Goal: Task Accomplishment & Management: Complete application form

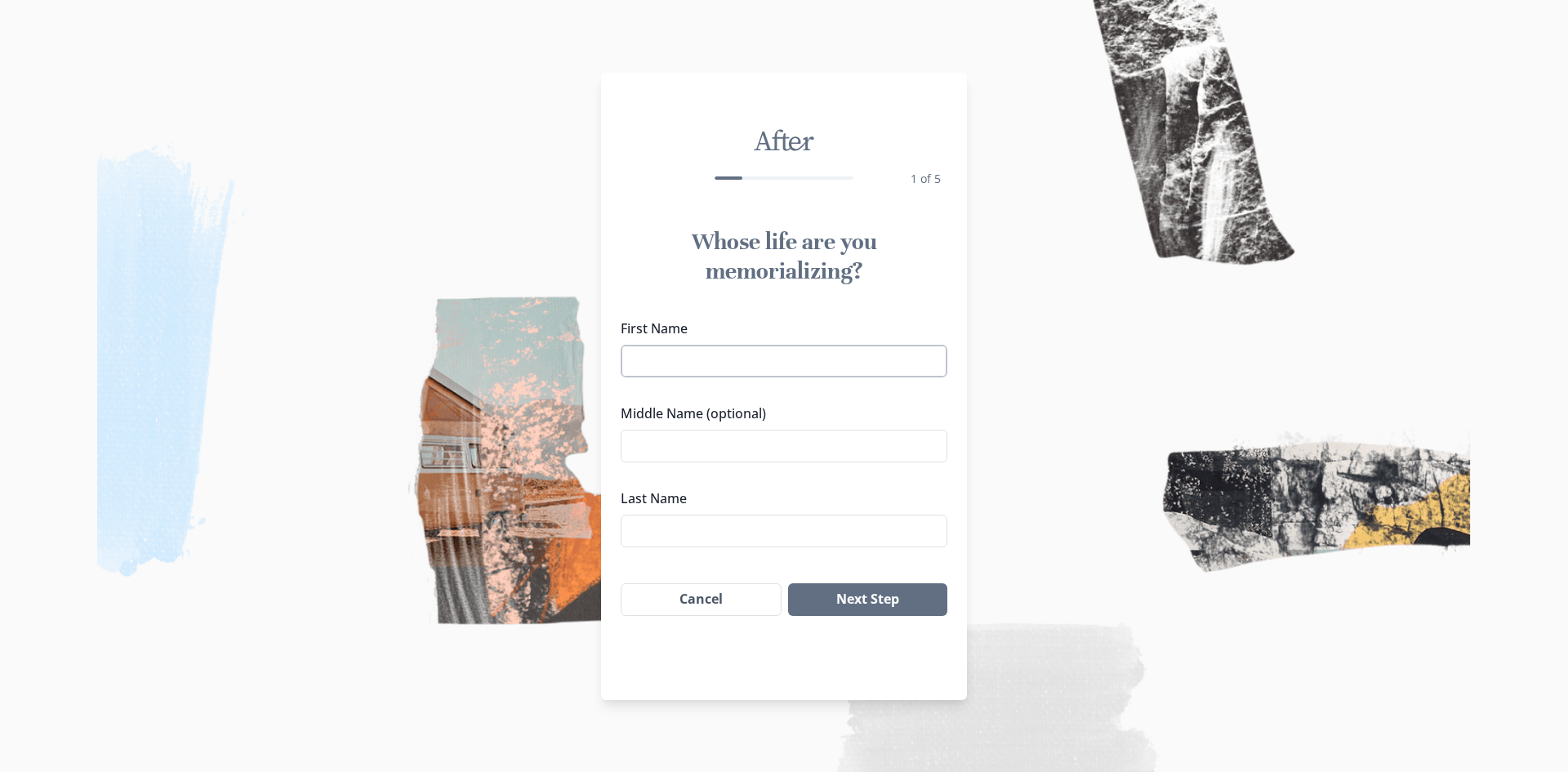
click at [920, 358] on input "First Name" at bounding box center [784, 361] width 326 height 33
type input "[PERSON_NAME]"
click at [680, 448] on input "Middle Name (optional)" at bounding box center [784, 446] width 326 height 33
paste input "[URL][DOMAIN_NAME]"
drag, startPoint x: 932, startPoint y: 452, endPoint x: 329, endPoint y: 549, distance: 610.8
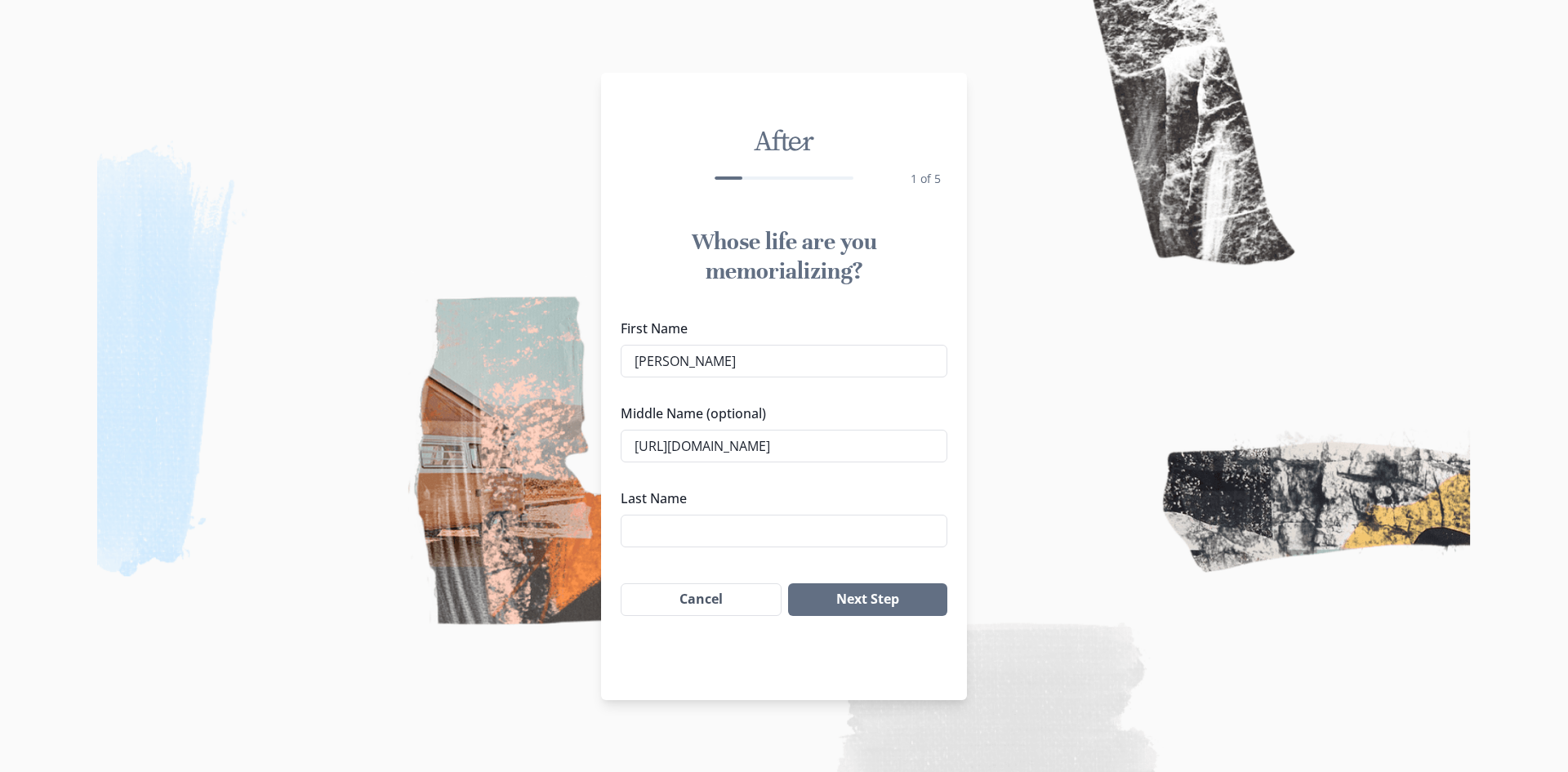
click at [329, 549] on div "After 1 of 5 Whose life are you memorializing? First Name [PERSON_NAME] Middle …" at bounding box center [784, 386] width 1568 height 772
drag, startPoint x: 812, startPoint y: 446, endPoint x: 1146, endPoint y: 416, distance: 335.3
click at [1146, 416] on div "After 1 of 5 Whose life are you memorializing? First Name [PERSON_NAME] Middle …" at bounding box center [784, 386] width 1568 height 772
type input "ign=search&utm_ad=ad3&gailvD_BwE"
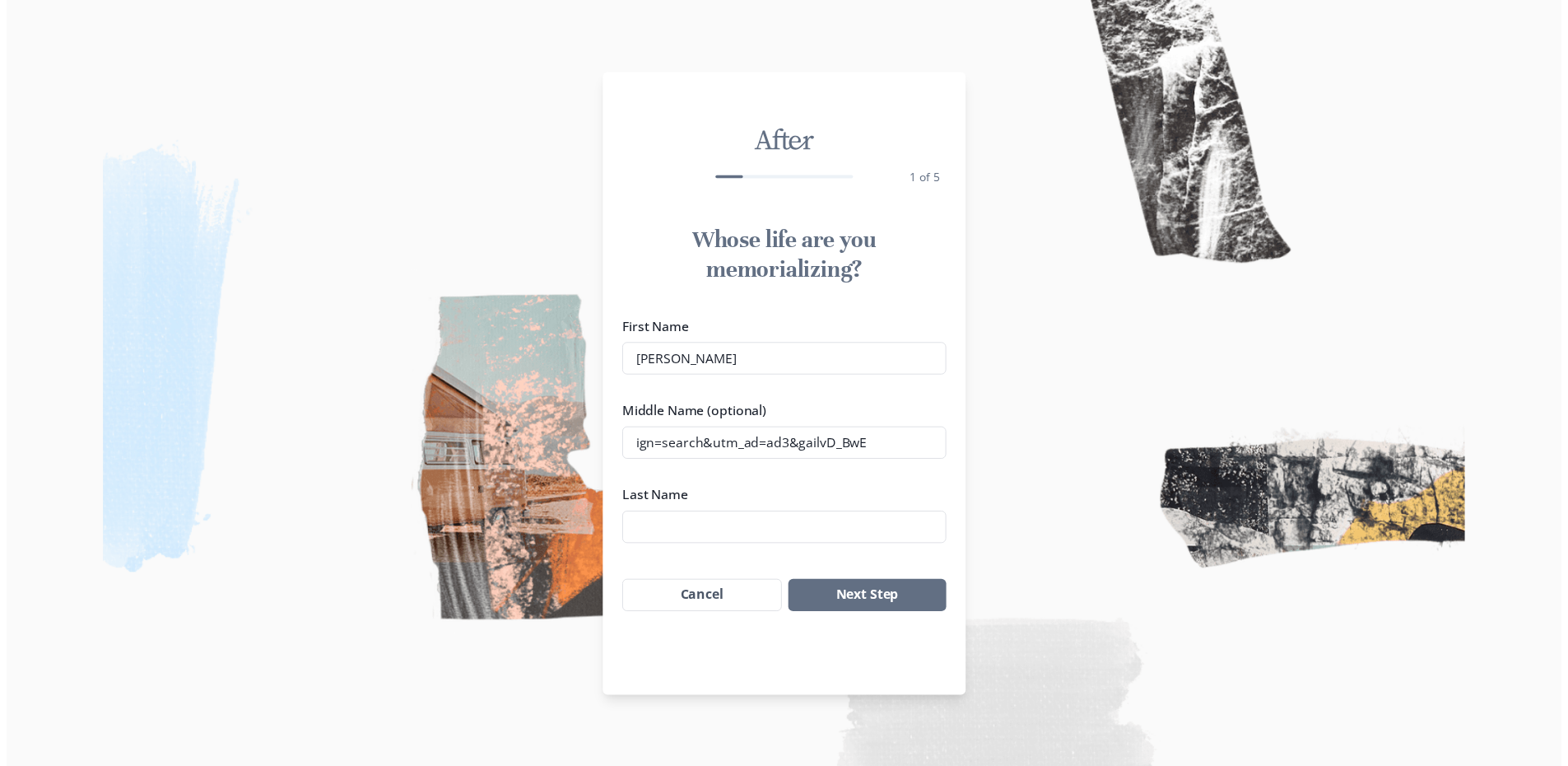
scroll to position [0, 0]
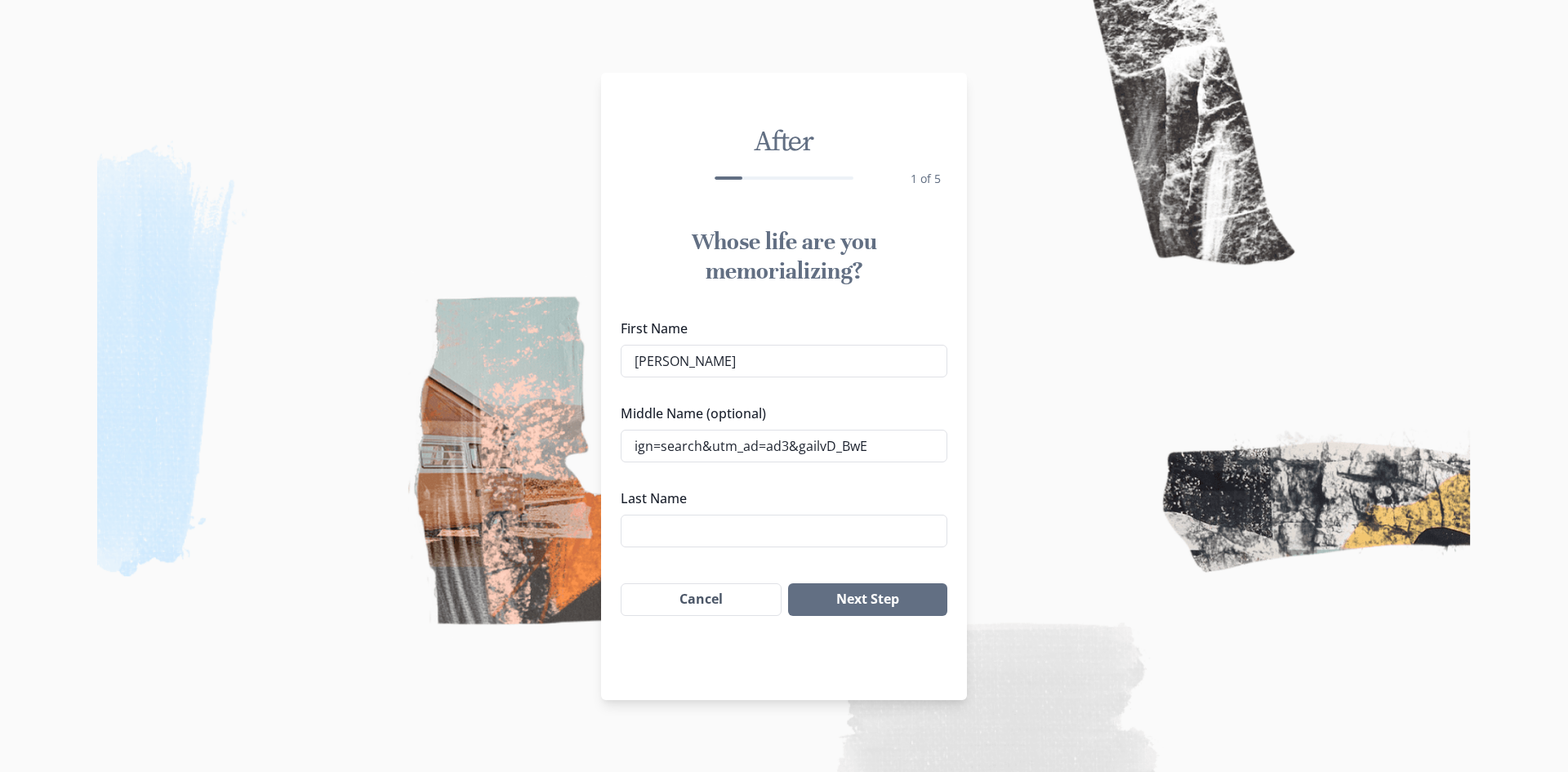
drag, startPoint x: 880, startPoint y: 446, endPoint x: 114, endPoint y: 564, distance: 775.0
click at [114, 564] on div "After 1 of 5 Whose life are you memorializing? First Name [PERSON_NAME] Middle …" at bounding box center [784, 386] width 1568 height 772
paste input "[PERSON_NAME]"
click at [755, 451] on input "[PERSON_NAME] [PERSON_NAME]" at bounding box center [784, 446] width 326 height 33
type input "[PERSON_NAME]"
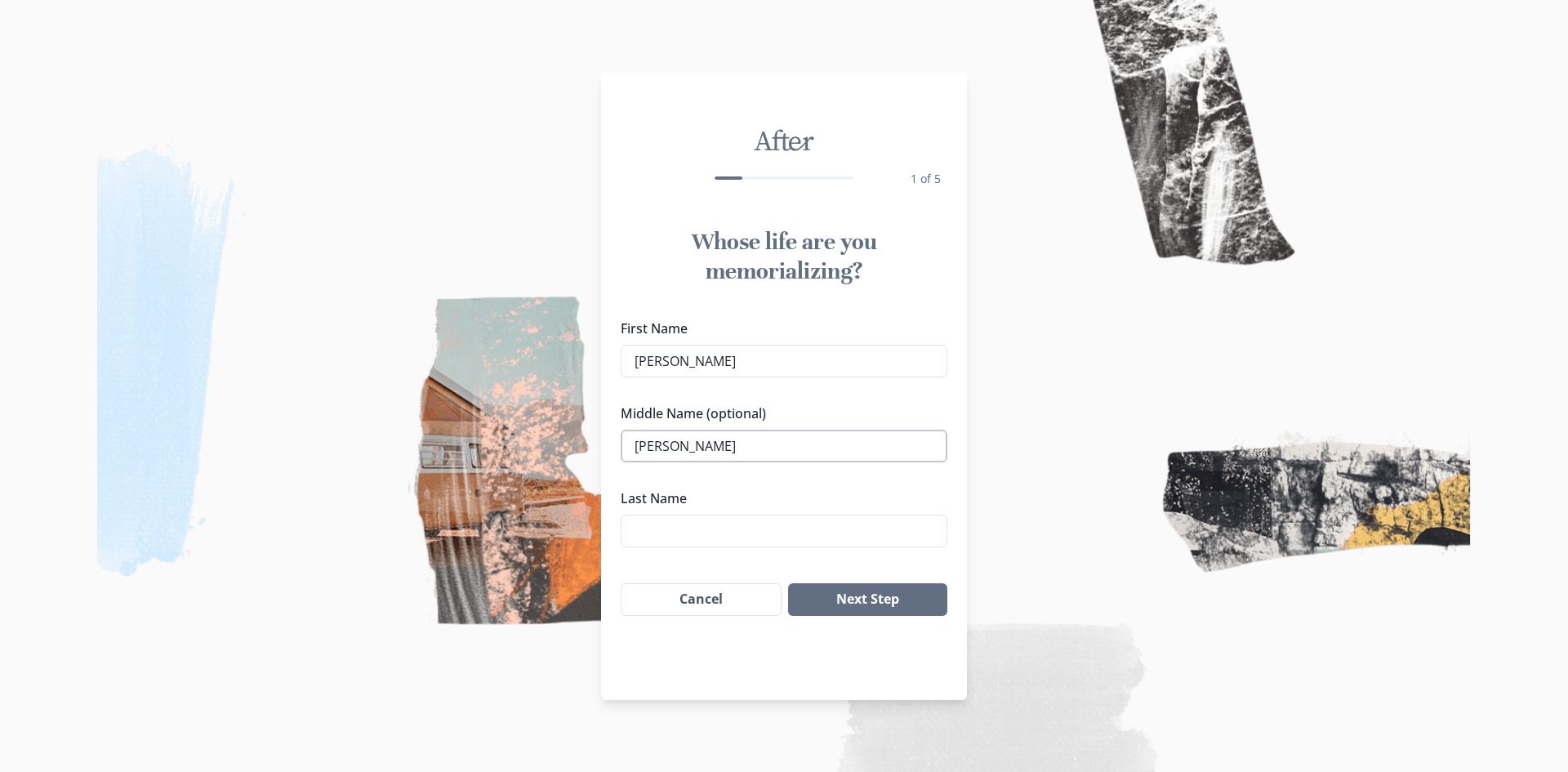
click at [755, 451] on input "[PERSON_NAME]" at bounding box center [784, 446] width 326 height 33
drag, startPoint x: 739, startPoint y: 442, endPoint x: 708, endPoint y: 444, distance: 31.1
click at [708, 444] on input "[PERSON_NAME]" at bounding box center [784, 446] width 326 height 33
click at [751, 446] on input "[PERSON_NAME]" at bounding box center [784, 446] width 326 height 33
drag, startPoint x: 751, startPoint y: 446, endPoint x: 692, endPoint y: 445, distance: 59.0
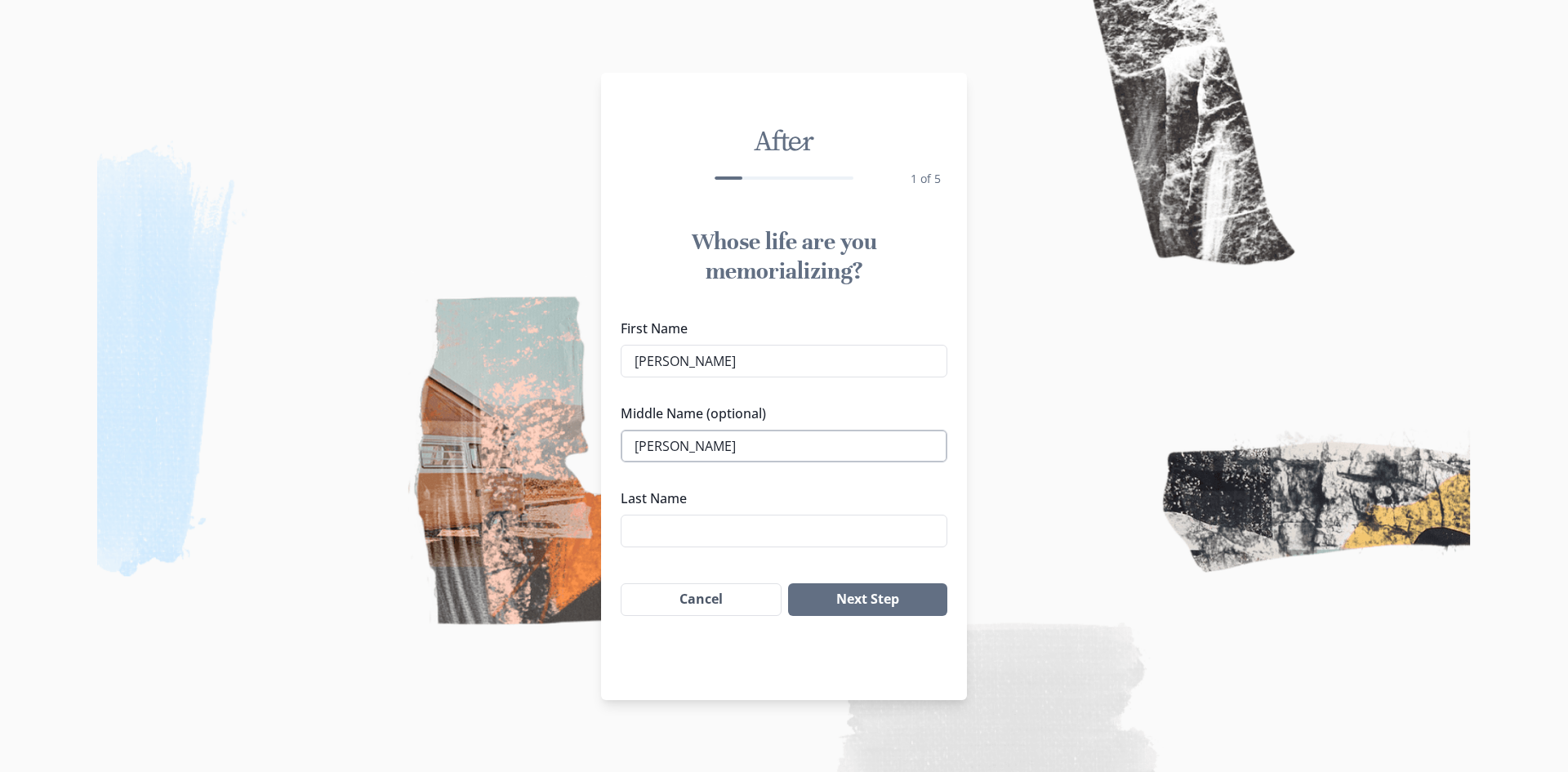
click at [692, 445] on input "[PERSON_NAME]" at bounding box center [784, 446] width 326 height 33
click at [686, 541] on input "Last Name" at bounding box center [784, 531] width 326 height 33
paste input "Dissanayake"
type input "Dissanayake"
drag, startPoint x: 757, startPoint y: 433, endPoint x: 723, endPoint y: 443, distance: 35.4
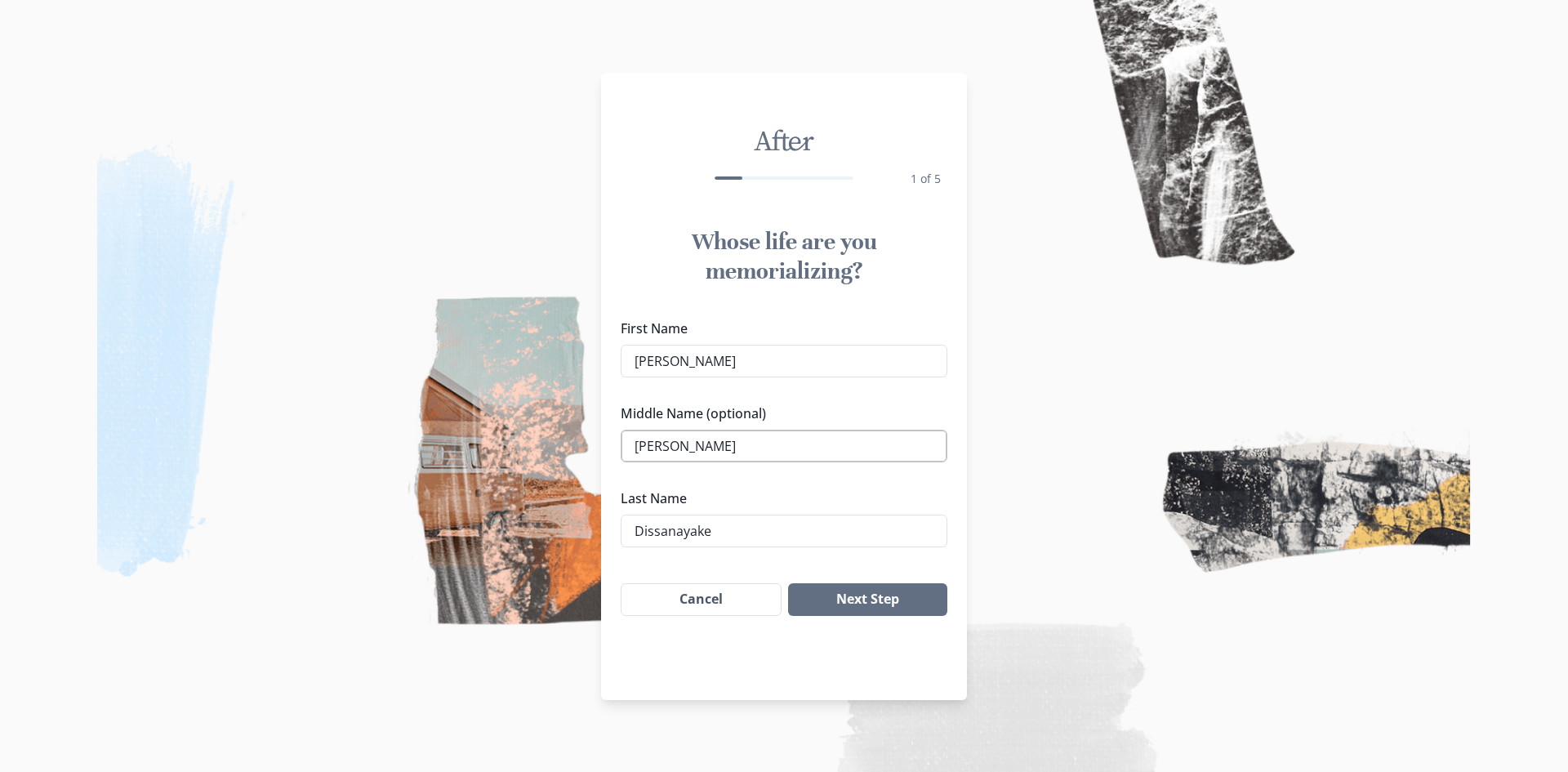
click at [723, 443] on input "[PERSON_NAME]" at bounding box center [784, 446] width 326 height 33
type input "[PERSON_NAME]"
click at [857, 608] on button "Next Step" at bounding box center [867, 600] width 159 height 33
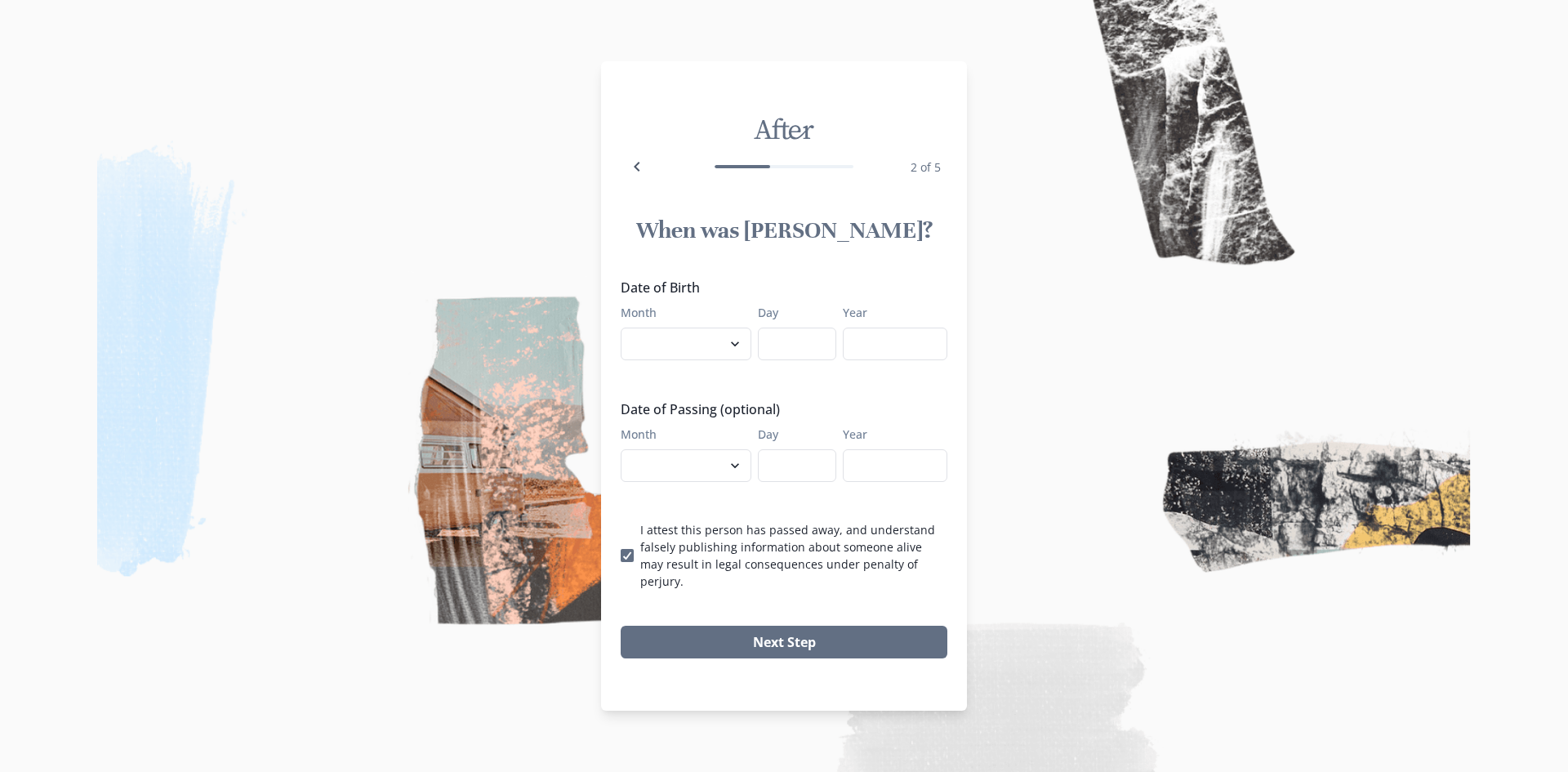
click at [842, 245] on h1 "When was [PERSON_NAME]?" at bounding box center [784, 231] width 326 height 30
click at [737, 354] on select "January February March April May June July August September October November De…" at bounding box center [686, 344] width 131 height 33
select select "7"
click at [621, 336] on select "January February March April May June July August September October November De…" at bounding box center [686, 344] width 131 height 33
click at [787, 349] on input "Day" at bounding box center [797, 344] width 78 height 33
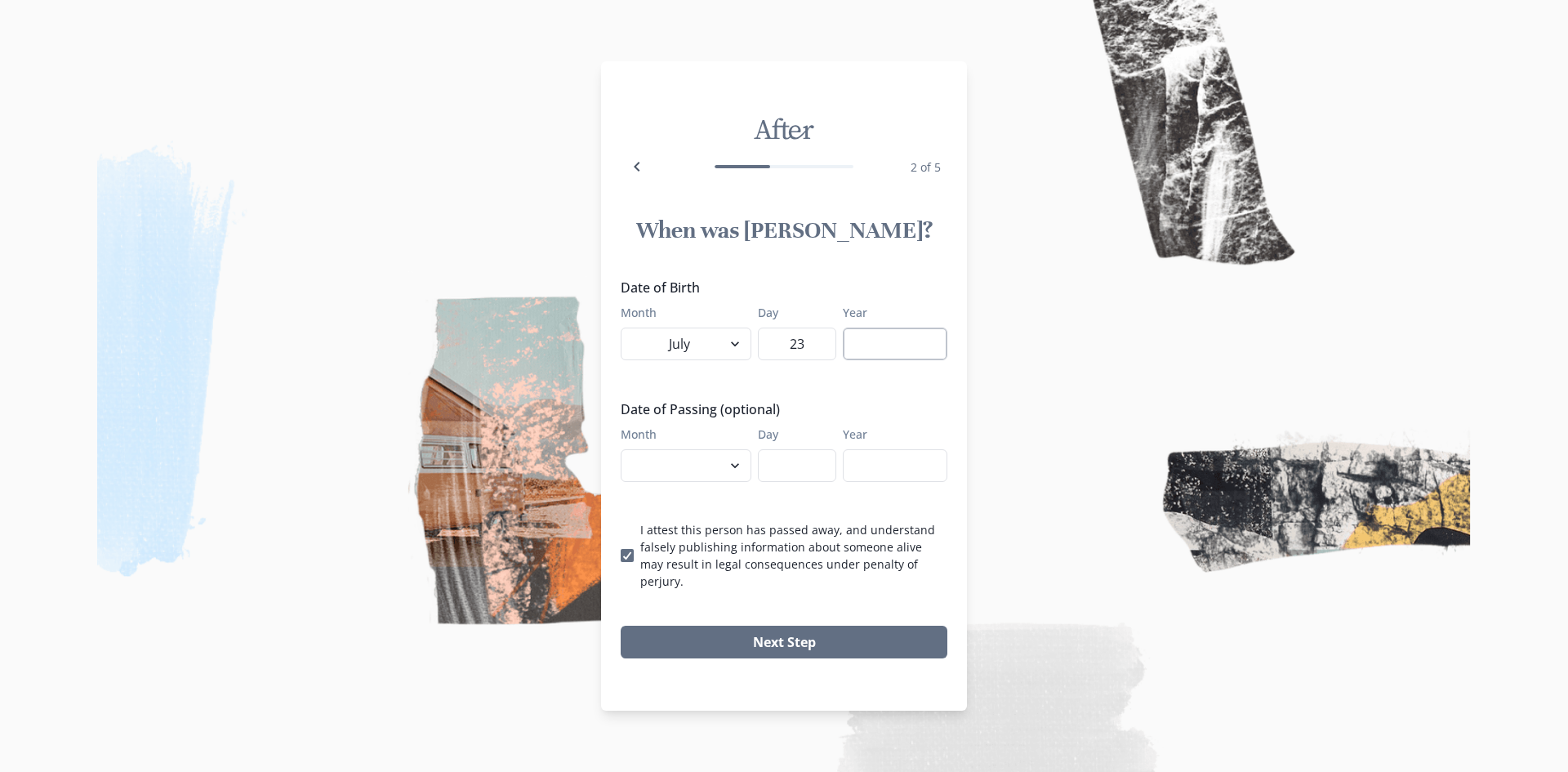
type input "23"
click at [889, 353] on input "Year" at bounding box center [895, 344] width 104 height 33
type input "2009"
click at [730, 475] on select "January February March April May June July August September October November De…" at bounding box center [686, 466] width 131 height 33
click at [733, 554] on p "I attest this person has passed away, and understand falsely publishing informa…" at bounding box center [794, 555] width 307 height 69
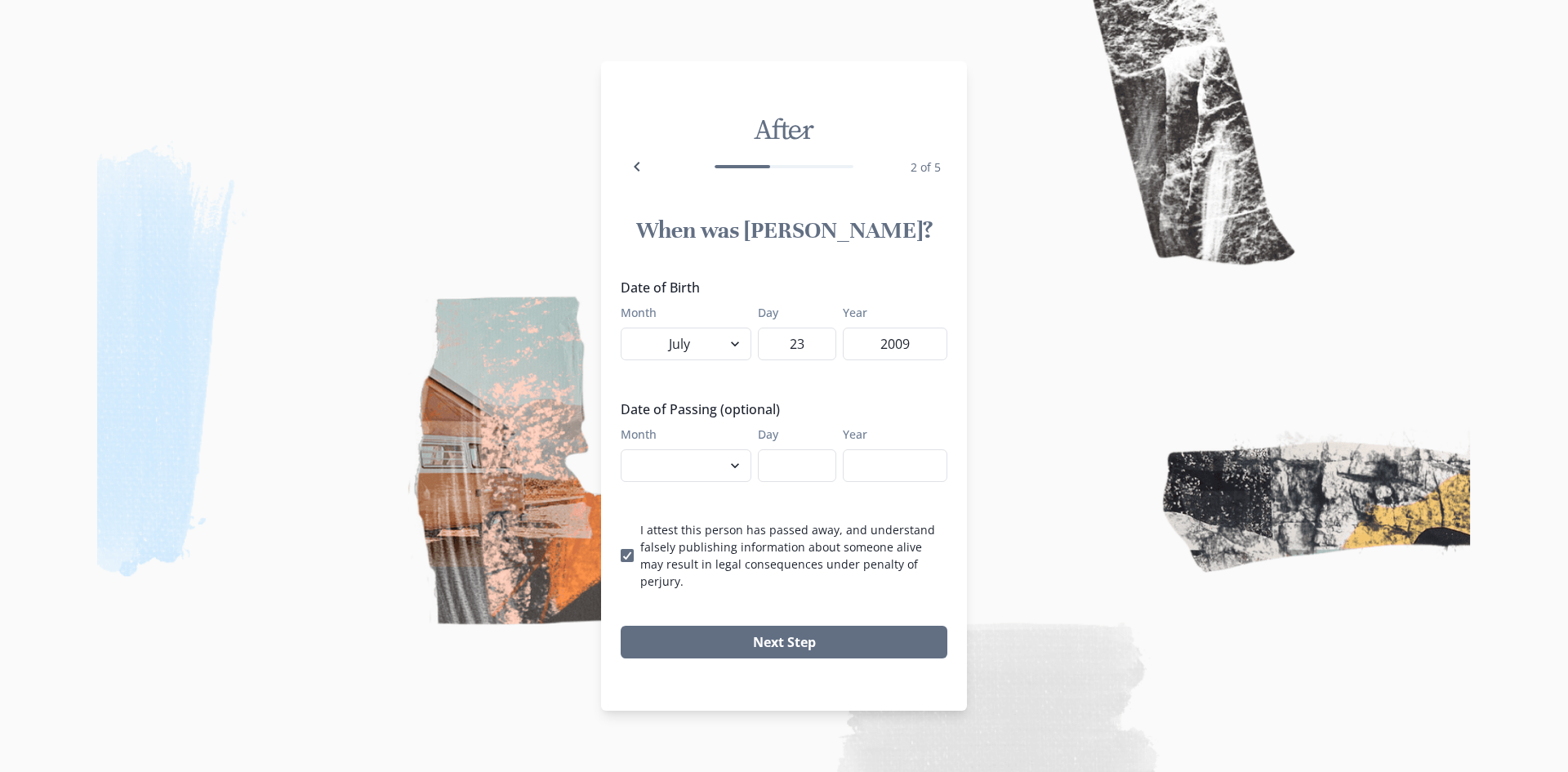
click at [621, 555] on input "I attest this person has passed away, and understand falsely publishing informa…" at bounding box center [620, 555] width 1 height 1
checkbox input "false"
click at [891, 473] on input "Year" at bounding box center [895, 466] width 104 height 33
type input "2026"
click at [798, 475] on input "Day" at bounding box center [797, 466] width 78 height 33
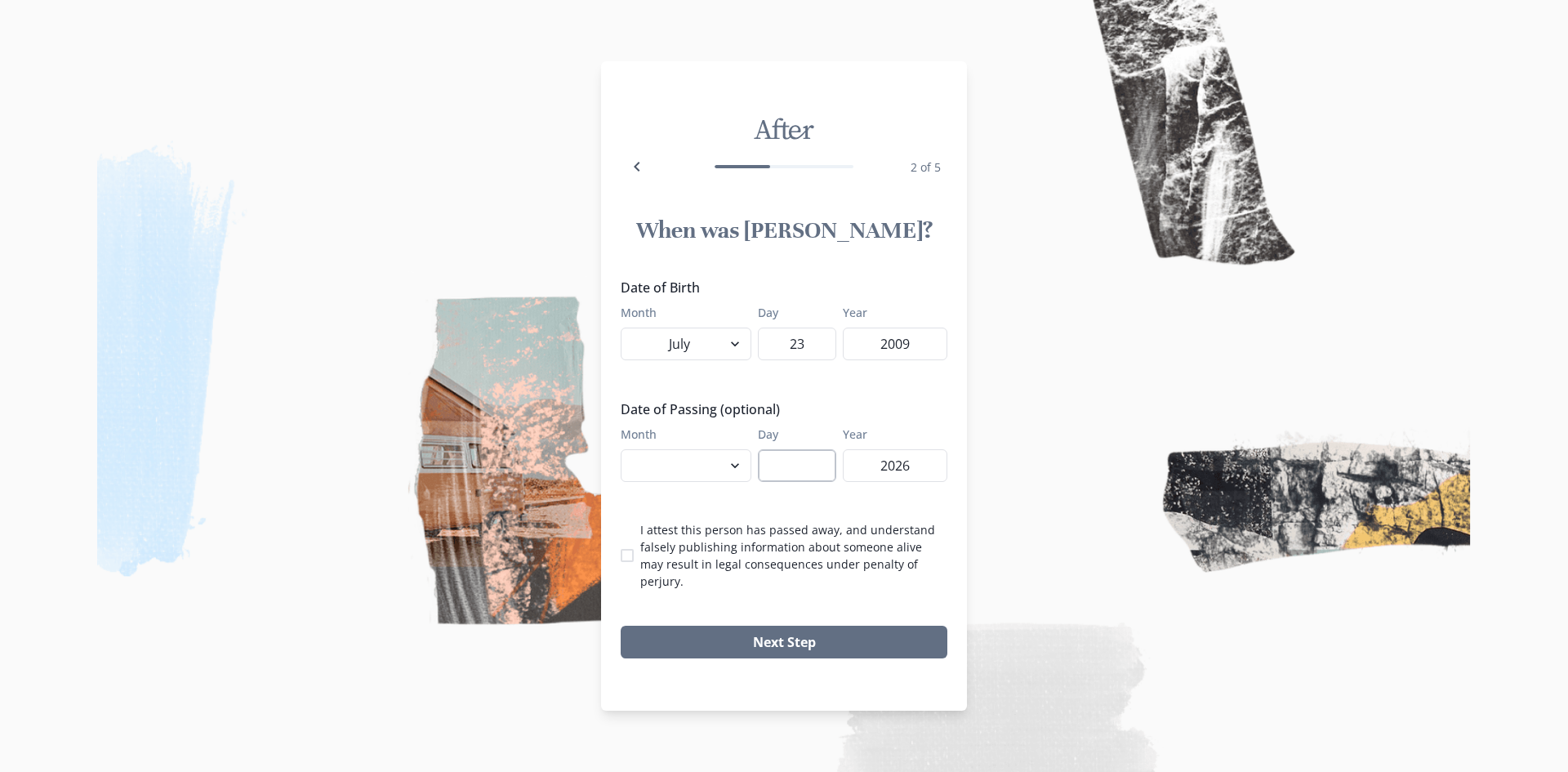
click at [796, 475] on input "Day" at bounding box center [797, 466] width 78 height 33
click at [715, 470] on select "January February March April May June July August September October November De…" at bounding box center [686, 466] width 131 height 33
select select "8"
click at [621, 457] on select "January February March April May June July August September October November De…" at bounding box center [686, 466] width 131 height 33
click at [800, 478] on input "Day" at bounding box center [797, 466] width 78 height 33
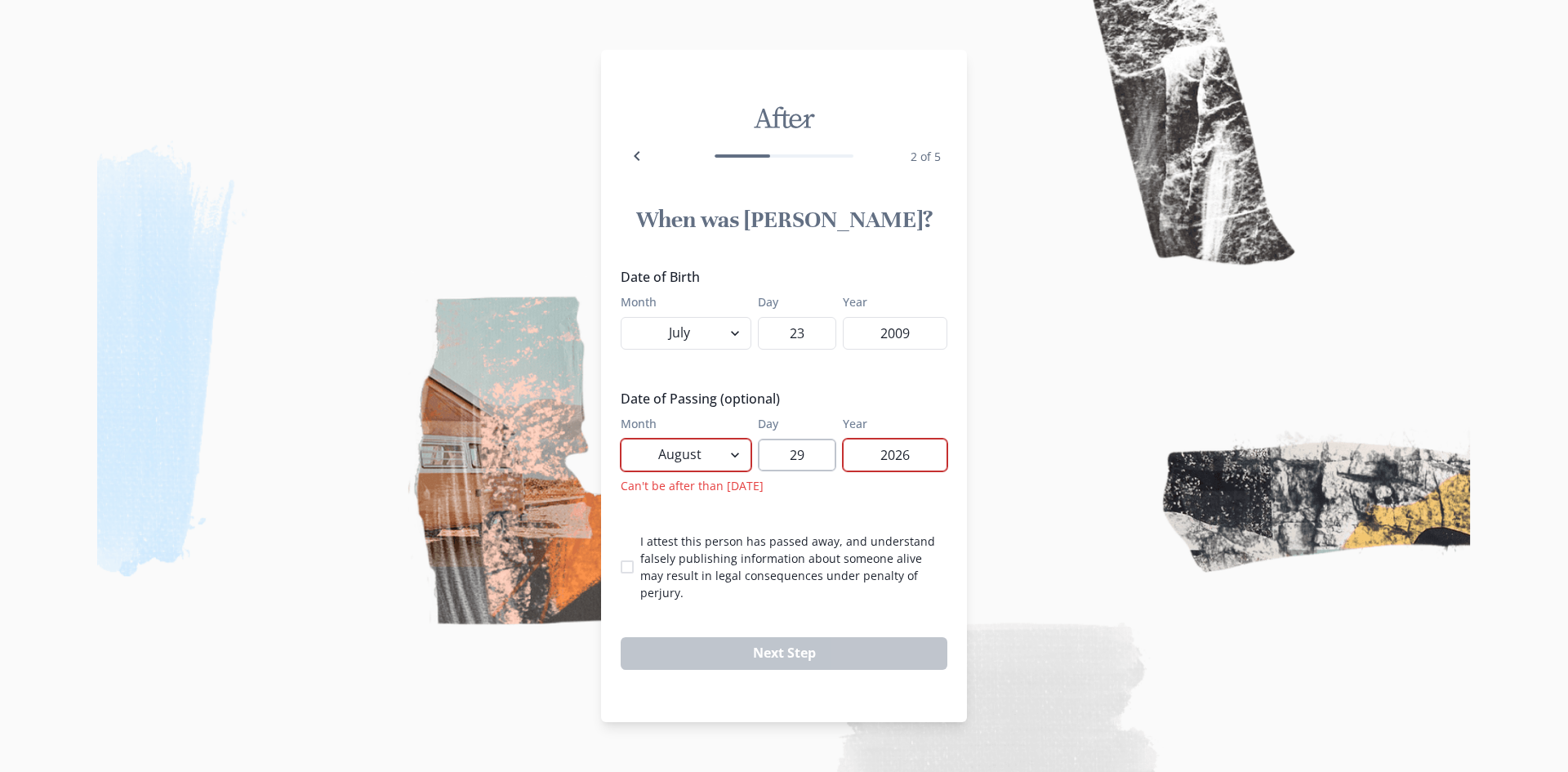
type input "2"
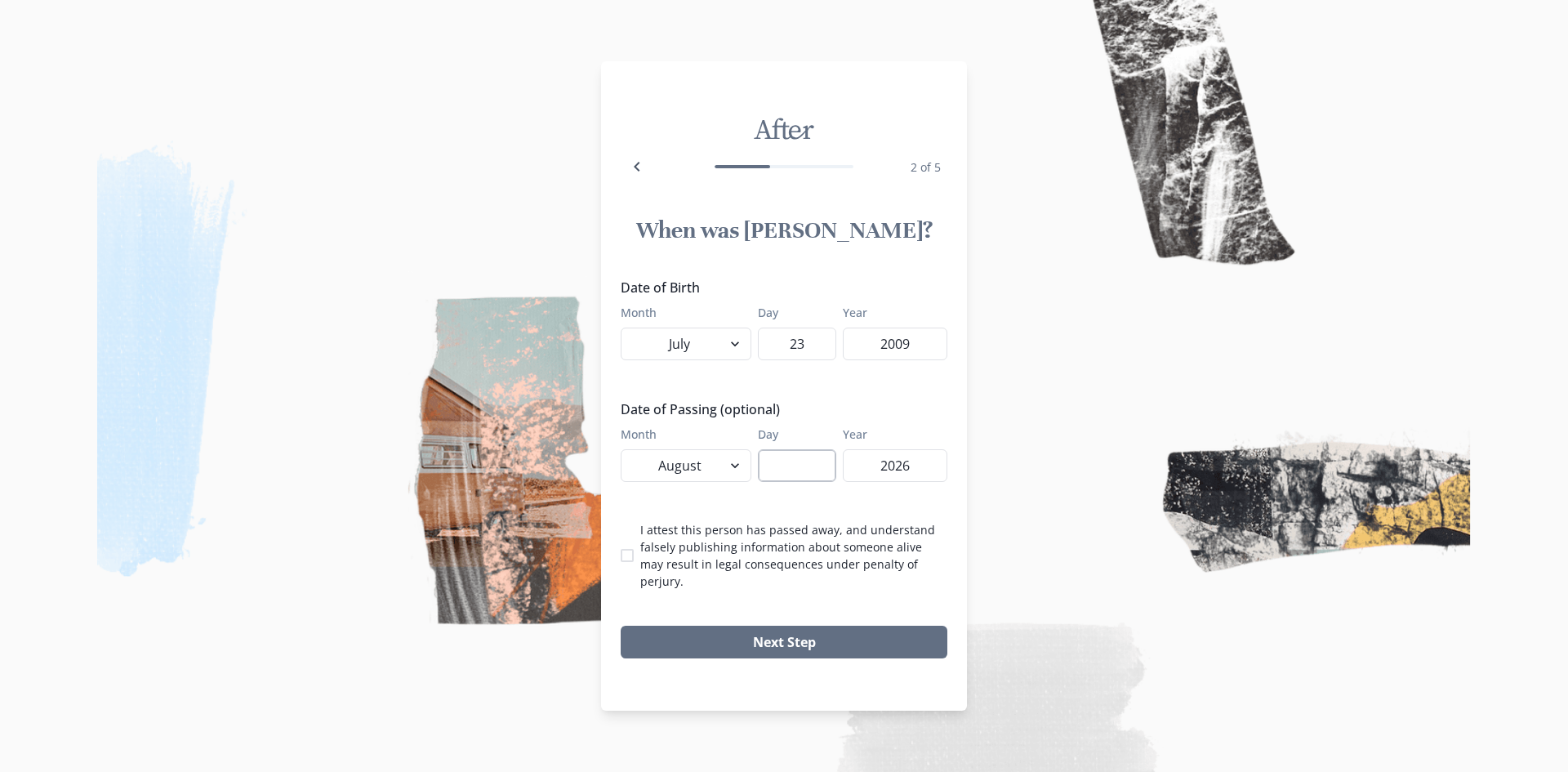
type input "3"
click at [920, 466] on input "2026" at bounding box center [895, 466] width 104 height 33
type input "2025"
click at [718, 479] on select "January February March April May June July August September October November De…" at bounding box center [686, 466] width 131 height 33
click at [723, 478] on select "January February March April May June July August September October November De…" at bounding box center [686, 466] width 131 height 33
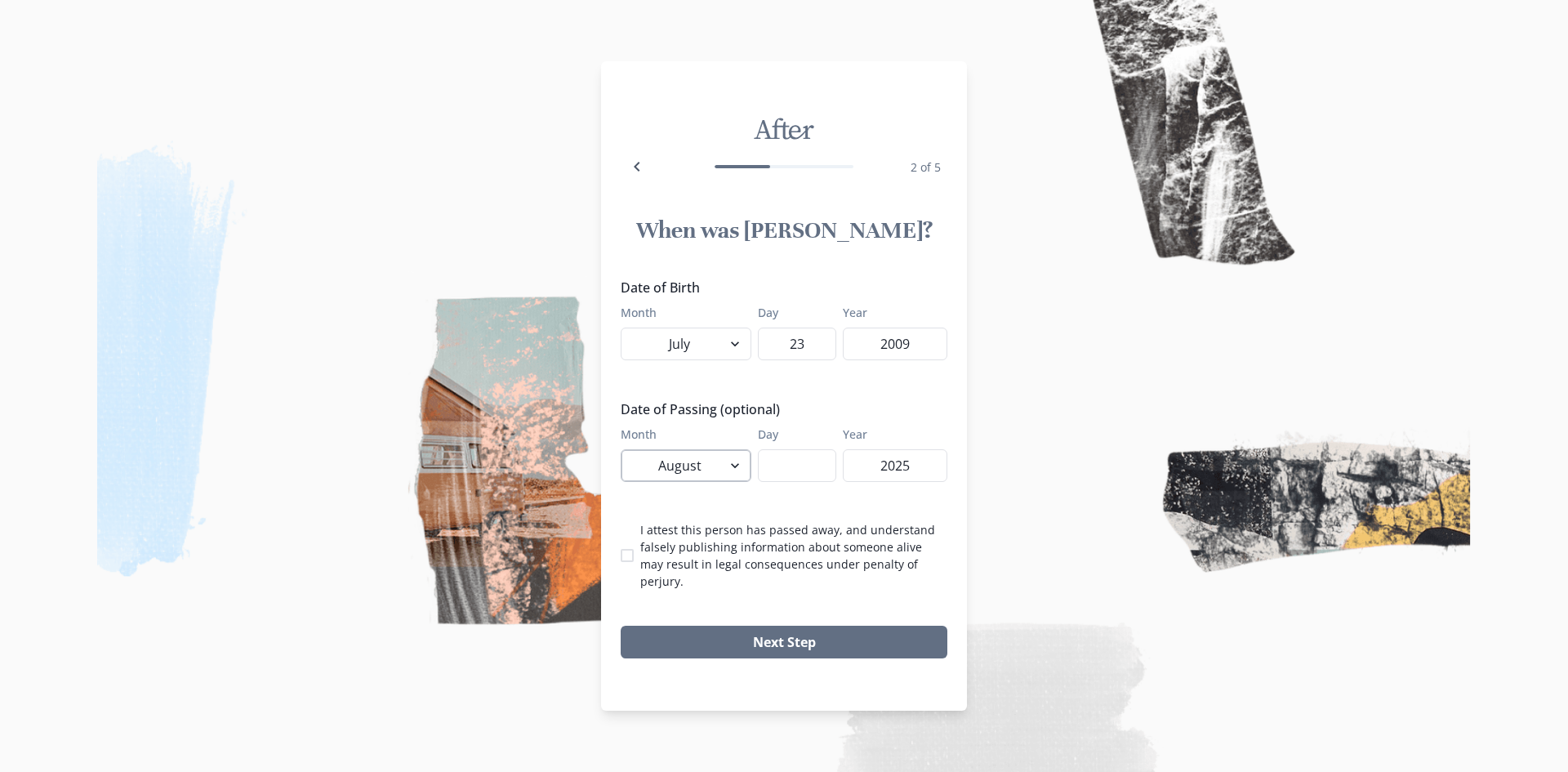
select select "10"
click at [621, 457] on select "January February March April May June July August September October November De…" at bounding box center [686, 466] width 131 height 33
click at [807, 498] on div "Date of Birth Month January February March April May June July August September…" at bounding box center [784, 433] width 326 height 312
click at [784, 473] on input "Day" at bounding box center [797, 466] width 78 height 33
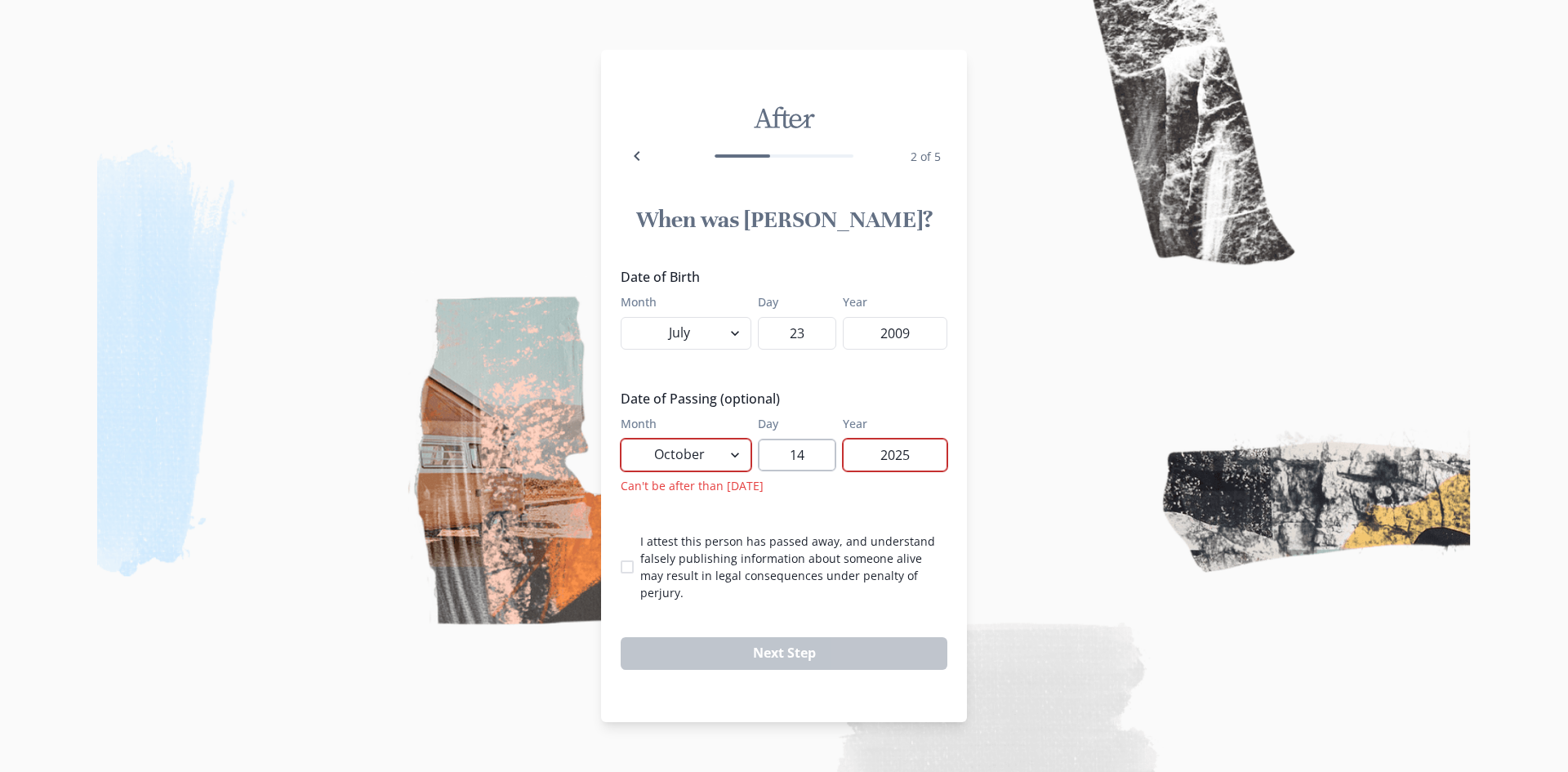
type input "1"
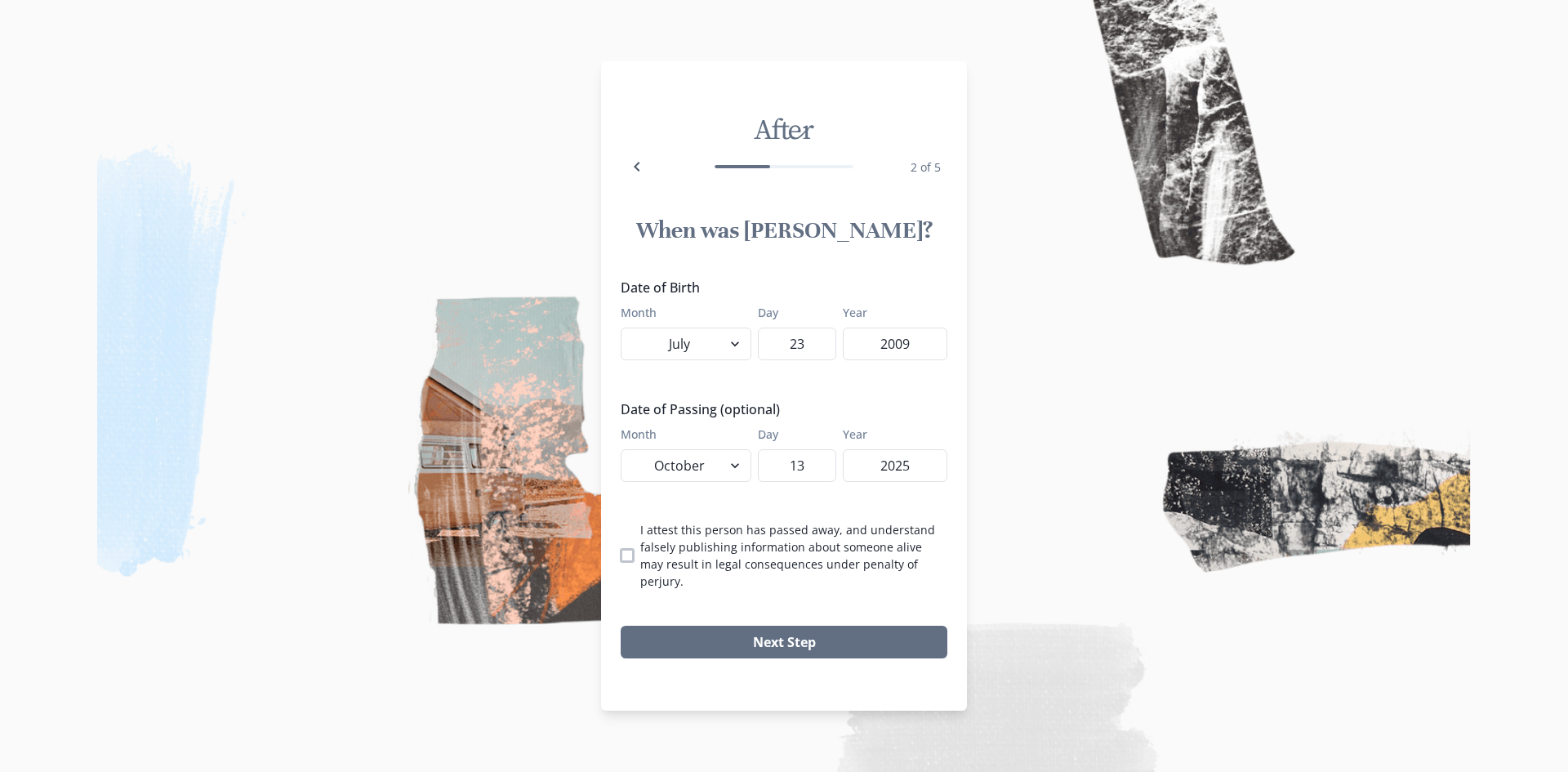
type input "13"
click at [624, 560] on span at bounding box center [627, 555] width 13 height 13
click at [621, 556] on input "I attest this person has passed away, and understand falsely publishing informa…" at bounding box center [620, 555] width 1 height 1
checkbox input "true"
click at [780, 633] on button "Next Step" at bounding box center [784, 642] width 326 height 33
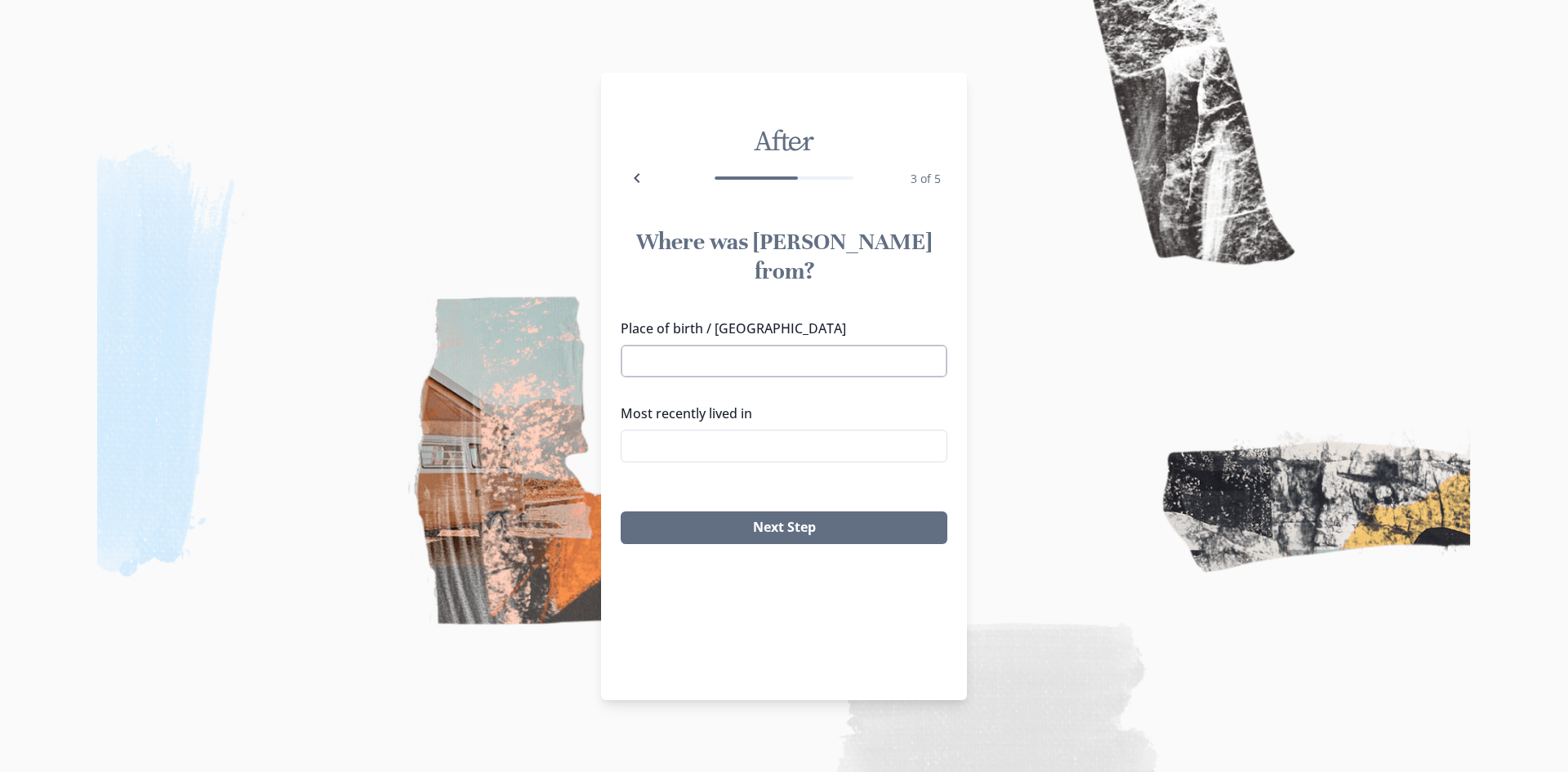
click at [657, 345] on input "Place of birth / [GEOGRAPHIC_DATA]" at bounding box center [784, 361] width 326 height 33
click at [730, 345] on input "Place of birth / [GEOGRAPHIC_DATA]" at bounding box center [784, 361] width 326 height 33
click at [633, 177] on icon "Back" at bounding box center [637, 178] width 20 height 20
select select "7"
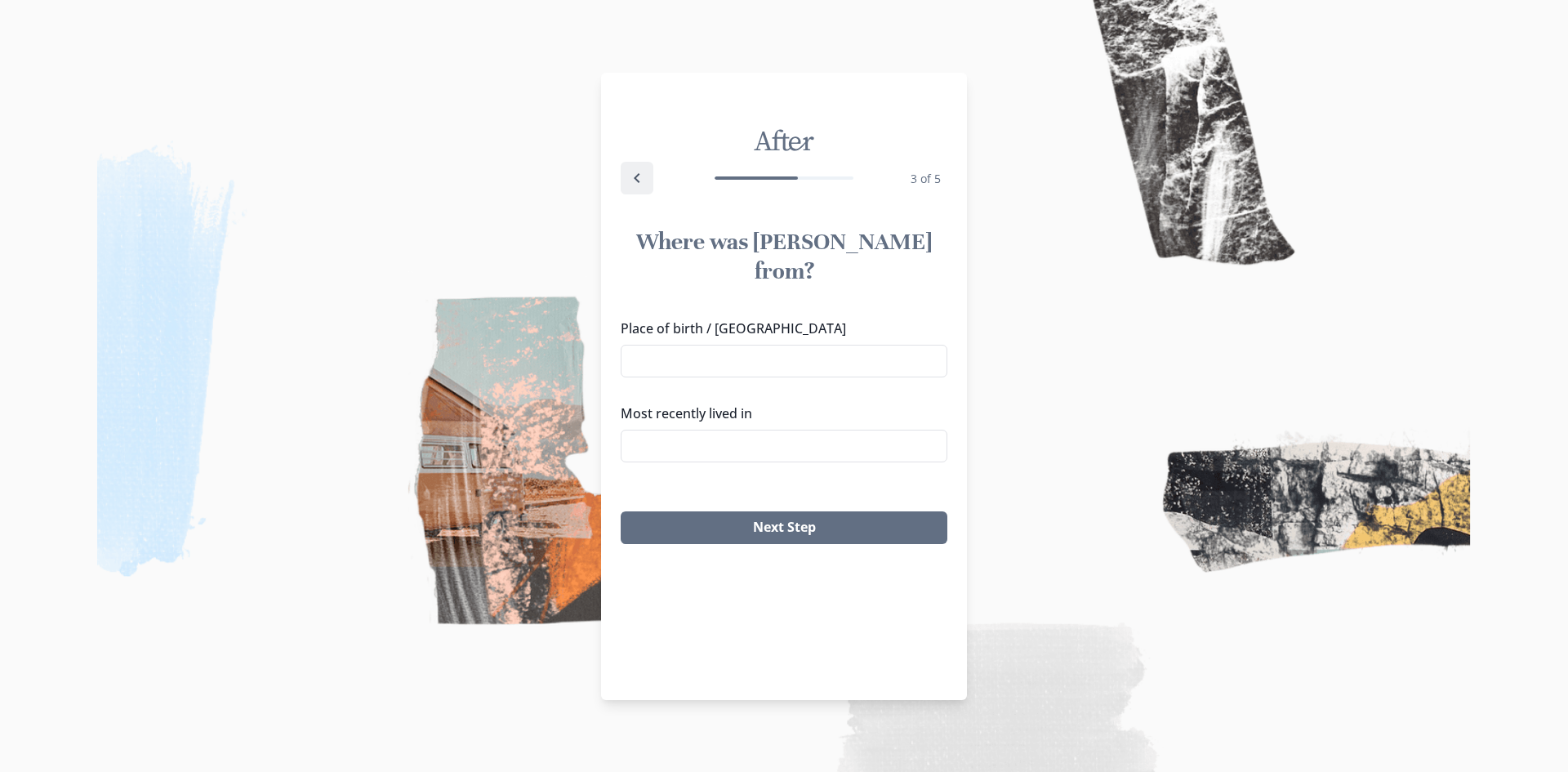
select select "10"
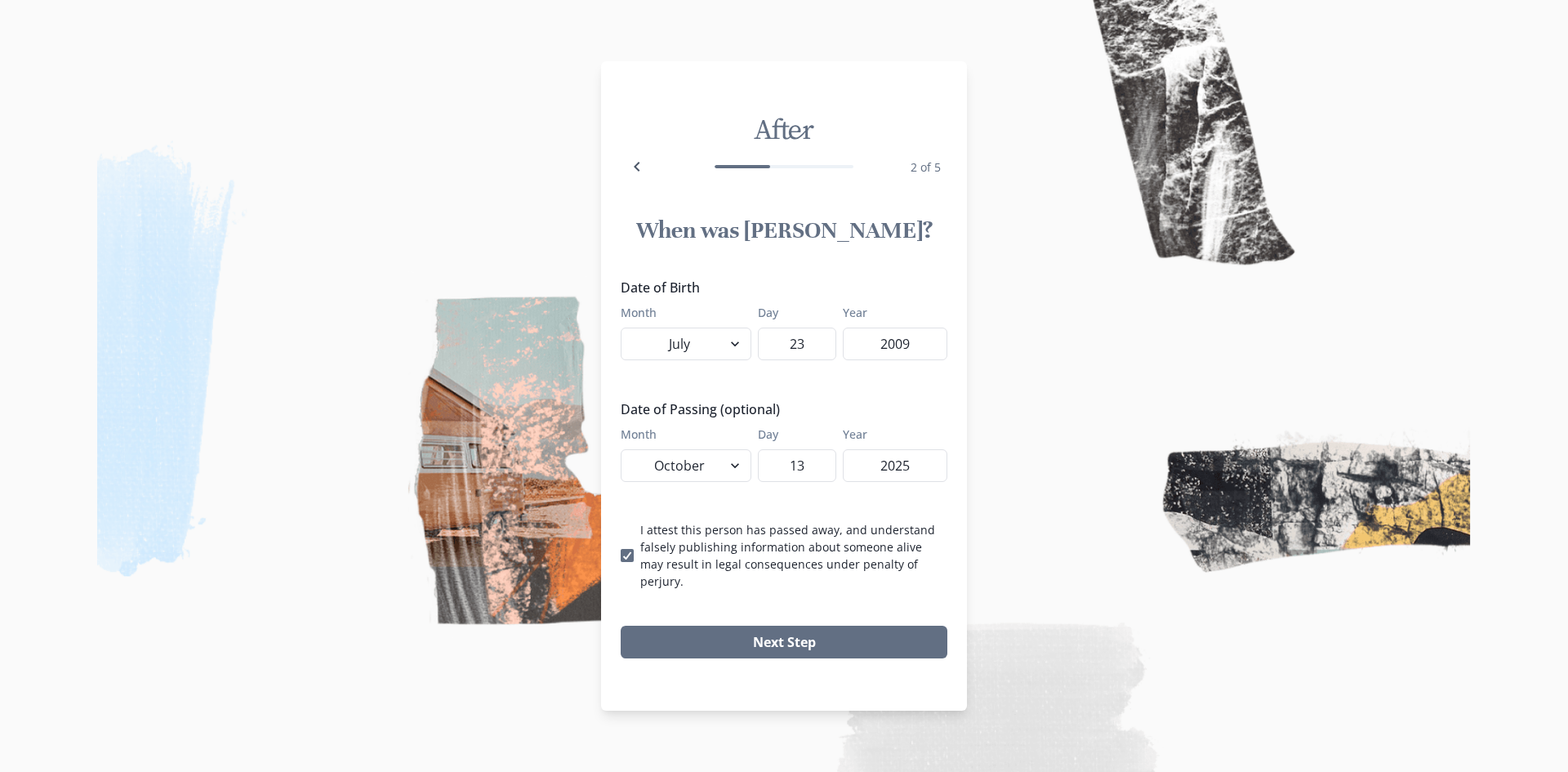
drag, startPoint x: 717, startPoint y: 575, endPoint x: 749, endPoint y: 551, distance: 40.0
click at [715, 575] on p "I attest this person has passed away, and understand falsely publishing informa…" at bounding box center [794, 555] width 307 height 69
click at [621, 556] on input "I attest this person has passed away, and understand falsely publishing informa…" at bounding box center [620, 555] width 1 height 1
click at [682, 558] on p "I attest this person has passed away, and understand falsely publishing informa…" at bounding box center [794, 555] width 307 height 69
click at [621, 556] on input "I attest this person has passed away, and understand falsely publishing informa…" at bounding box center [620, 555] width 1 height 1
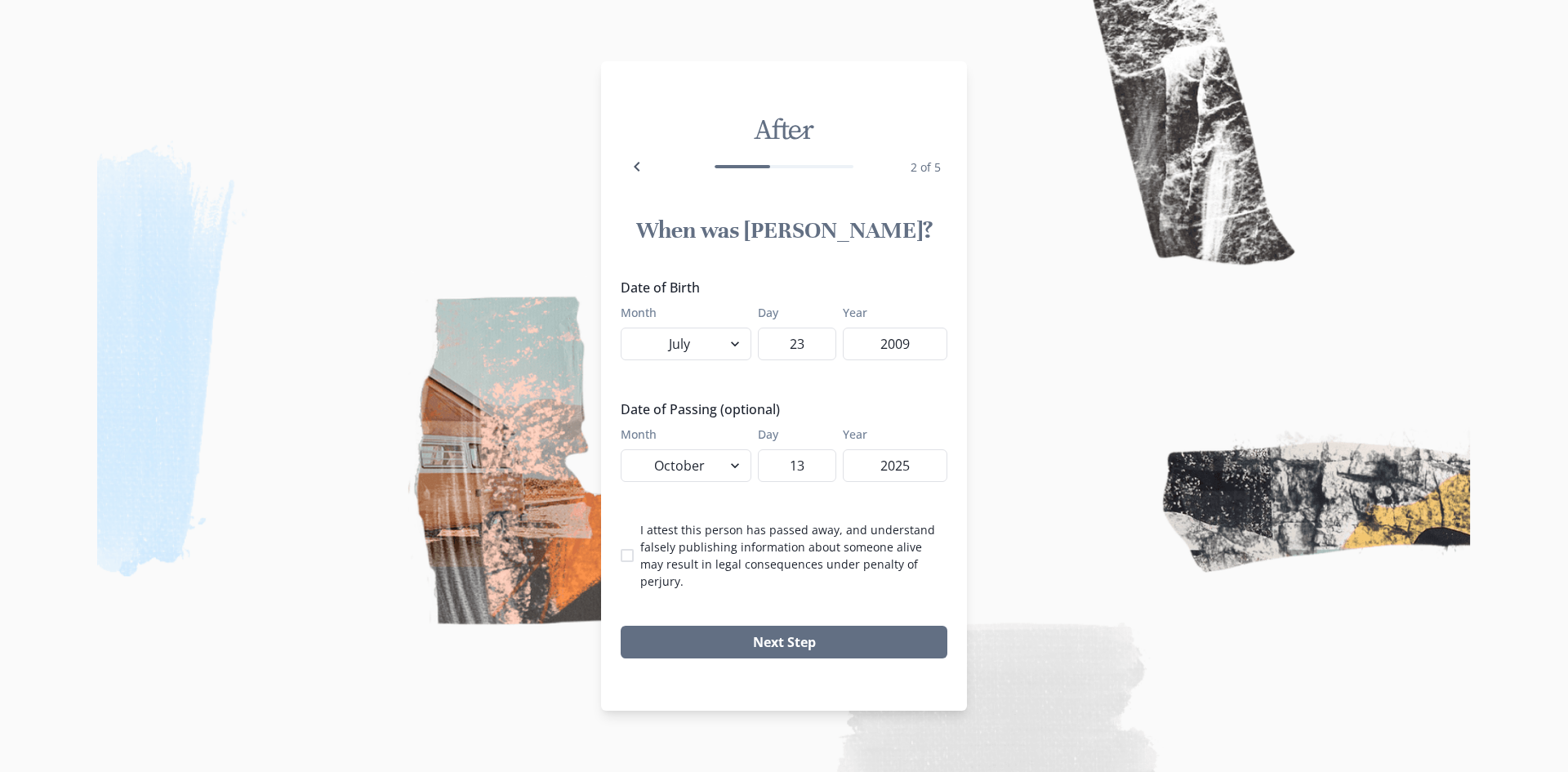
checkbox input "true"
click at [818, 635] on button "Next Step" at bounding box center [784, 642] width 326 height 33
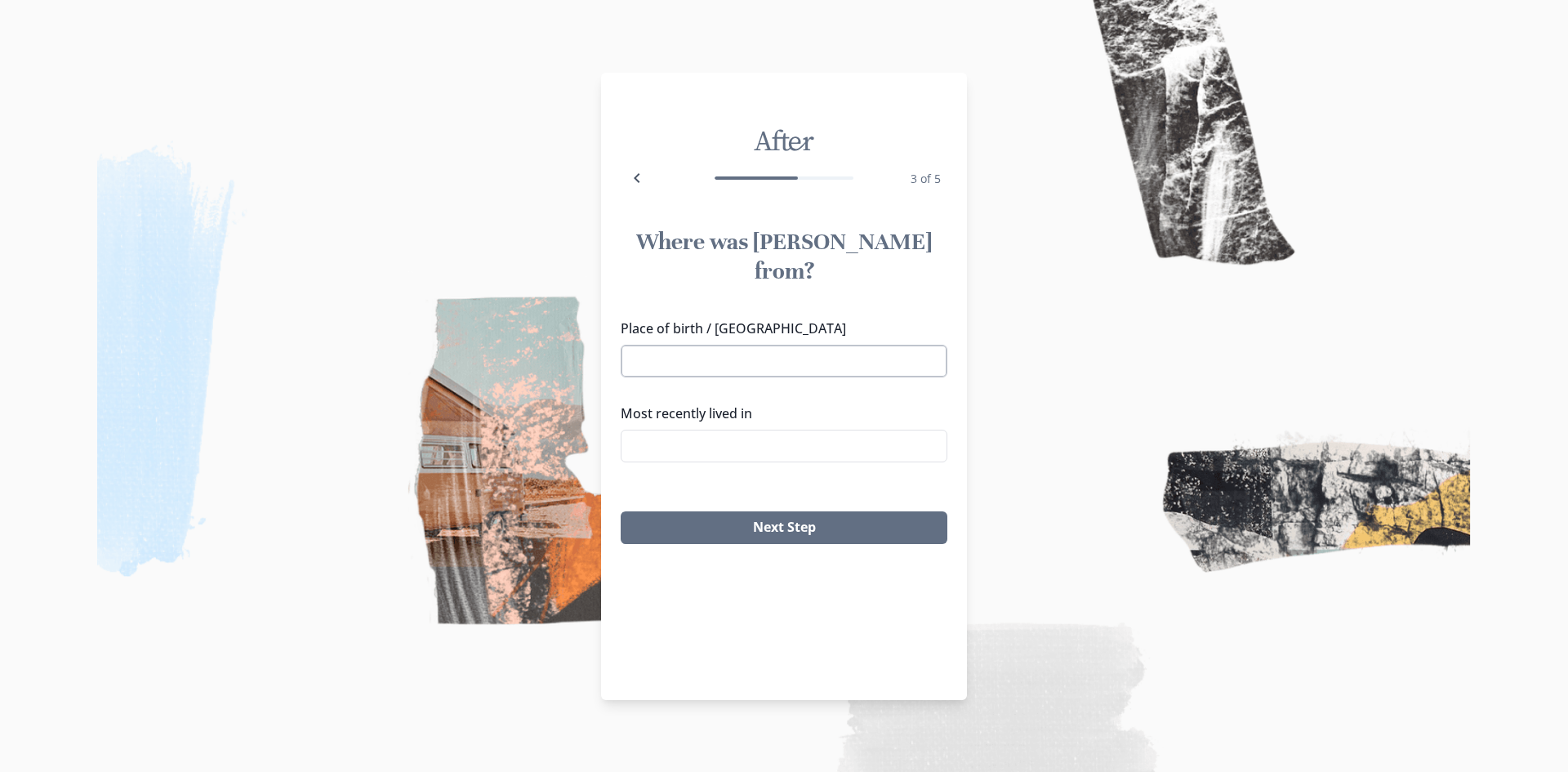
click at [738, 345] on input "Place of birth / [GEOGRAPHIC_DATA]" at bounding box center [784, 361] width 326 height 33
click at [999, 565] on img at bounding box center [784, 386] width 1568 height 772
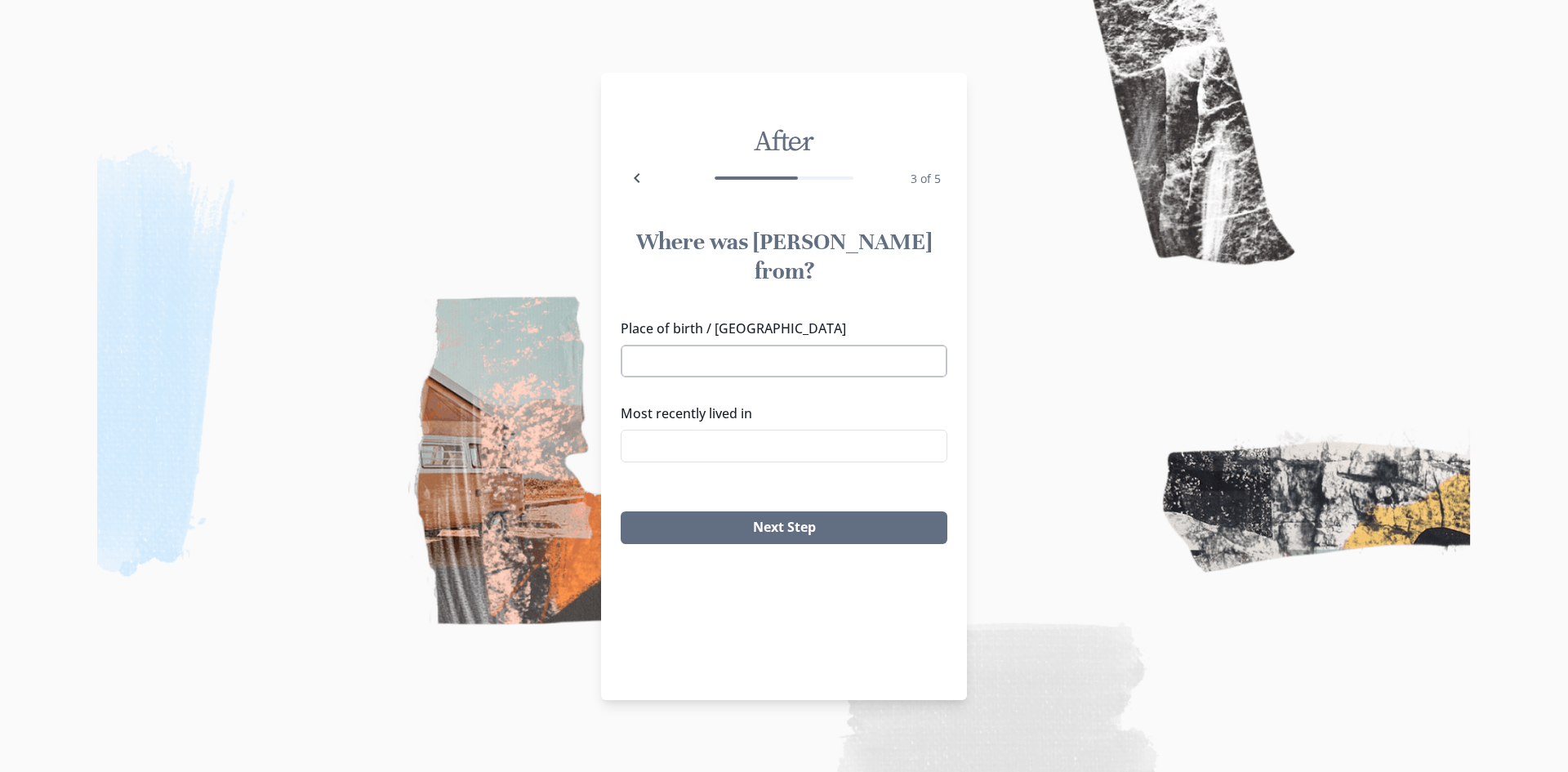
click at [764, 345] on input "Place of birth / [GEOGRAPHIC_DATA]" at bounding box center [784, 361] width 326 height 33
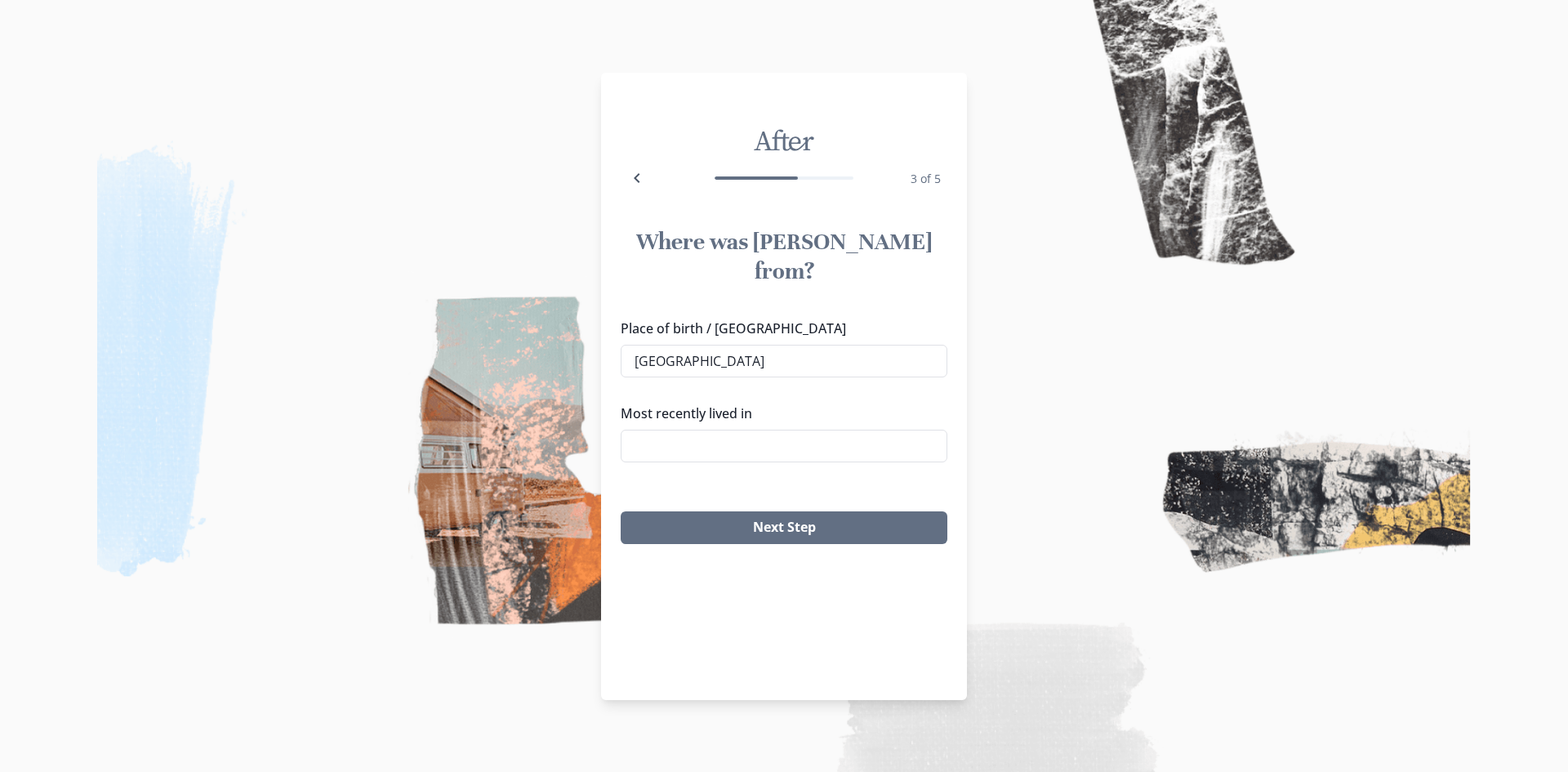
click at [704, 358] on li "[GEOGRAPHIC_DATA]" at bounding box center [784, 361] width 314 height 25
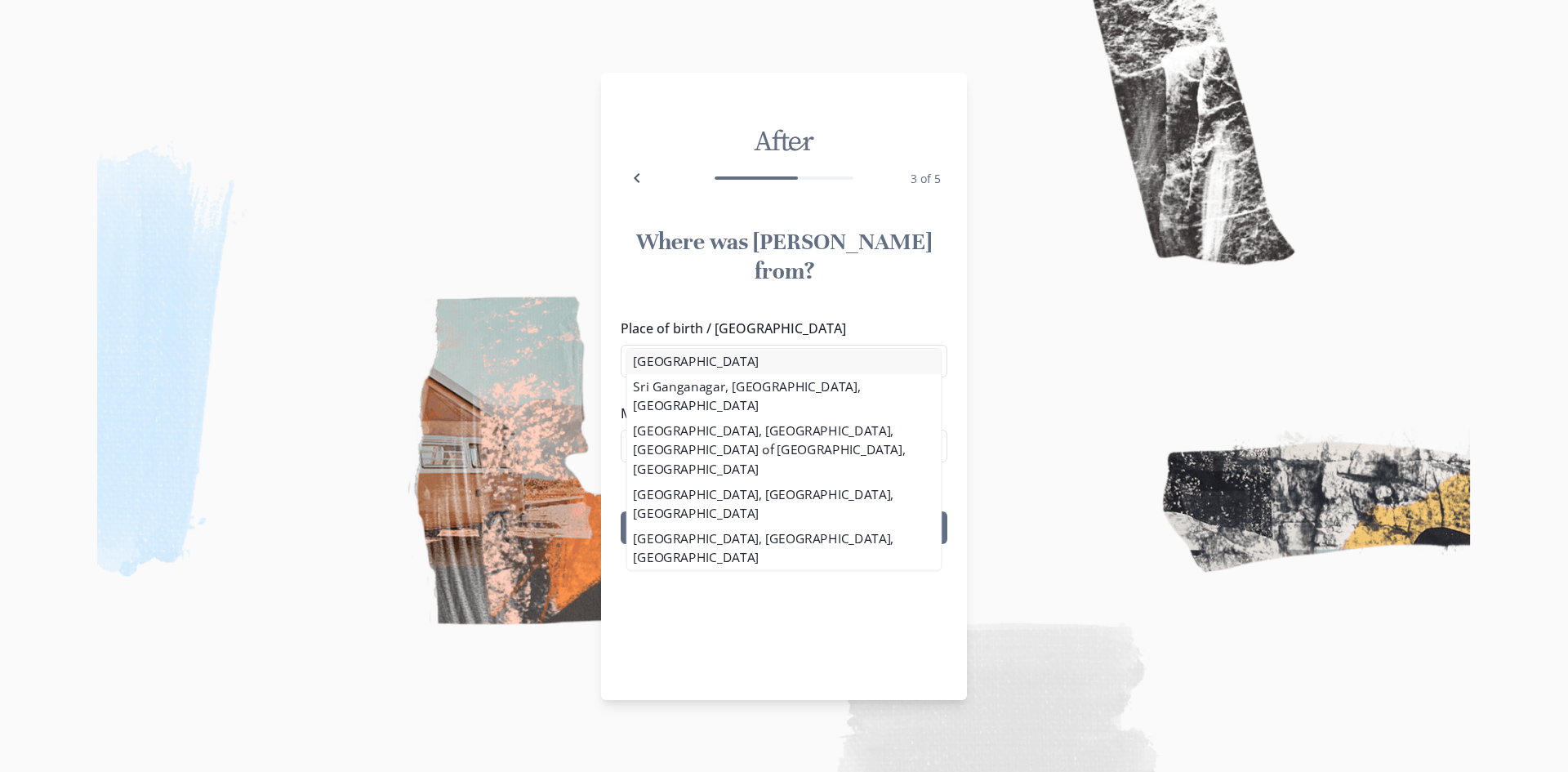
type input "[GEOGRAPHIC_DATA]"
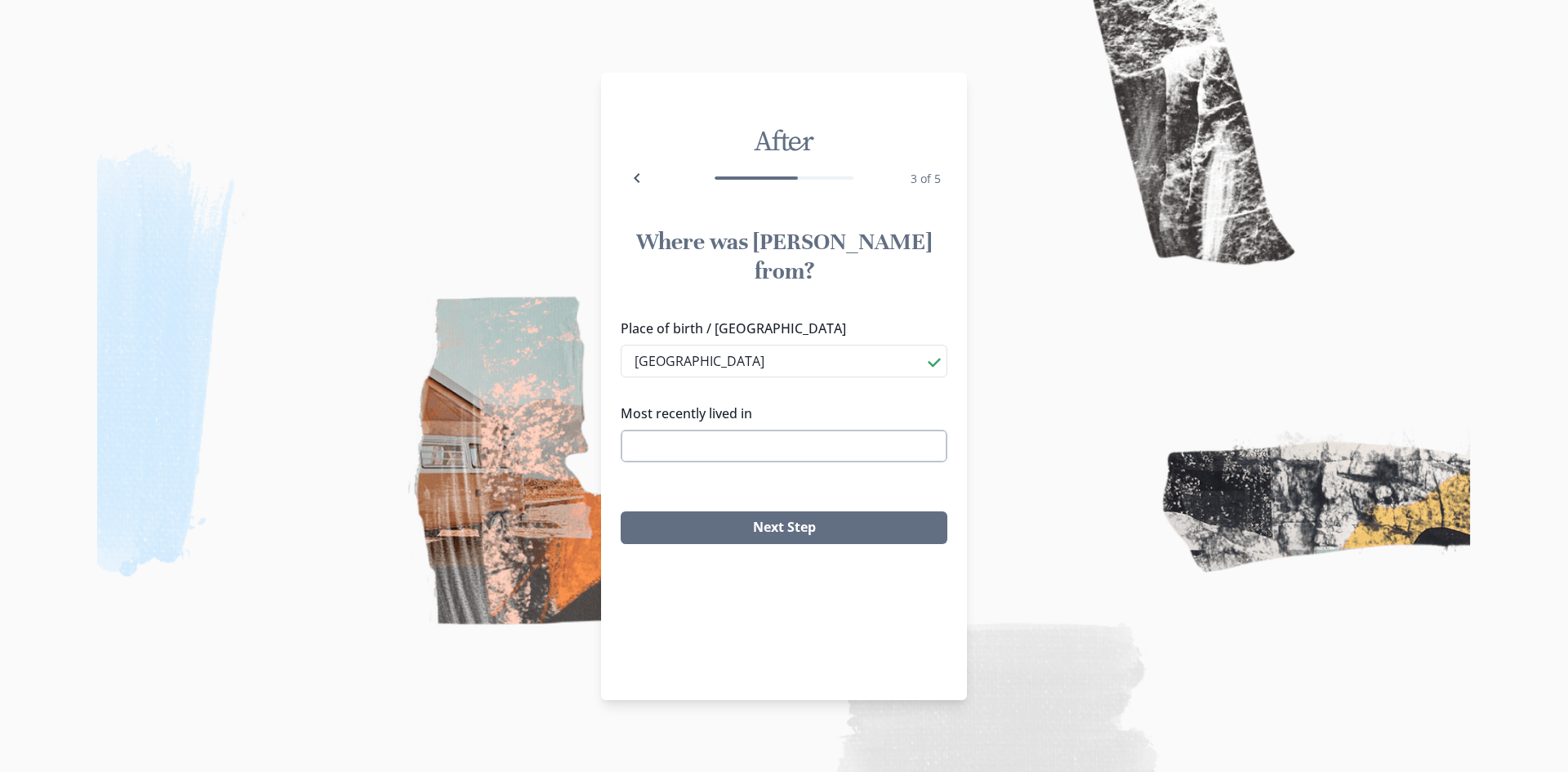
click at [722, 430] on input "Most recently lived in" at bounding box center [784, 446] width 326 height 33
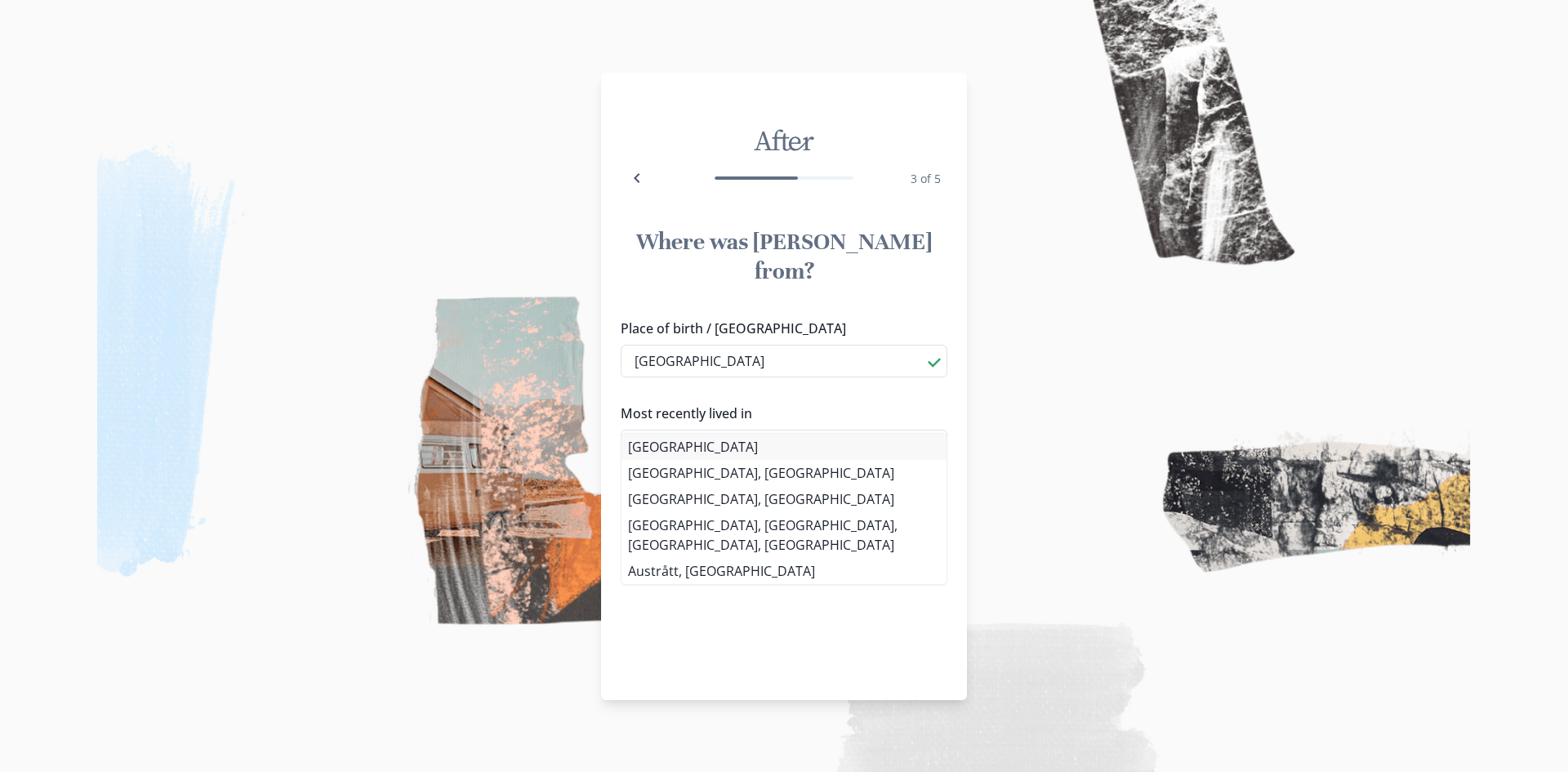
click at [712, 442] on li "[GEOGRAPHIC_DATA]" at bounding box center [784, 446] width 325 height 26
type input "[GEOGRAPHIC_DATA]"
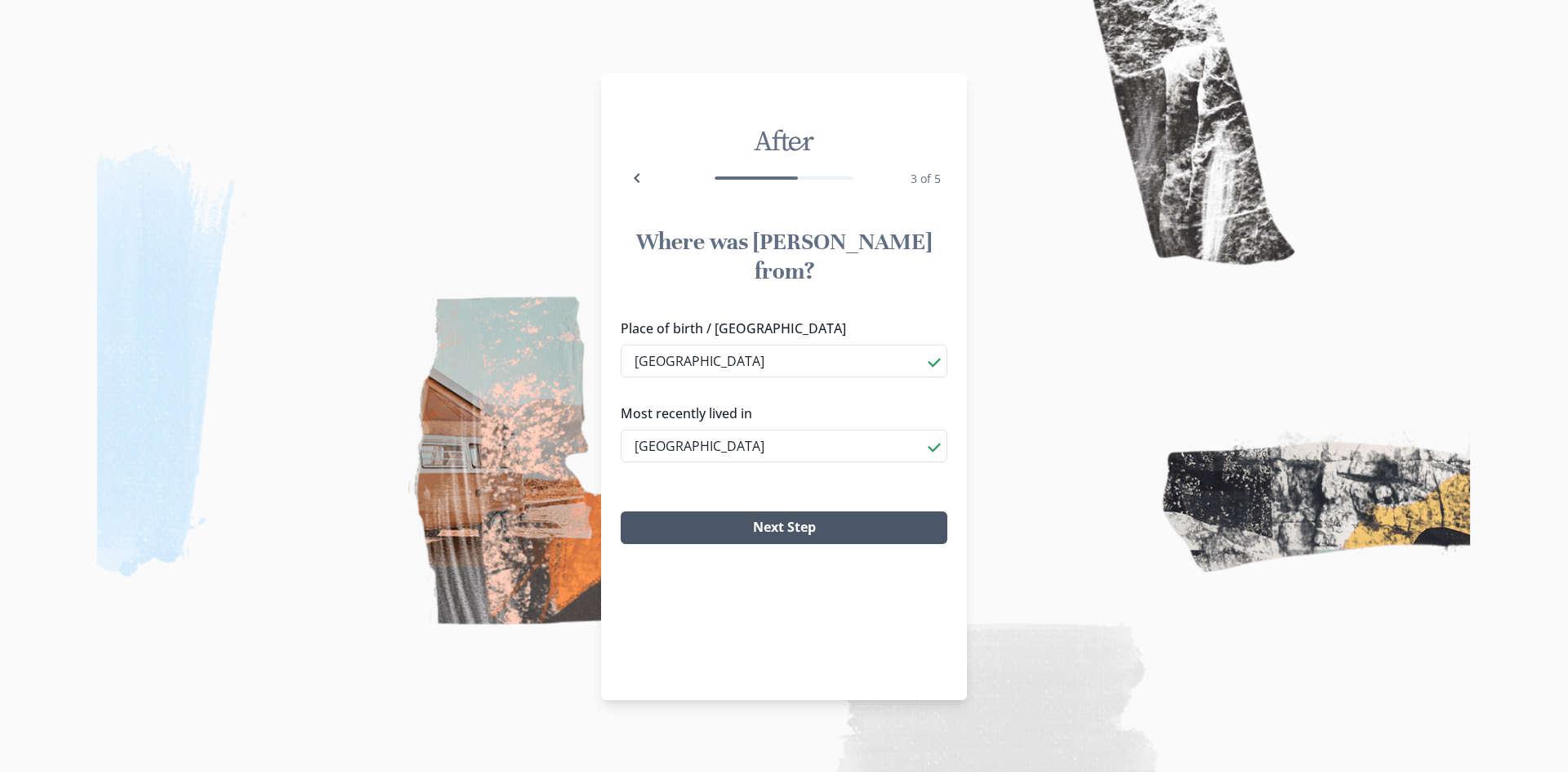
click at [774, 511] on button "Next Step" at bounding box center [784, 527] width 326 height 33
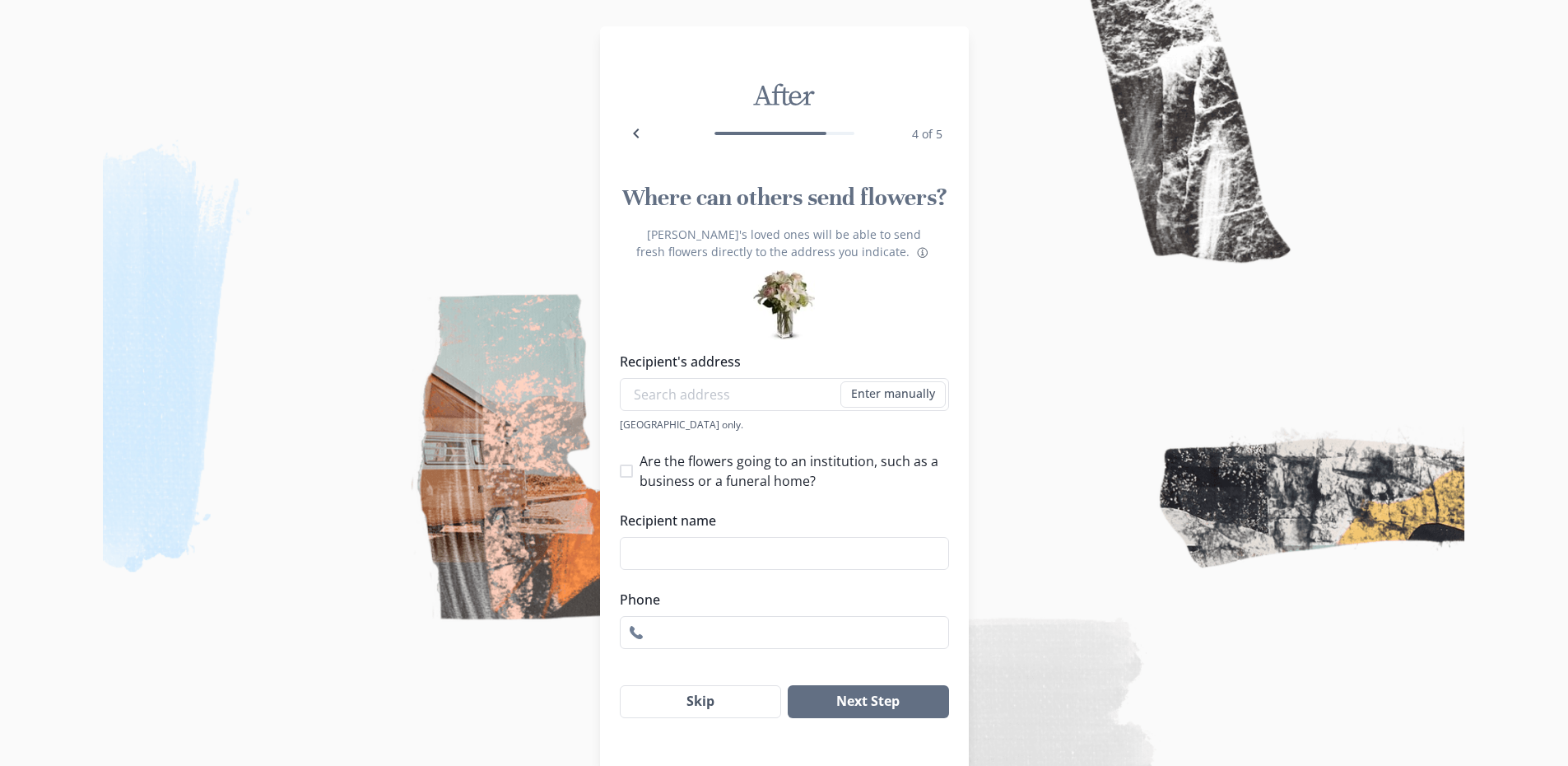
click at [849, 310] on div "[PERSON_NAME]'s loved ones will be able to send fresh flowers directly to the a…" at bounding box center [784, 278] width 329 height 106
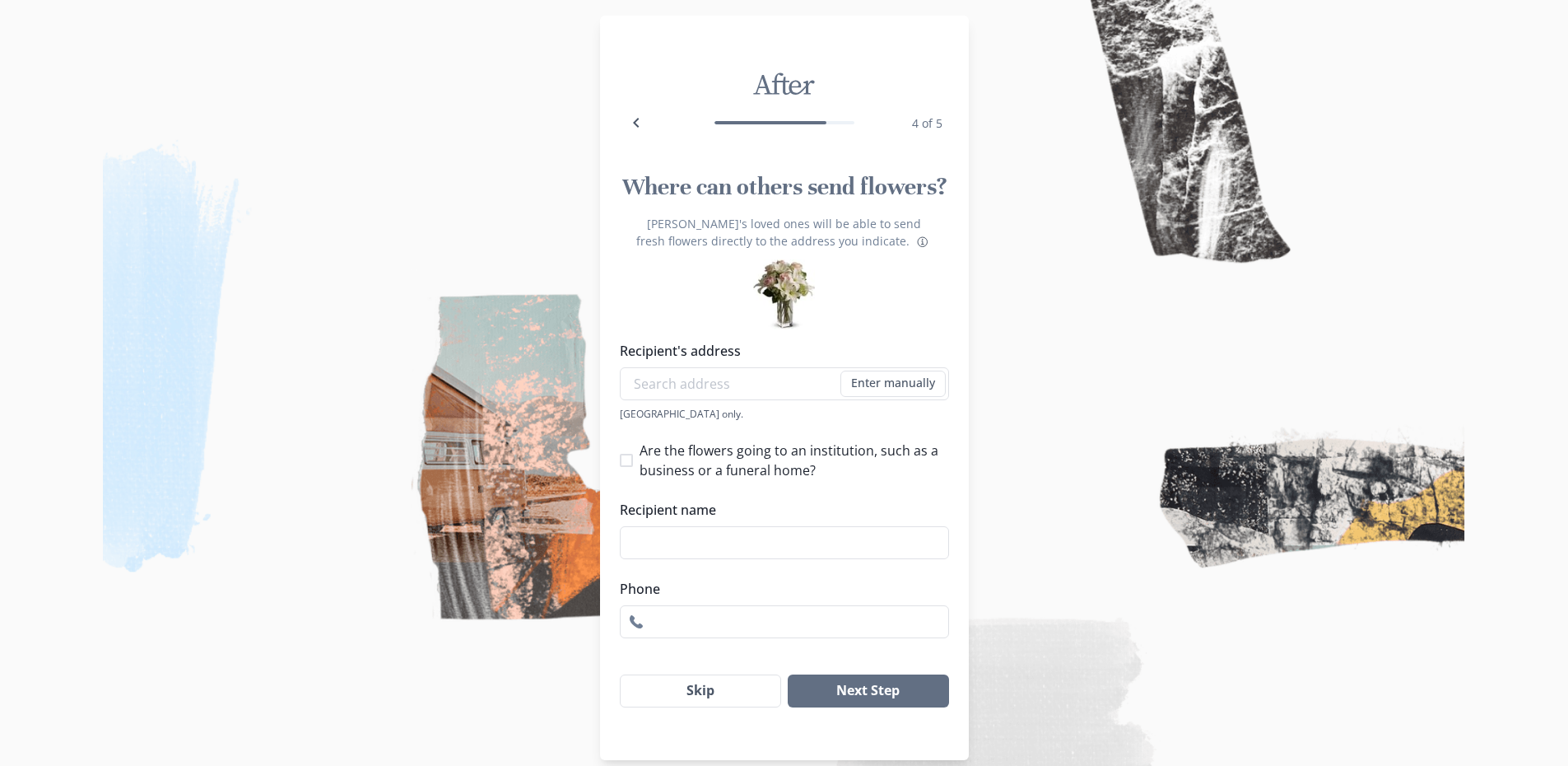
scroll to position [32, 0]
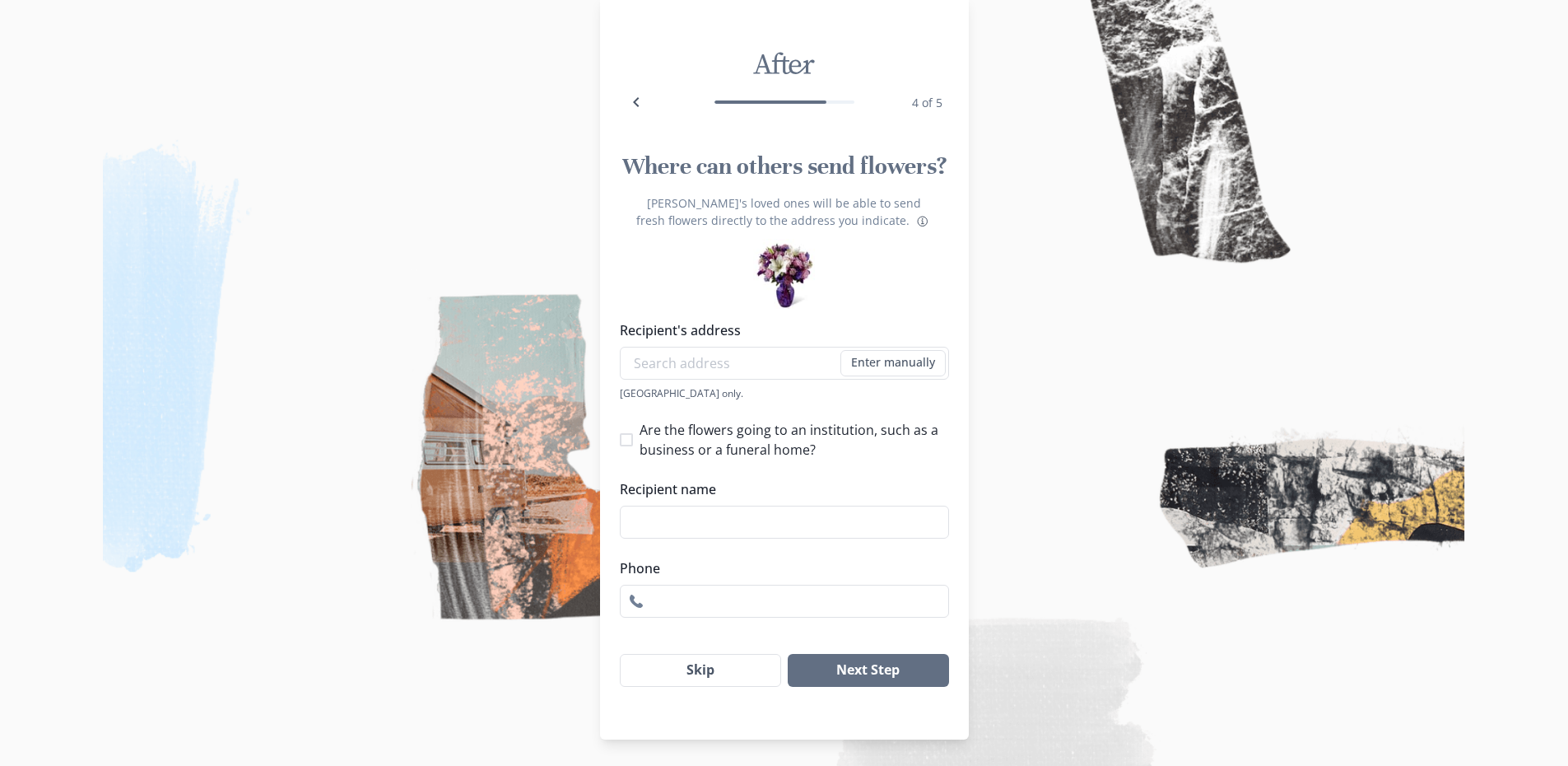
click at [863, 404] on div "Recipient's address Enter manually Address [GEOGRAPHIC_DATA] only. Are the flow…" at bounding box center [784, 469] width 329 height 297
click at [711, 669] on button "Skip" at bounding box center [701, 670] width 162 height 33
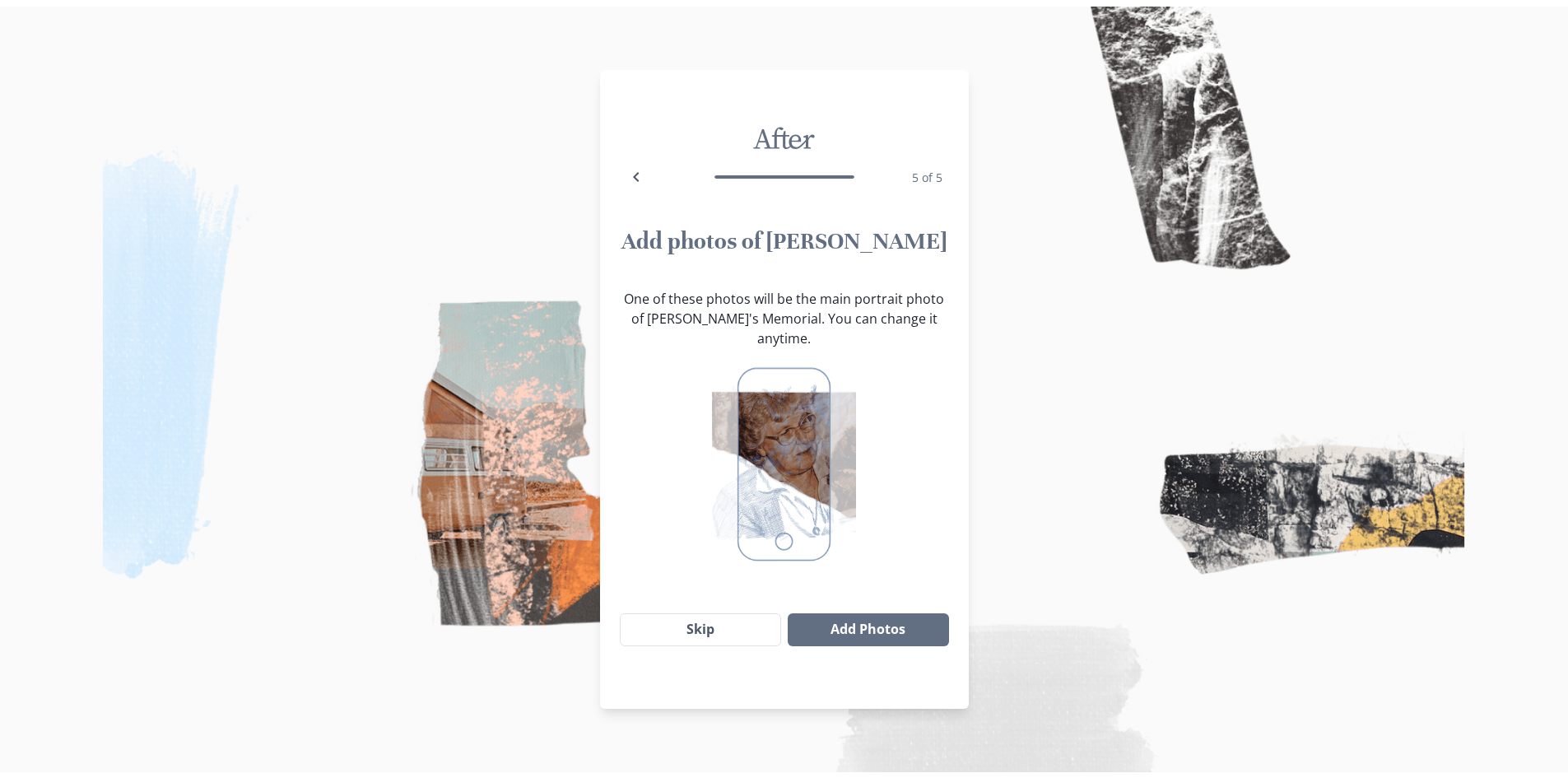
scroll to position [0, 0]
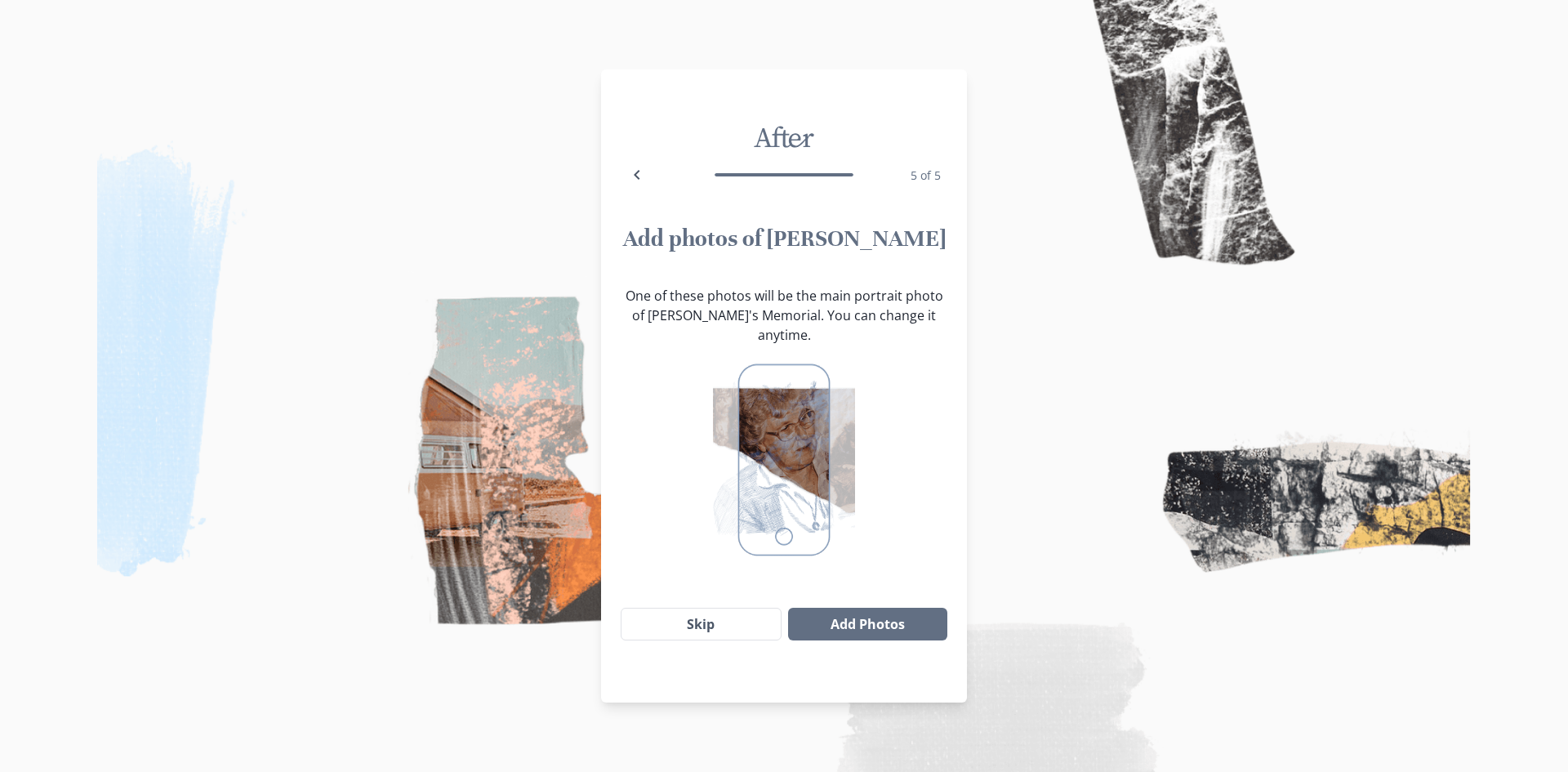
click at [871, 546] on div at bounding box center [784, 460] width 326 height 231
click at [866, 557] on div at bounding box center [784, 460] width 326 height 231
click at [990, 369] on img at bounding box center [784, 386] width 1568 height 772
click at [725, 611] on button "Skip" at bounding box center [701, 624] width 161 height 33
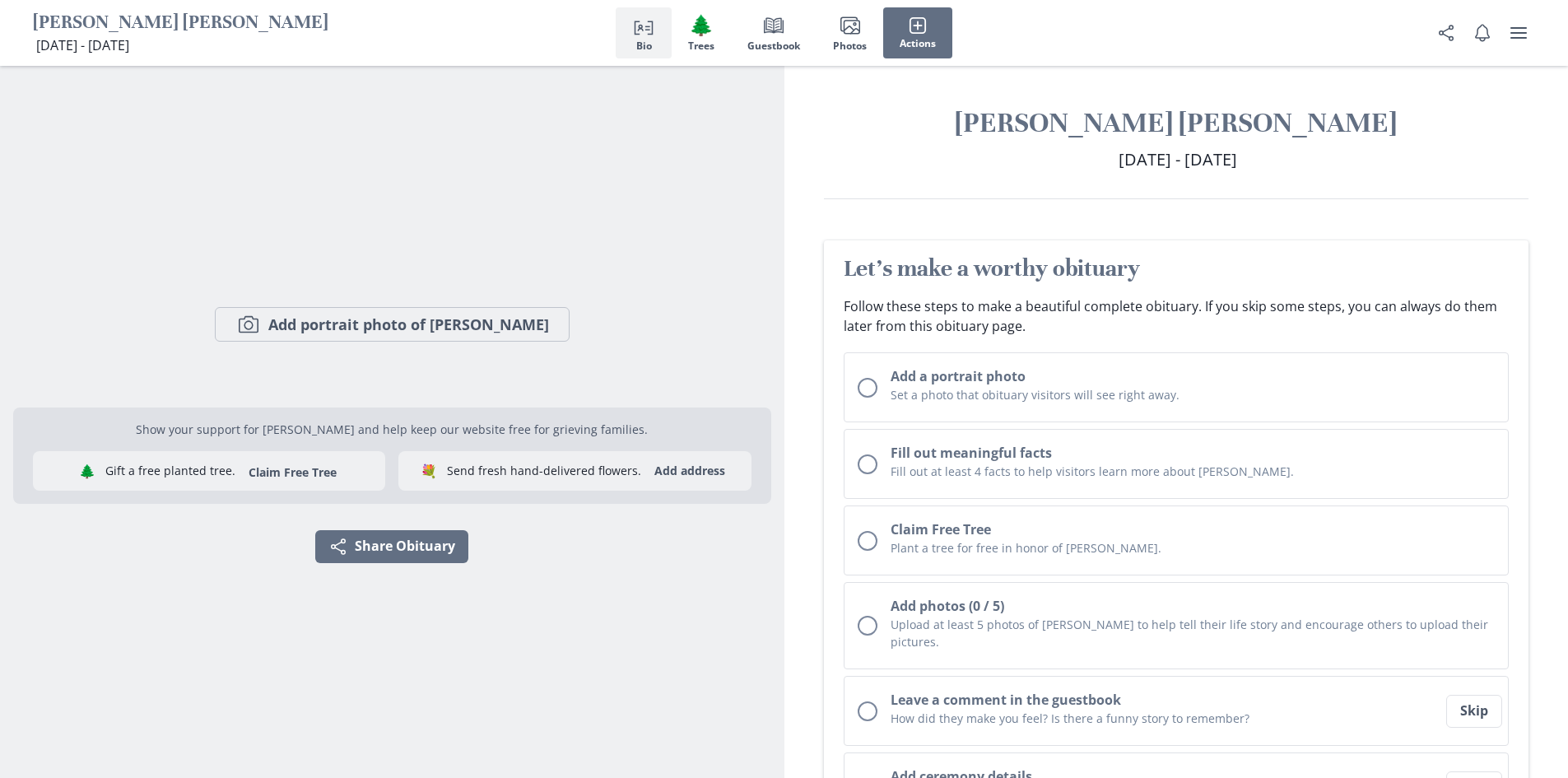
click at [1059, 326] on p "Follow these steps to make a beautiful complete obituary. If you skip some step…" at bounding box center [1177, 316] width 666 height 39
click at [1154, 180] on div "[PERSON_NAME] [PERSON_NAME] [DATE] - [DATE] [DATE] - [DATE]" at bounding box center [1177, 152] width 784 height 94
click at [1100, 132] on h1 "[PERSON_NAME] [PERSON_NAME]" at bounding box center [1177, 123] width 705 height 35
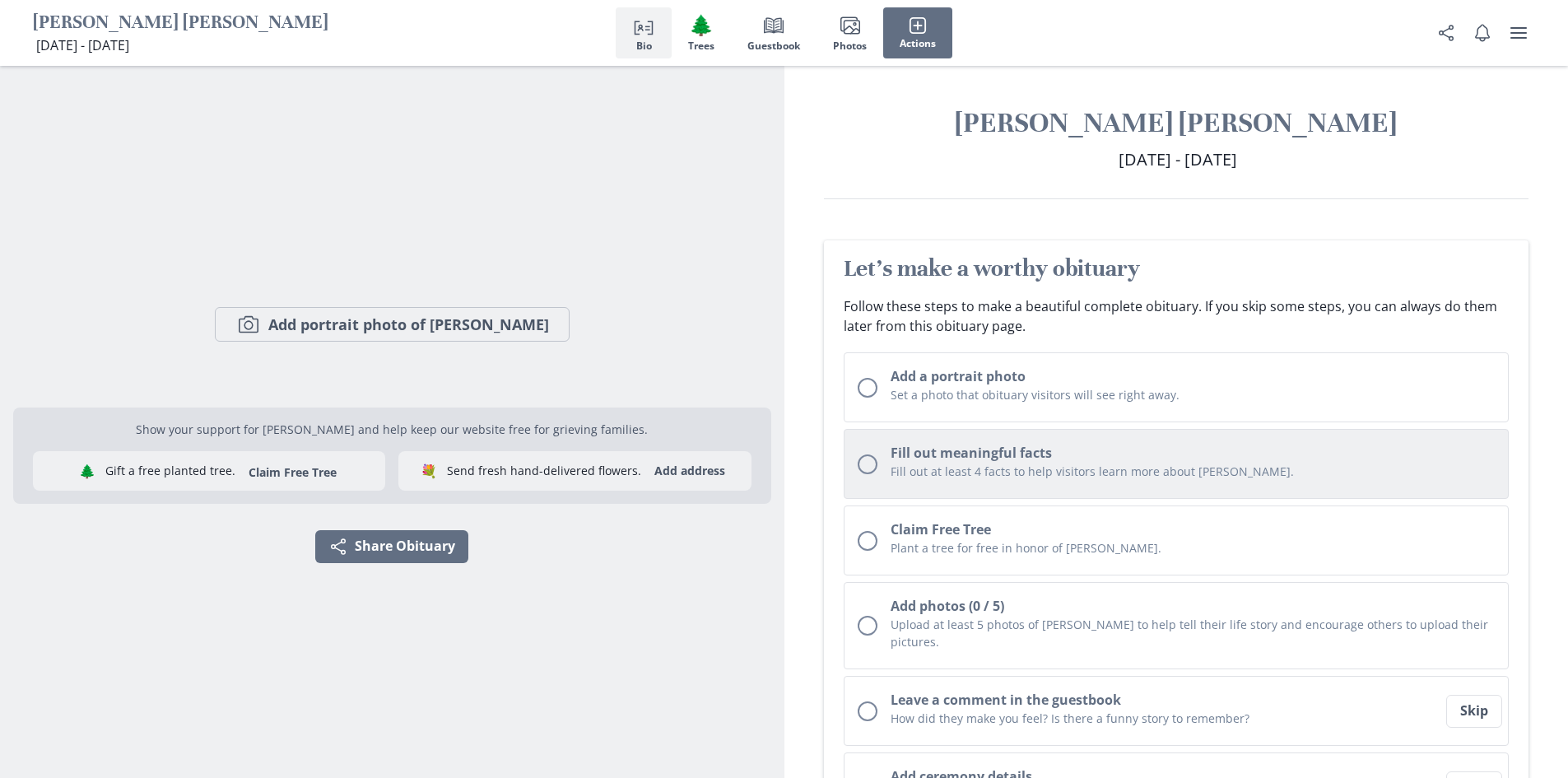
click at [870, 469] on div "Unchecked circle" at bounding box center [868, 464] width 20 height 20
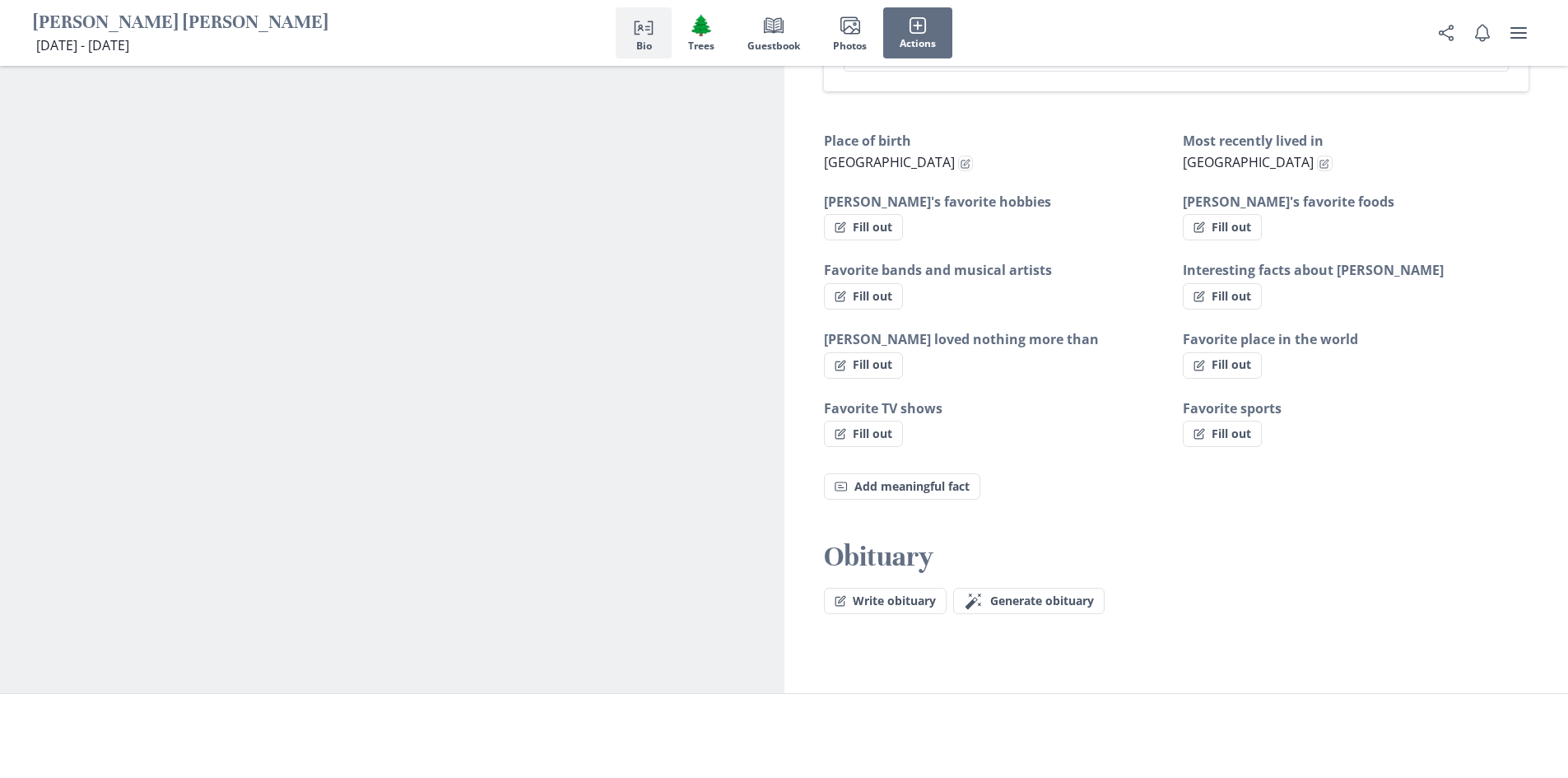
scroll to position [887, 0]
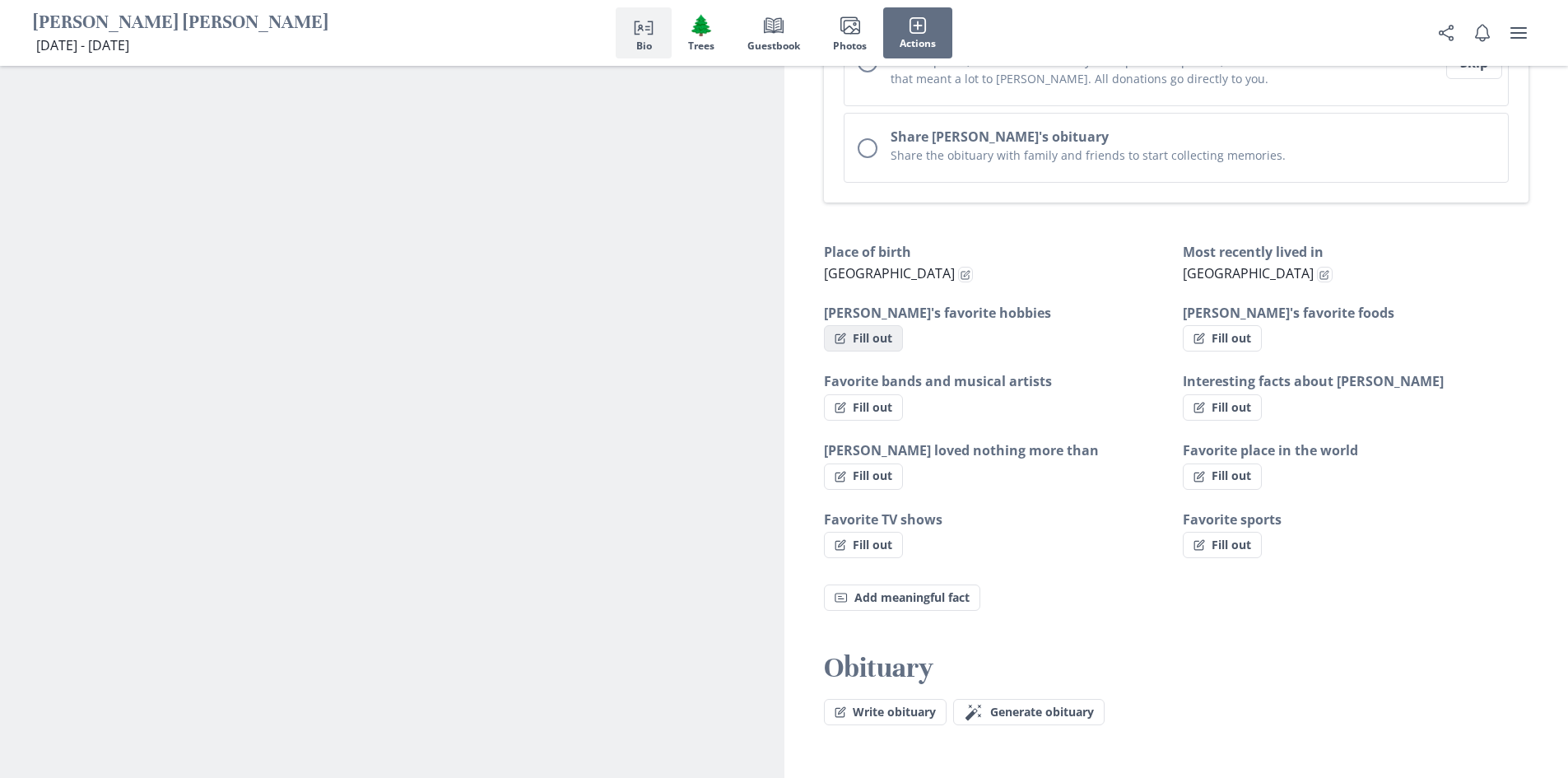
click at [884, 325] on button "Fill out" at bounding box center [863, 339] width 79 height 26
select select "[PERSON_NAME]'s favorite hobbies"
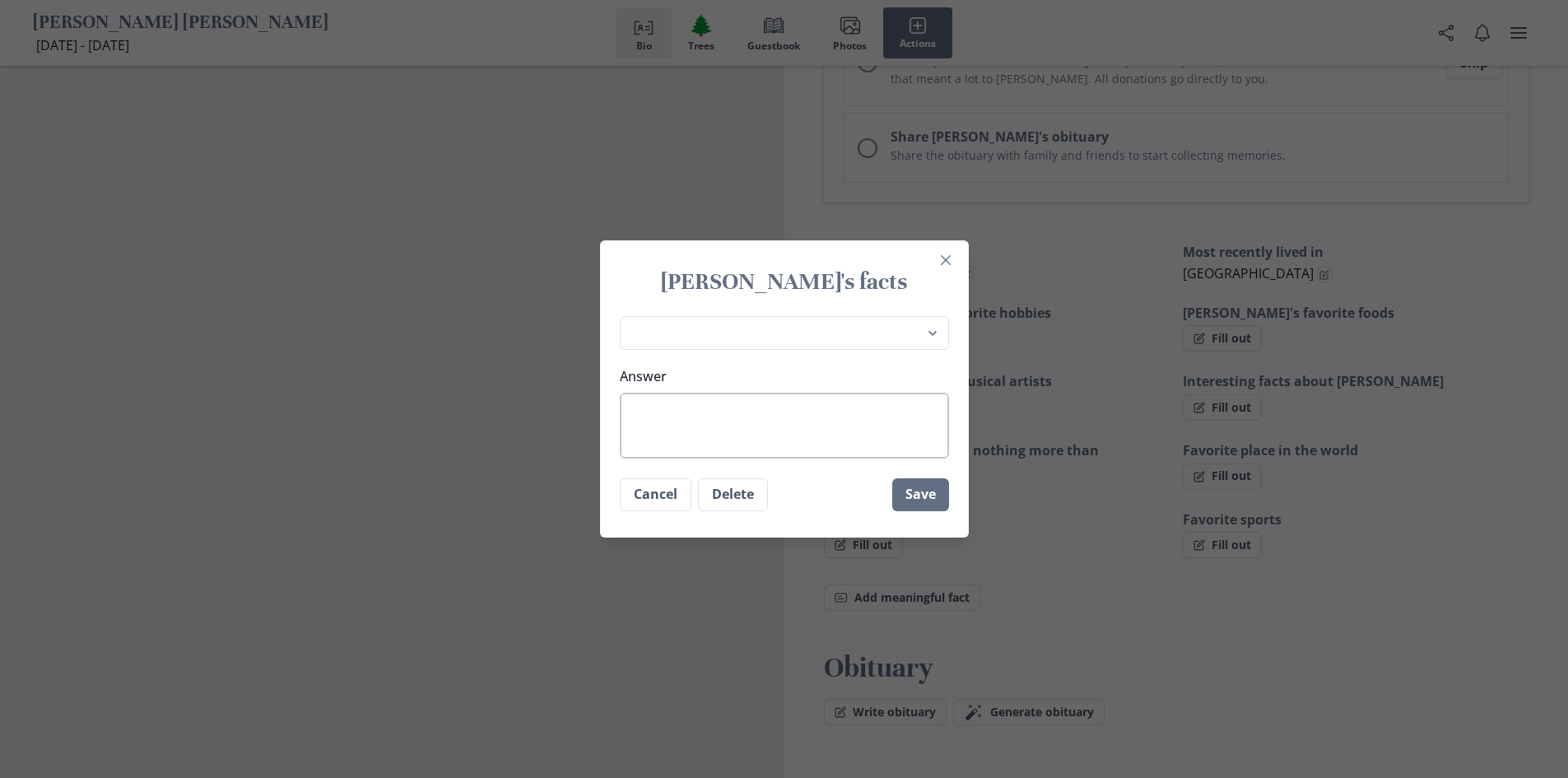
click at [775, 433] on textarea "Answer" at bounding box center [784, 425] width 329 height 66
type textarea "E"
type textarea "x"
type textarea "EA"
type textarea "x"
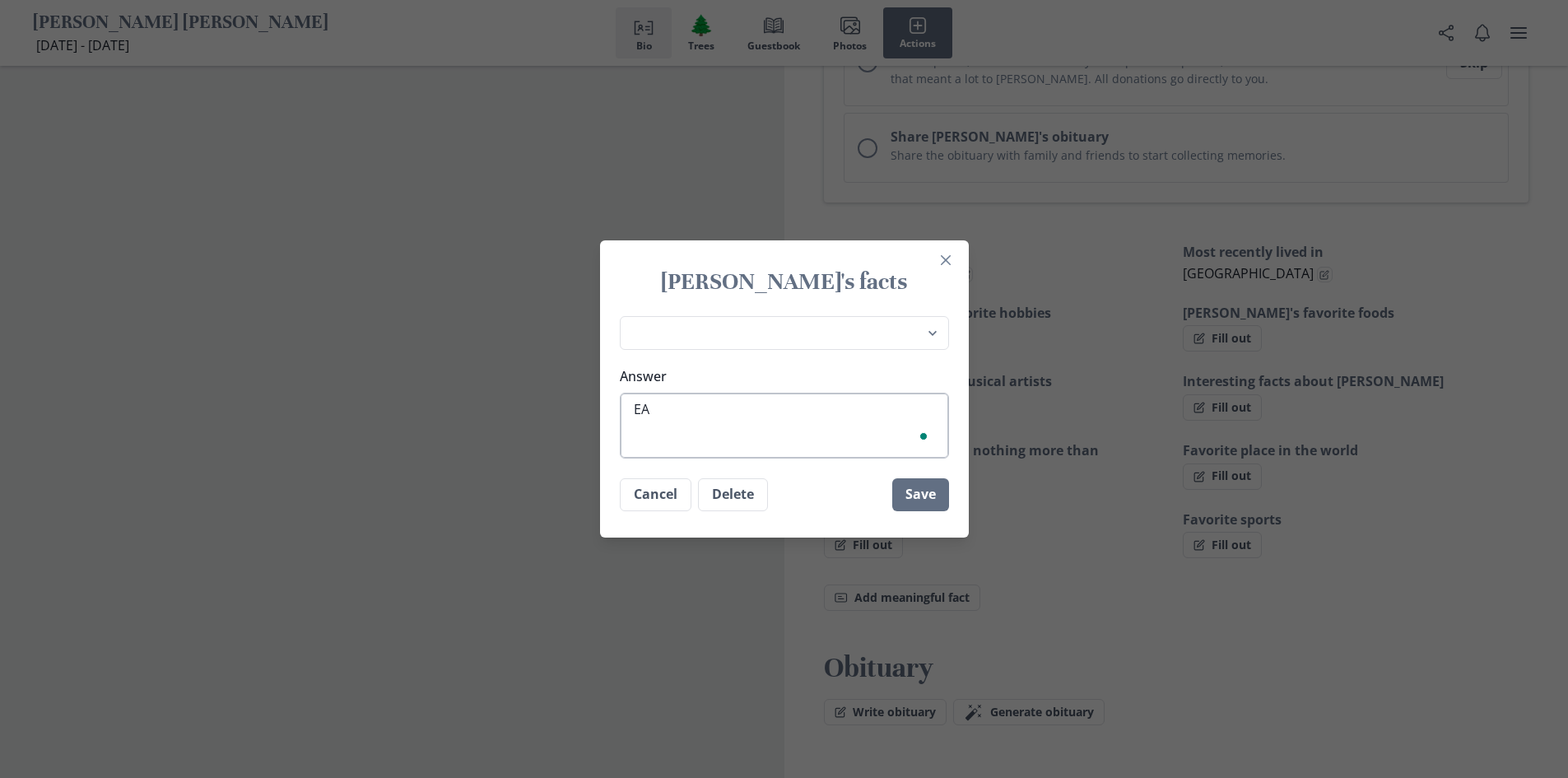
type textarea "EAT"
type textarea "x"
type textarea "EATI"
type textarea "x"
type textarea "EATIN"
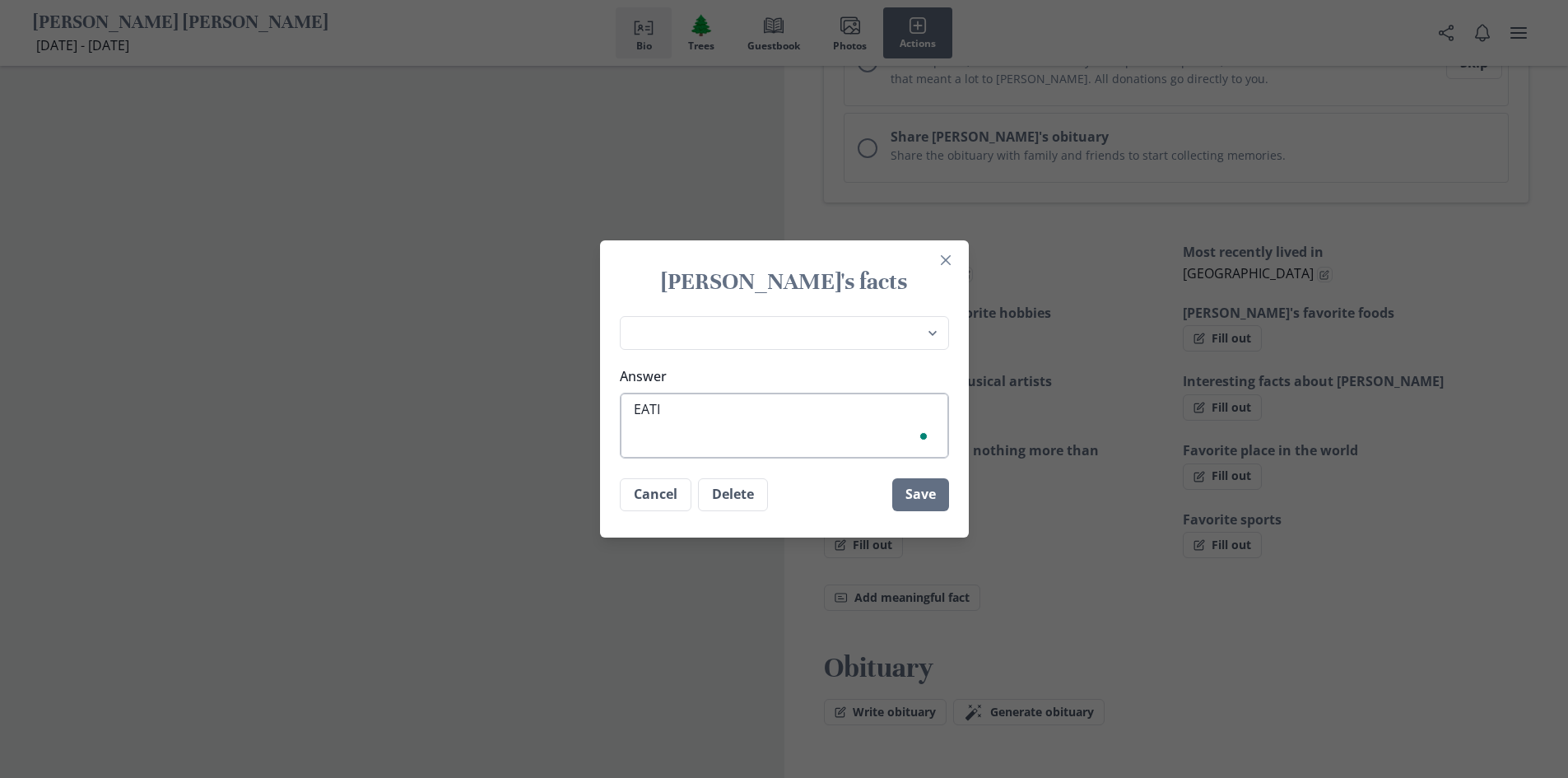
type textarea "x"
type textarea "EATING"
type textarea "x"
type textarea "EATIN"
type textarea "x"
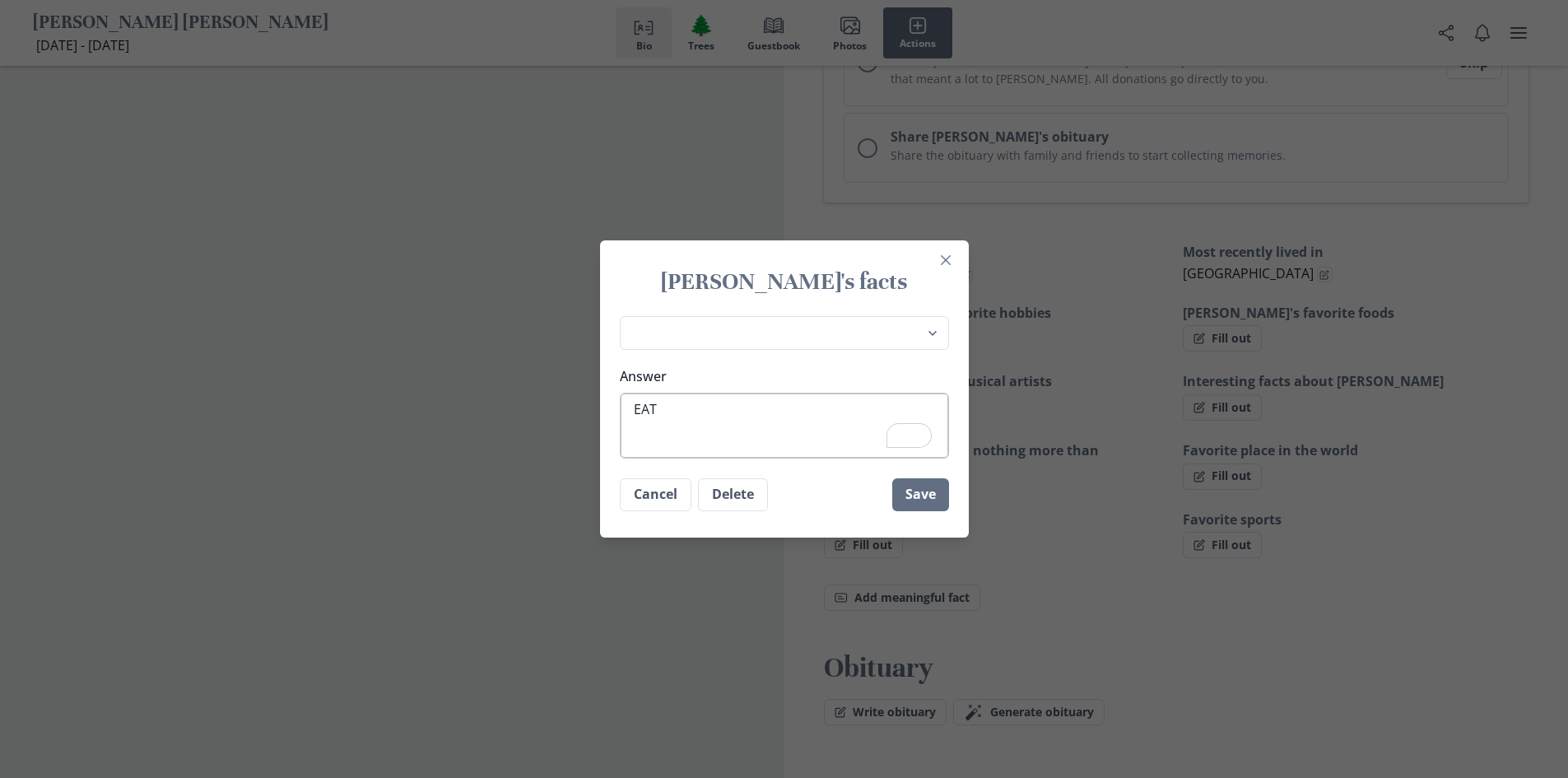
type textarea "EA"
type textarea "x"
type textarea "E"
type textarea "x"
type textarea "Ea"
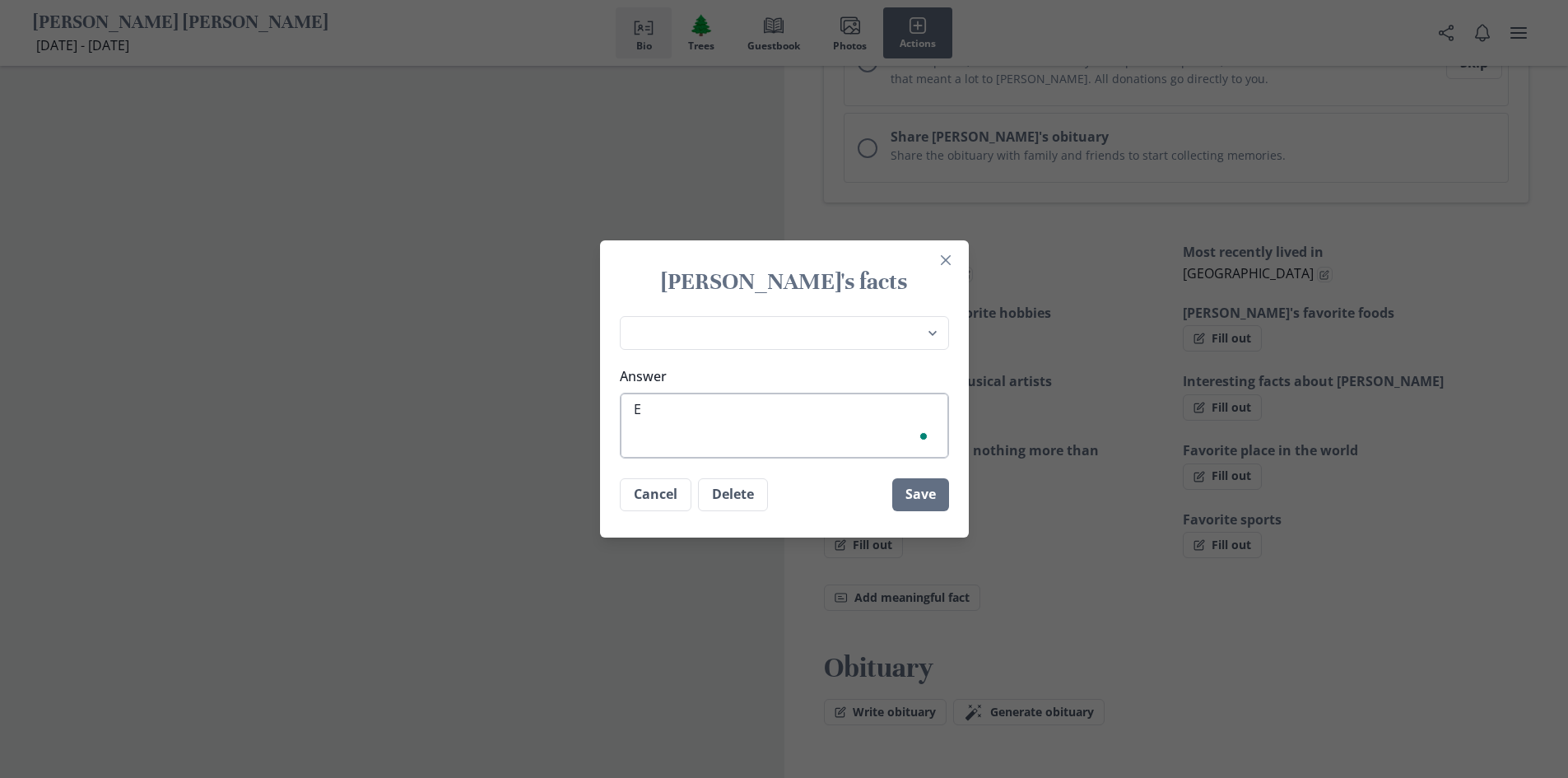
type textarea "x"
type textarea "Eat"
type textarea "x"
type textarea "Eati"
type textarea "x"
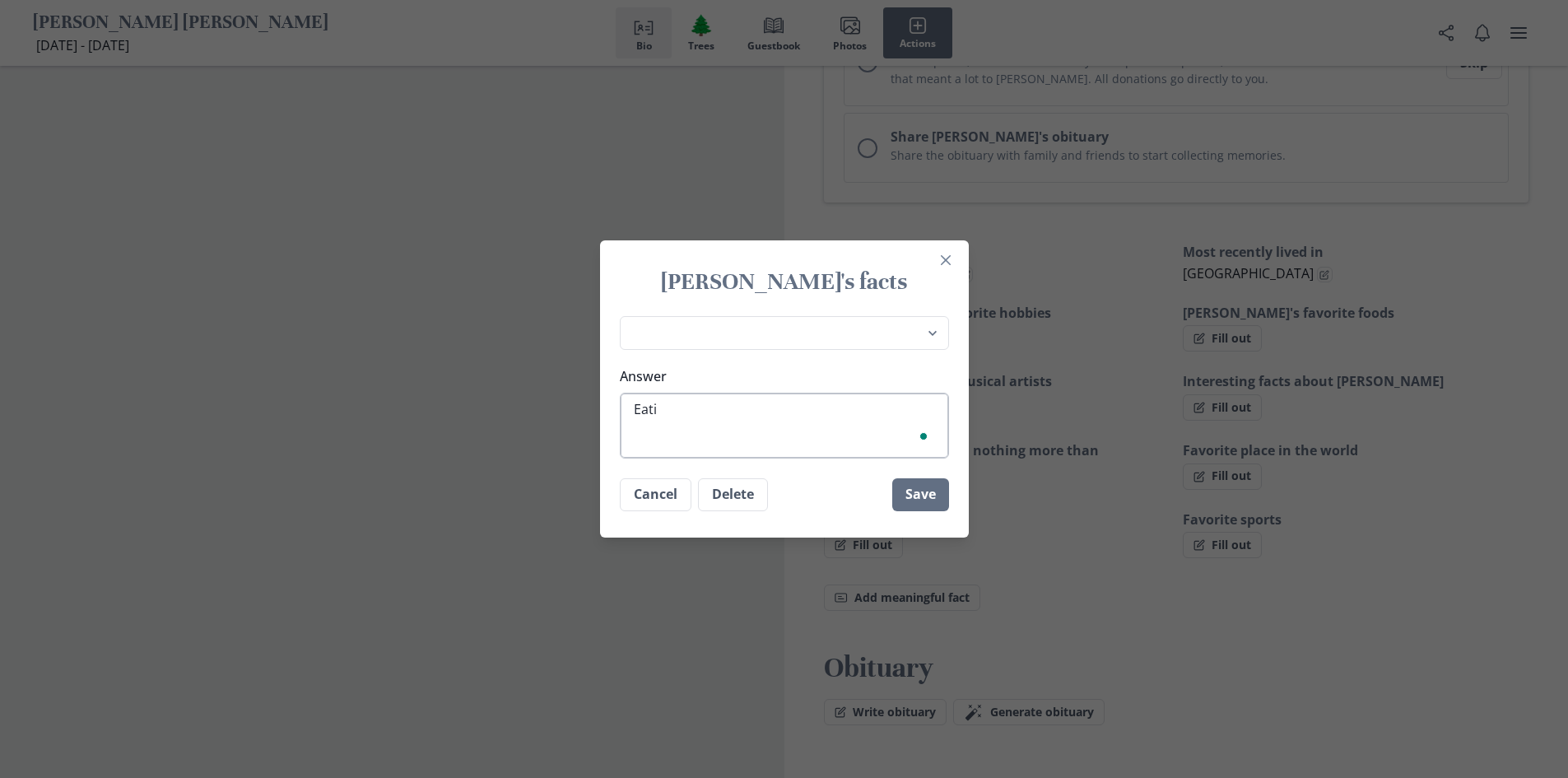
type textarea "Eatin"
type textarea "x"
type textarea "Eating"
type textarea "x"
type textarea "Eating."
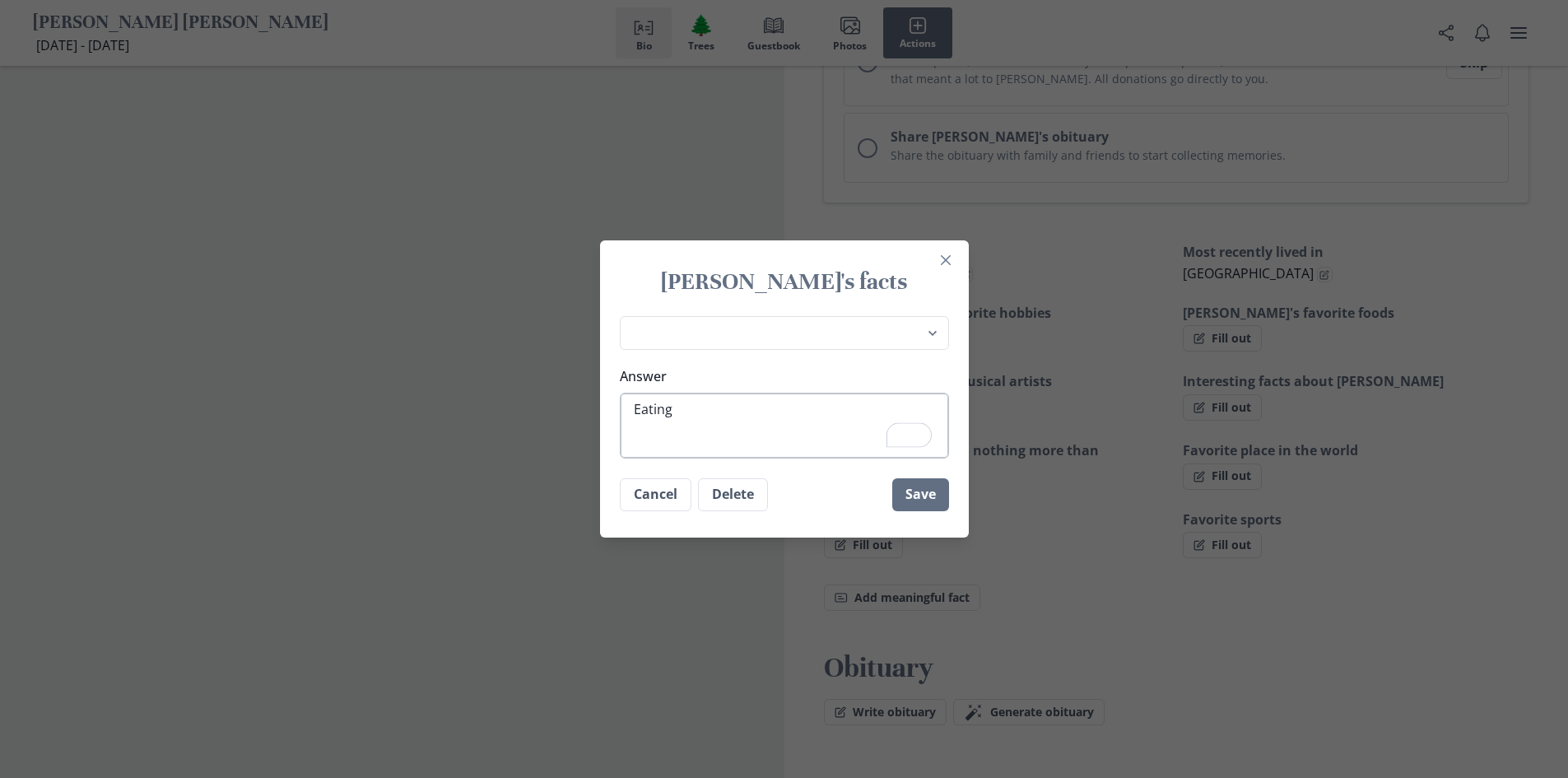
type textarea "x"
type textarea "Eating."
click at [931, 485] on button "Save" at bounding box center [920, 495] width 57 height 33
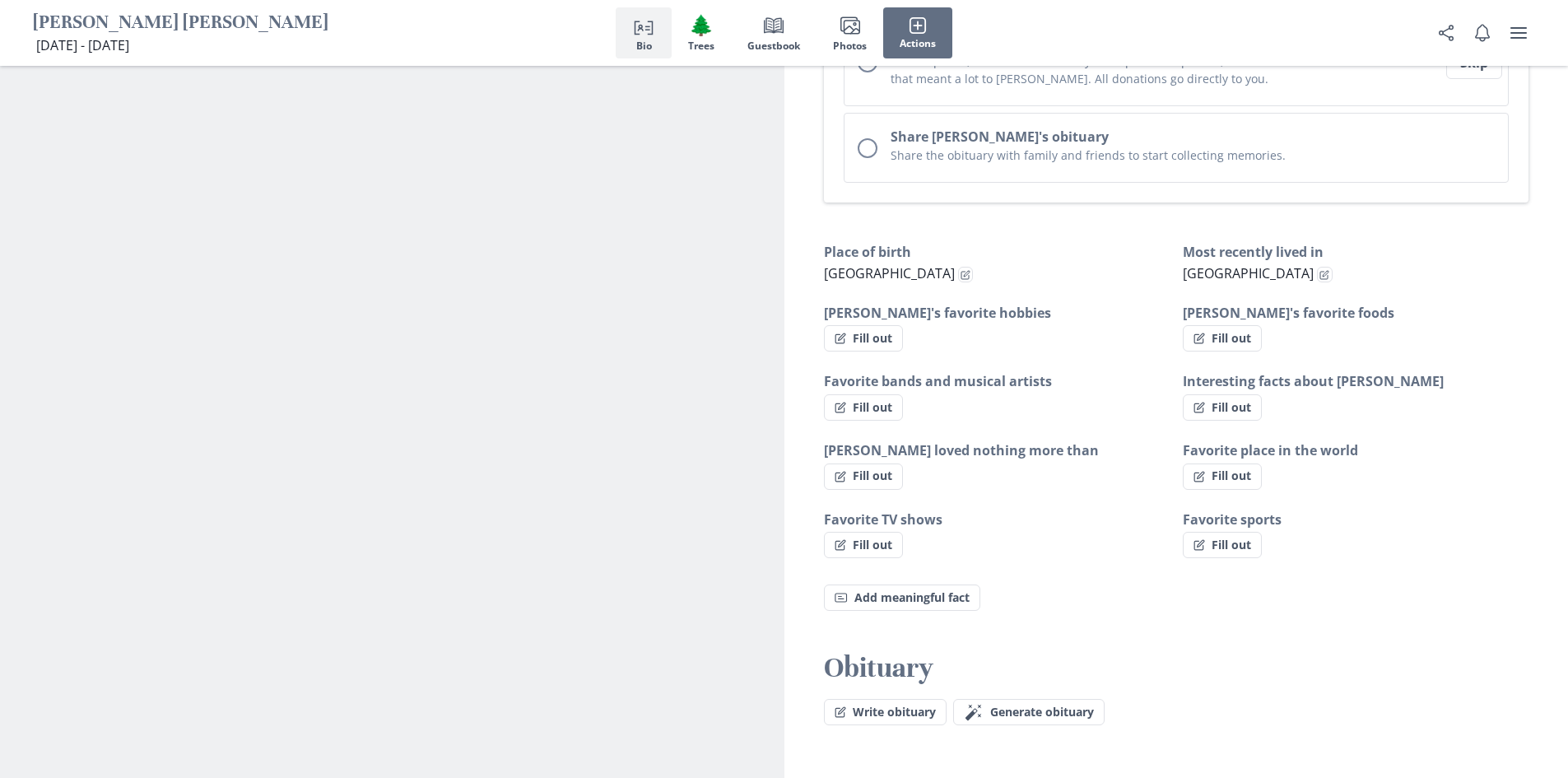
type textarea "x"
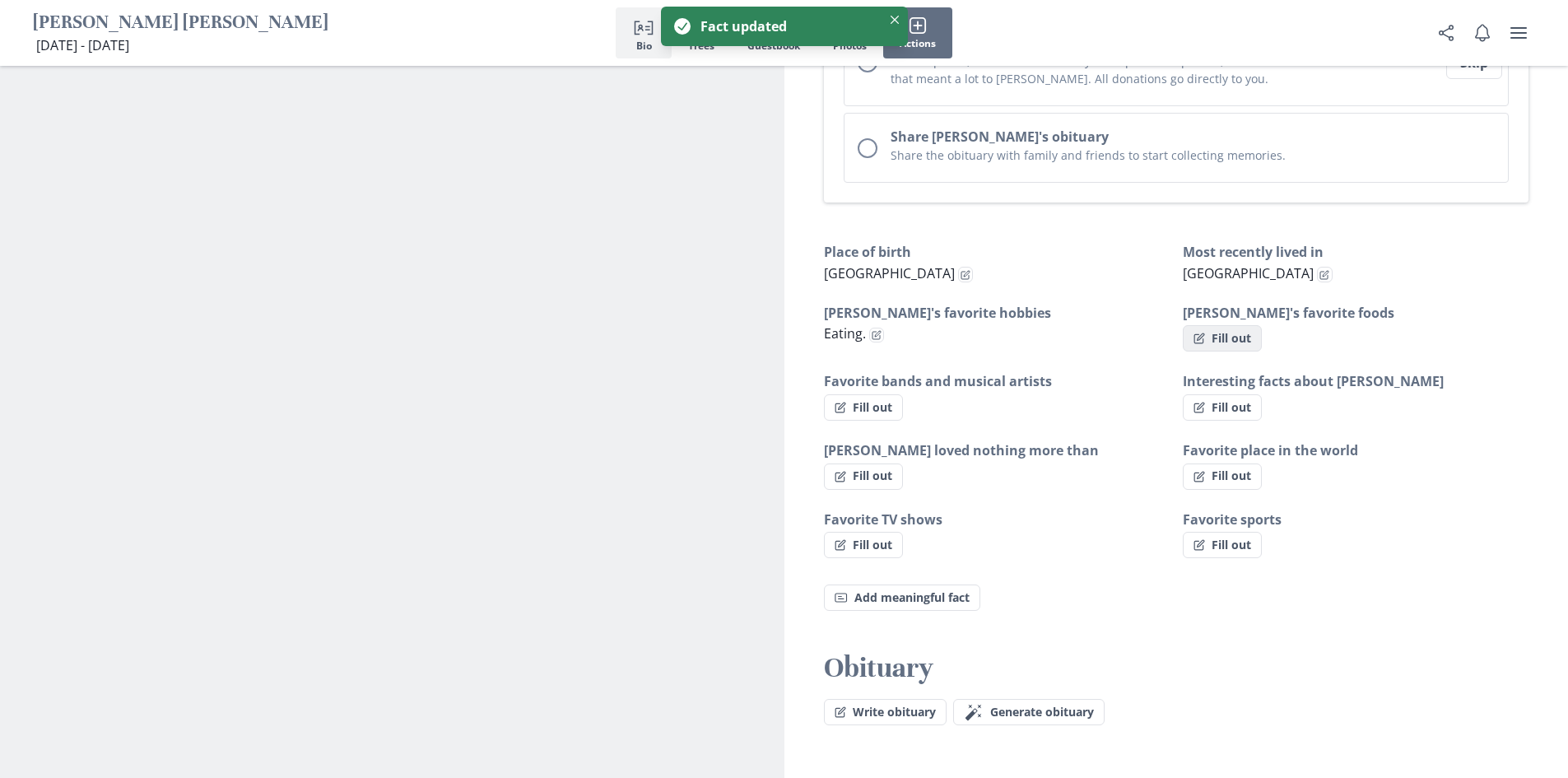
click at [1213, 325] on button "Fill out" at bounding box center [1222, 339] width 79 height 26
select select "[PERSON_NAME]'s favorite foods"
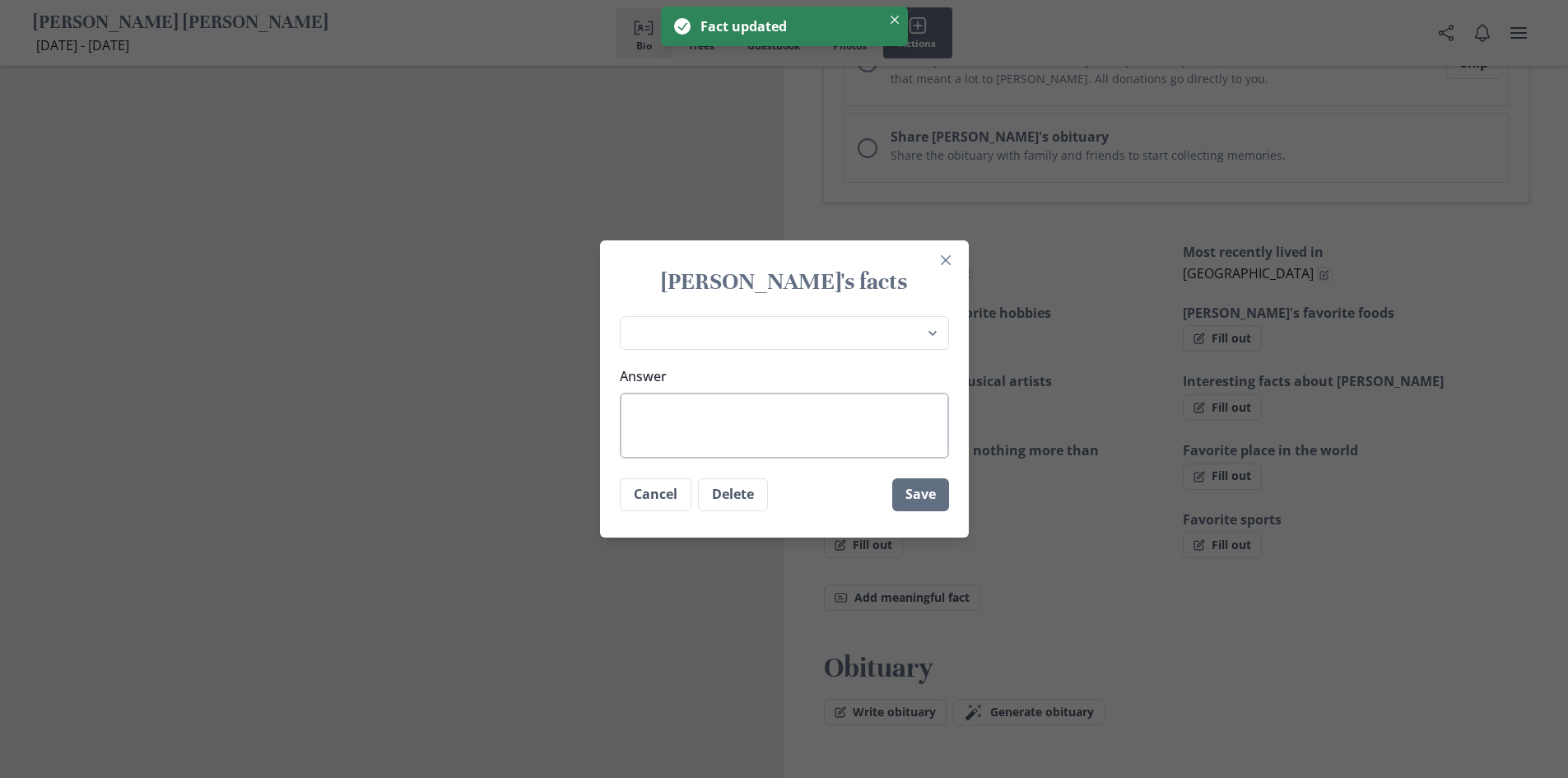
click at [802, 414] on textarea "Answer" at bounding box center [784, 425] width 329 height 66
type textarea "x"
type textarea "E"
type textarea "x"
type textarea "Ev"
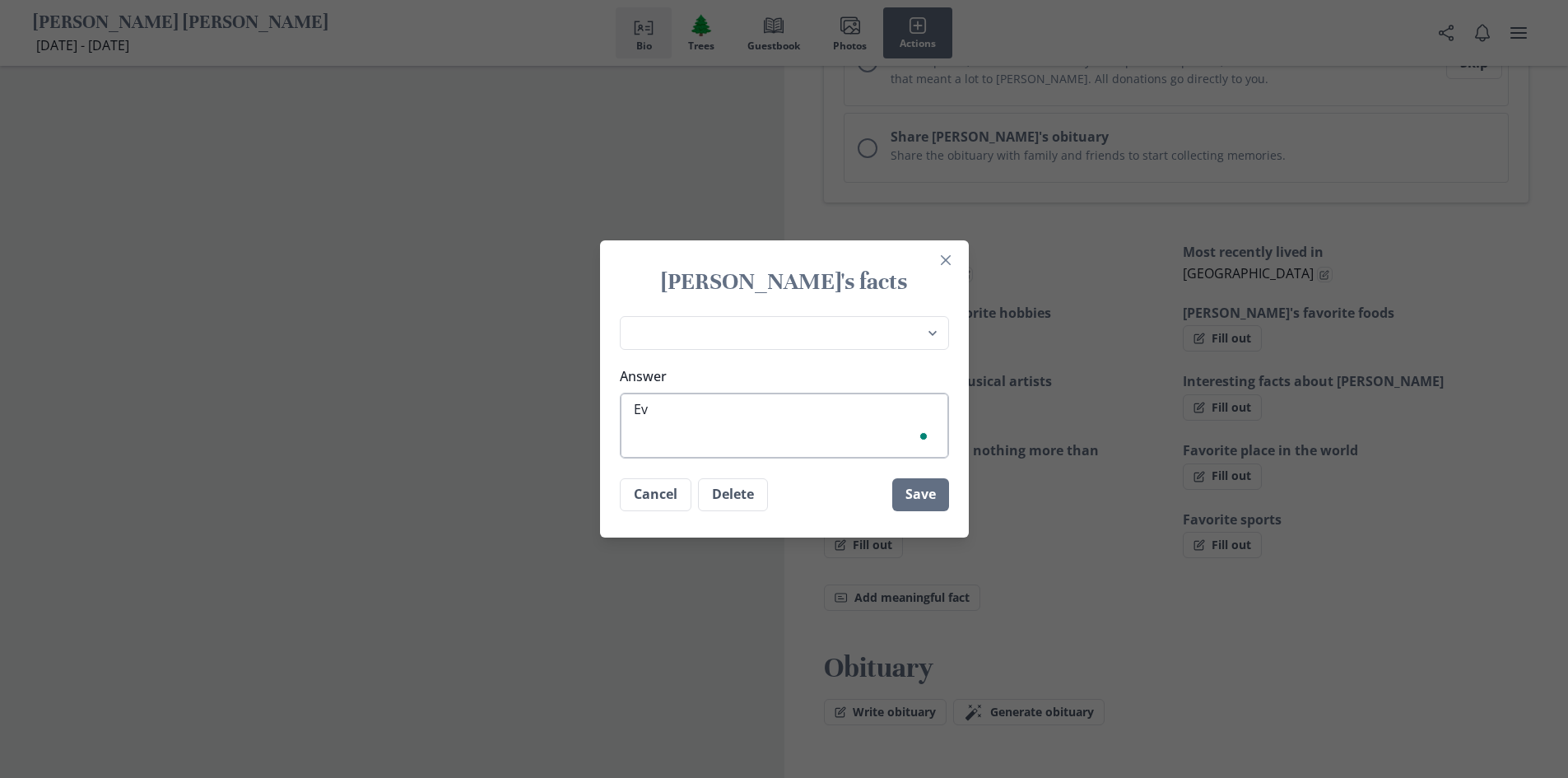
type textarea "x"
type textarea "Eve"
type textarea "x"
type textarea "Ever"
type textarea "x"
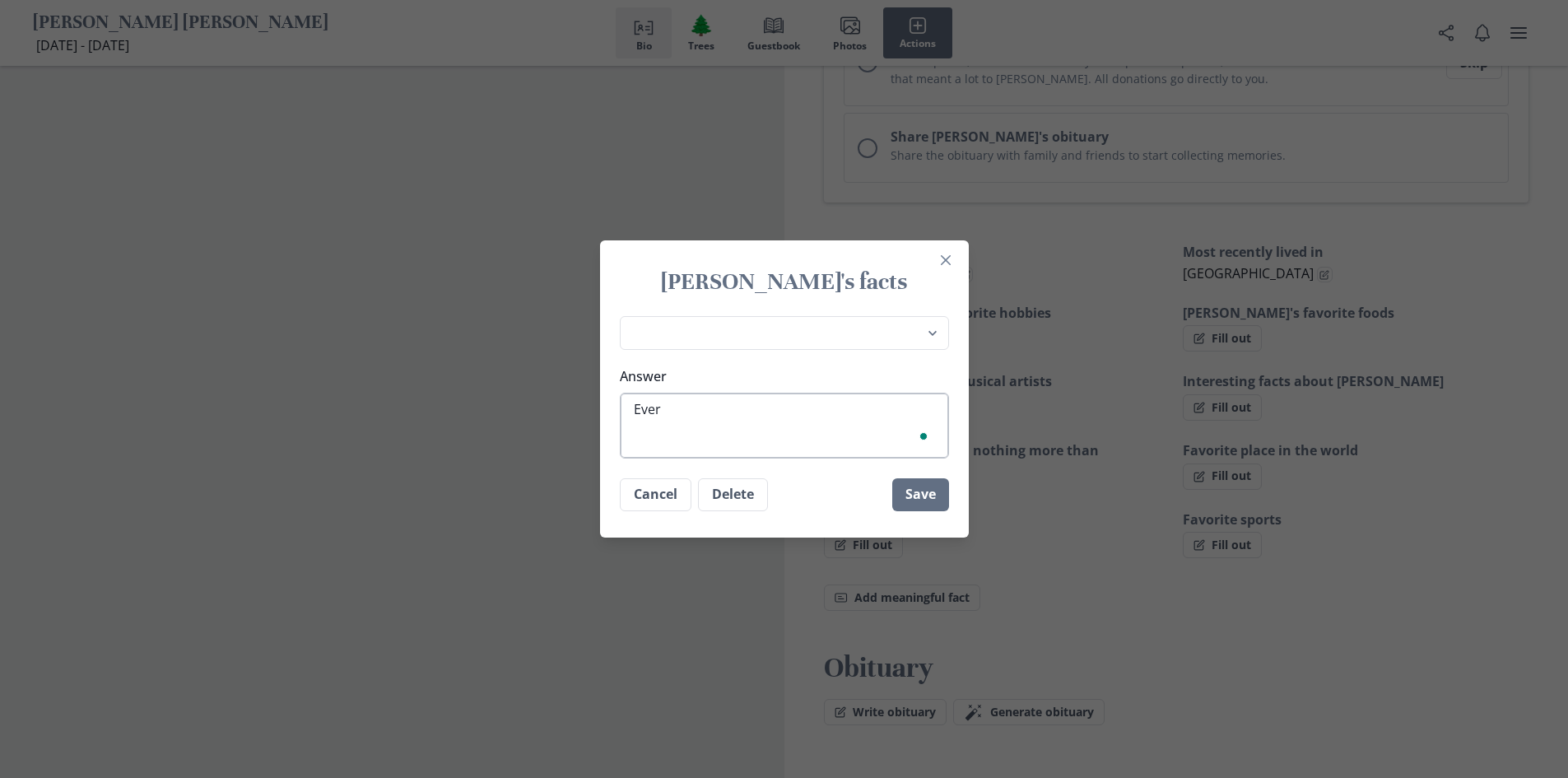
type textarea "Every"
type textarea "x"
type textarea "Everyt"
type textarea "x"
type textarea "Everyth"
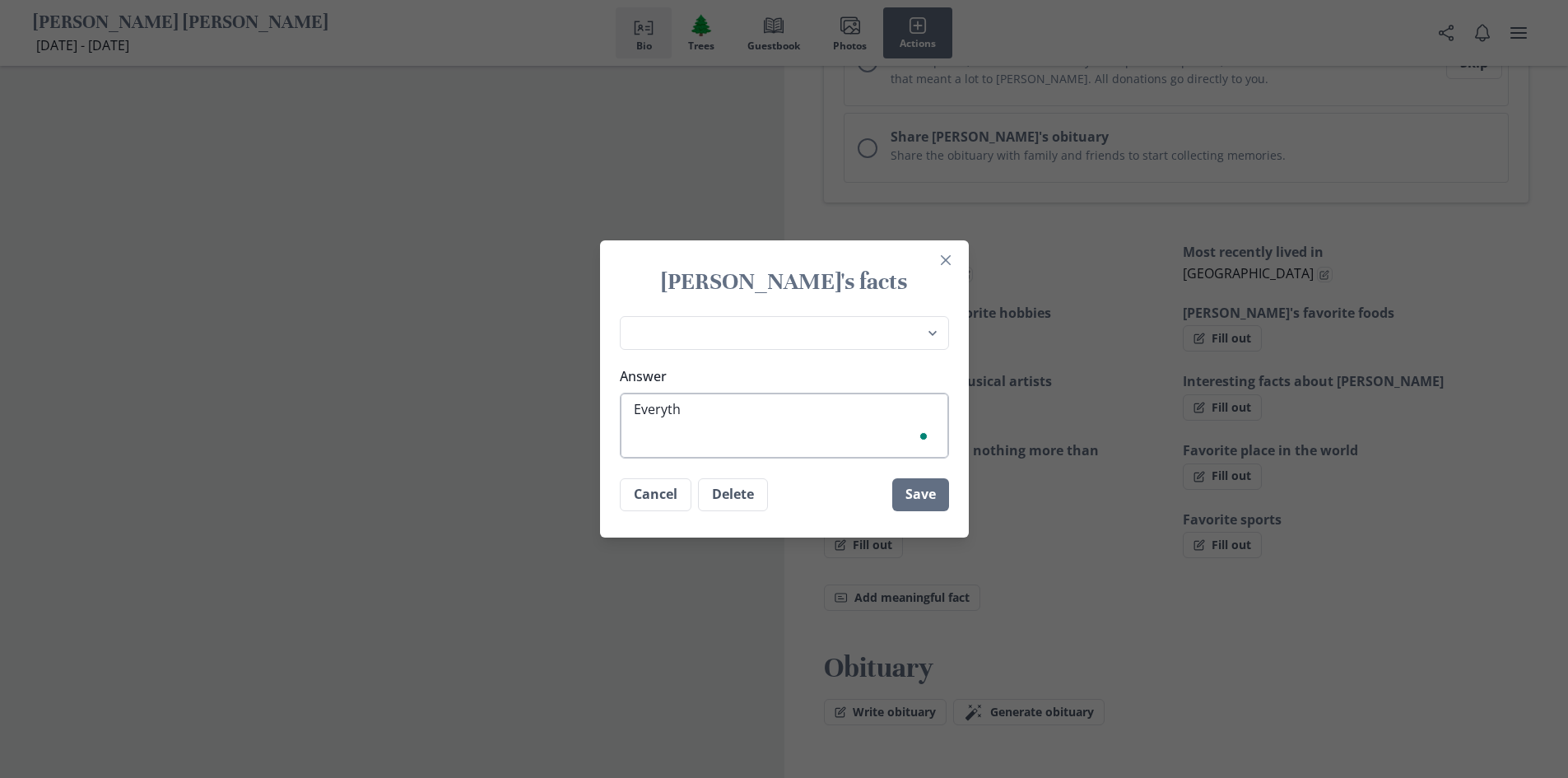
type textarea "x"
type textarea "Everythi"
type textarea "x"
type textarea "Everythin"
type textarea "x"
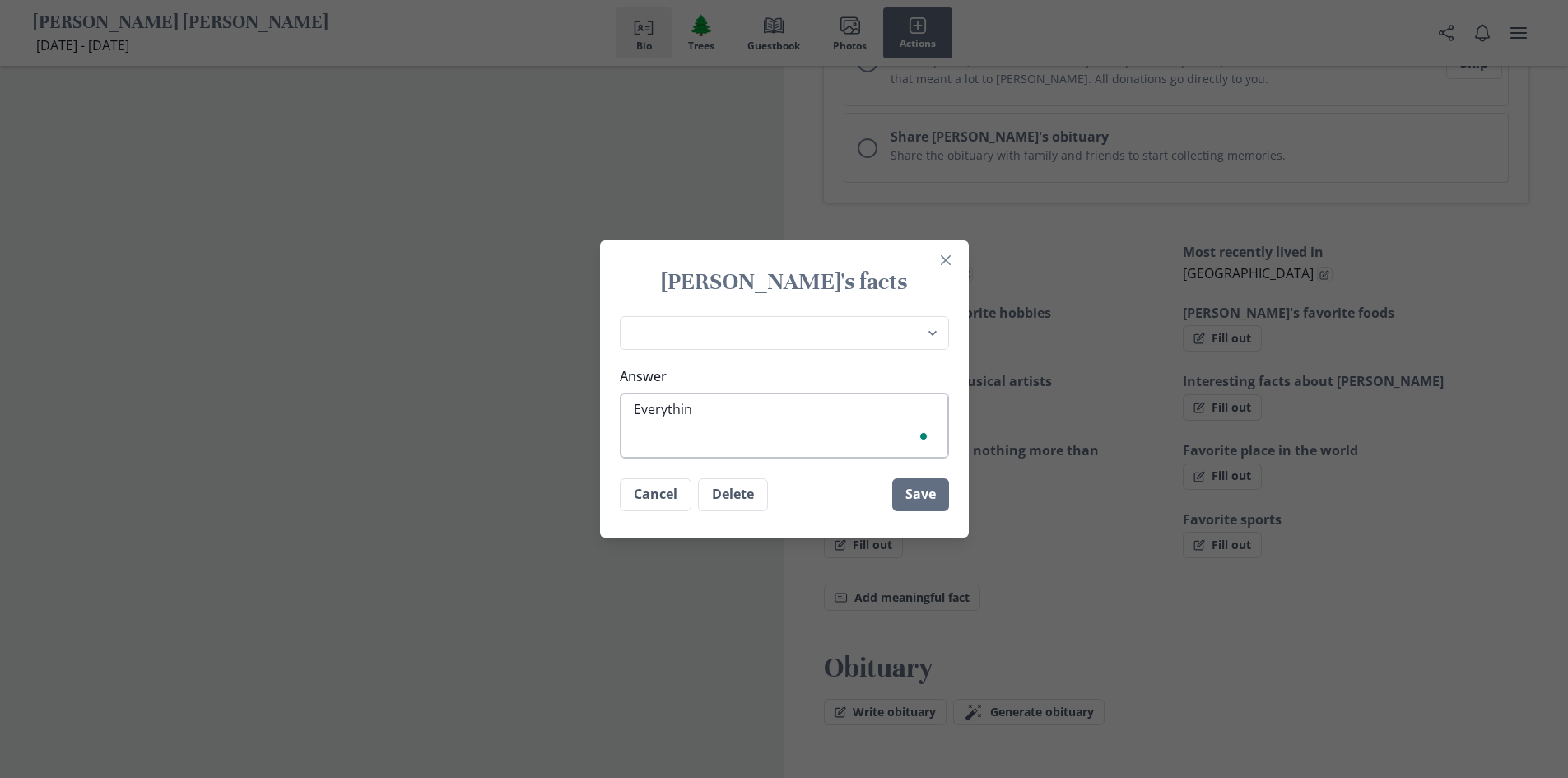
type textarea "Everything"
type textarea "x"
type textarea "Everything."
click at [940, 485] on button "Save" at bounding box center [920, 495] width 57 height 33
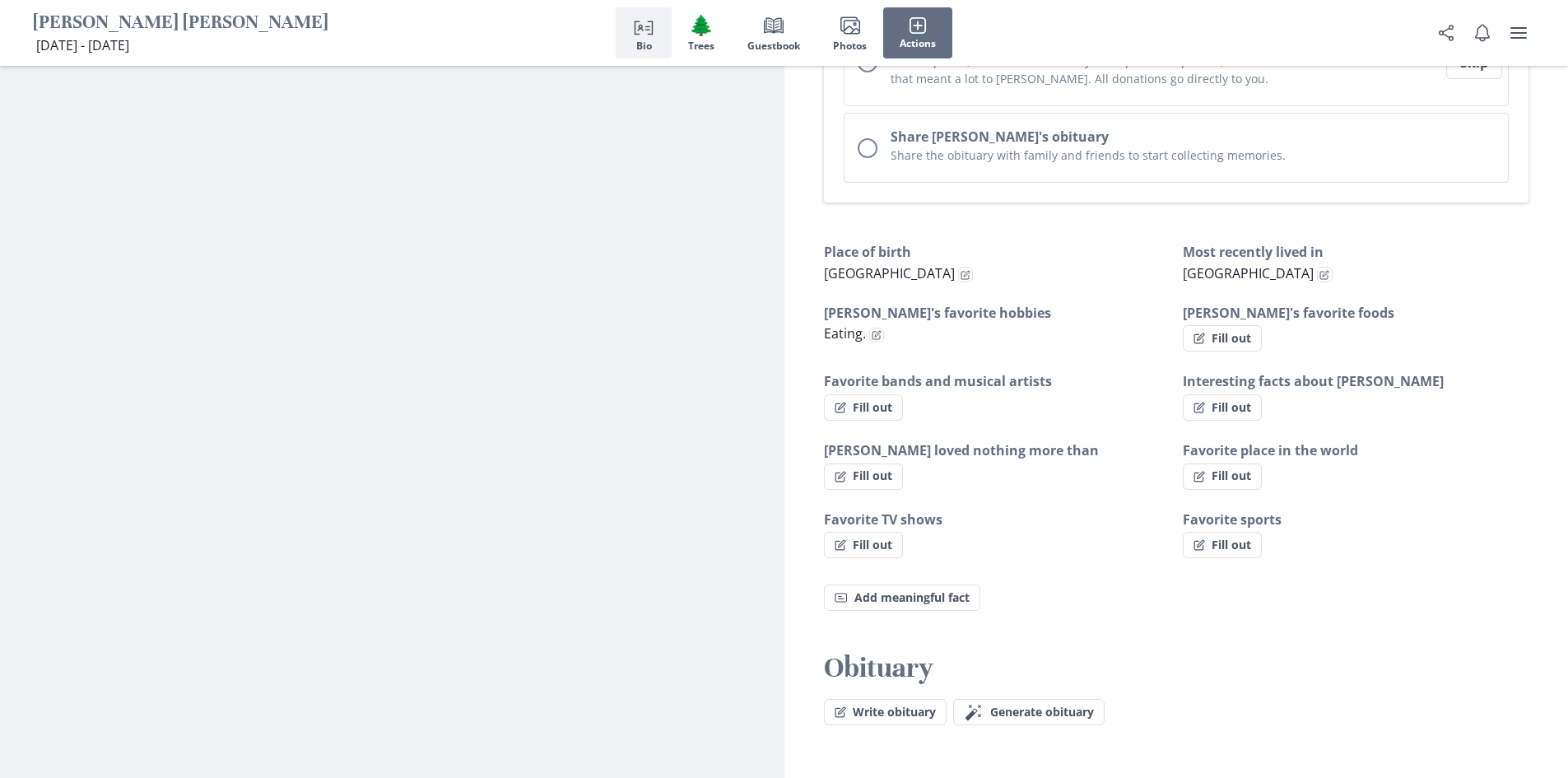
type textarea "x"
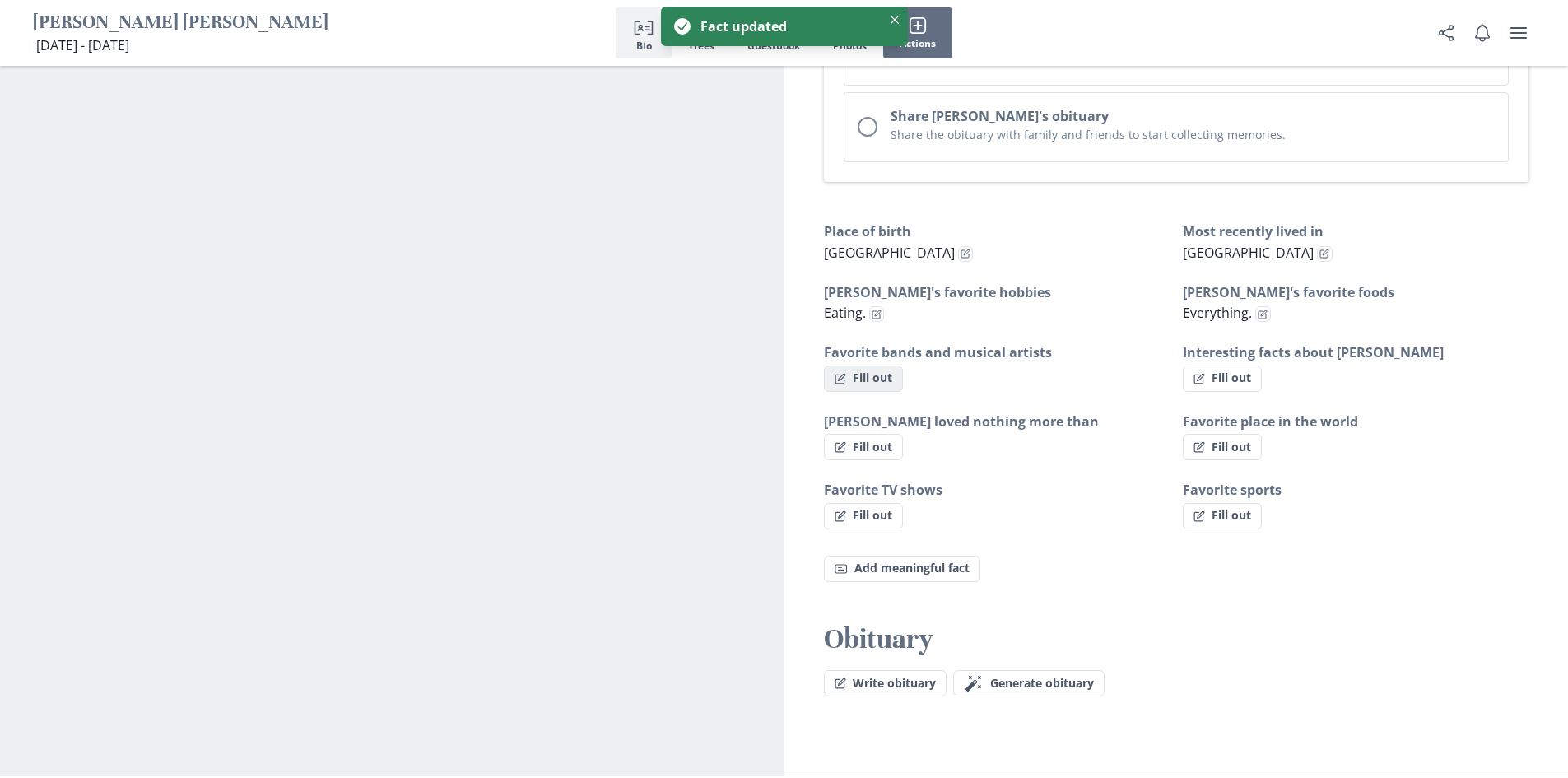
click at [872, 366] on button "Fill out" at bounding box center [863, 379] width 79 height 26
select select "Favorite bands and musical artists"
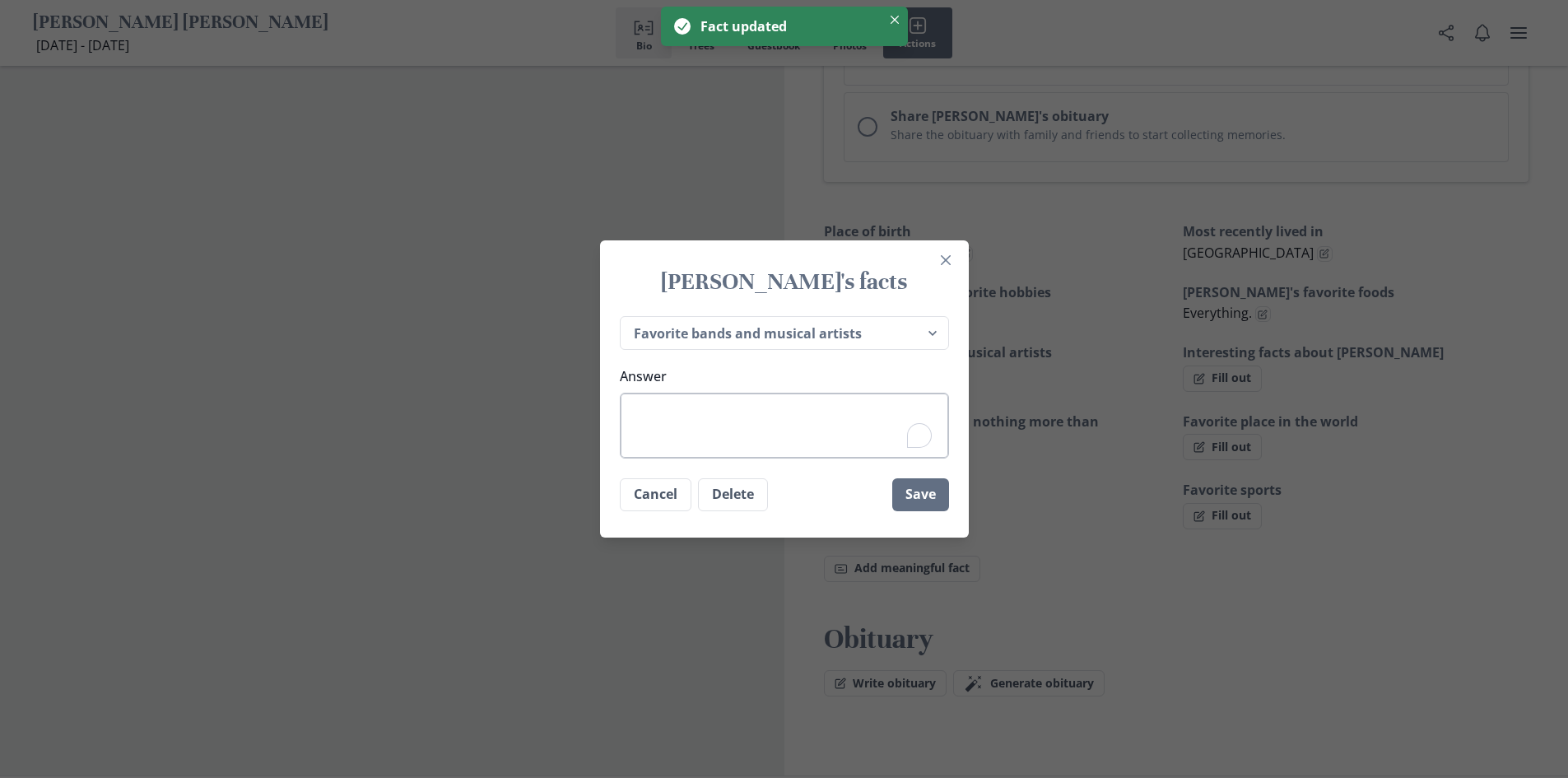
click at [800, 428] on textarea "Answer" at bounding box center [784, 425] width 329 height 66
type textarea "x"
type textarea "G"
type textarea "x"
type textarea "Ga"
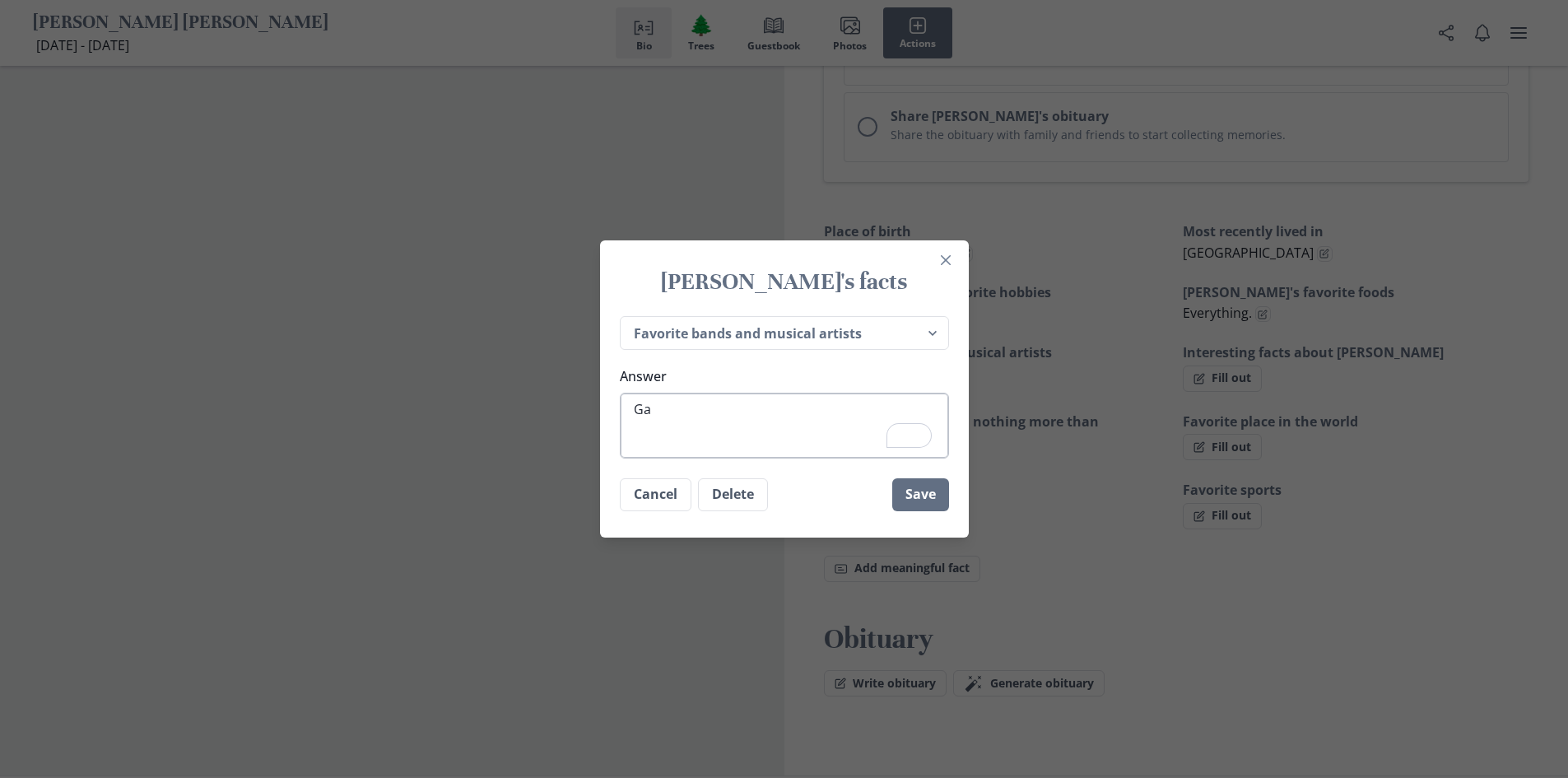
type textarea "x"
type textarea "[DEMOGRAPHIC_DATA]"
type textarea "x"
type textarea "[DEMOGRAPHIC_DATA]"
type textarea "x"
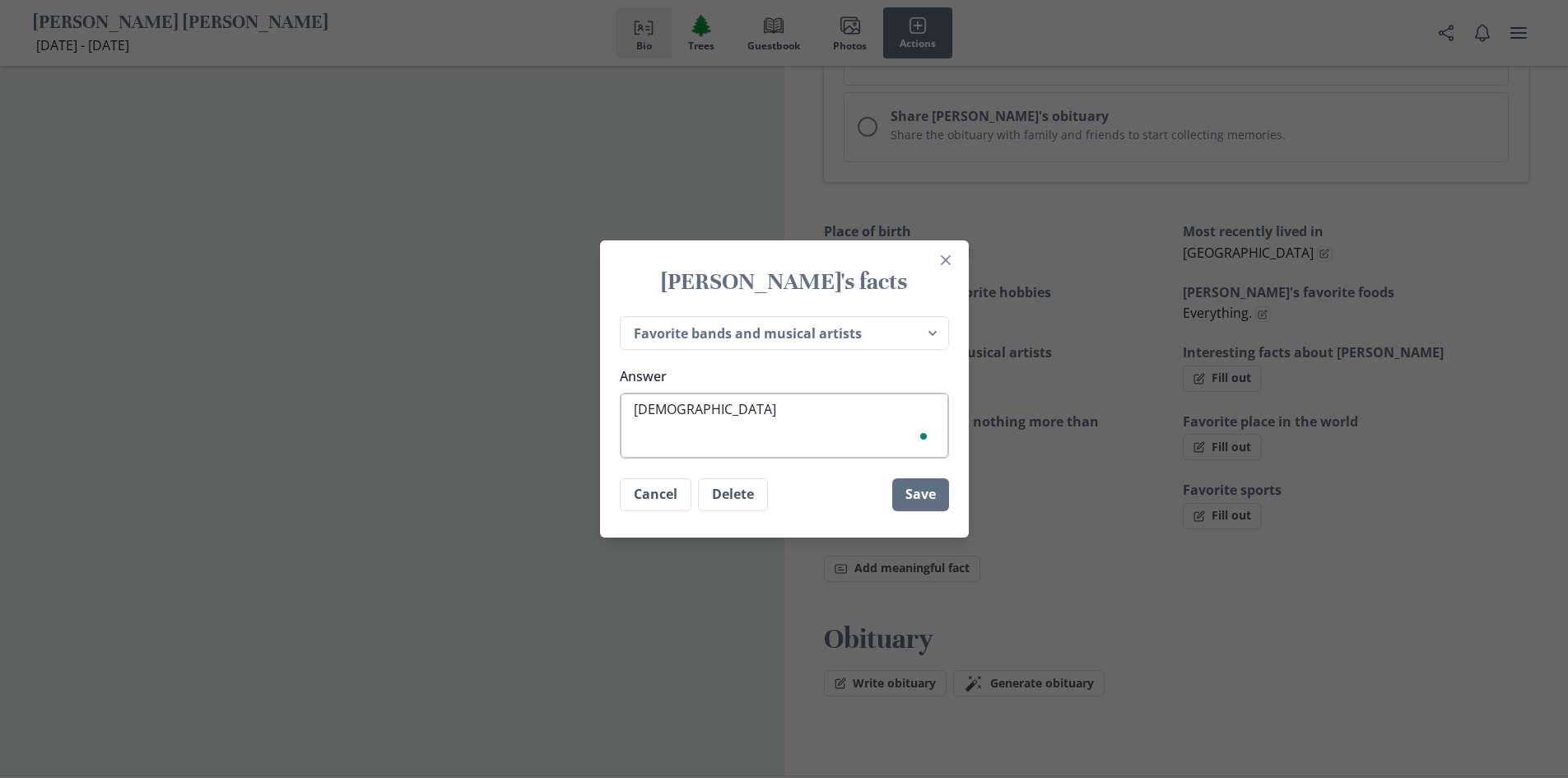
type textarea "[DEMOGRAPHIC_DATA] a"
type textarea "x"
type textarea "[DEMOGRAPHIC_DATA]"
type textarea "x"
type textarea "[DEMOGRAPHIC_DATA] r"
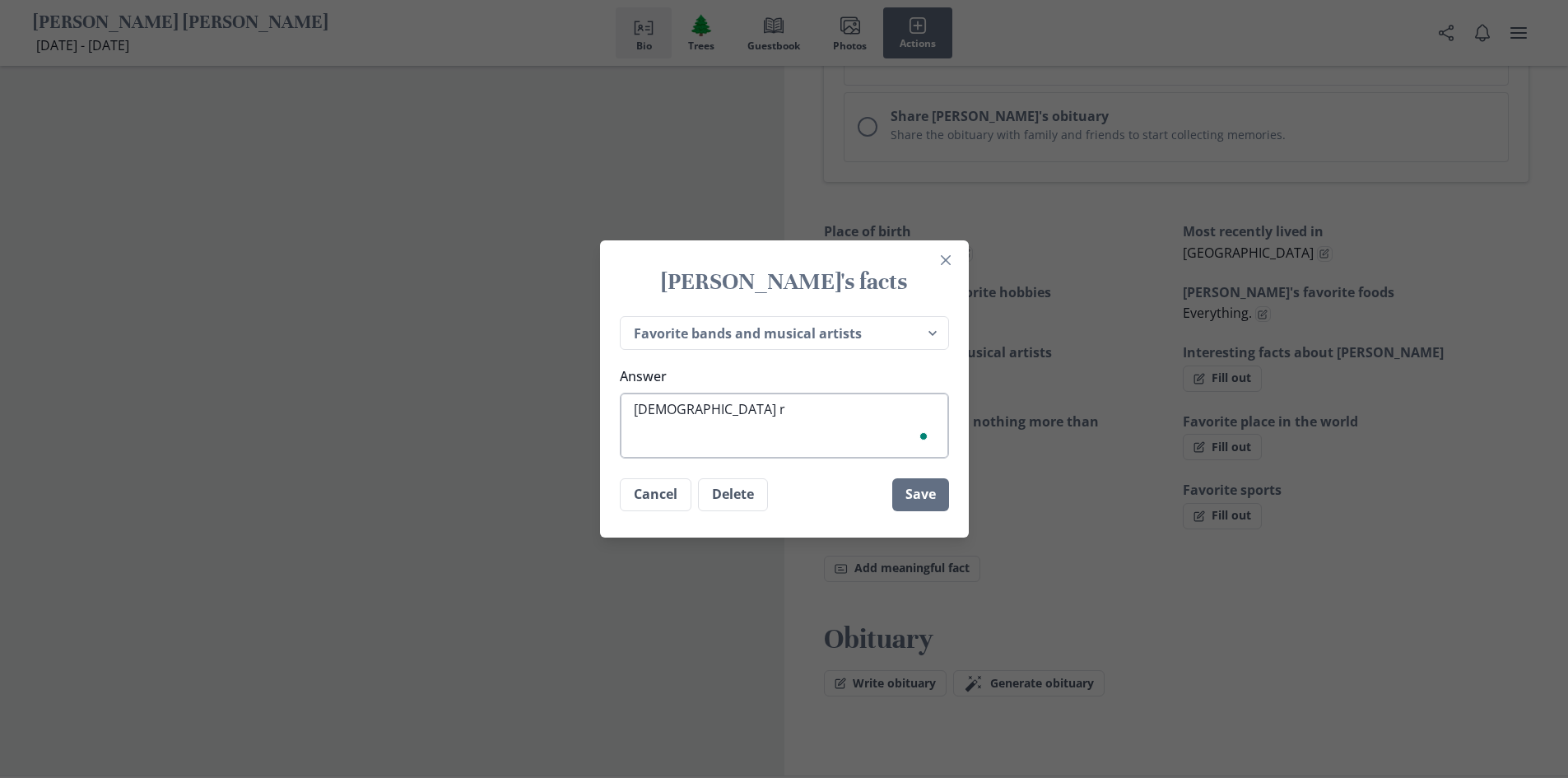
type textarea "x"
type textarea "[DEMOGRAPHIC_DATA] ro"
type textarea "x"
type textarea "[DEMOGRAPHIC_DATA] roc"
type textarea "x"
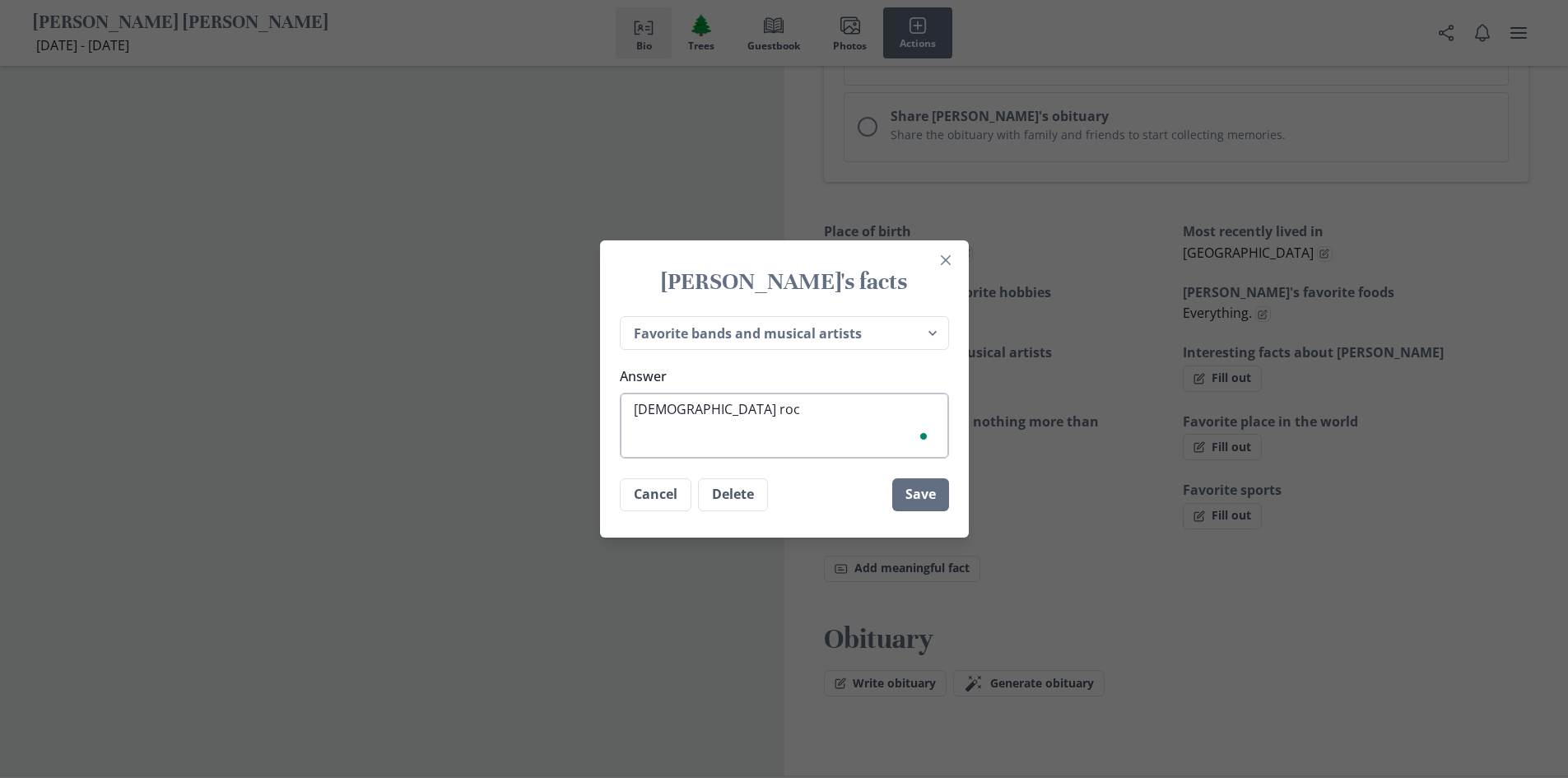
type textarea "[DEMOGRAPHIC_DATA] rocl"
type textarea "x"
type textarea "[DEMOGRAPHIC_DATA] roc"
type textarea "x"
type textarea "[DEMOGRAPHIC_DATA] rock"
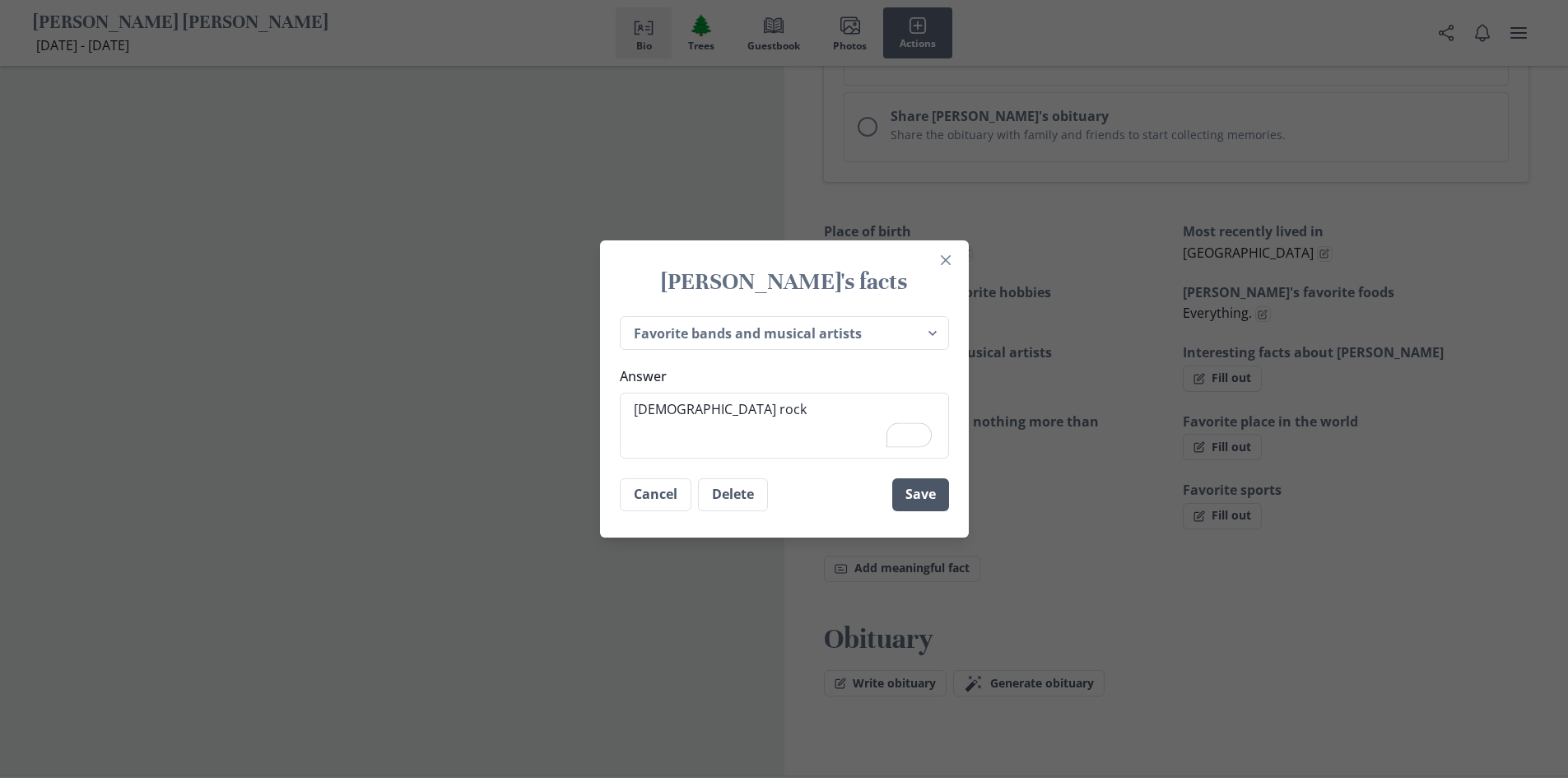
click at [942, 492] on button "Save" at bounding box center [920, 495] width 57 height 33
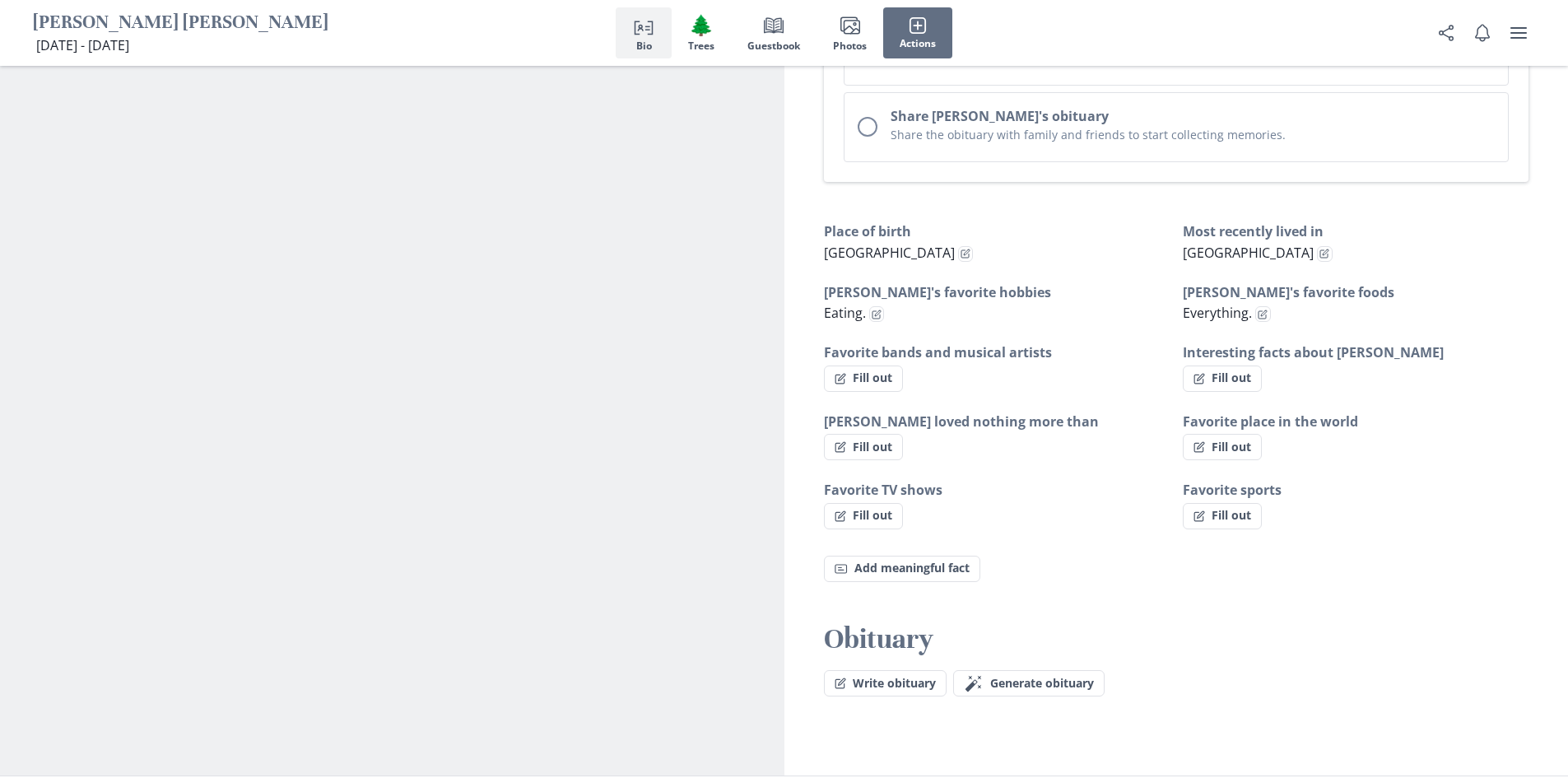
type textarea "x"
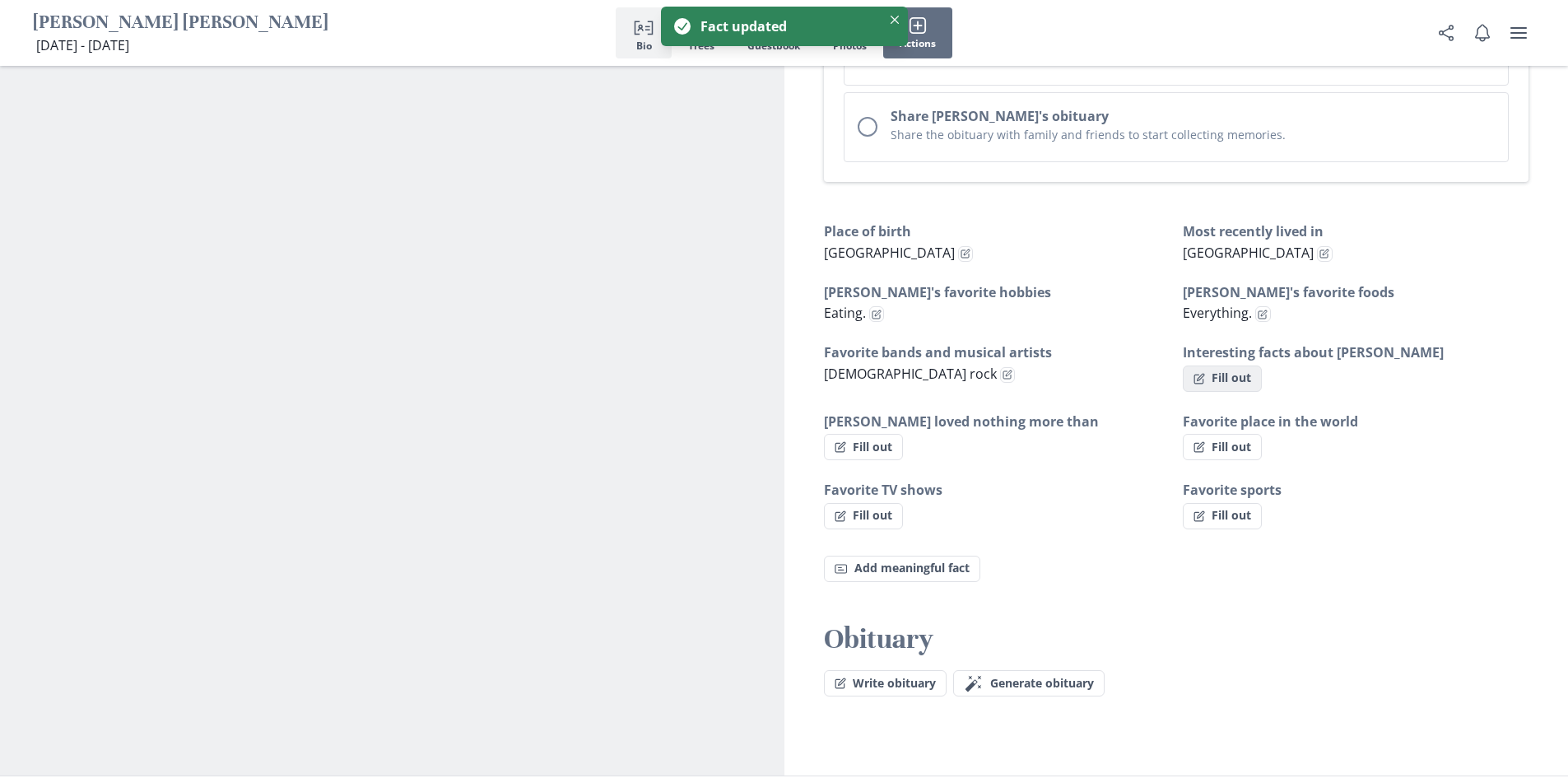
click at [1207, 366] on button "Fill out" at bounding box center [1222, 379] width 79 height 26
select select "Interesting facts about [PERSON_NAME]"
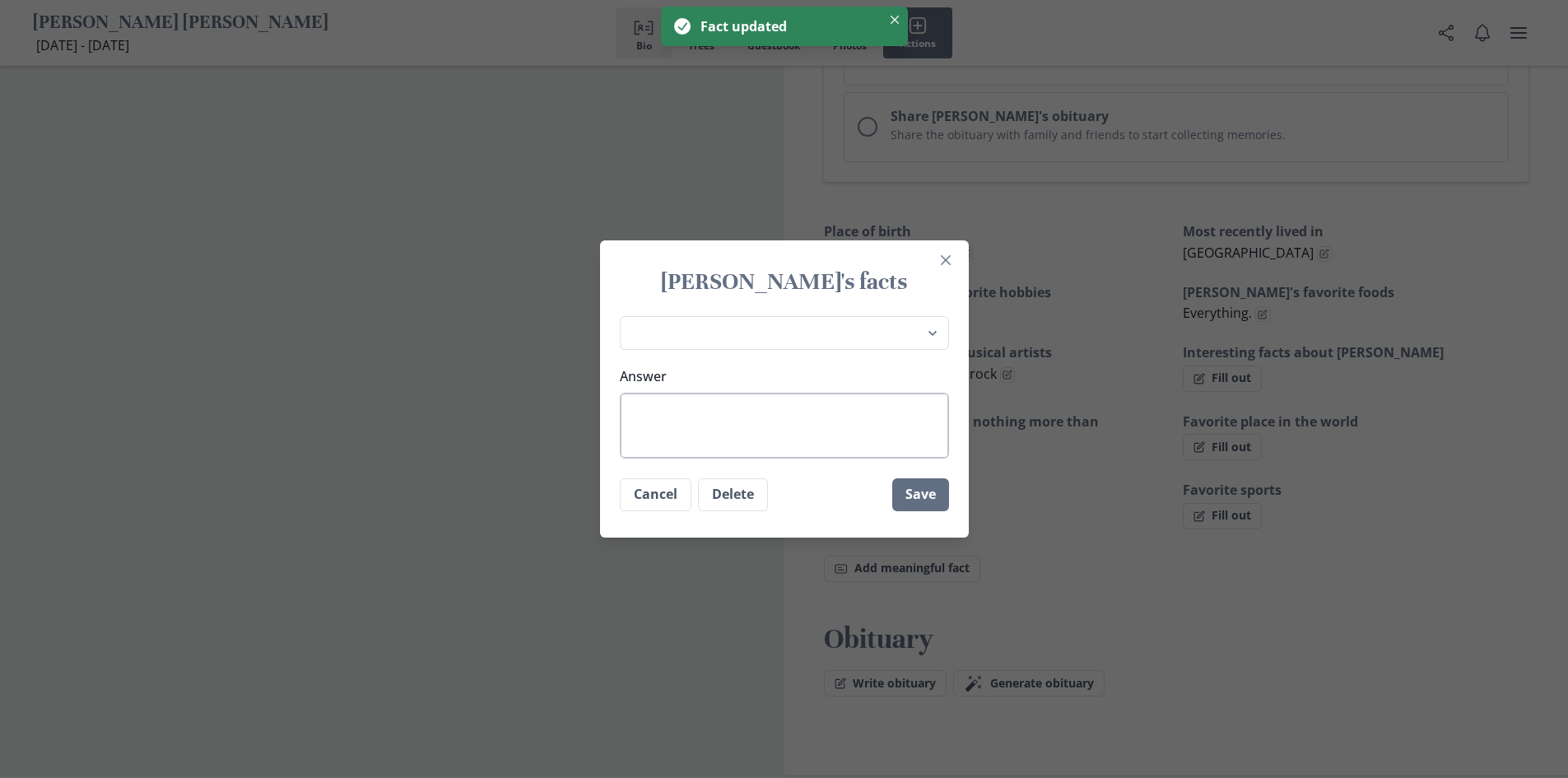
click at [666, 404] on textarea "Answer" at bounding box center [784, 425] width 329 height 66
type textarea "x"
type textarea "h"
type textarea "x"
type textarea "he"
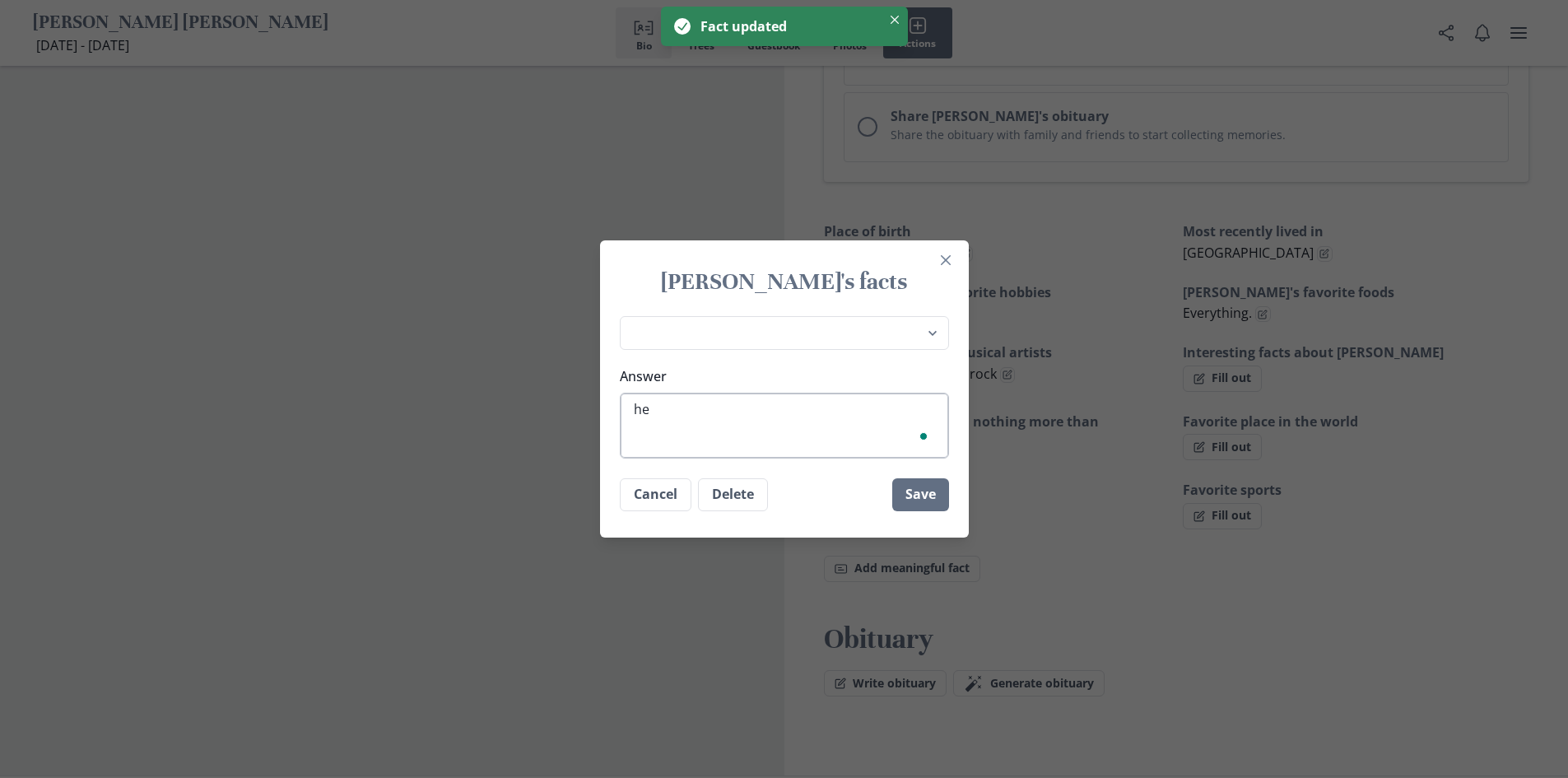
type textarea "x"
type textarea "hea"
type textarea "x"
type textarea "heav"
type textarea "x"
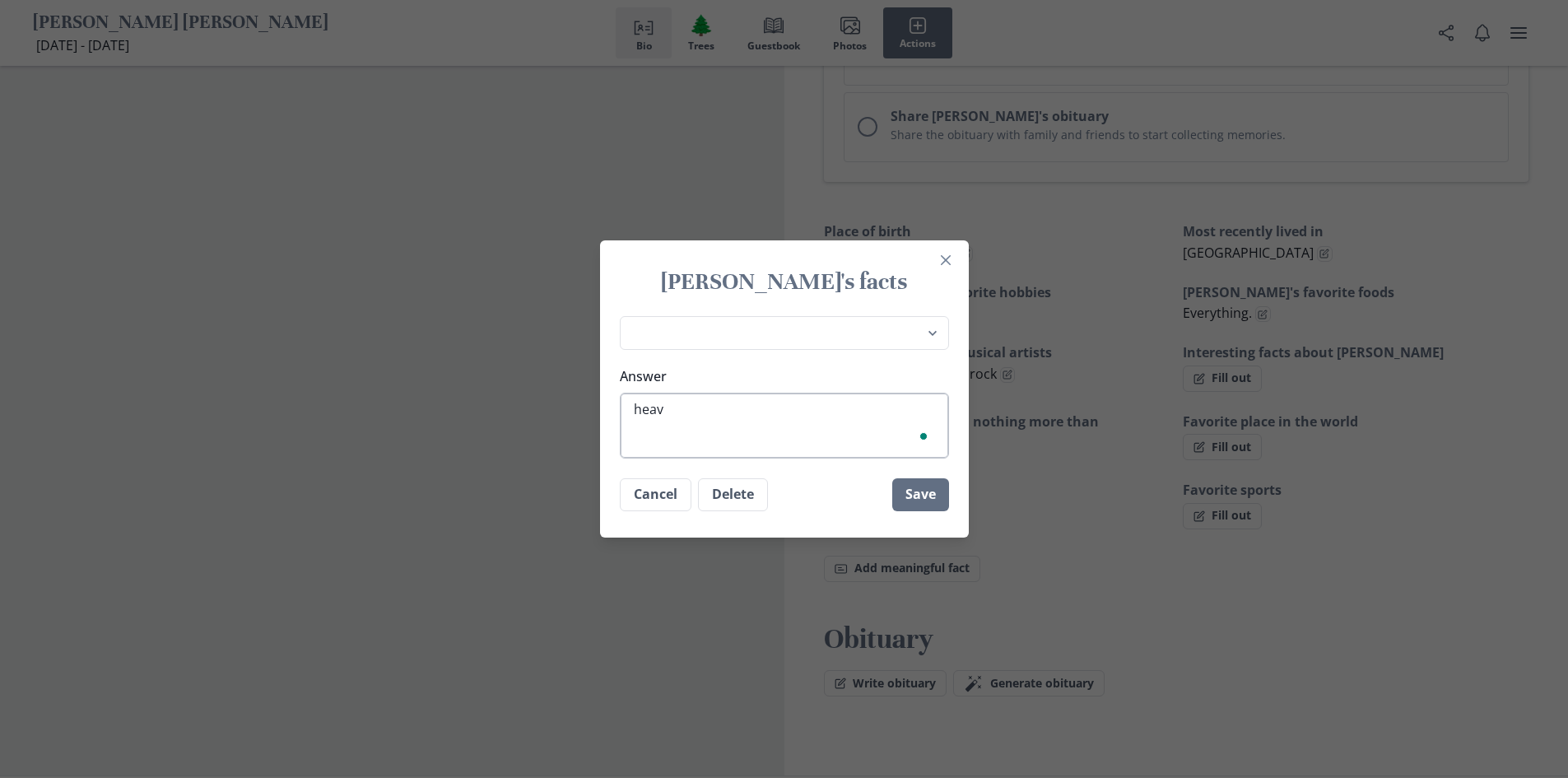
type textarea "heavi"
type textarea "x"
type textarea "heavie"
type textarea "x"
type textarea "heavies"
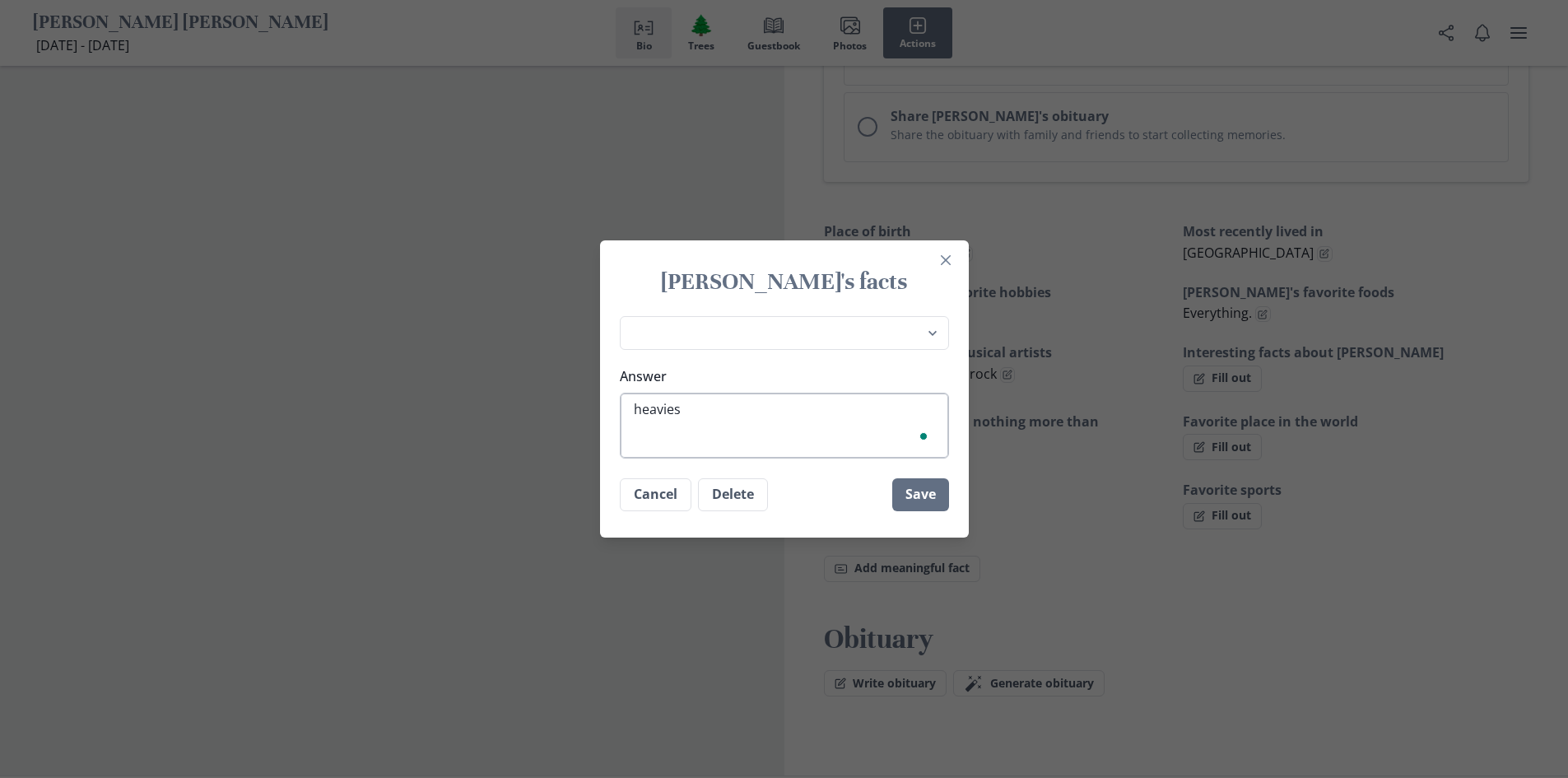
type textarea "x"
type textarea "heaviest"
type textarea "x"
type textarea "heaviest"
type textarea "x"
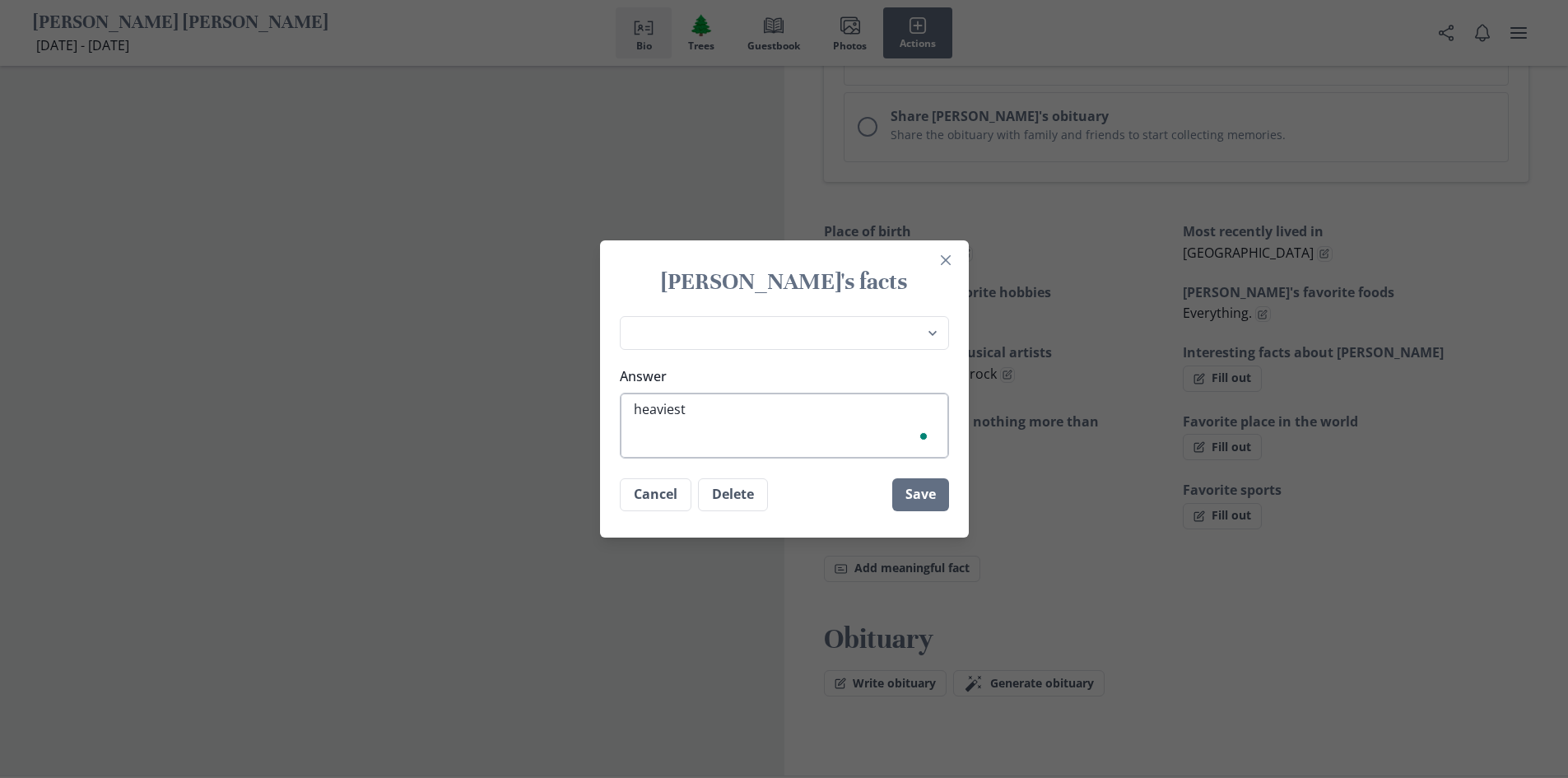
type textarea "heaviest p"
type textarea "x"
type textarea "heaviest pe"
type textarea "x"
type textarea "heaviest per"
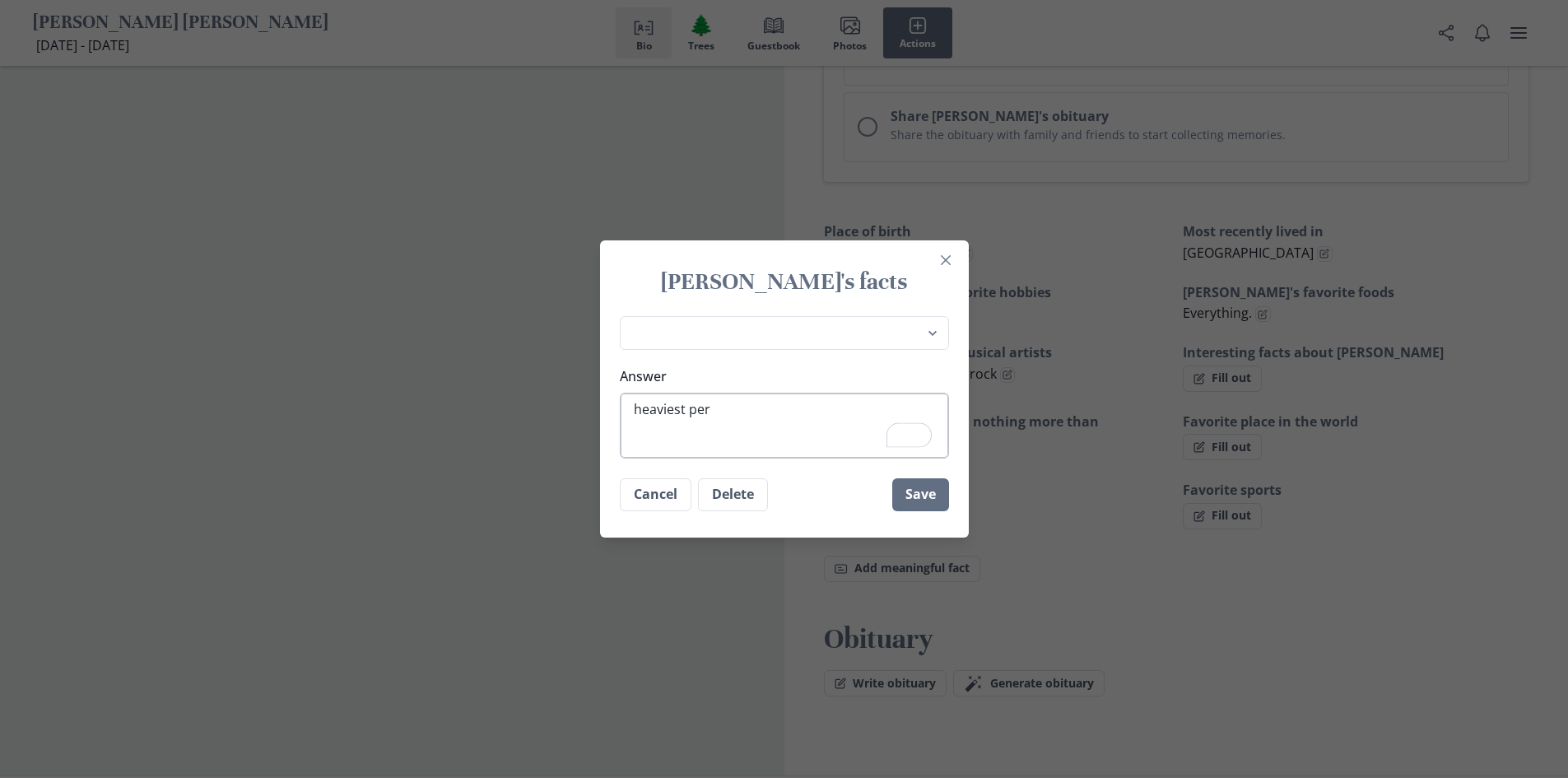
type textarea "x"
type textarea "heaviest pers"
type textarea "x"
type textarea "heaviest perso"
type textarea "x"
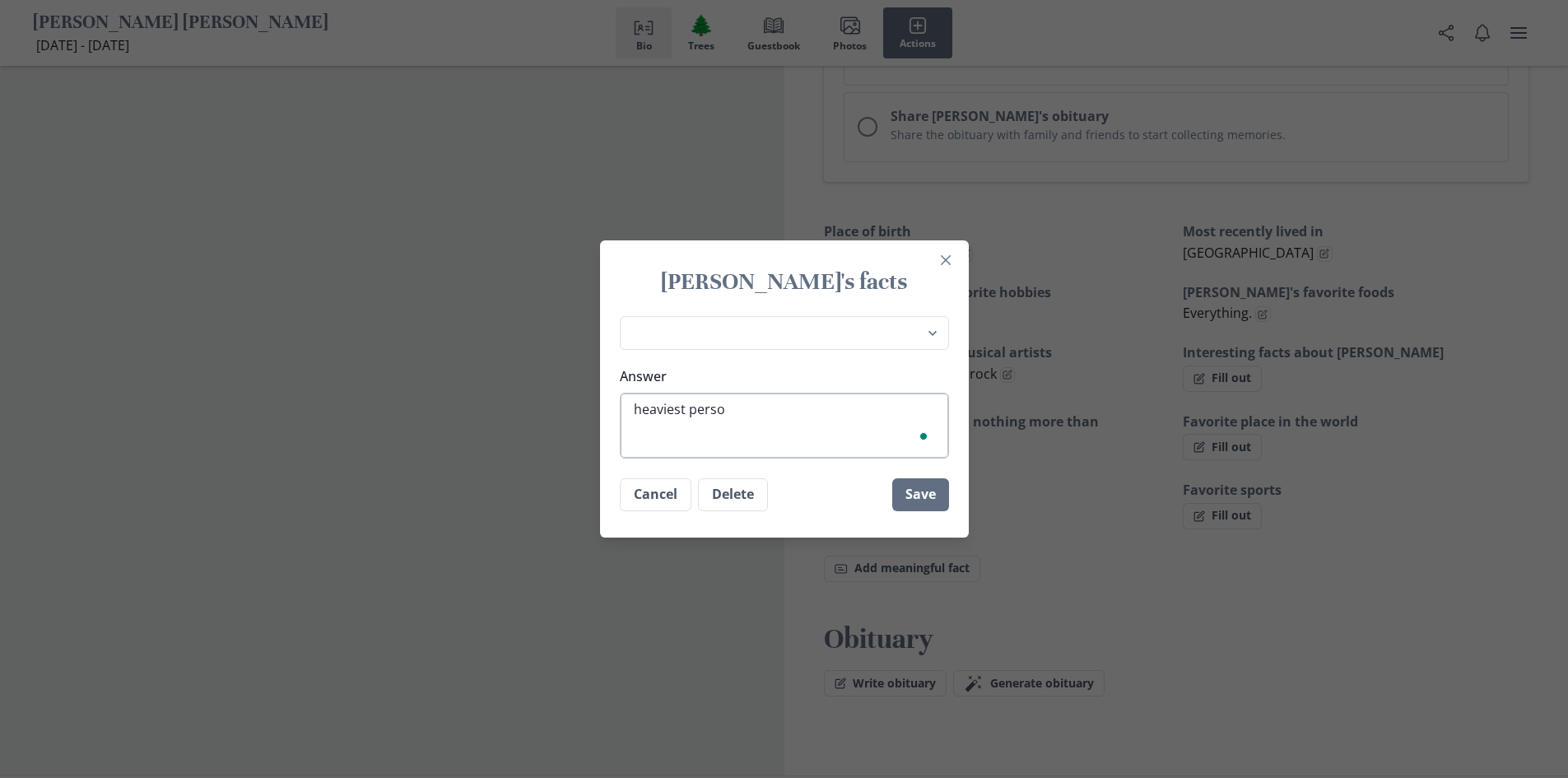
type textarea "heaviest person"
type textarea "x"
type textarea "heaviest person"
type textarea "x"
type textarea "heaviest person i"
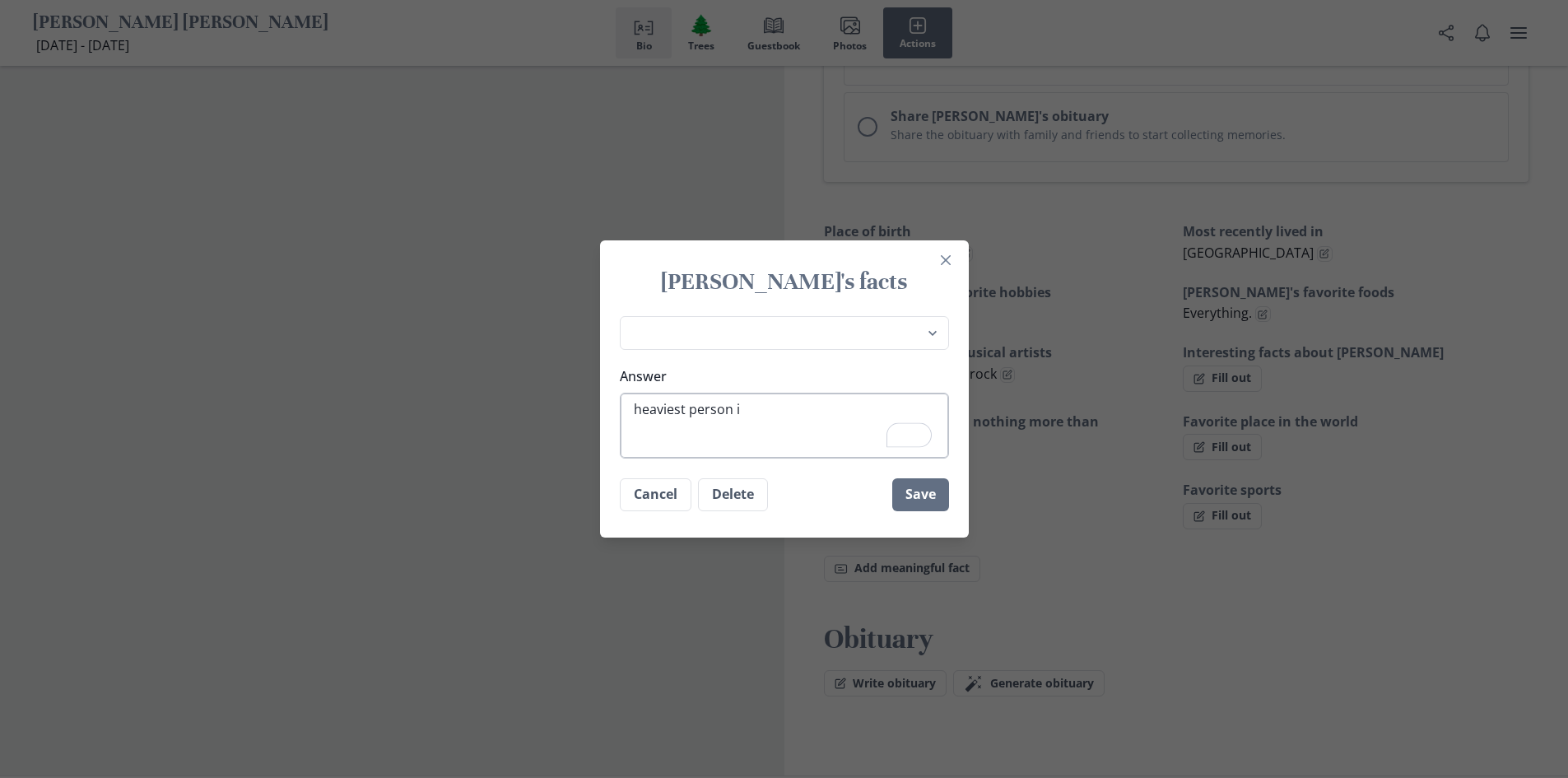
type textarea "x"
type textarea "heaviest person in"
type textarea "x"
type textarea "heaviest person in"
type textarea "x"
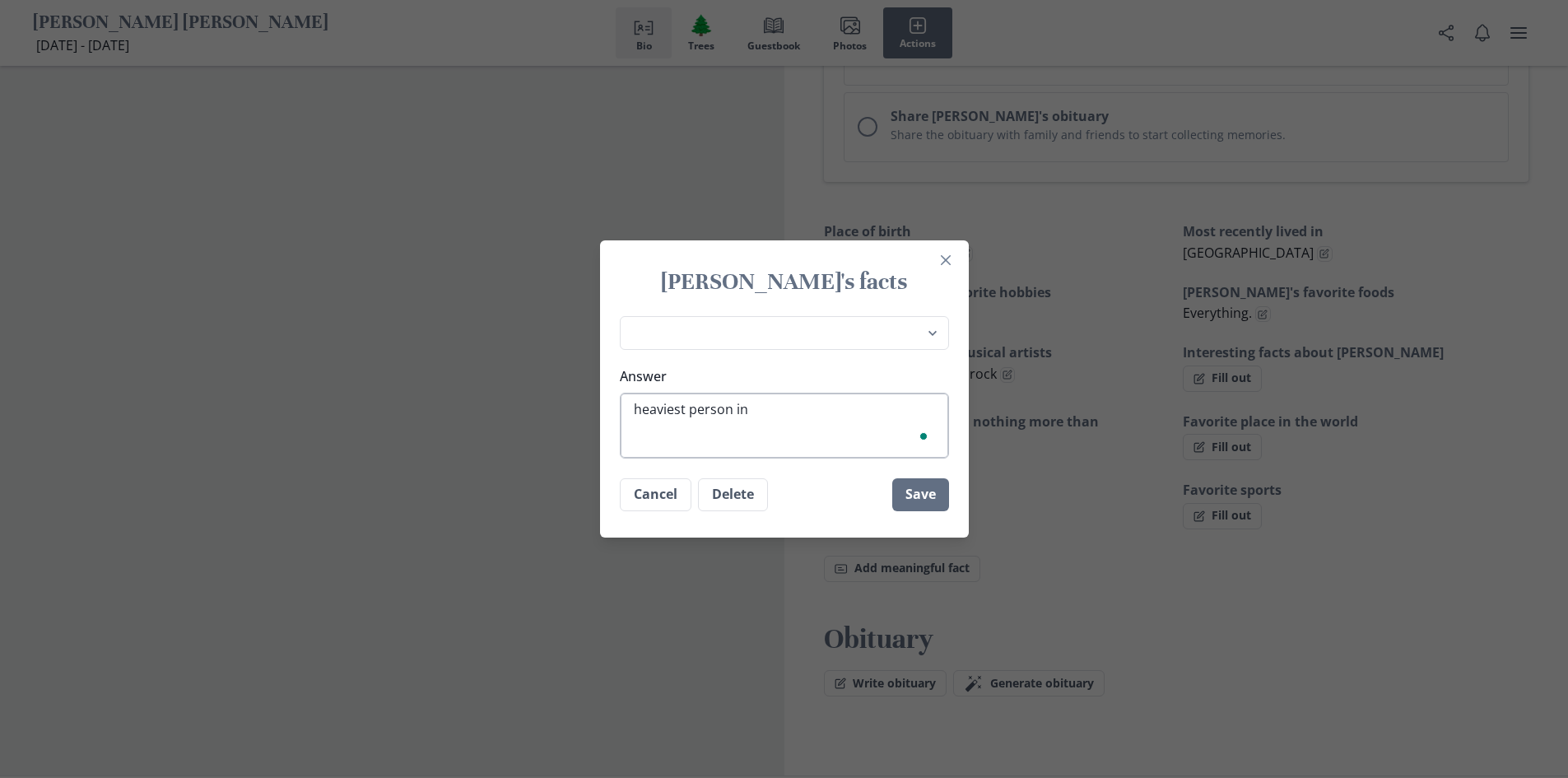
type textarea "heaviest person in t"
type textarea "x"
type textarea "heaviest person in"
type textarea "x"
type textarea "heaviest person in h"
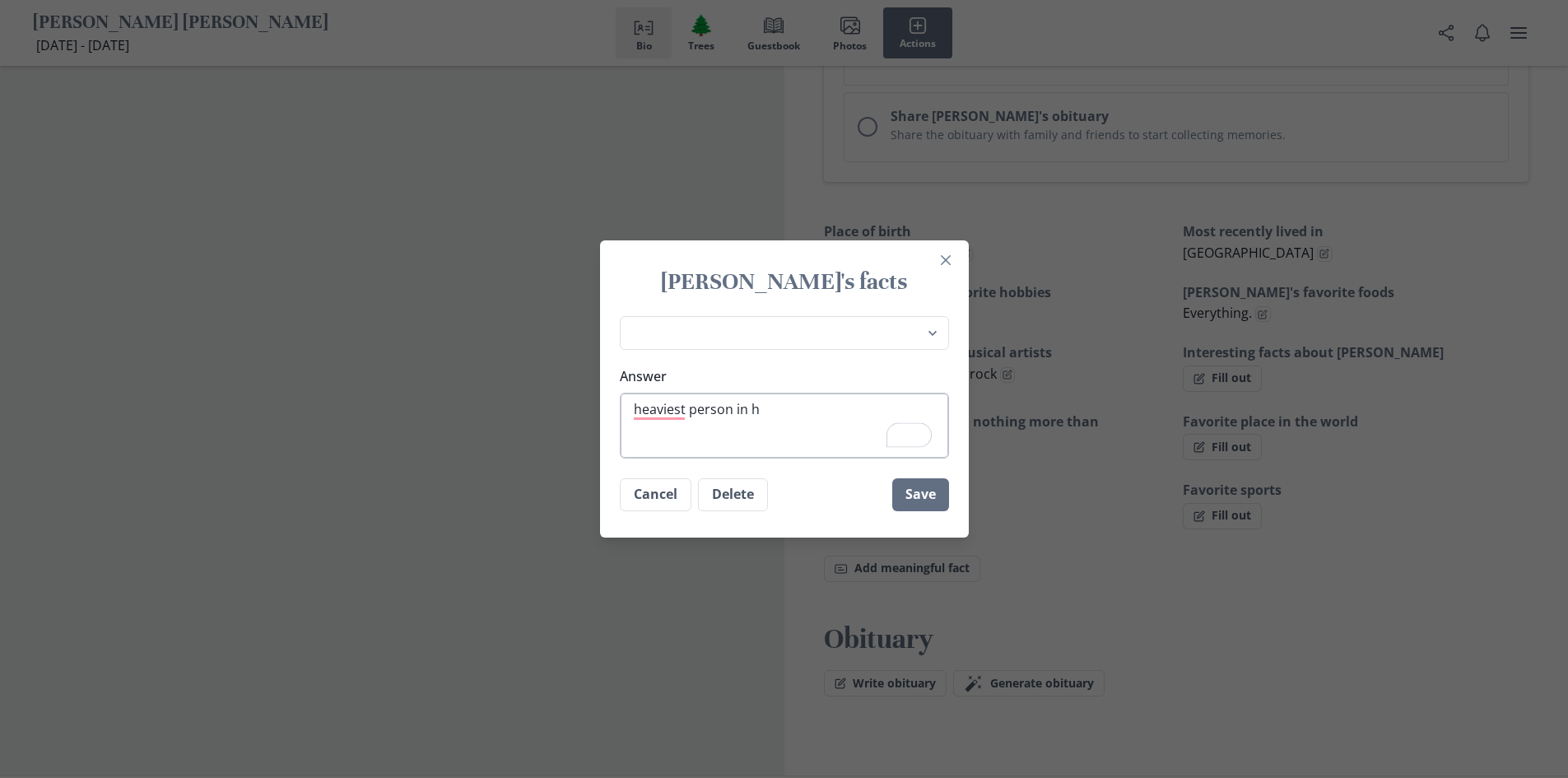
type textarea "x"
type textarea "heaviest person in hi"
type textarea "x"
type textarea "heaviest person in his"
type textarea "x"
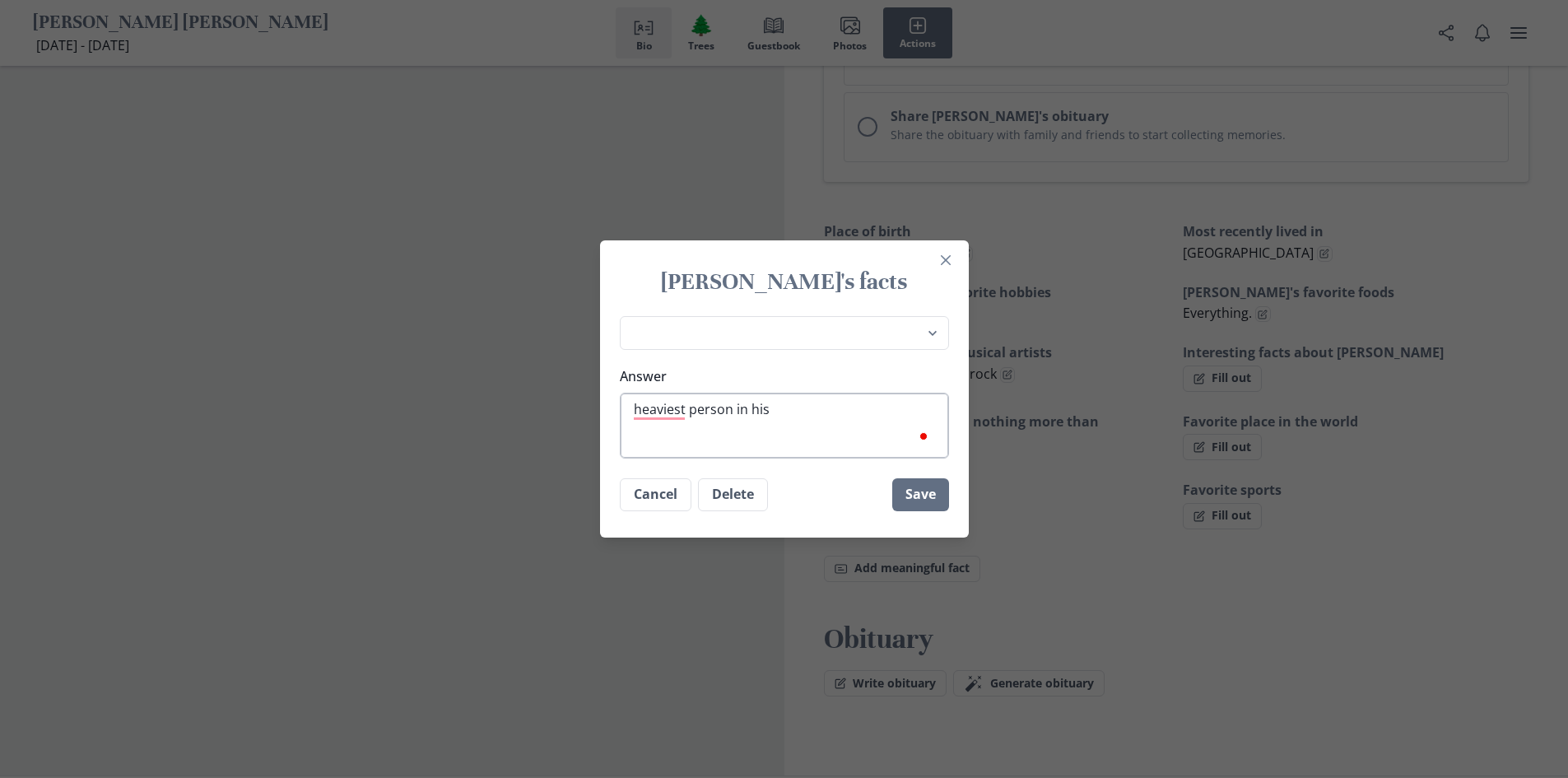
type textarea "heaviest person in his"
type textarea "x"
type textarea "heaviest person in his h"
type textarea "x"
type textarea "heaviest person in his ho"
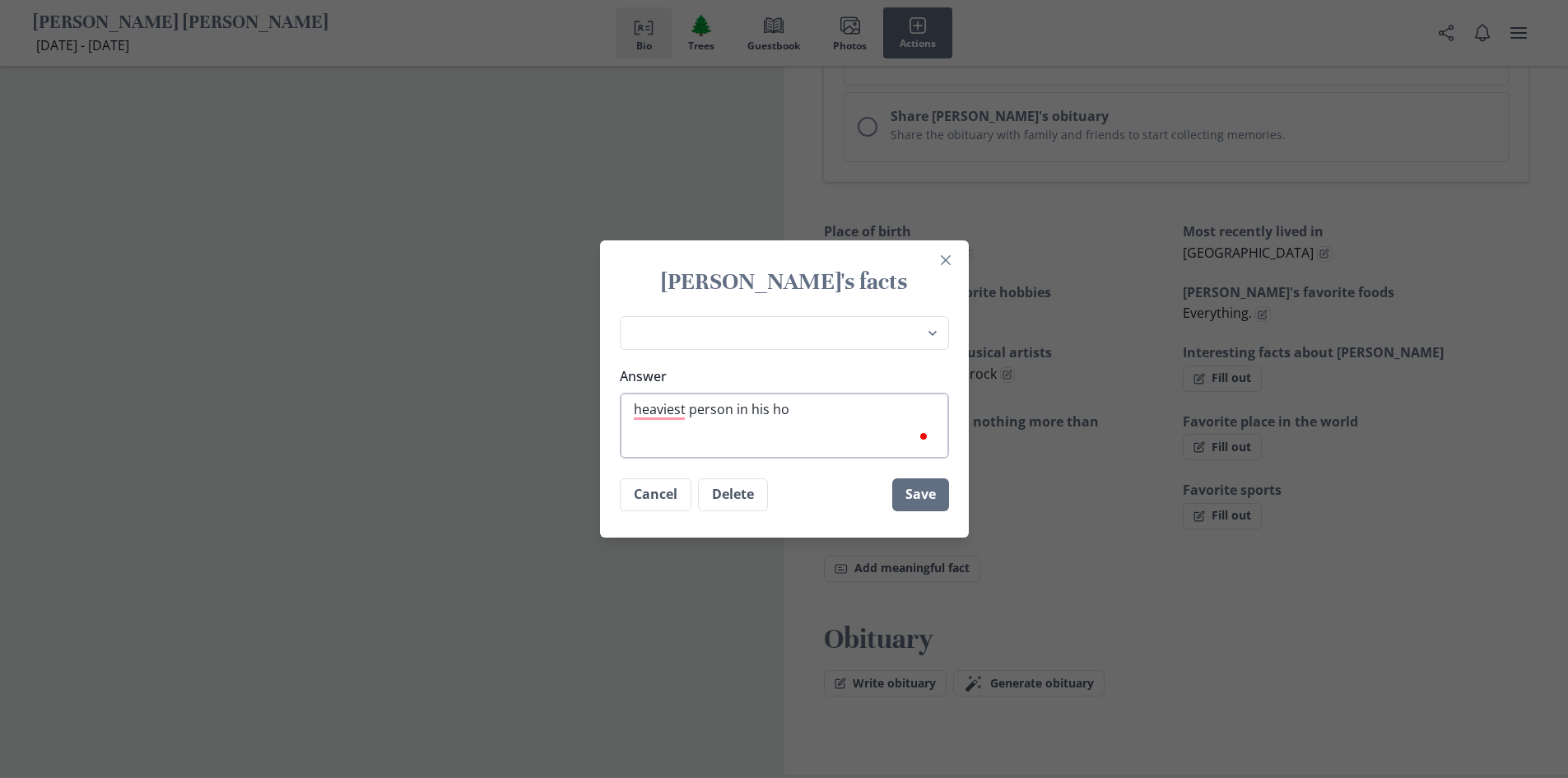
type textarea "x"
type textarea "heaviest person in his hou"
type textarea "x"
type textarea "heaviest person in his hous"
type textarea "x"
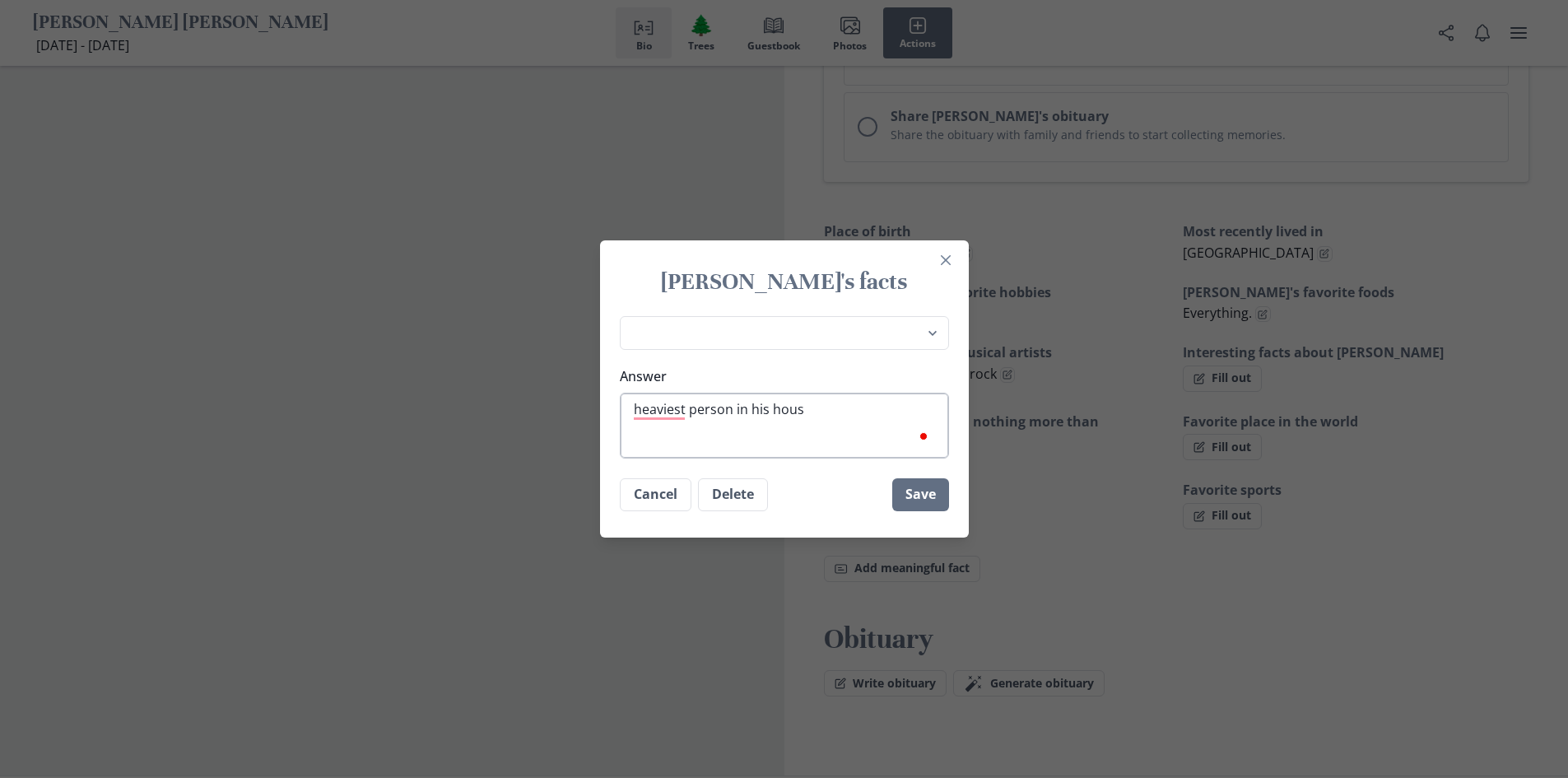
type textarea "heaviest person in his house"
type textarea "x"
type textarea "heaviest person in his house."
click at [918, 494] on button "Save" at bounding box center [920, 495] width 57 height 33
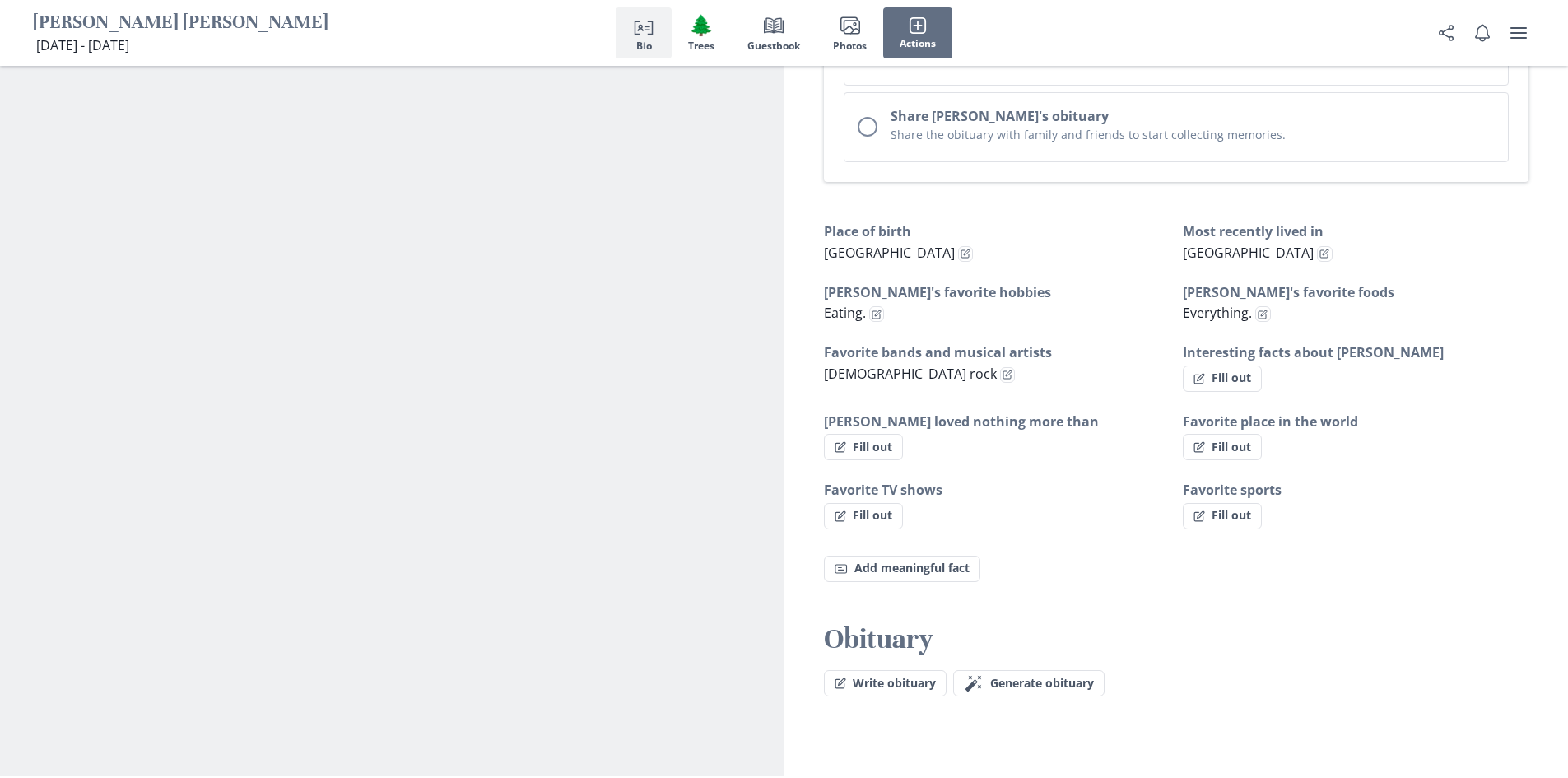
type textarea "x"
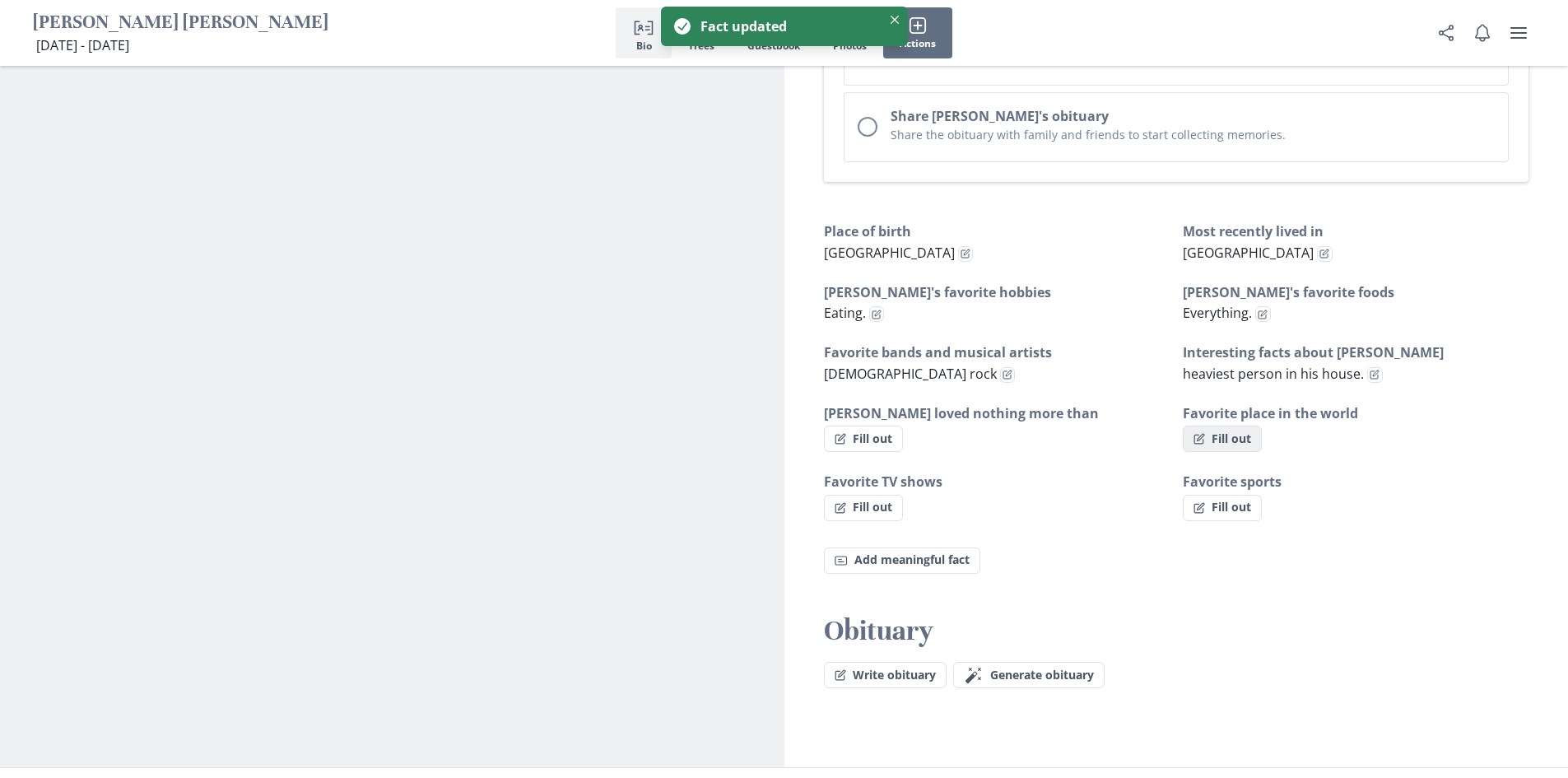
click at [1217, 425] on button "Fill out" at bounding box center [1222, 439] width 79 height 26
select select "Favorite place in the world"
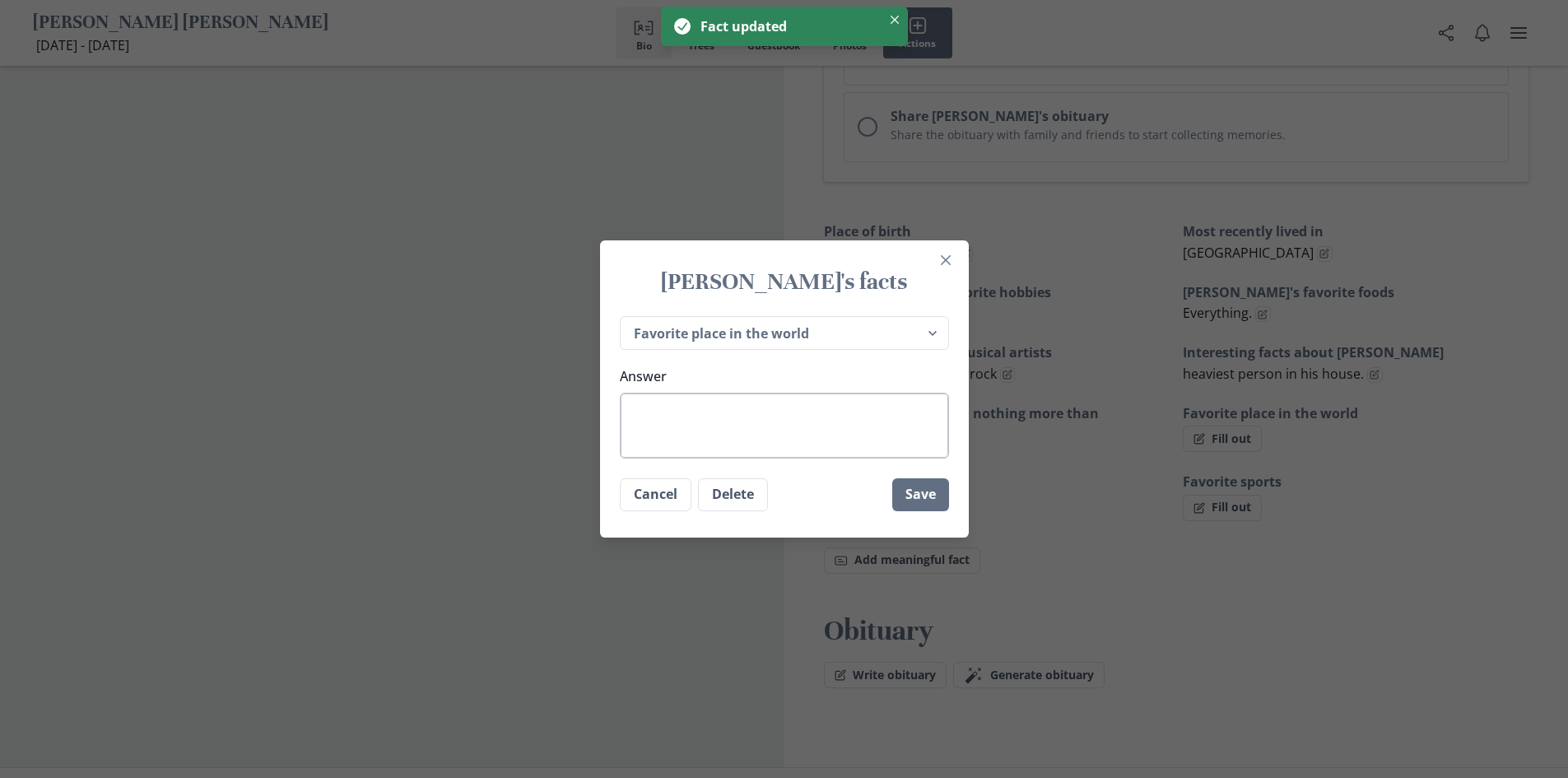
click at [805, 397] on textarea "Answer" at bounding box center [784, 425] width 329 height 66
type textarea "x"
type textarea "K"
type textarea "x"
type textarea "KF"
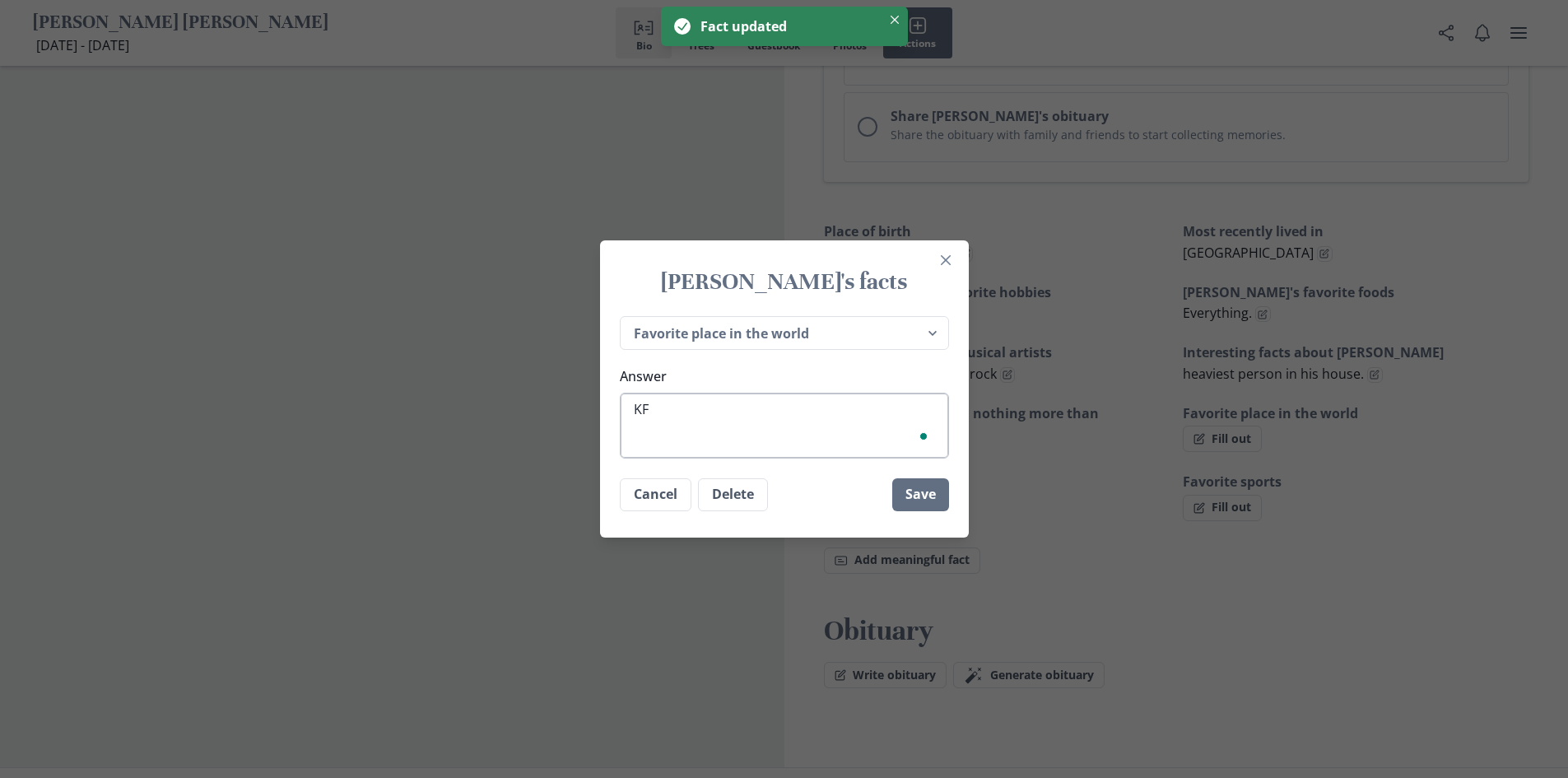
type textarea "x"
type textarea "KFC"
click at [905, 487] on button "Save" at bounding box center [920, 495] width 57 height 33
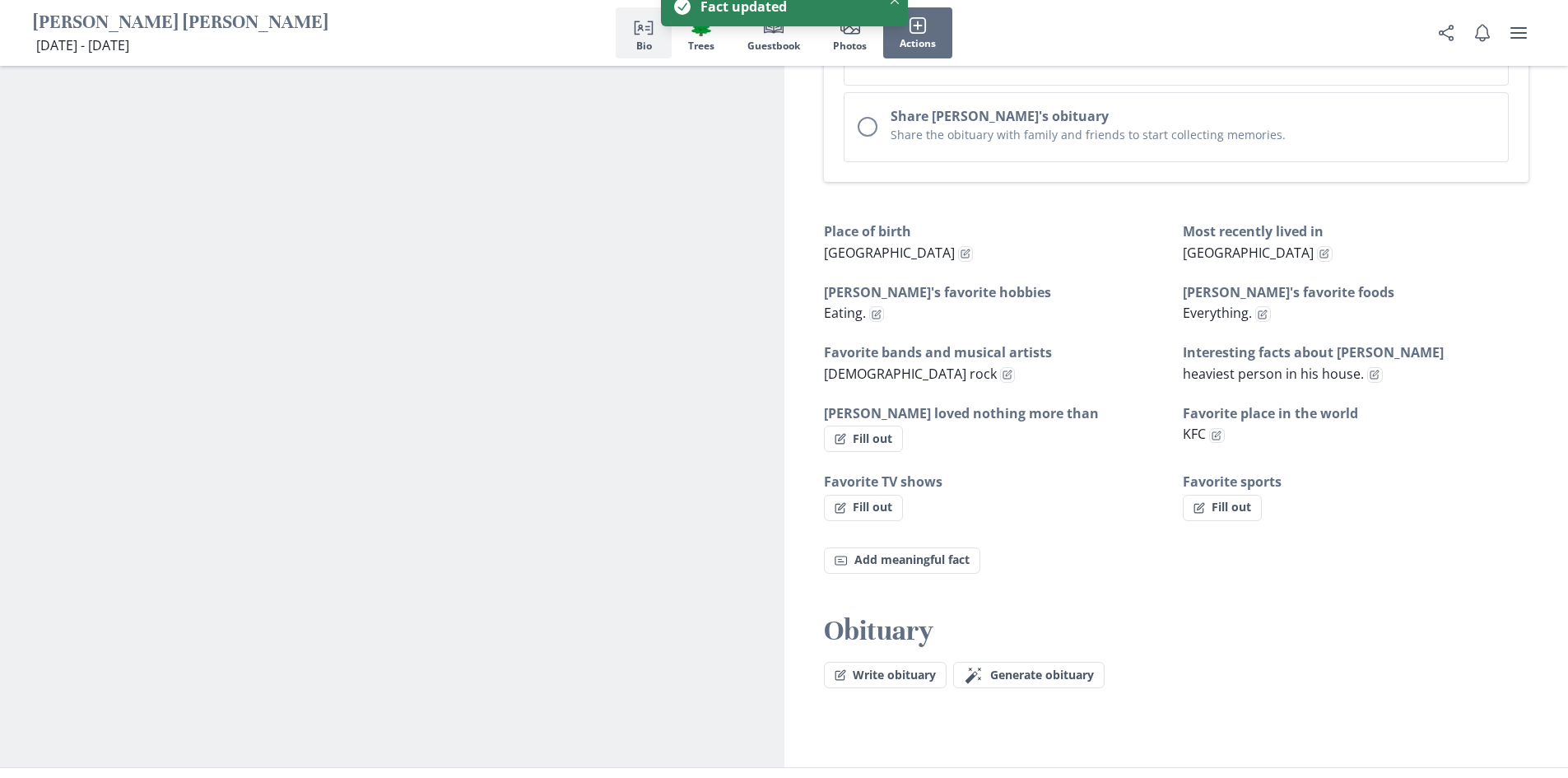
type textarea "x"
click at [862, 426] on button "Fill out" at bounding box center [863, 439] width 79 height 26
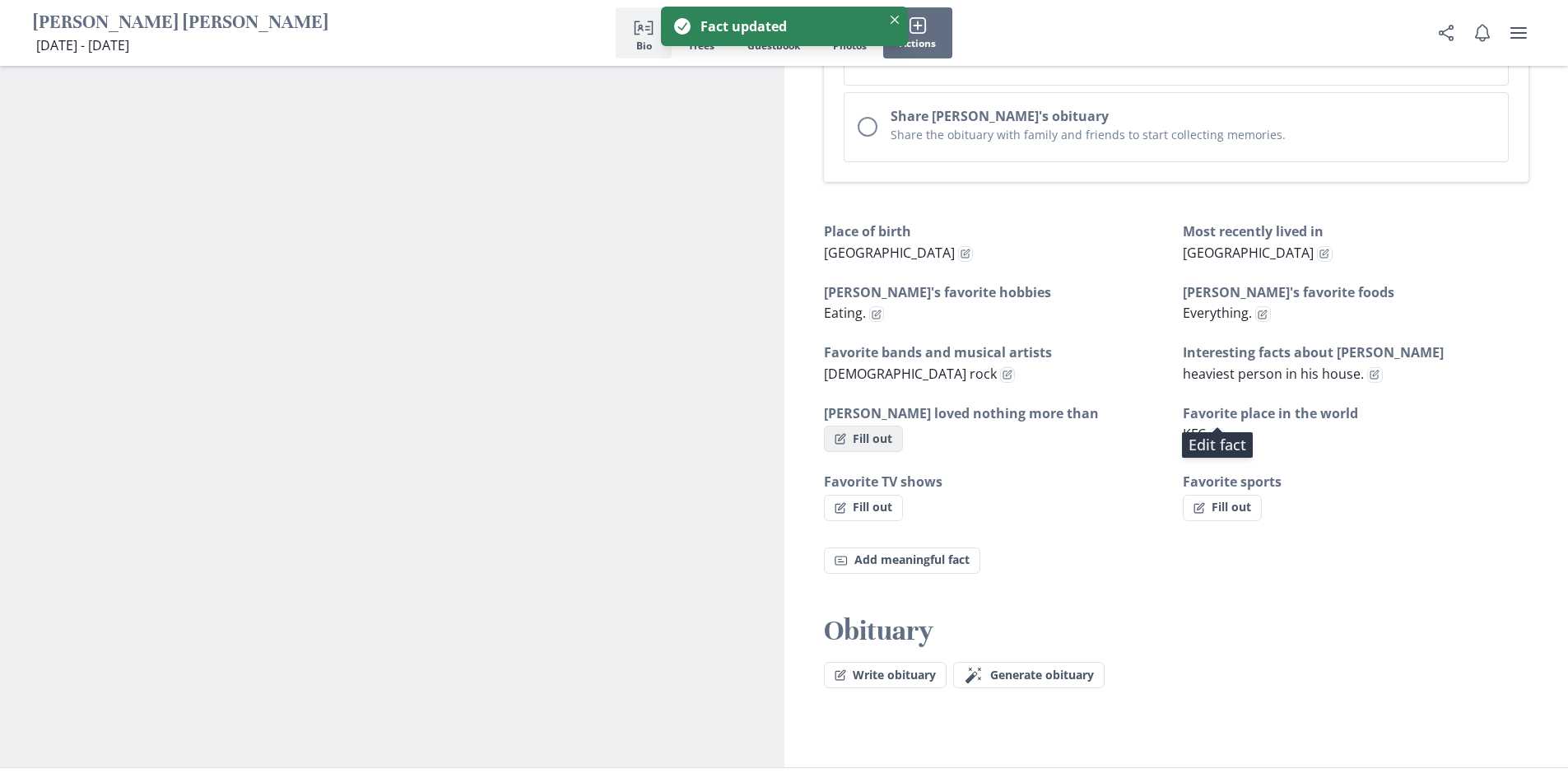
select select "[PERSON_NAME] loved nothing more than"
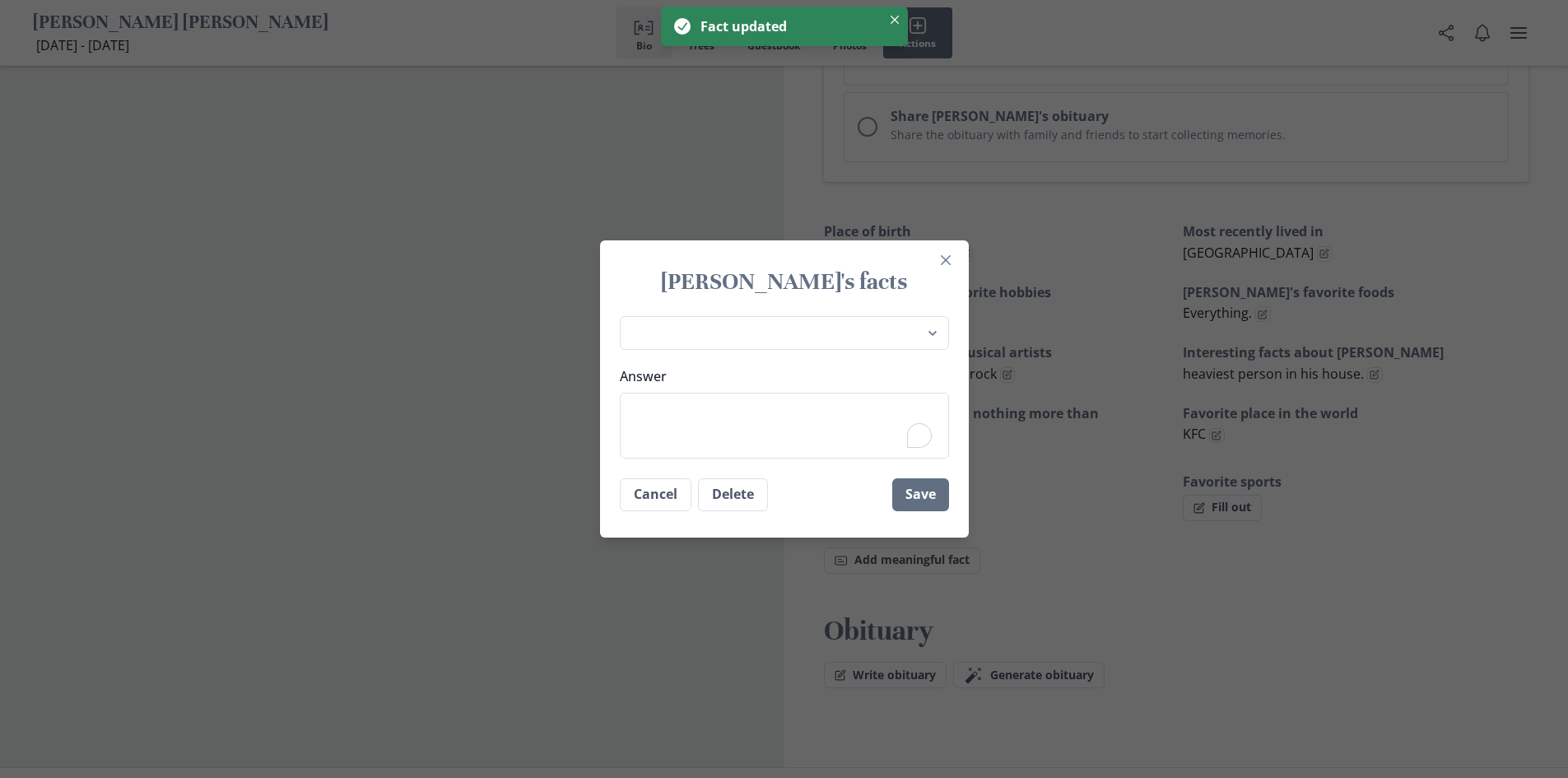
click at [862, 426] on textarea "Answer" at bounding box center [784, 425] width 329 height 66
type textarea "x"
type textarea "F"
type textarea "x"
type textarea "Fo"
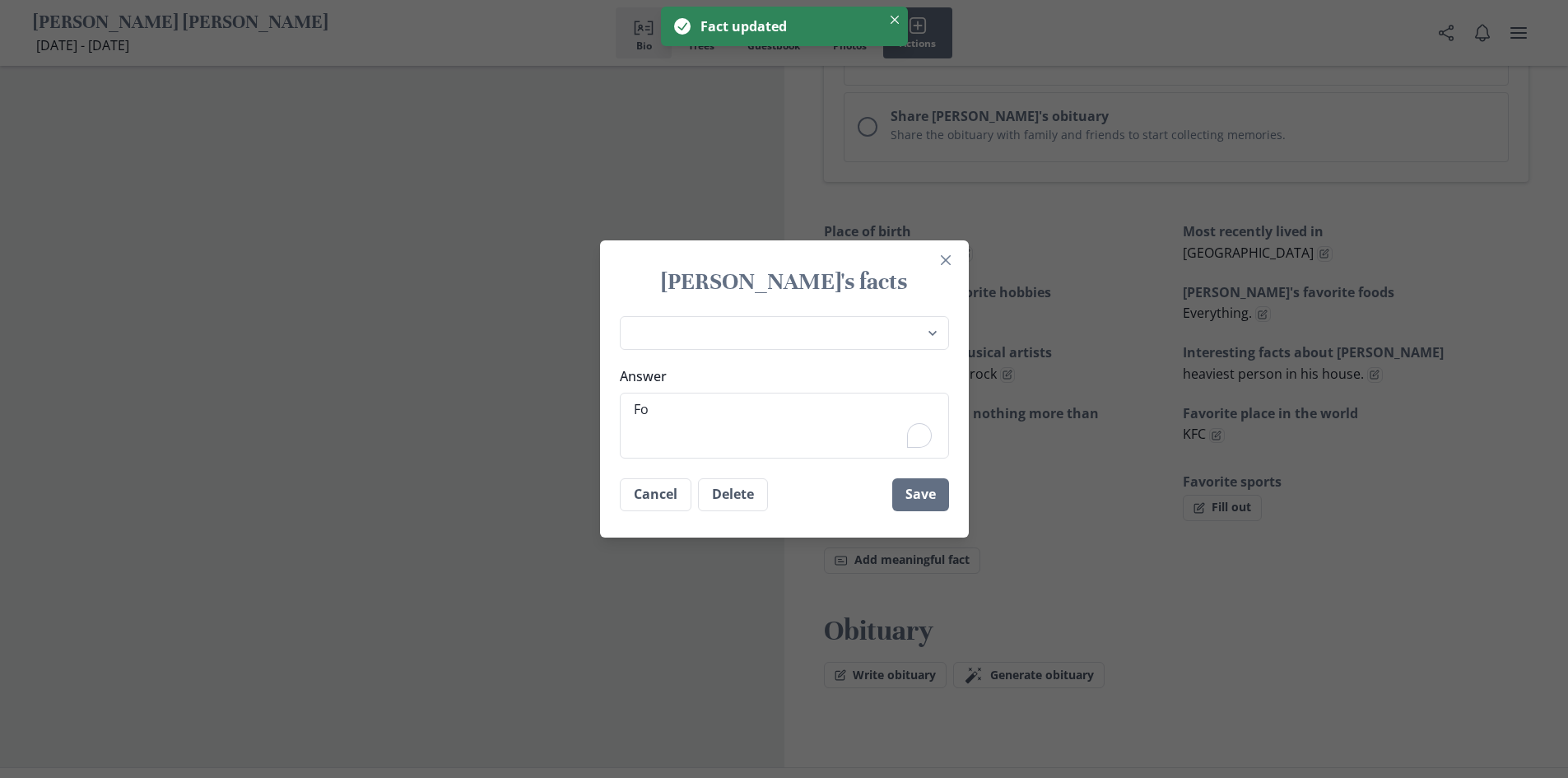
type textarea "x"
type textarea "Foo"
type textarea "x"
type textarea "Food"
click at [923, 483] on button "Save" at bounding box center [920, 495] width 57 height 33
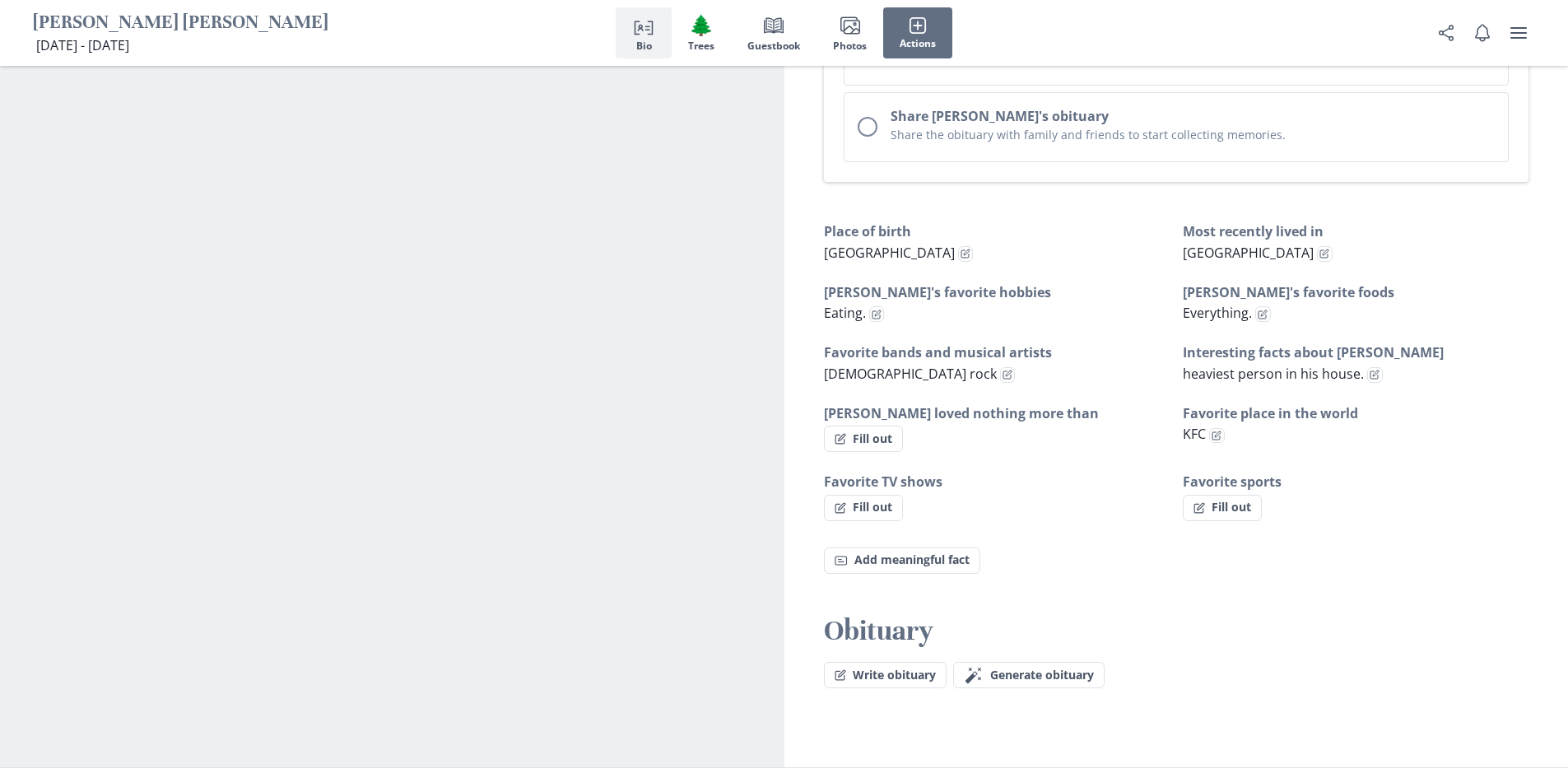
type textarea "x"
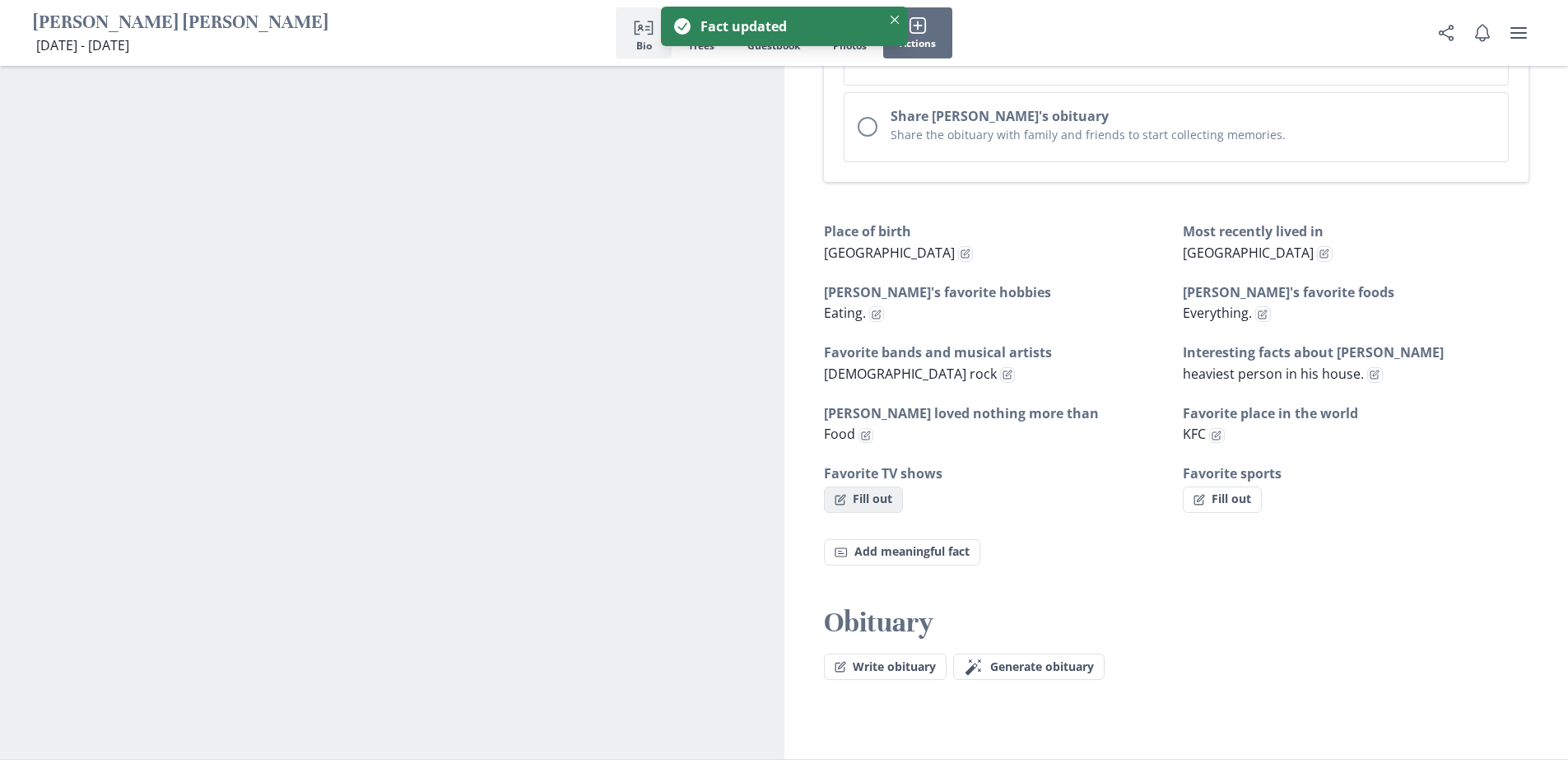
click at [845, 487] on button "Fill out" at bounding box center [863, 500] width 79 height 26
select select "Favorite TV shows"
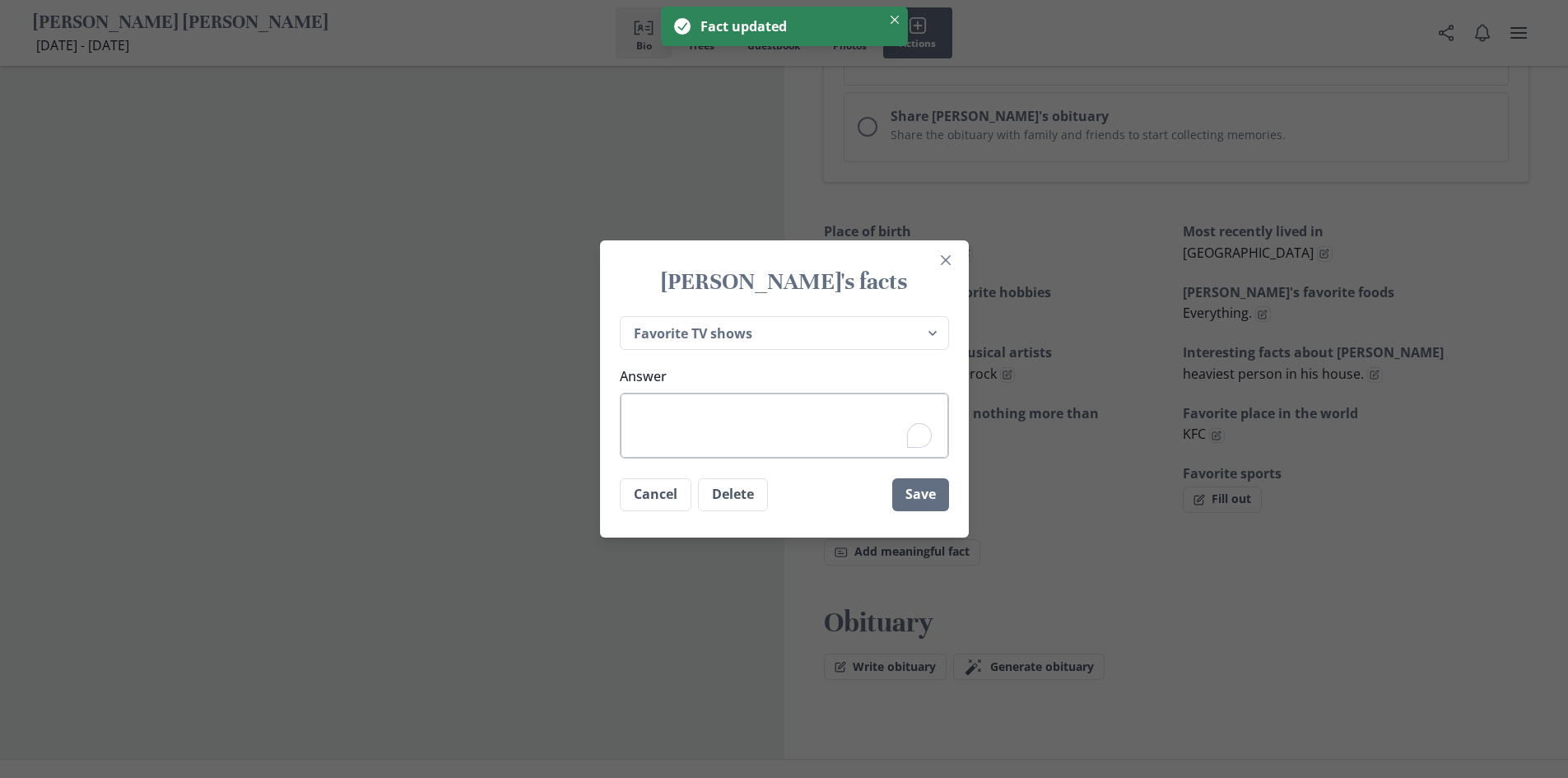
click at [780, 425] on textarea "Answer" at bounding box center [784, 425] width 329 height 66
type textarea "x"
type textarea "K"
type textarea "x"
type textarea "KF"
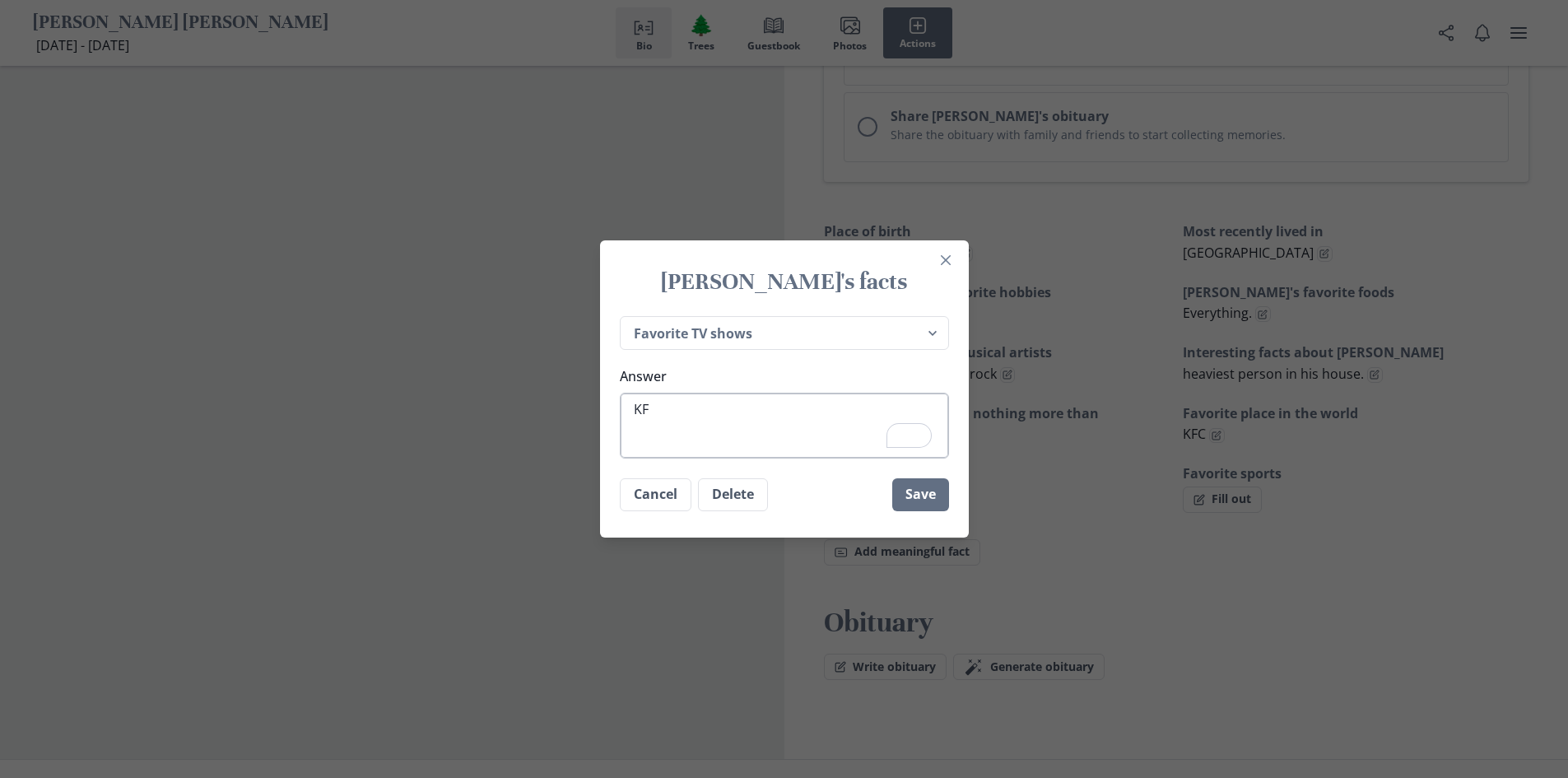
type textarea "x"
type textarea "KFC"
type textarea "x"
type textarea "KF"
type textarea "x"
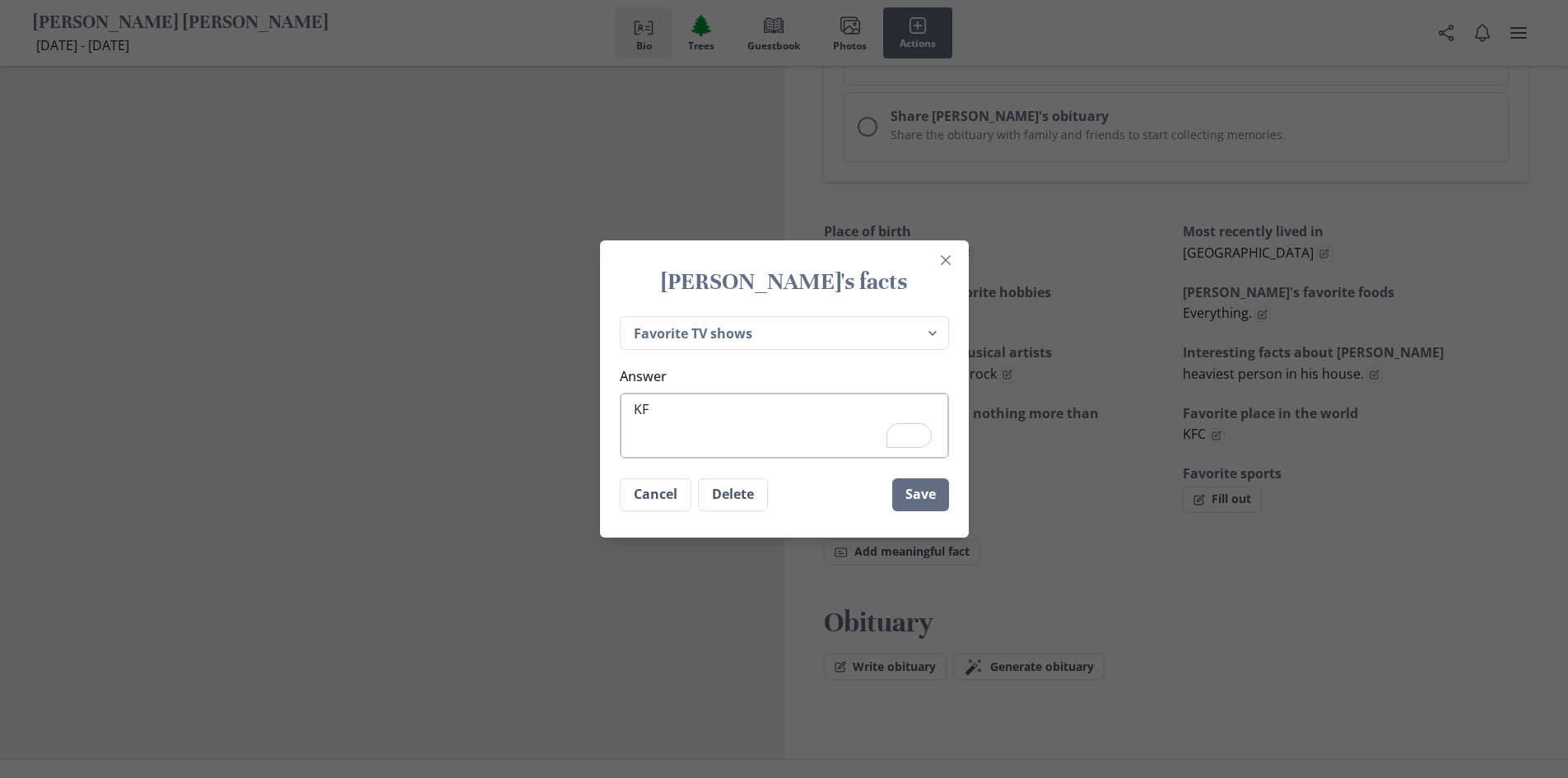
type textarea "K"
click at [927, 501] on button "Save" at bounding box center [920, 495] width 57 height 33
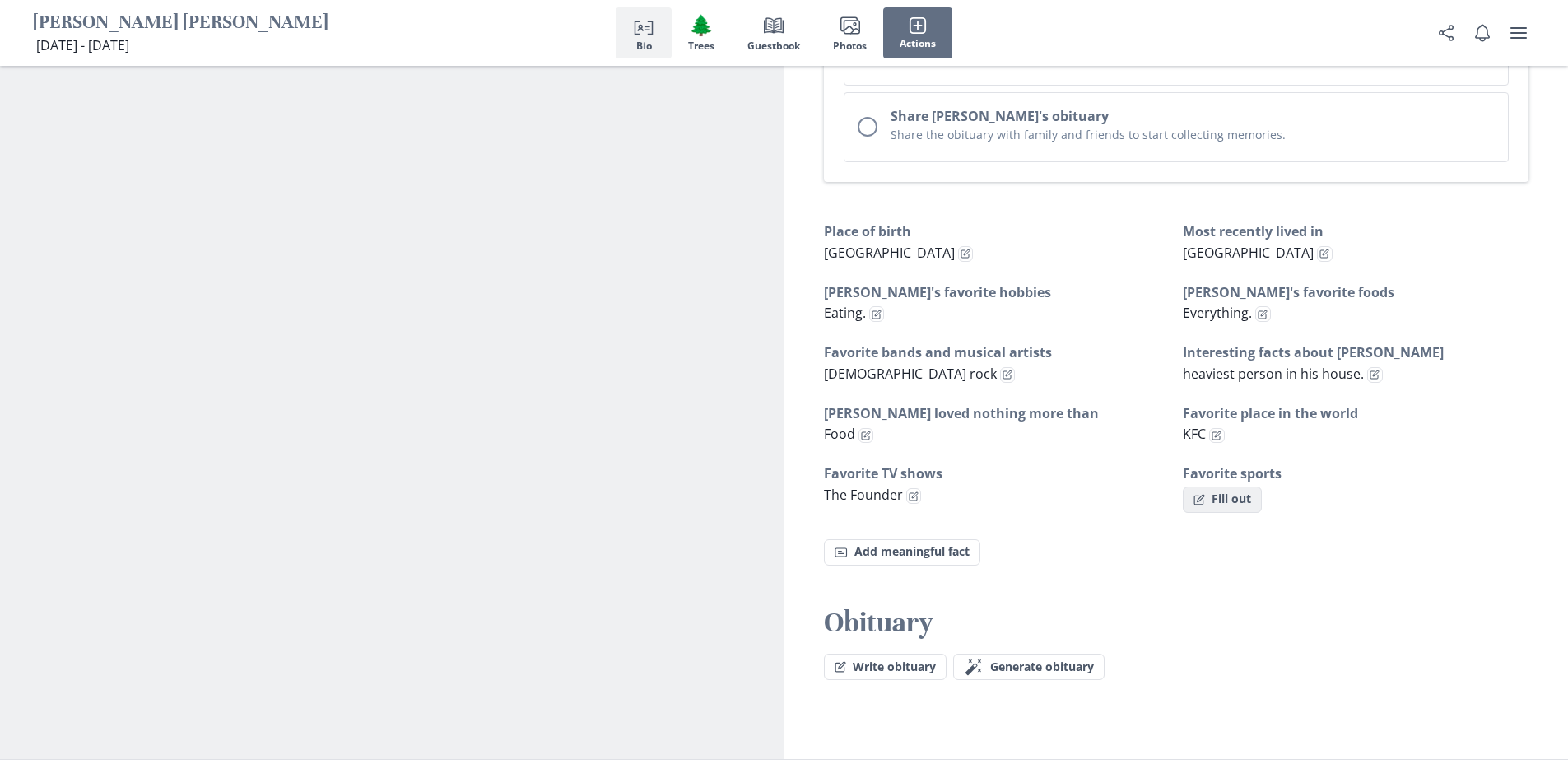
click at [1234, 487] on button "Fill out" at bounding box center [1222, 500] width 79 height 26
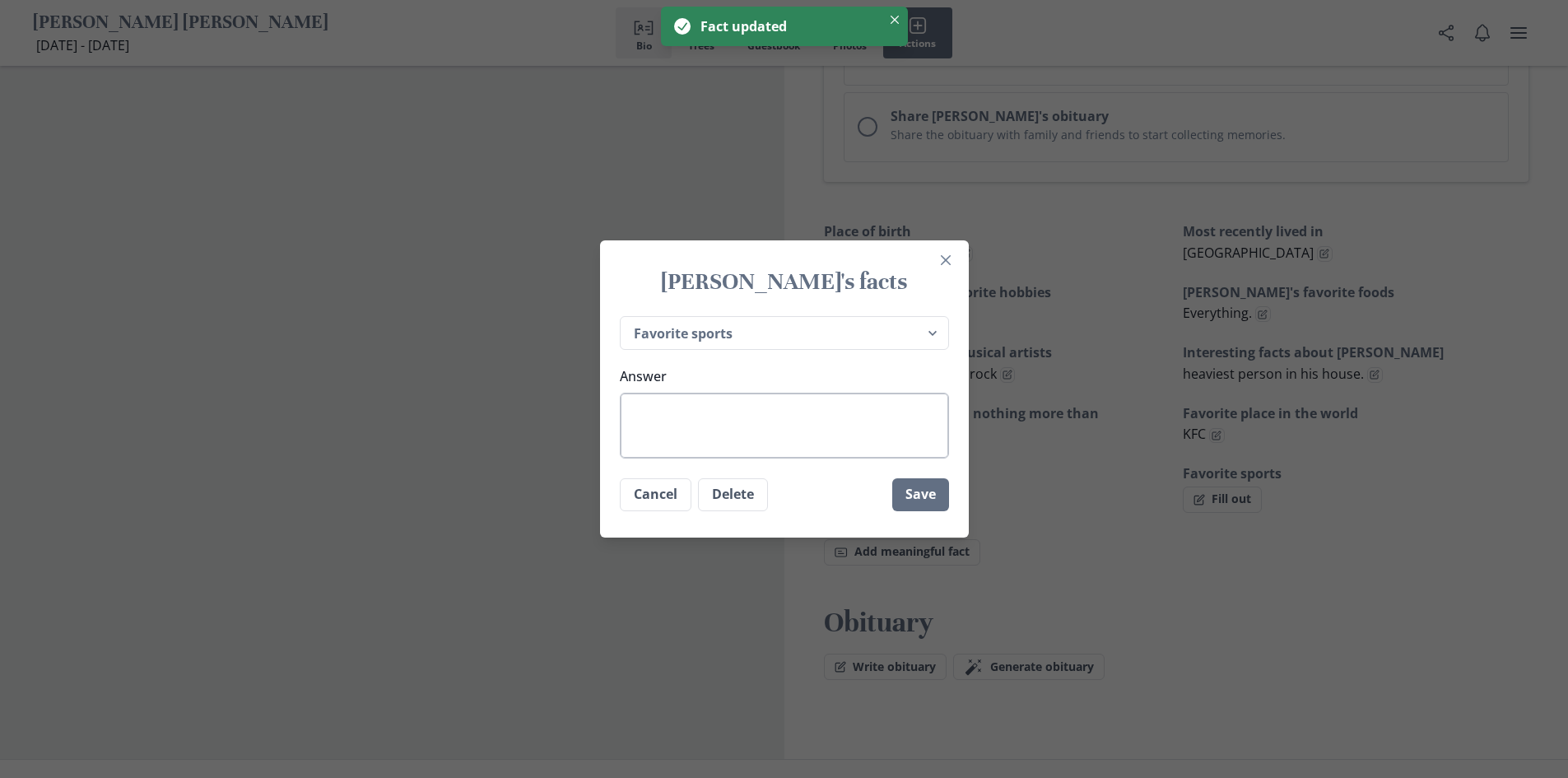
click at [798, 423] on textarea "Answer" at bounding box center [784, 425] width 329 height 66
click at [931, 502] on button "Save" at bounding box center [920, 495] width 57 height 33
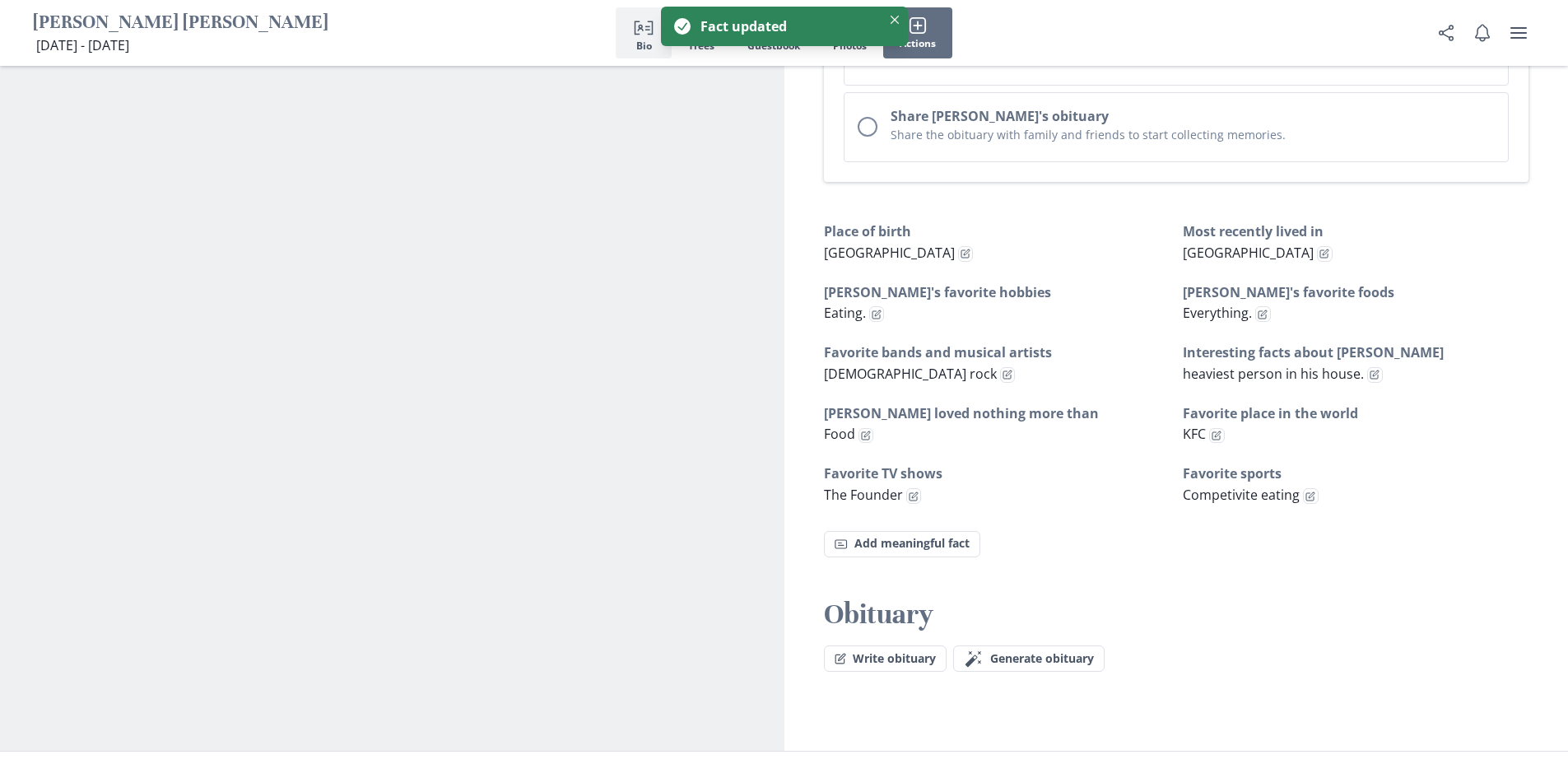
drag, startPoint x: 933, startPoint y: 532, endPoint x: 913, endPoint y: 576, distance: 48.3
click at [984, 648] on icon "Magic wand" at bounding box center [974, 658] width 20 height 20
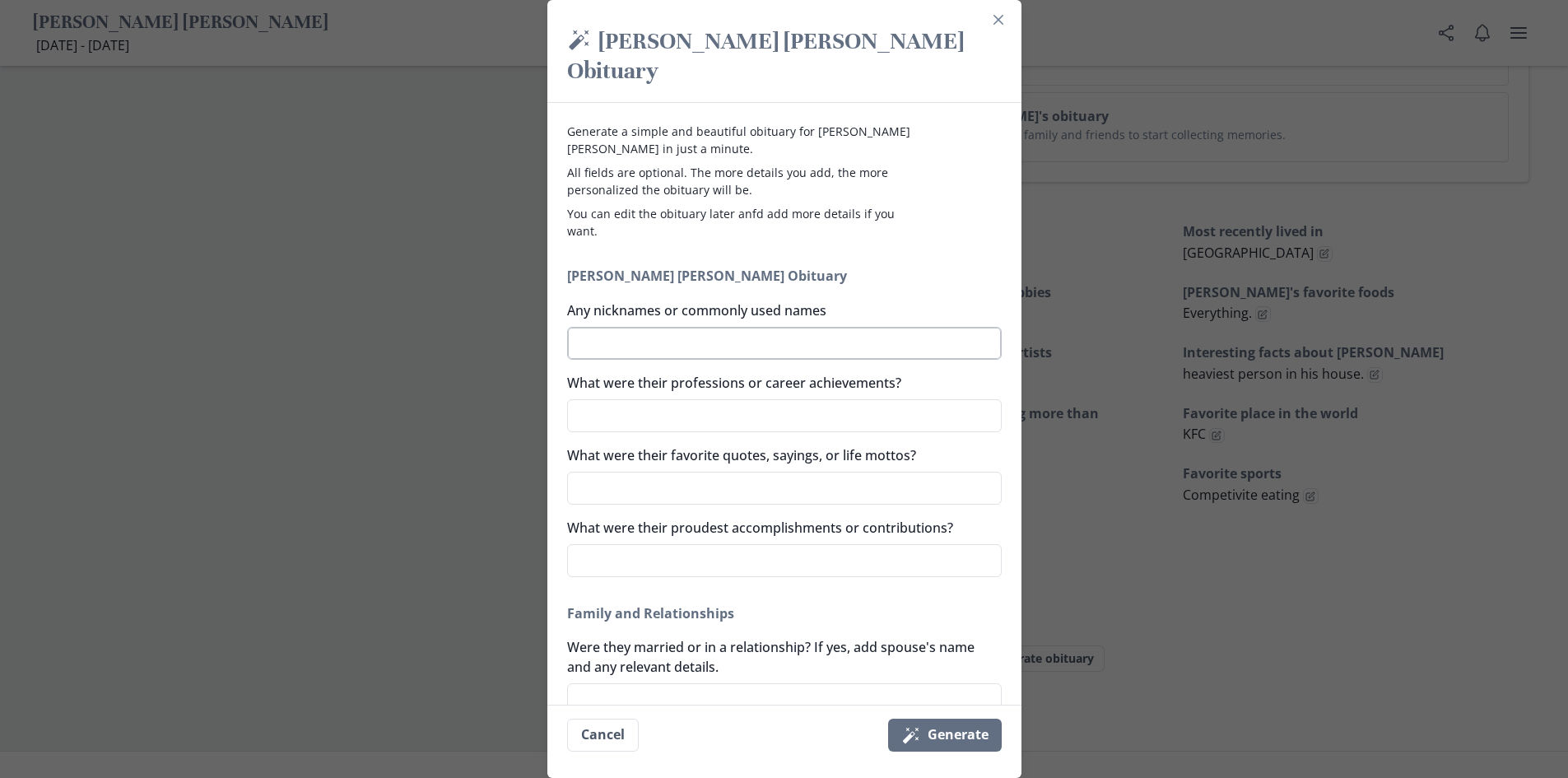
click at [748, 326] on textarea "Any nicknames or commonly used names" at bounding box center [784, 343] width 434 height 33
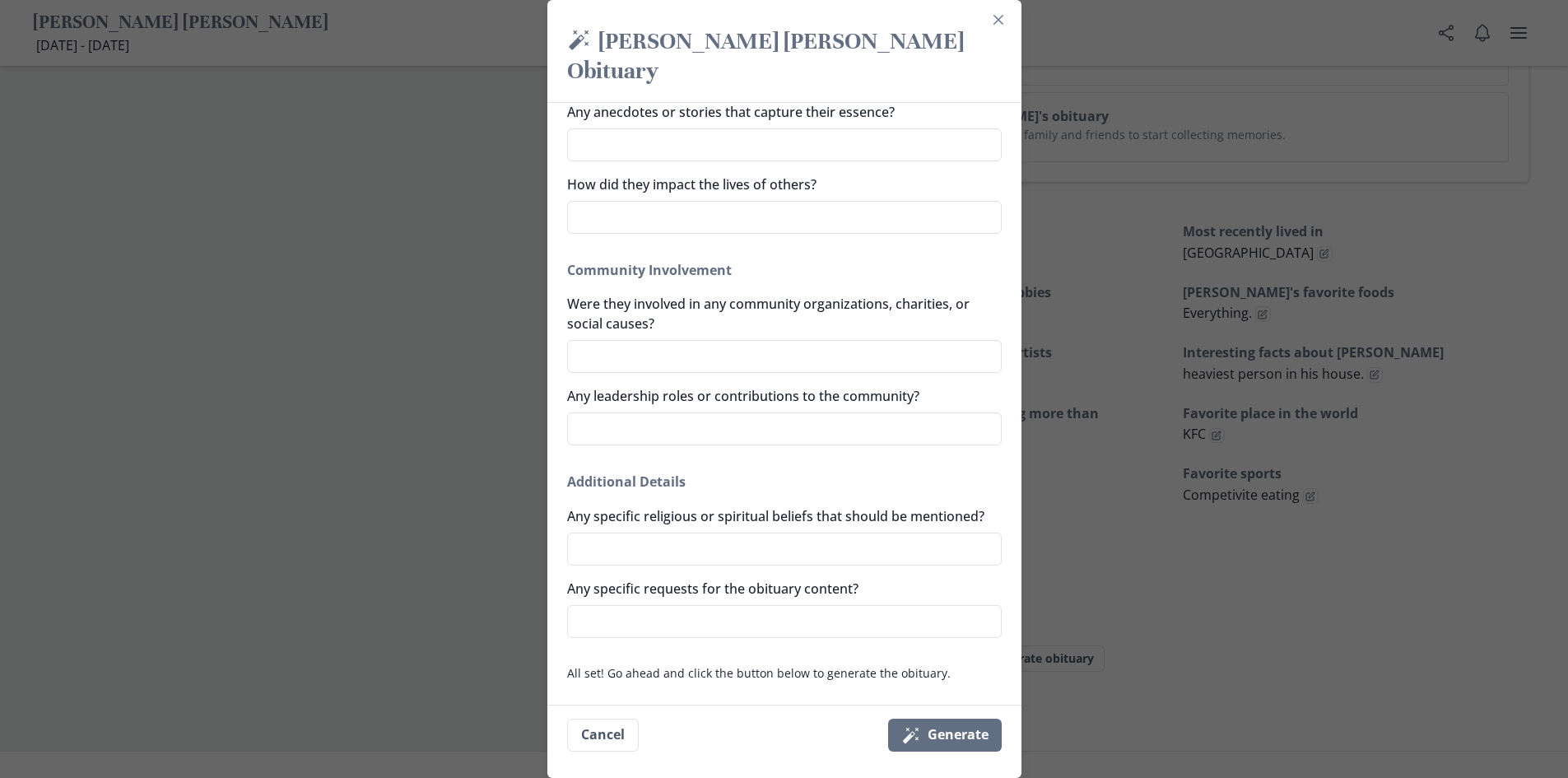
scroll to position [931, 0]
click at [766, 646] on div "Generate a simple and beautiful obituary for [PERSON_NAME] [PERSON_NAME] in jus…" at bounding box center [784, 403] width 474 height 602
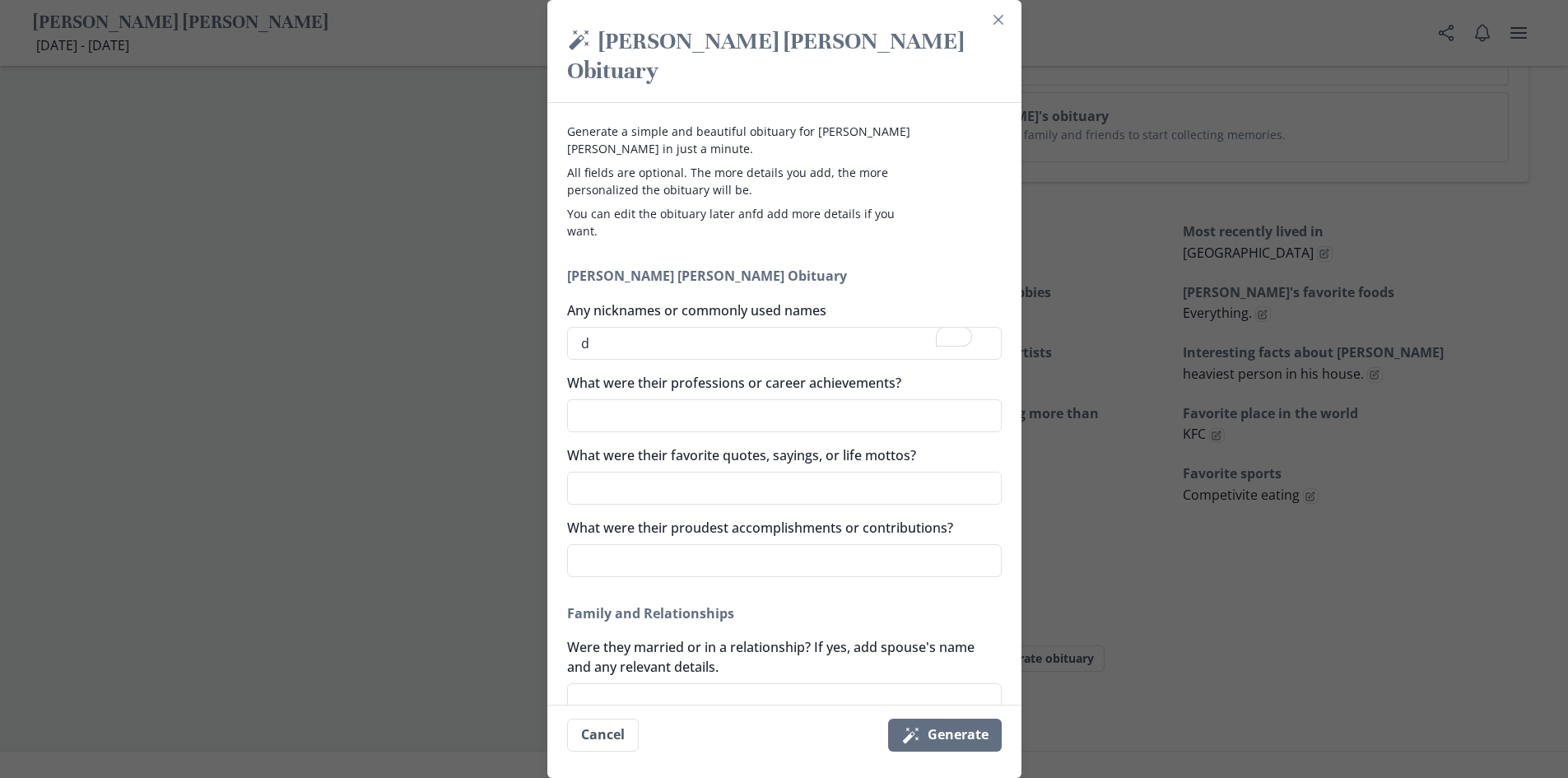
scroll to position [0, 0]
click at [623, 326] on textarea "d" at bounding box center [784, 343] width 434 height 33
click at [652, 399] on textarea "What were their professions or career achievements?" at bounding box center [784, 416] width 434 height 33
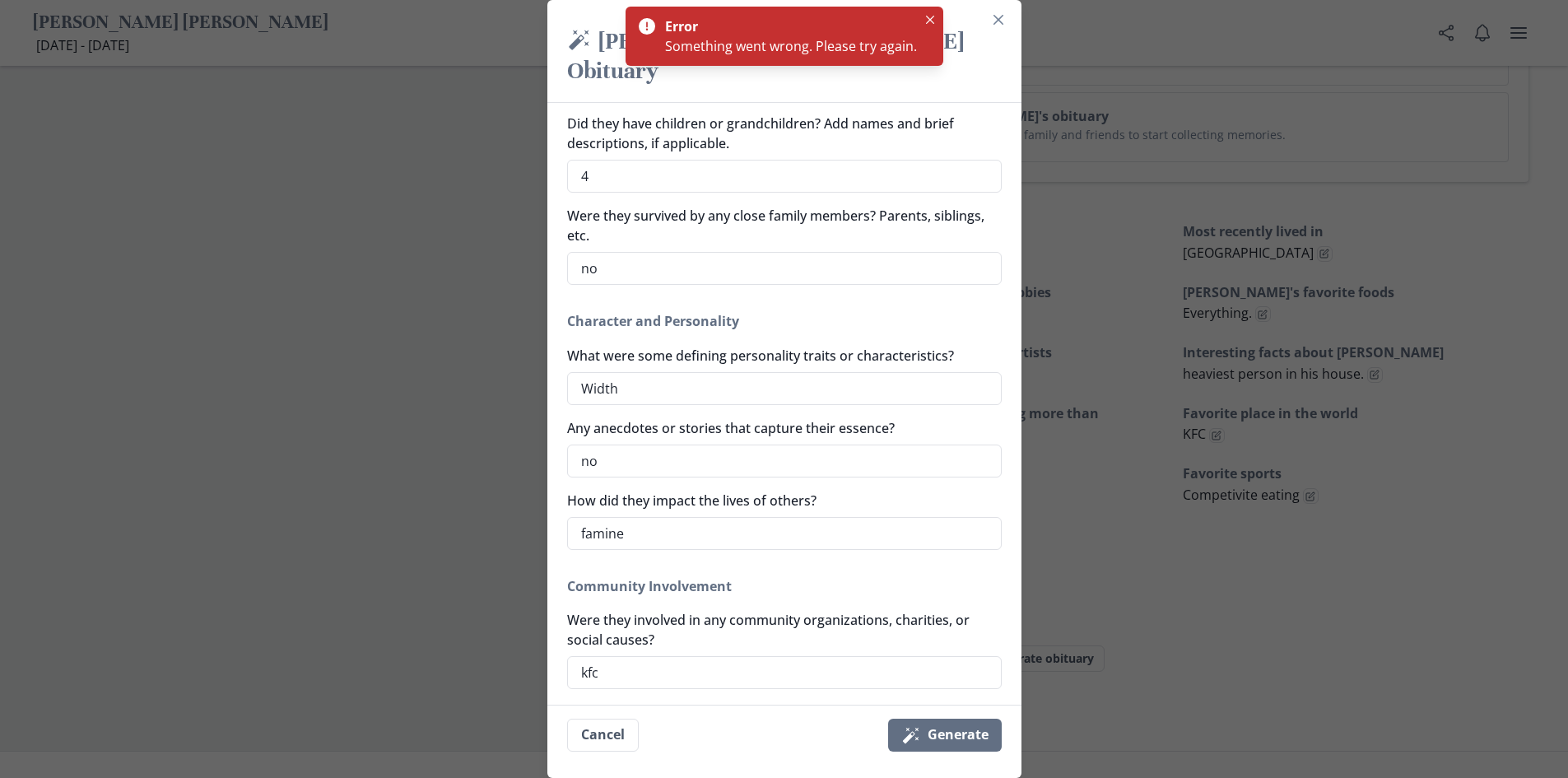
scroll to position [931, 0]
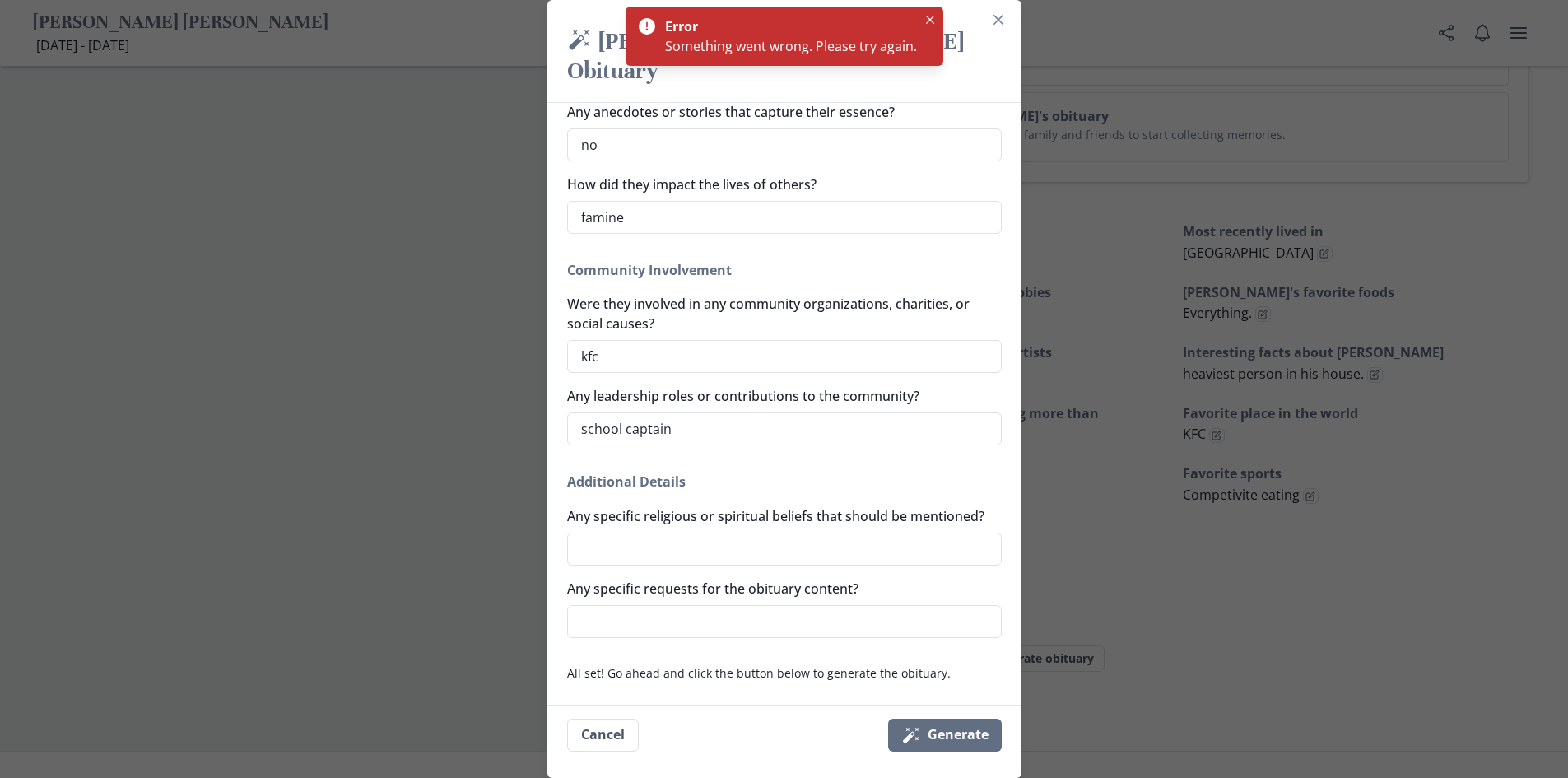
click at [718, 550] on textarea "Any specific religious or spiritual beliefs that should be mentioned?" at bounding box center [784, 549] width 434 height 33
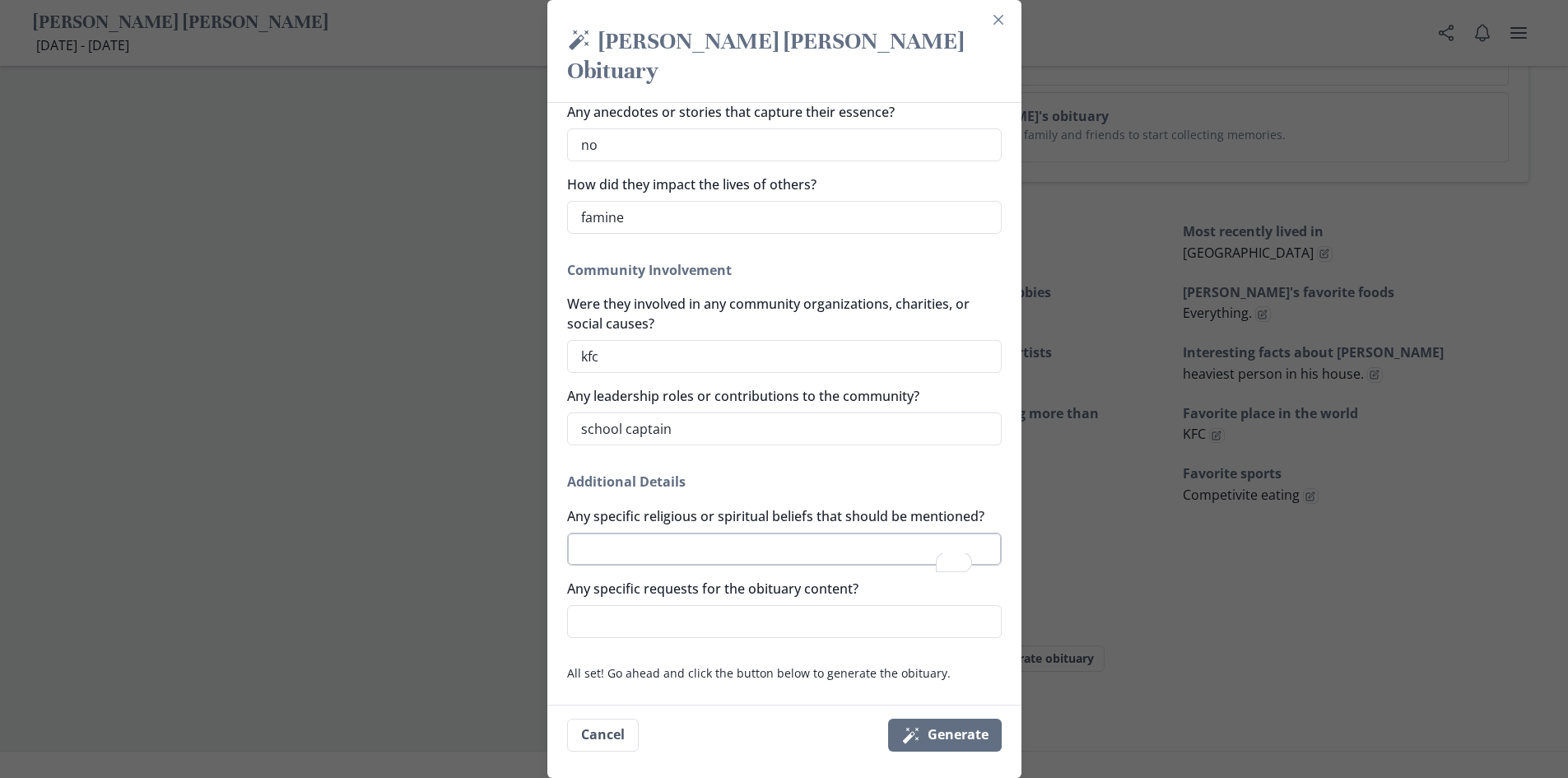
type textarea "x"
type textarea "n"
type textarea "x"
type textarea "no"
click at [688, 614] on textarea "Any specific requests for the obituary content?" at bounding box center [784, 622] width 434 height 33
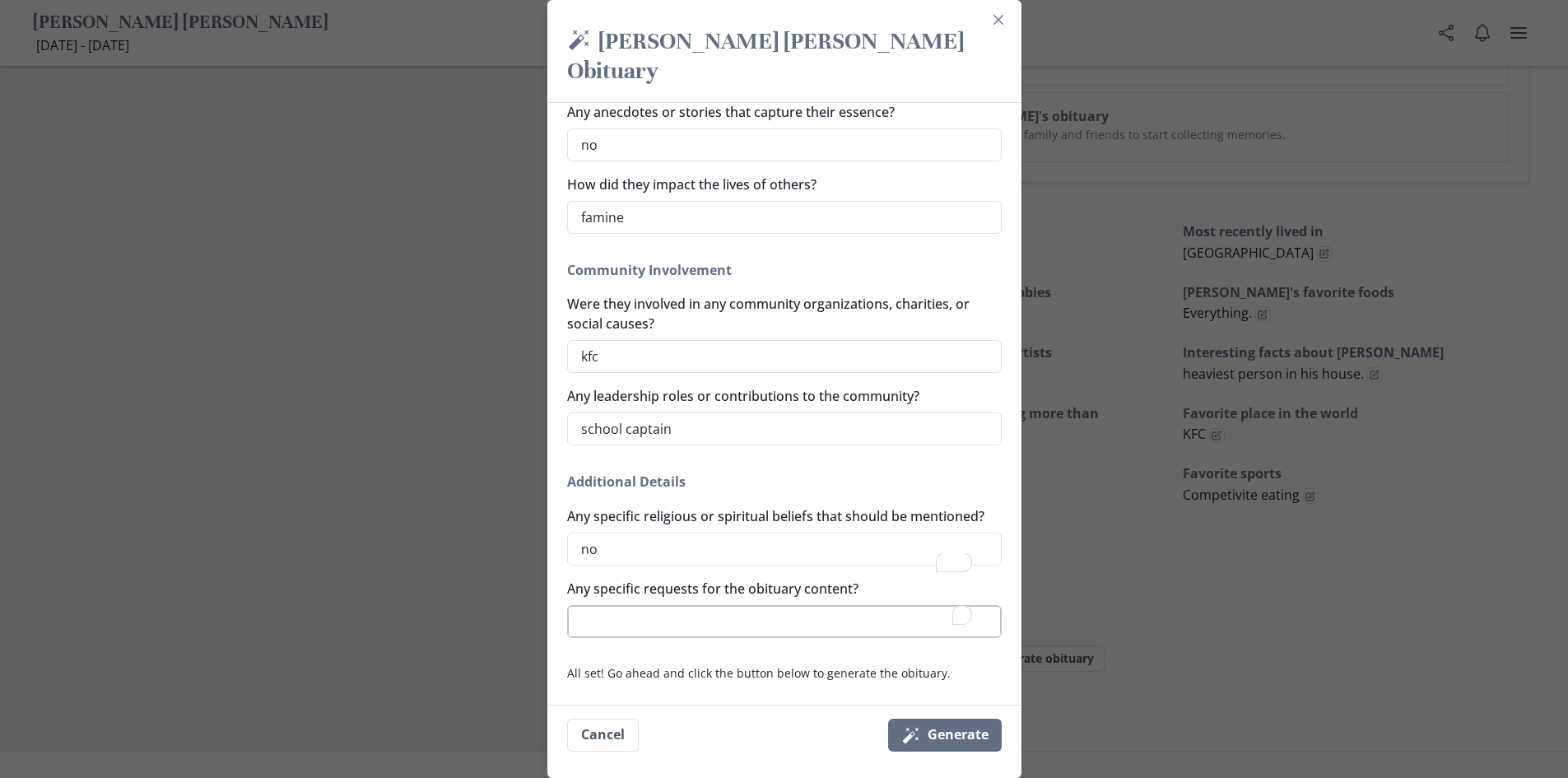
type textarea "x"
type textarea "no"
type textarea "x"
type textarea "no"
click at [976, 740] on button "Magic wand Generate" at bounding box center [944, 735] width 113 height 33
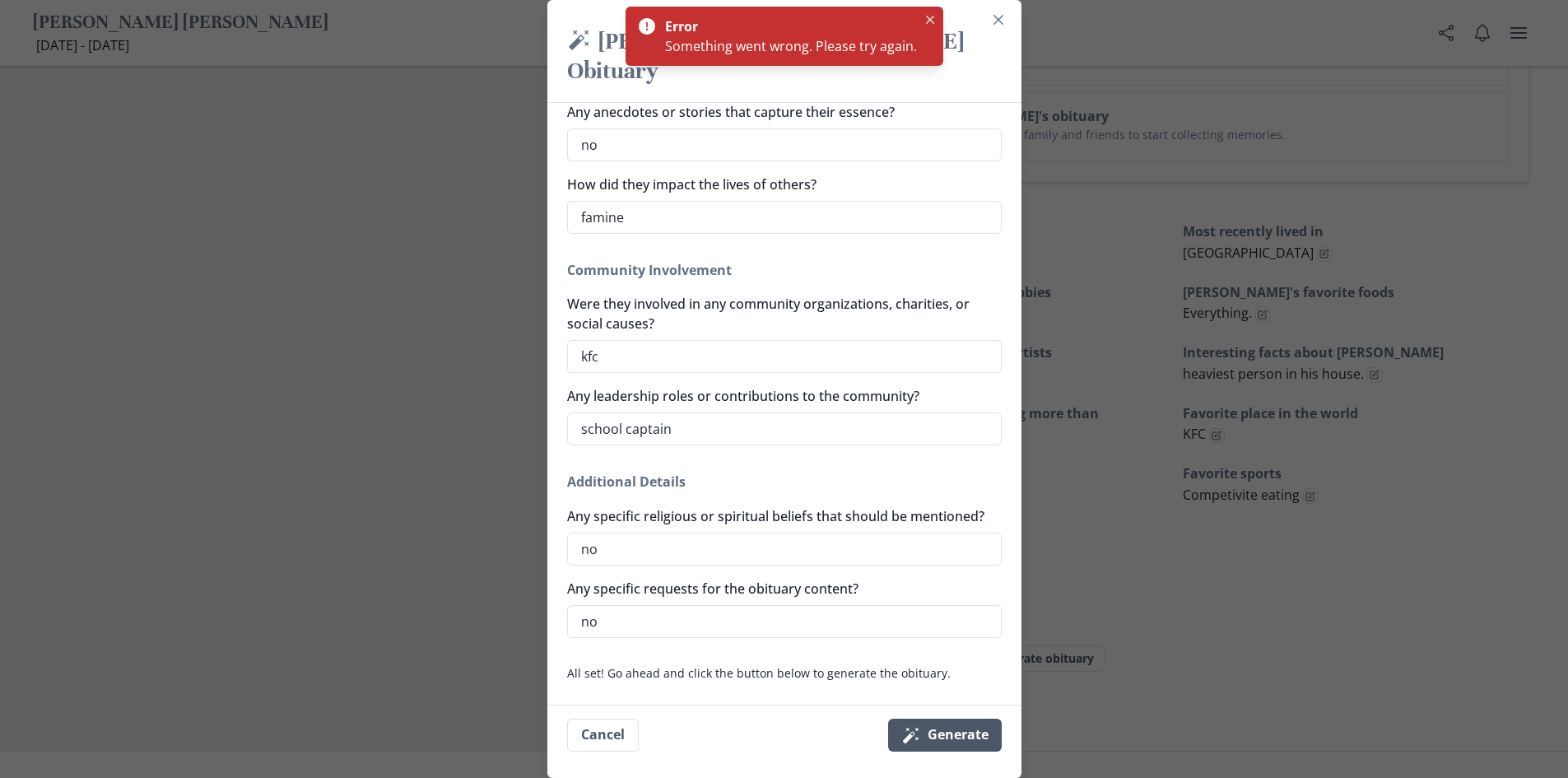
drag, startPoint x: 976, startPoint y: 740, endPoint x: 968, endPoint y: 722, distance: 19.7
click at [968, 722] on button "Magic wand Generate" at bounding box center [944, 735] width 113 height 33
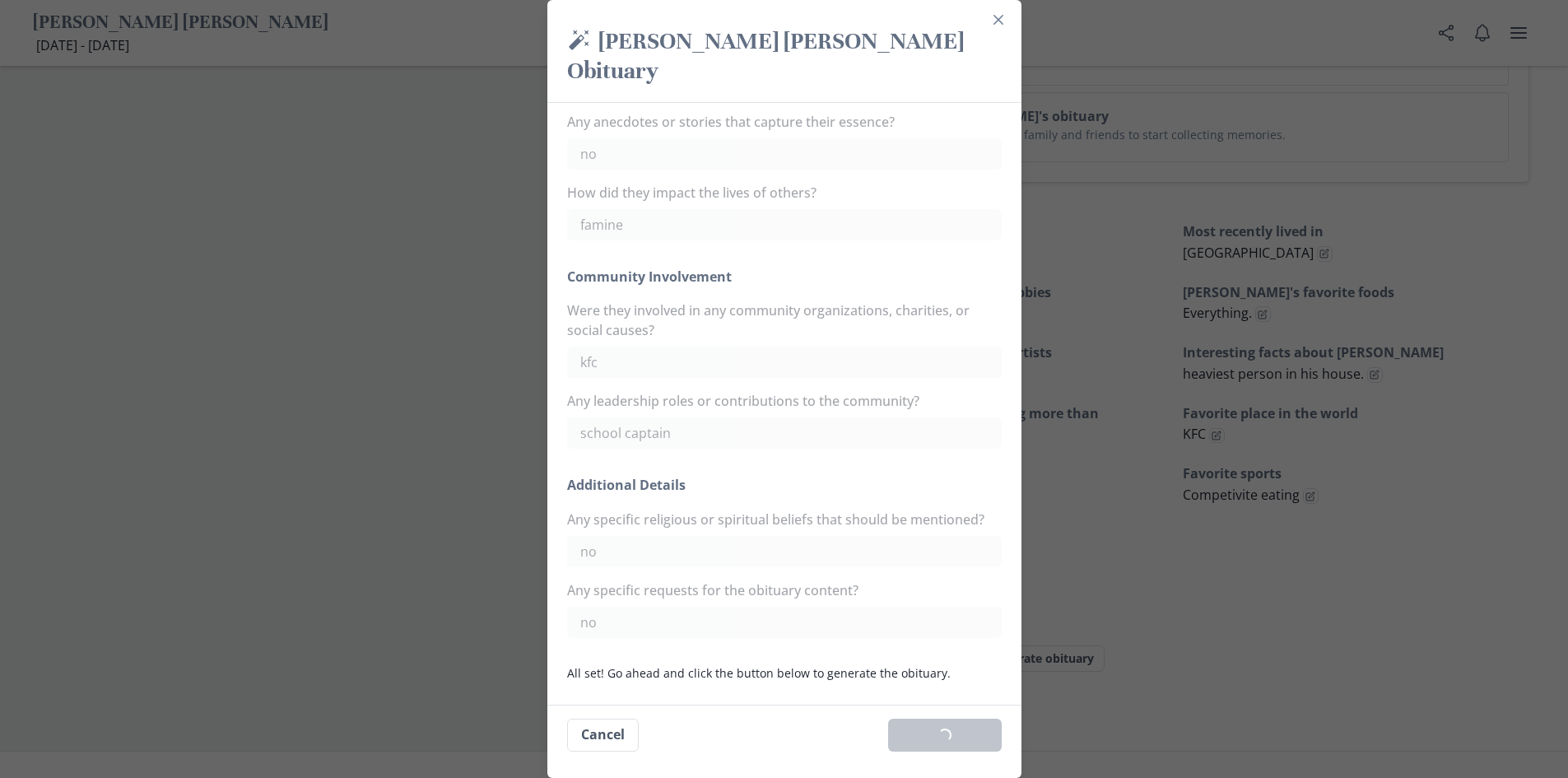
type textarea "x"
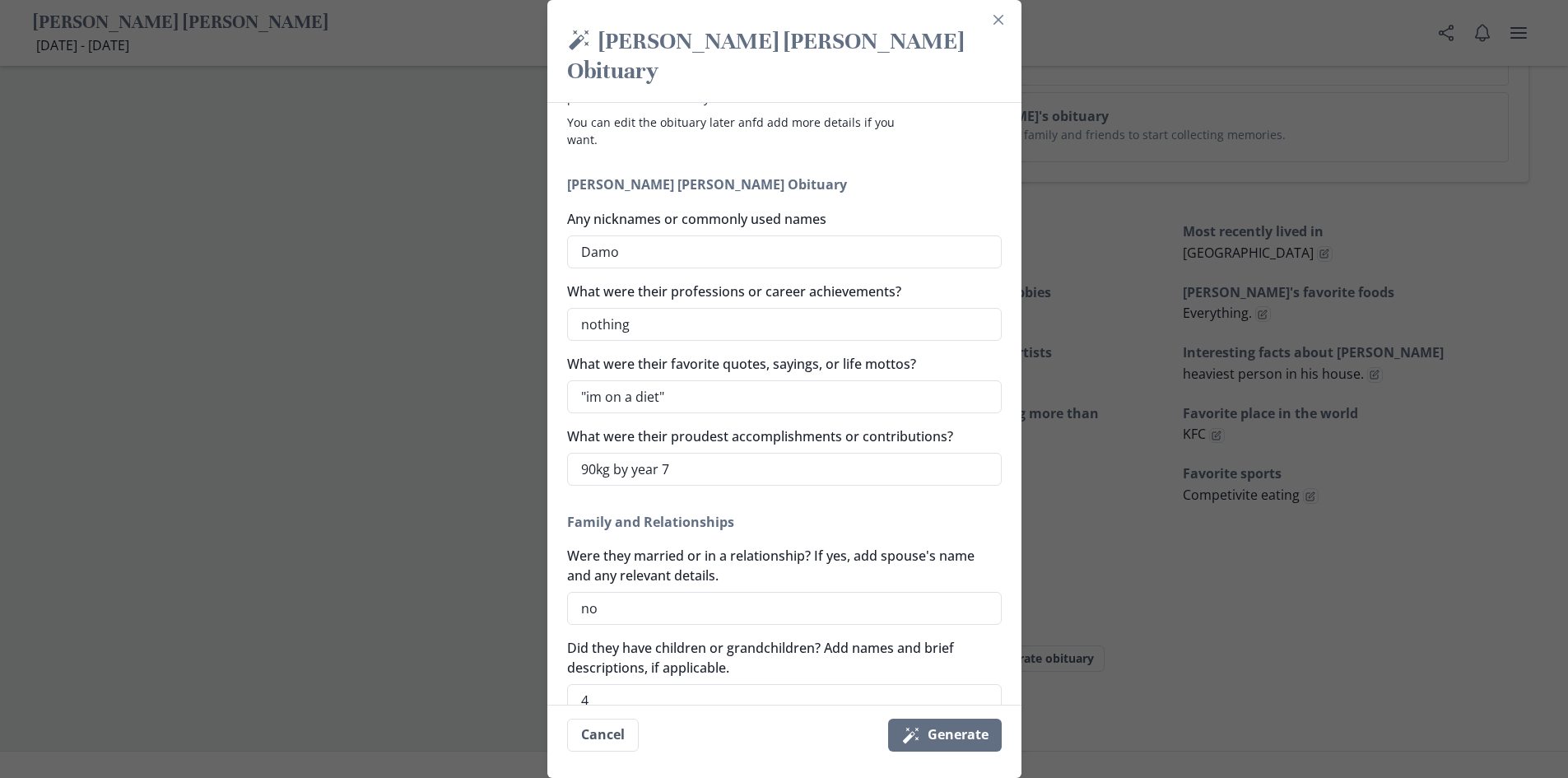
scroll to position [0, 0]
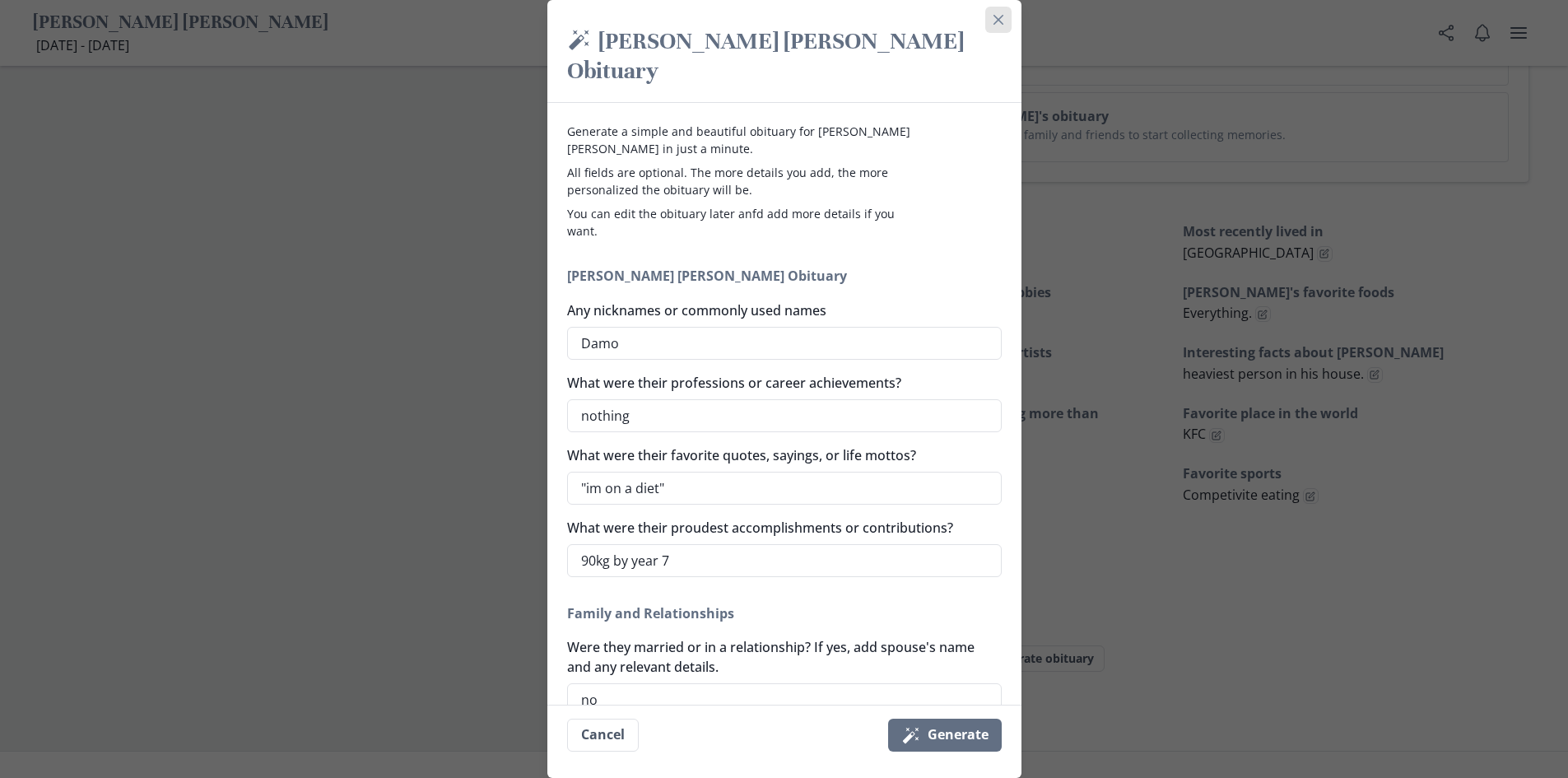
click at [1003, 18] on icon "Close" at bounding box center [998, 19] width 10 height 10
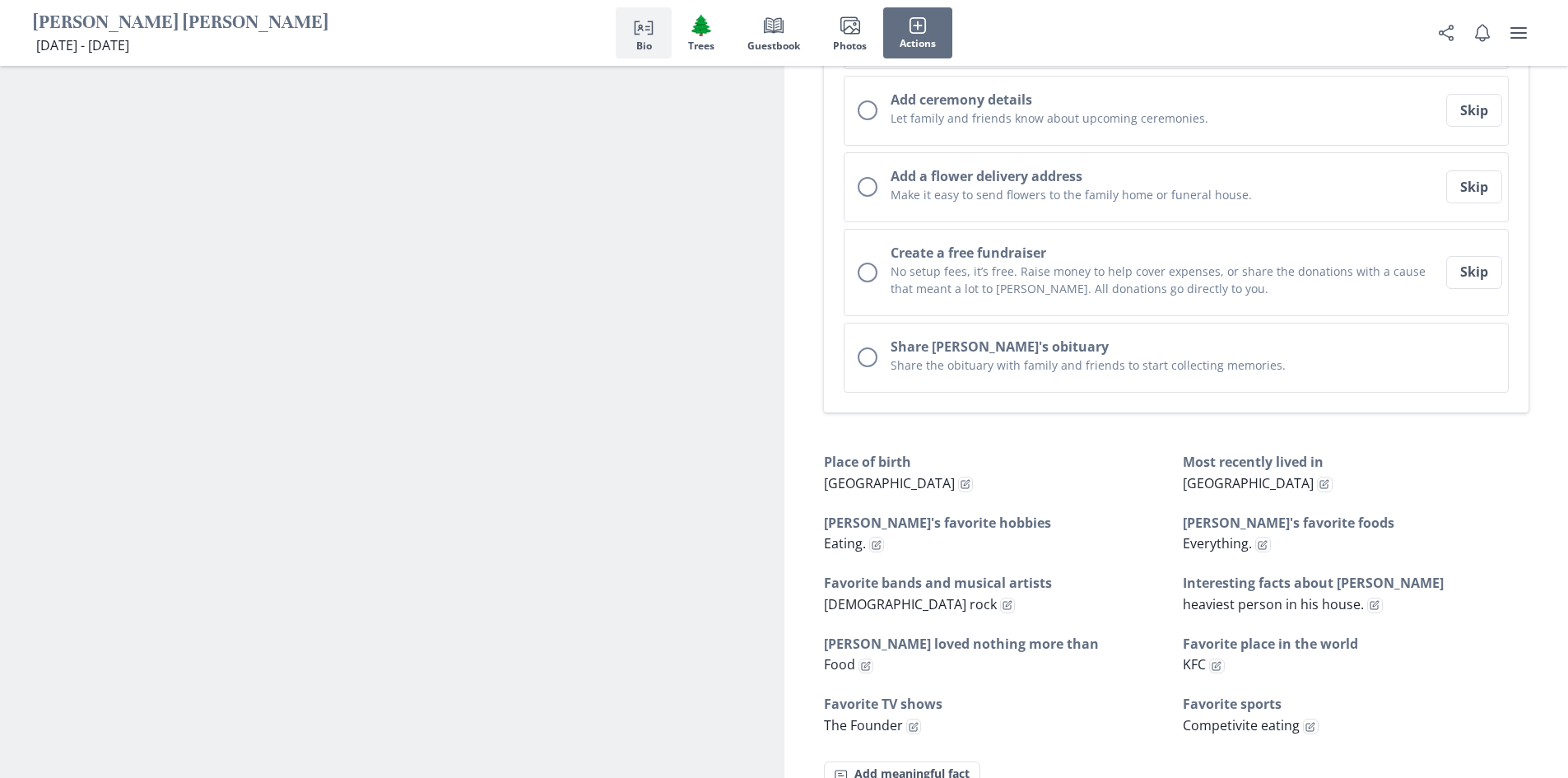
scroll to position [655, 0]
click at [1062, 695] on h3 "Favorite TV shows" at bounding box center [997, 704] width 346 height 20
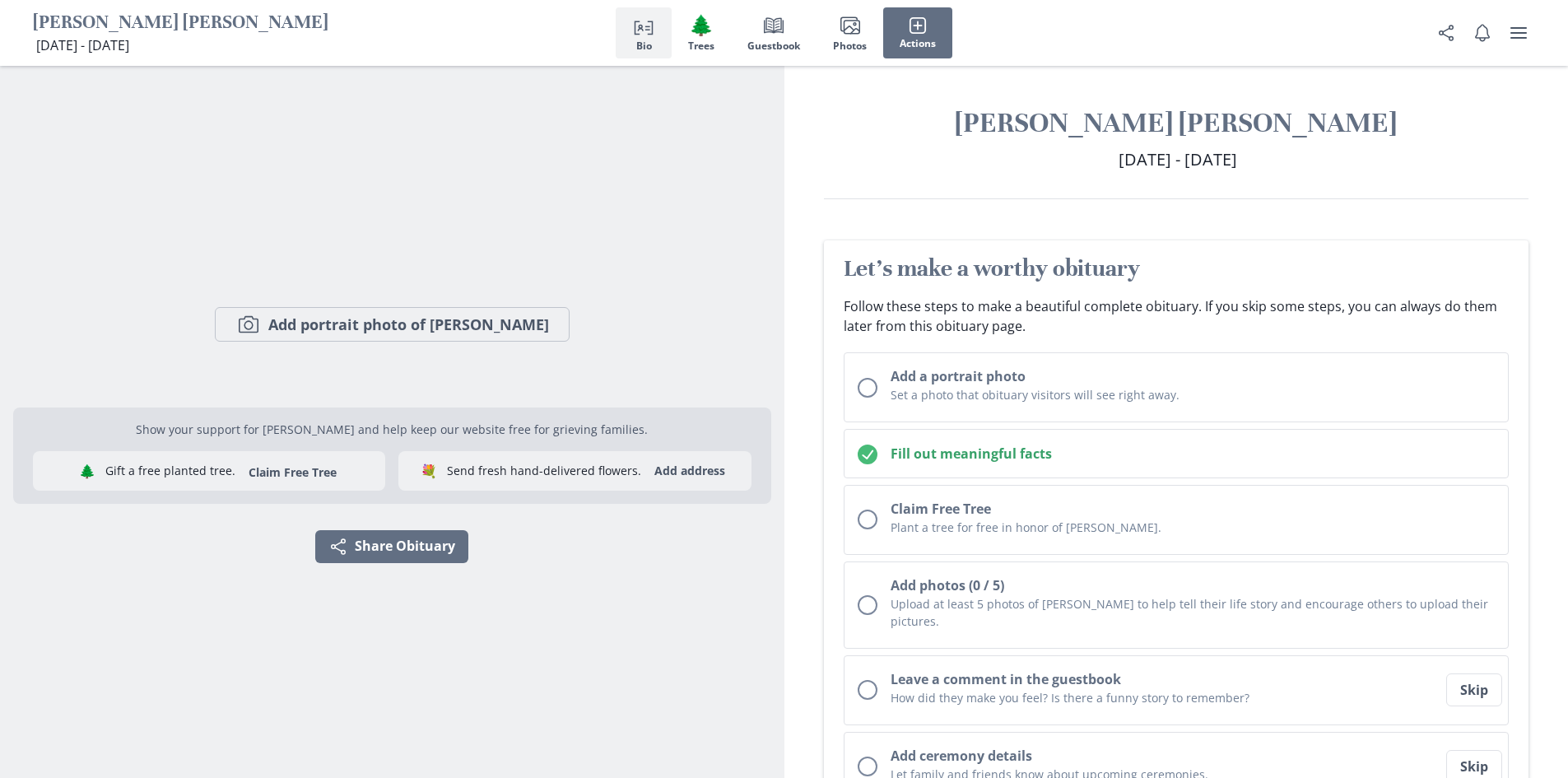
click at [1520, 437] on div "Let's make a worthy obituary Follow these steps to make a beautiful complete ob…" at bounding box center [1177, 654] width 705 height 828
click at [1242, 239] on div "Let's make a worthy obituary Follow these steps to make a beautiful complete ob…" at bounding box center [1177, 673] width 784 height 869
click at [1520, 28] on icon "user menu" at bounding box center [1519, 32] width 17 height 11
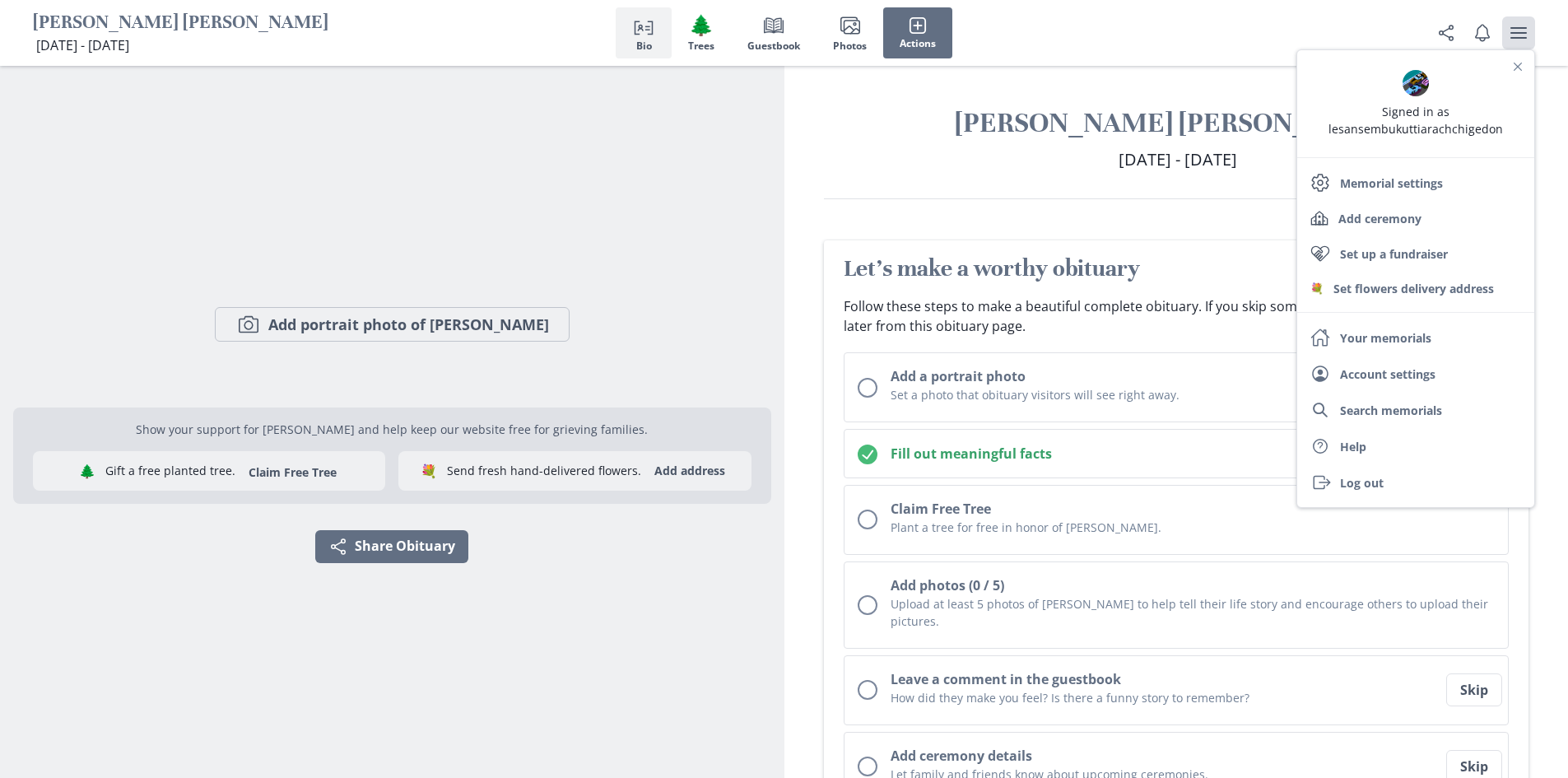
click at [1358, 313] on div "Signed in as lesansembukuttiarachchigedon Settings Memorial settings Add ceremo…" at bounding box center [1416, 278] width 239 height 459
click at [1085, 139] on h1 "[PERSON_NAME] [PERSON_NAME]" at bounding box center [1177, 123] width 705 height 35
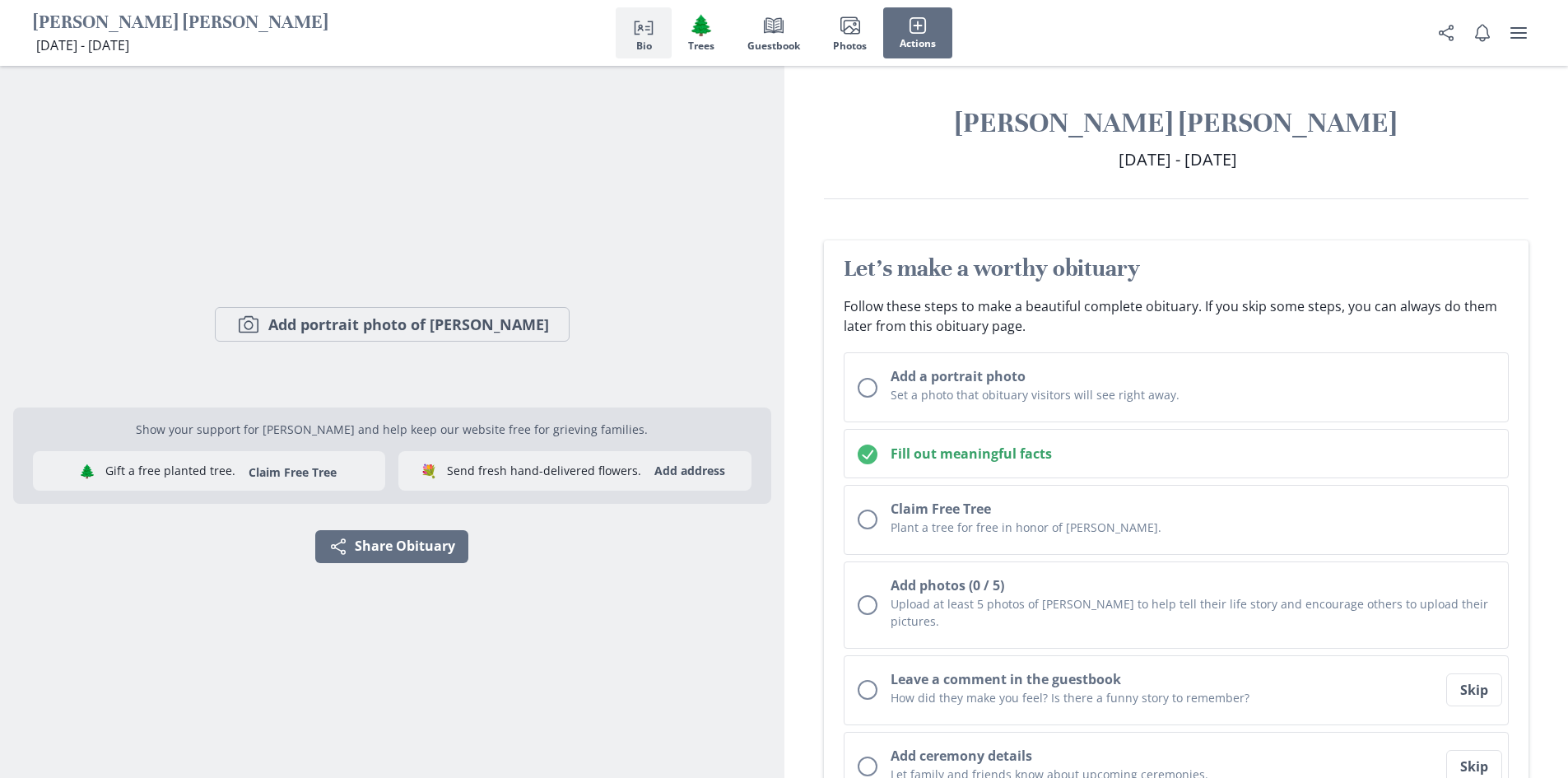
click at [660, 366] on div "Camera Add portrait photo of Damien" at bounding box center [392, 325] width 758 height 140
click at [420, 330] on button "Camera Add portrait photo of Damien" at bounding box center [392, 324] width 354 height 34
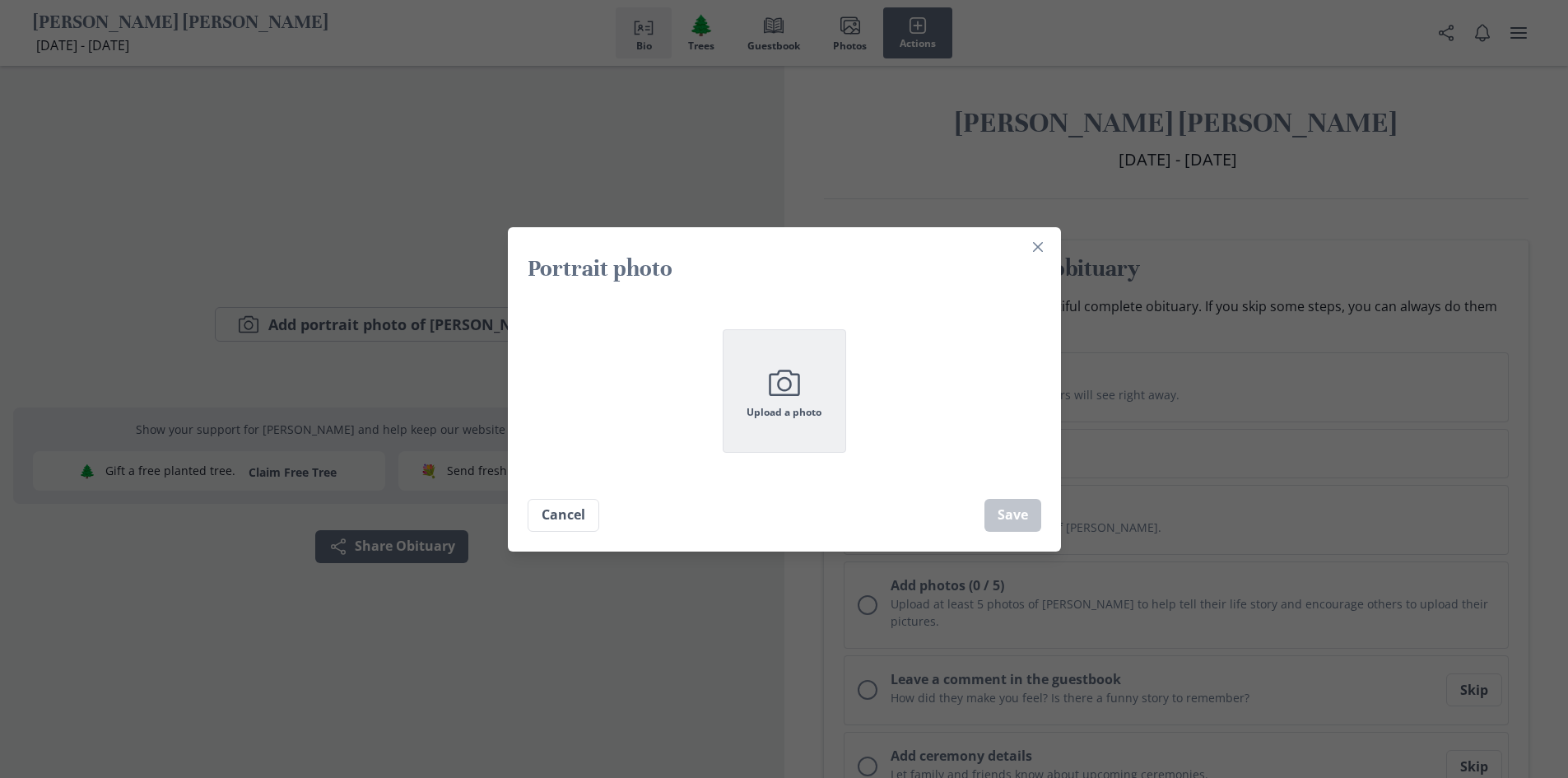
click at [832, 418] on button "Camera Upload a photo" at bounding box center [784, 390] width 124 height 124
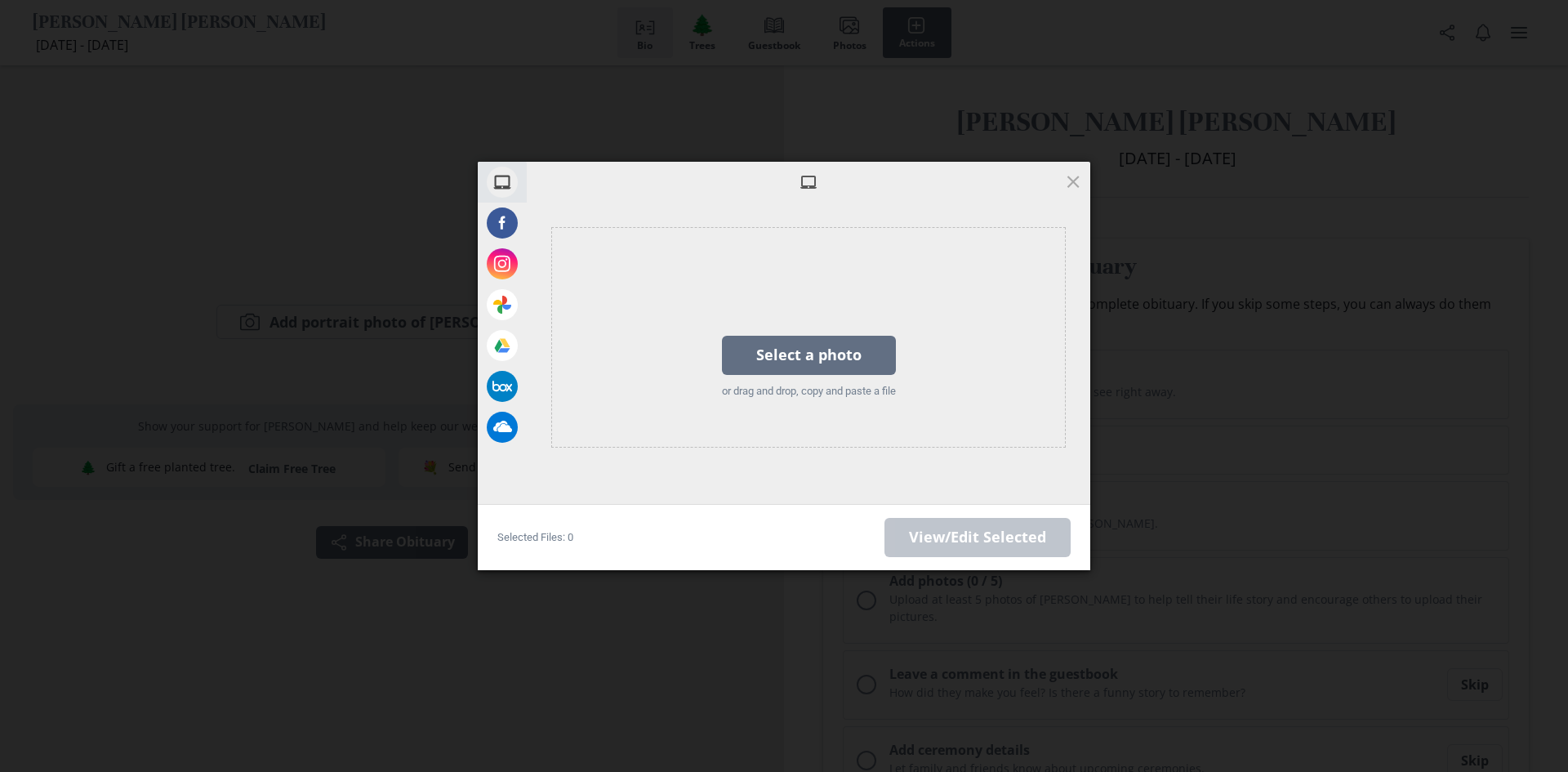
click at [764, 389] on div "or drag and drop, copy and paste a file" at bounding box center [809, 391] width 174 height 17
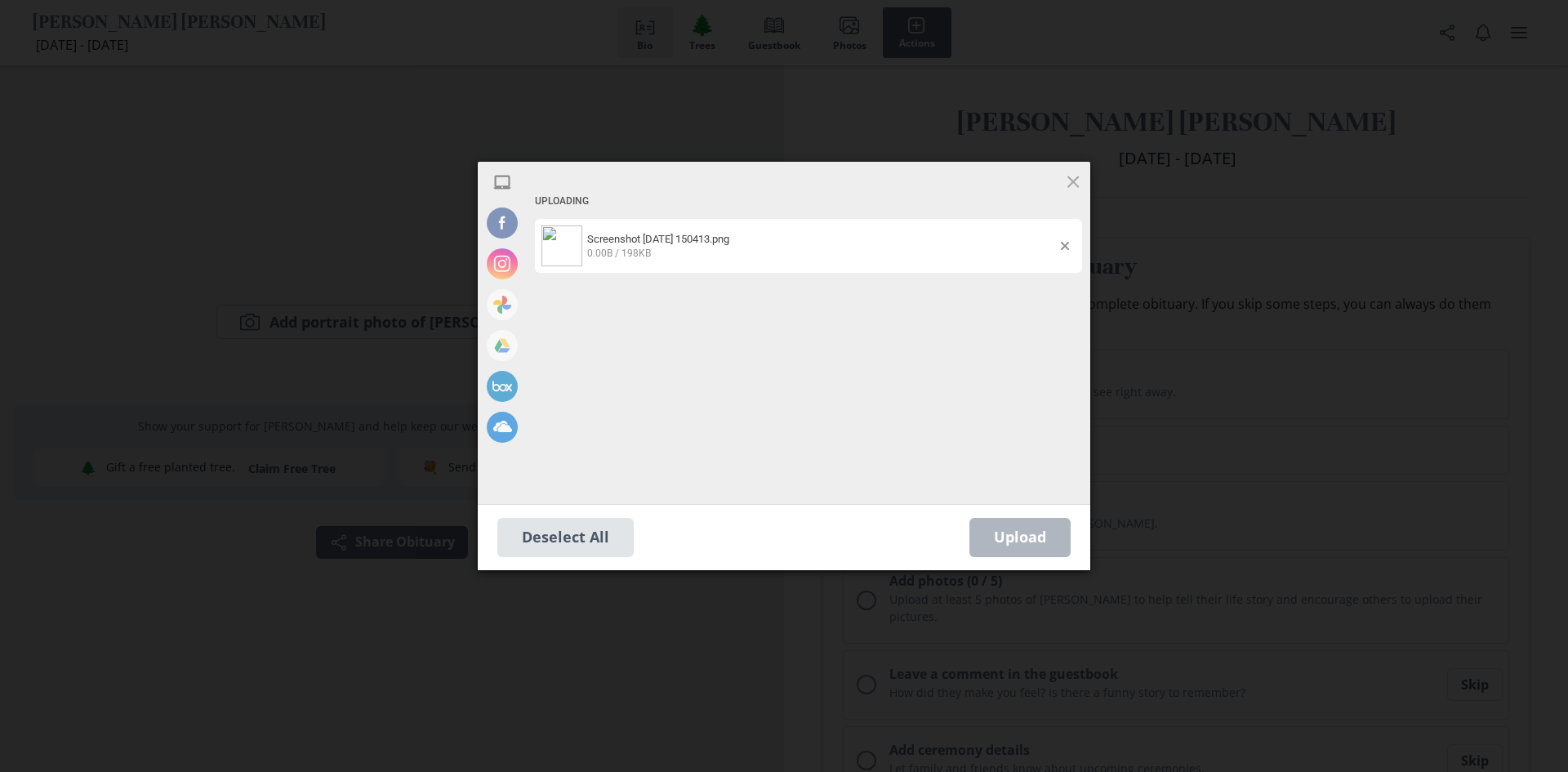
click at [1033, 534] on div "Upload 0" at bounding box center [1020, 537] width 101 height 39
click at [730, 238] on span "Screenshot 2025-10-14 150413.png" at bounding box center [658, 238] width 142 height 12
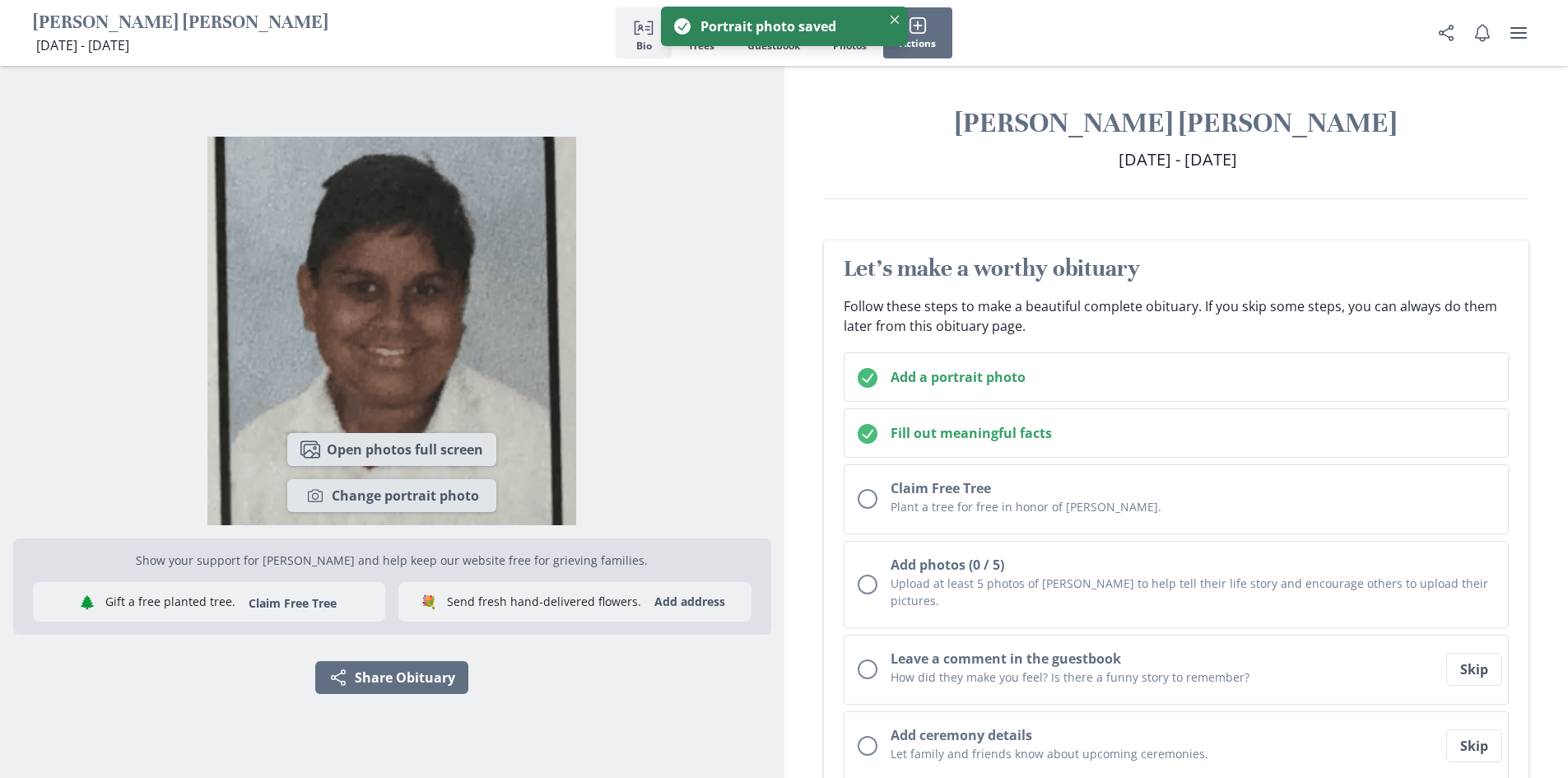
click at [655, 475] on div "Images Open photos full screen Camera Change portrait photo" at bounding box center [392, 473] width 758 height 105
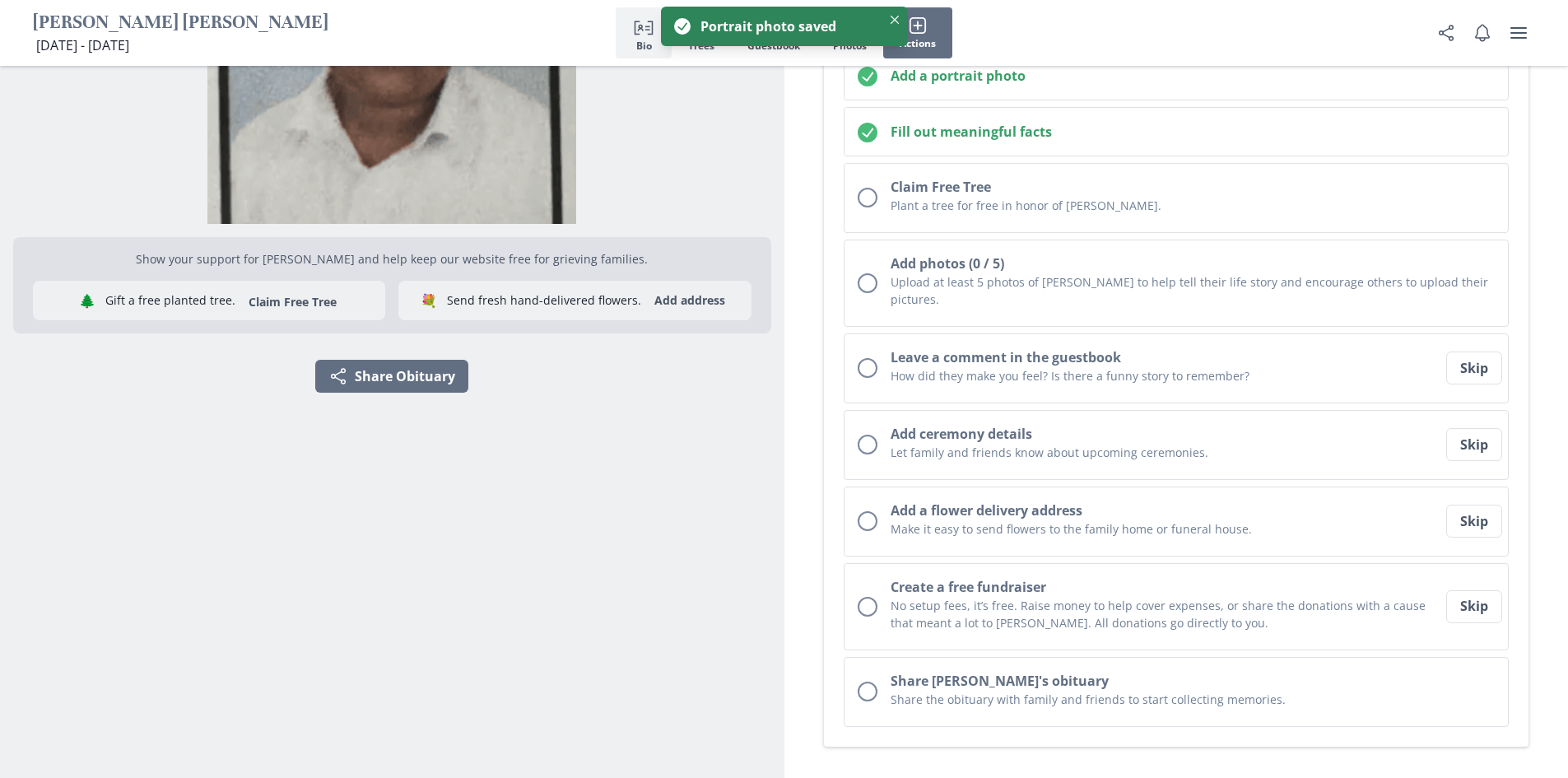
scroll to position [326, 0]
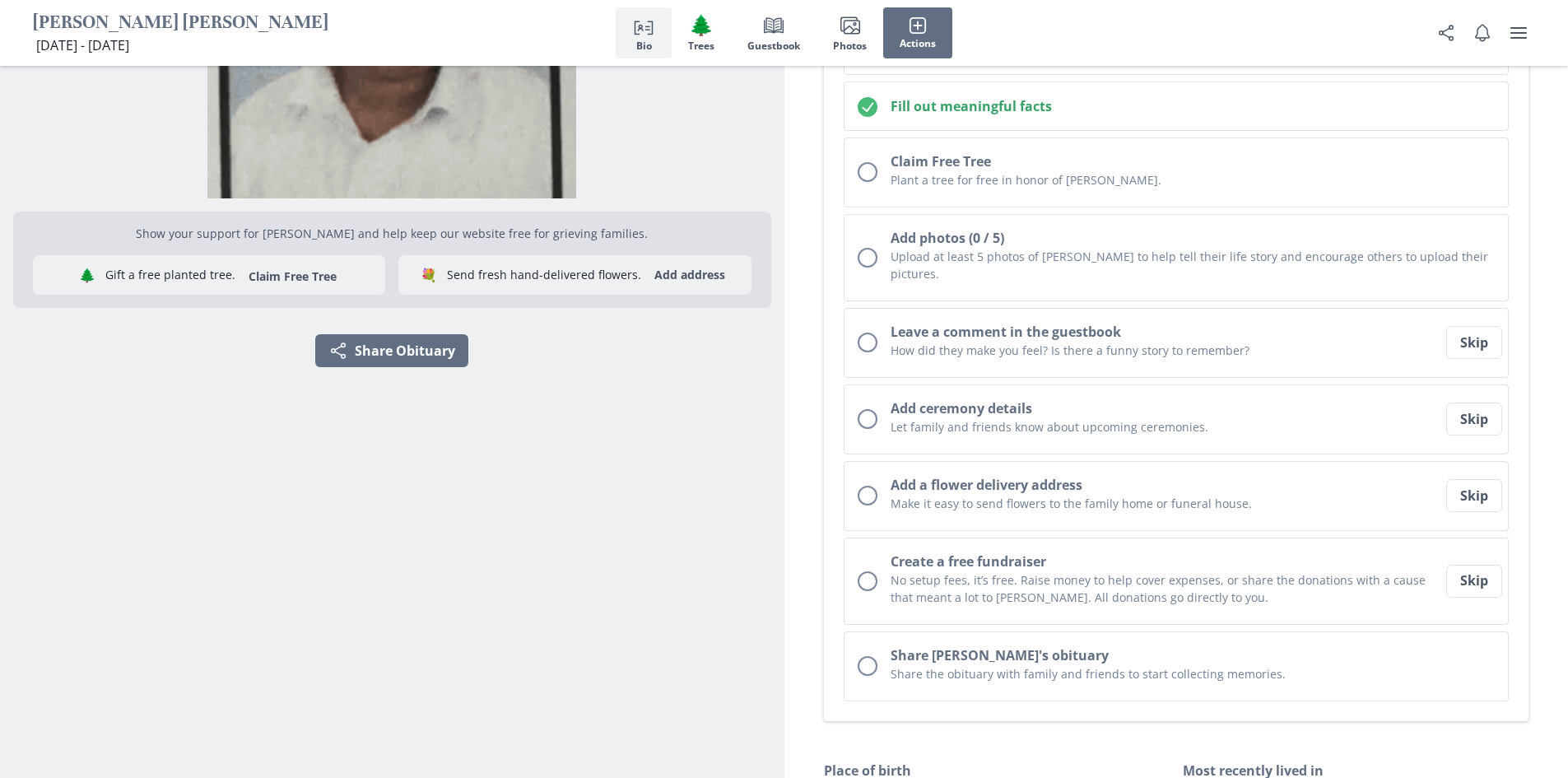
click at [779, 436] on section "Show your support for Damien and help keep our website free for grieving famili…" at bounding box center [392, 515] width 784 height 1551
click at [760, 425] on div "Show your support for Damien and help keep our website free for grieving famili…" at bounding box center [392, 96] width 758 height 712
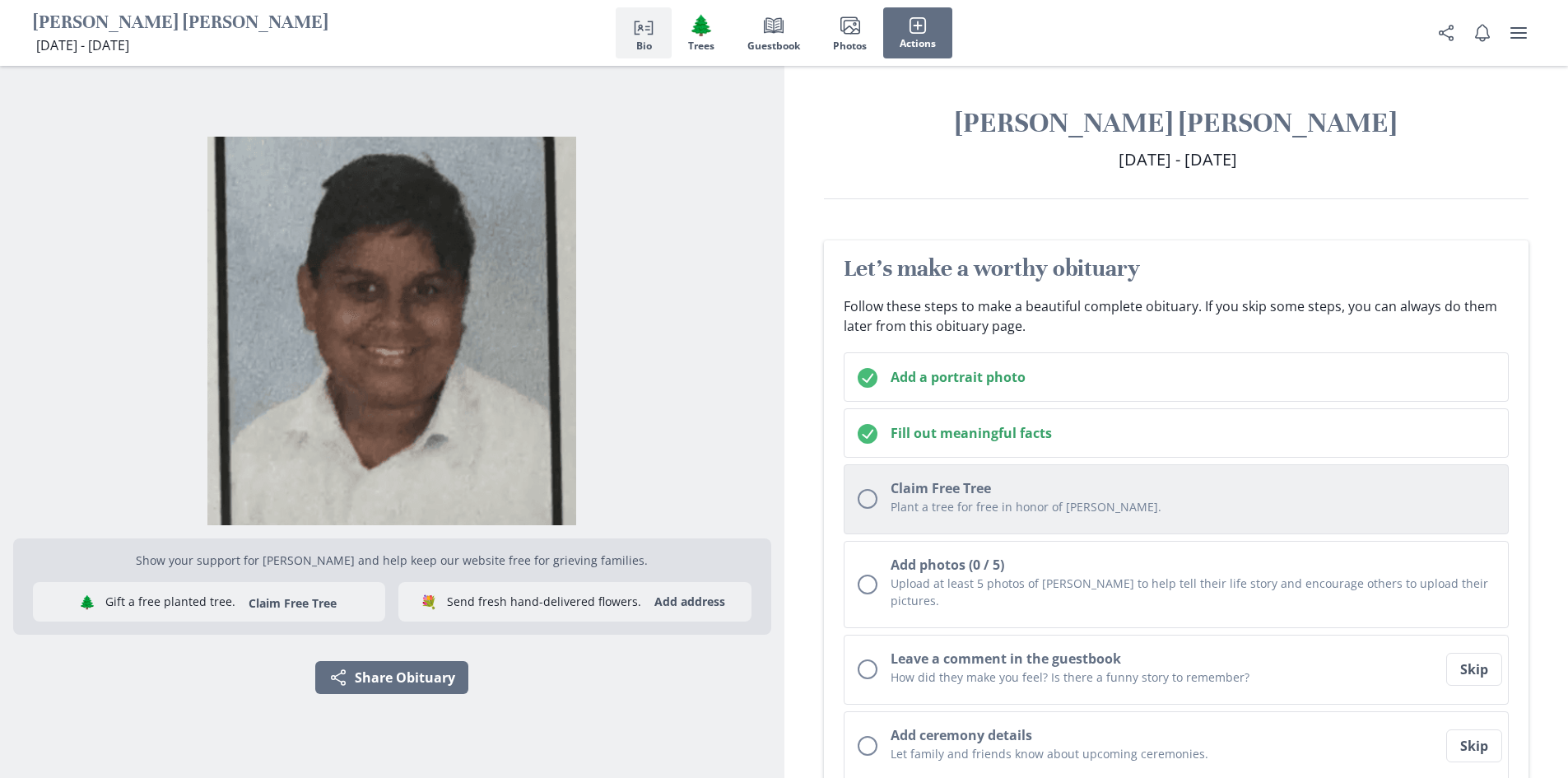
click at [880, 498] on button "Claim Free Tree Plant a tree for free in honor of Damien." at bounding box center [1177, 499] width 666 height 70
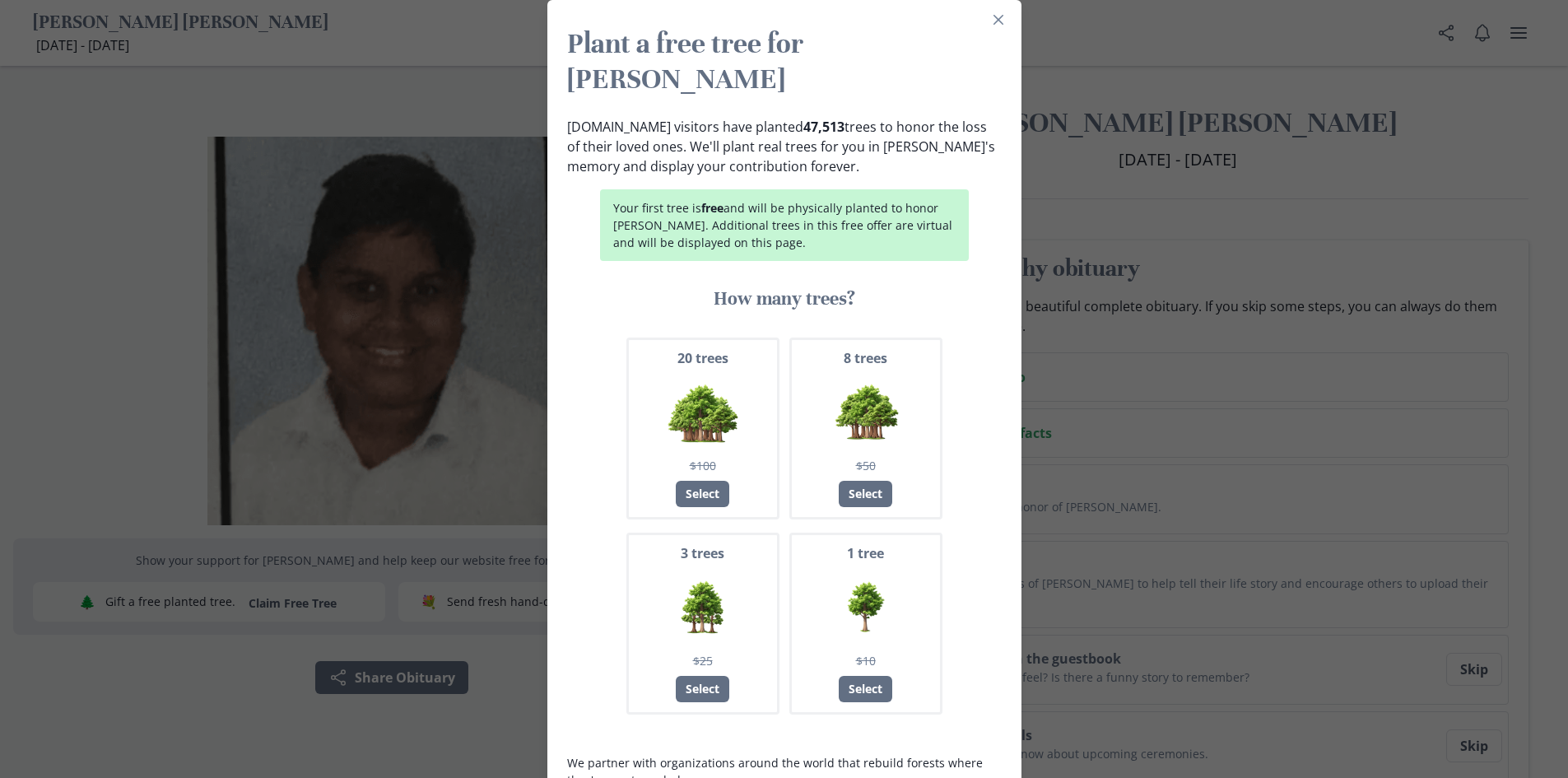
click at [978, 644] on div "20 trees $100 Select 8 trees $50 Select 3 trees $25 Select 1 tree $10 Select" at bounding box center [784, 526] width 434 height 377
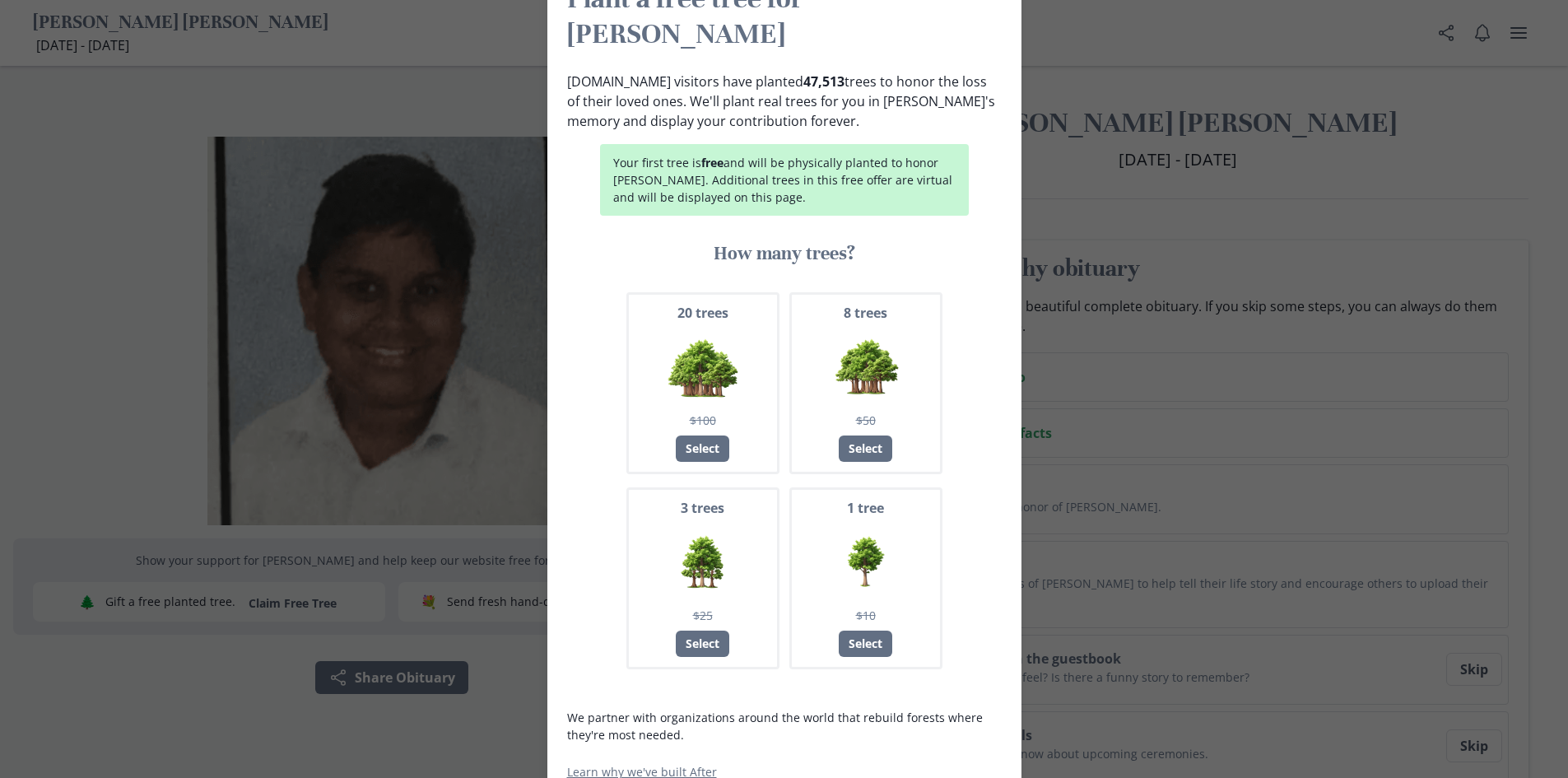
scroll to position [45, 0]
click at [706, 436] on div "Select" at bounding box center [702, 449] width 54 height 26
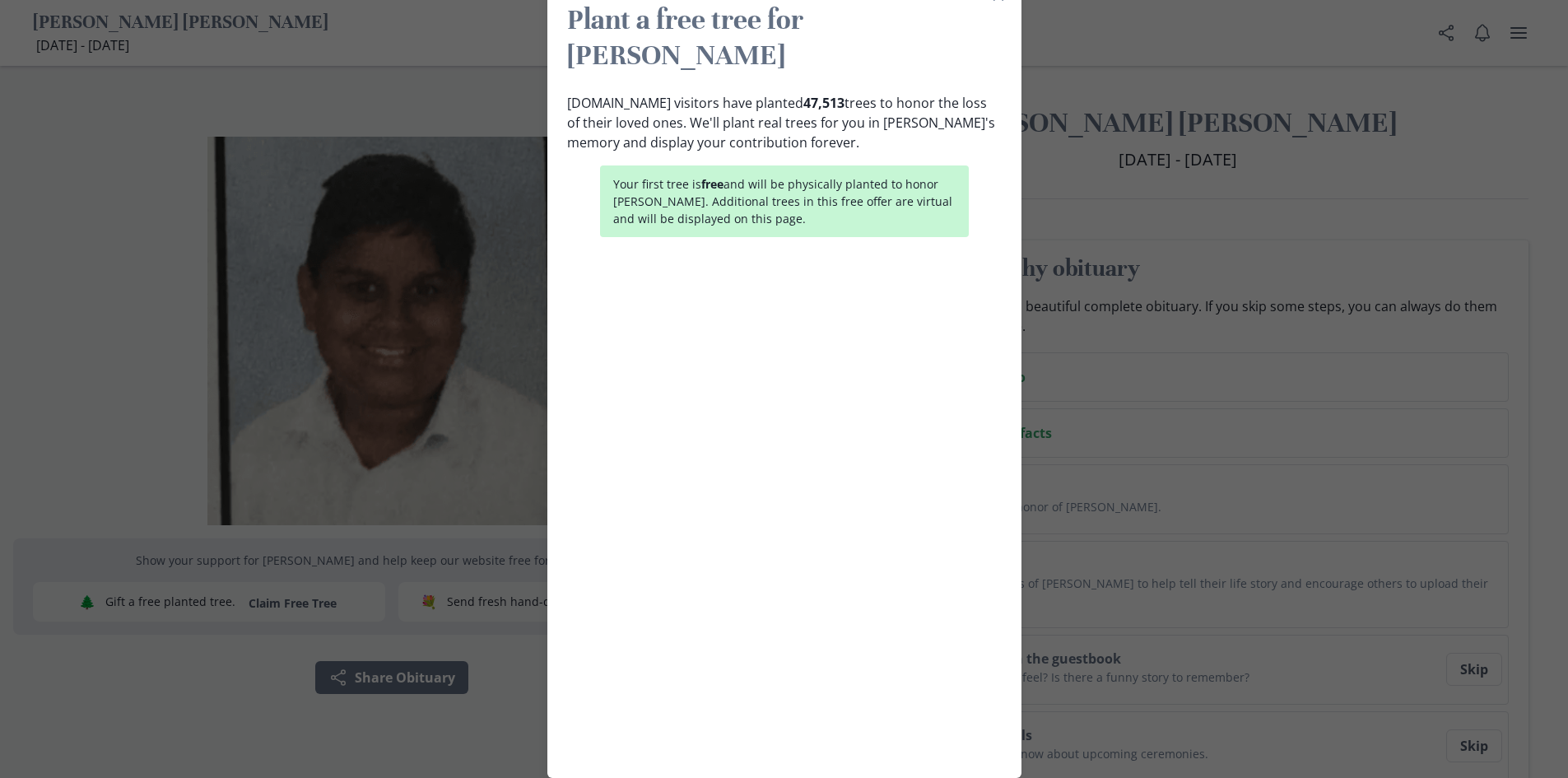
scroll to position [0, 0]
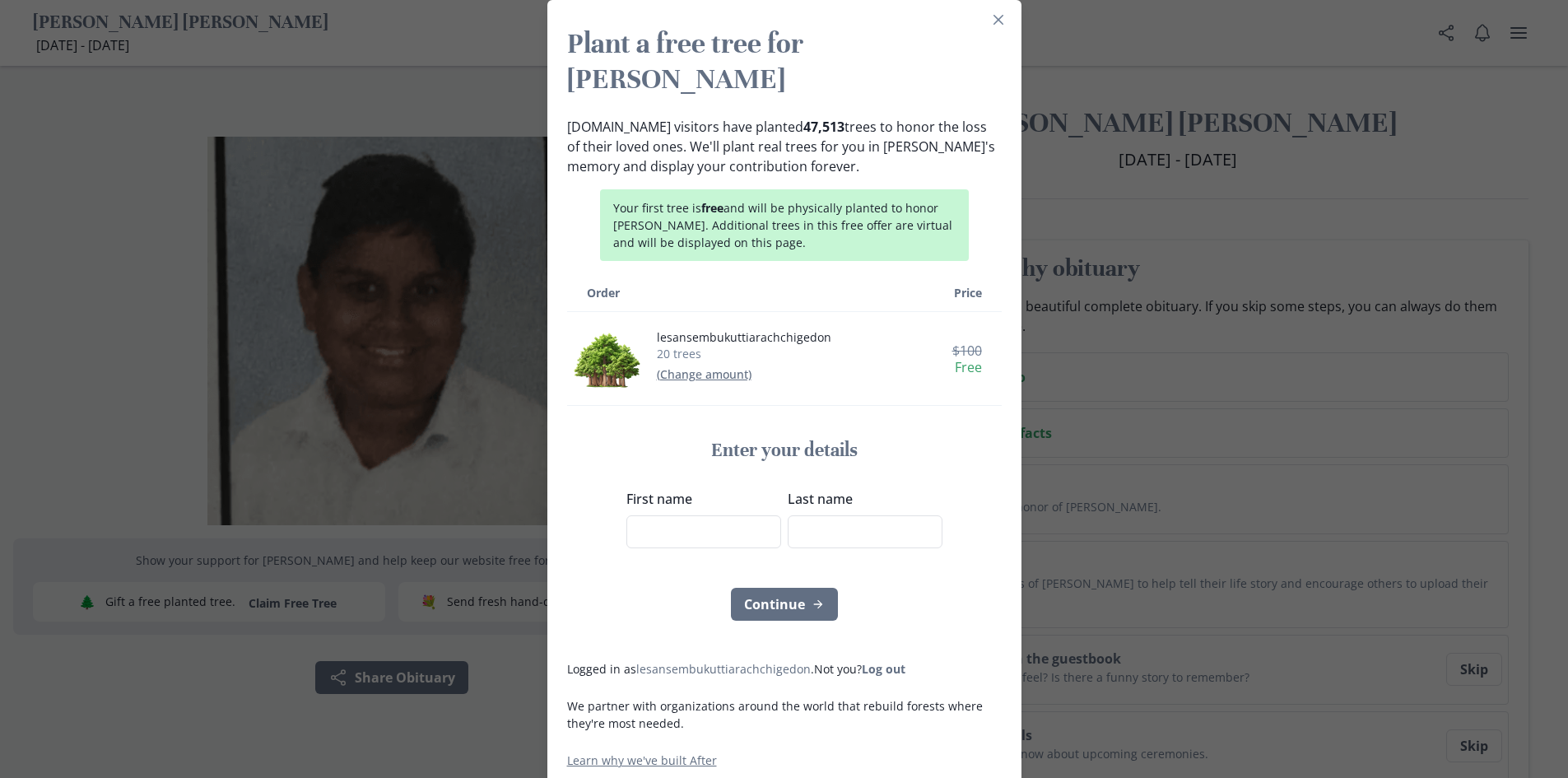
click at [906, 354] on td "lesansembukuttiarachchigedon 20 trees (Change amount)" at bounding box center [741, 359] width 349 height 94
click at [703, 515] on input "First name" at bounding box center [704, 532] width 154 height 33
click at [710, 515] on input "First name" at bounding box center [704, 532] width 154 height 33
click at [760, 444] on div "Enter your details First name Last name" at bounding box center [784, 493] width 316 height 110
click at [1001, 25] on icon "Close" at bounding box center [998, 19] width 10 height 10
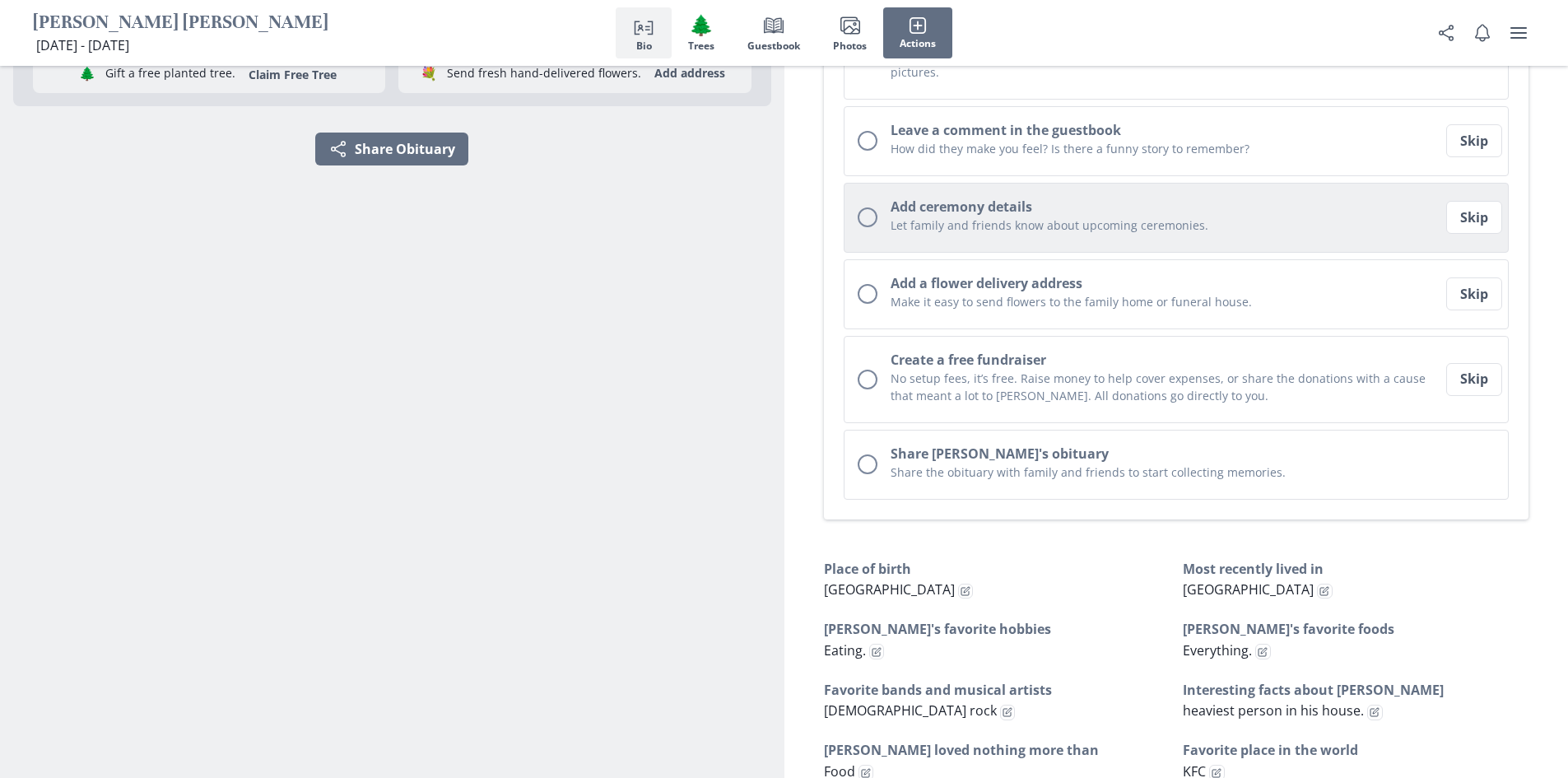
scroll to position [529, 0]
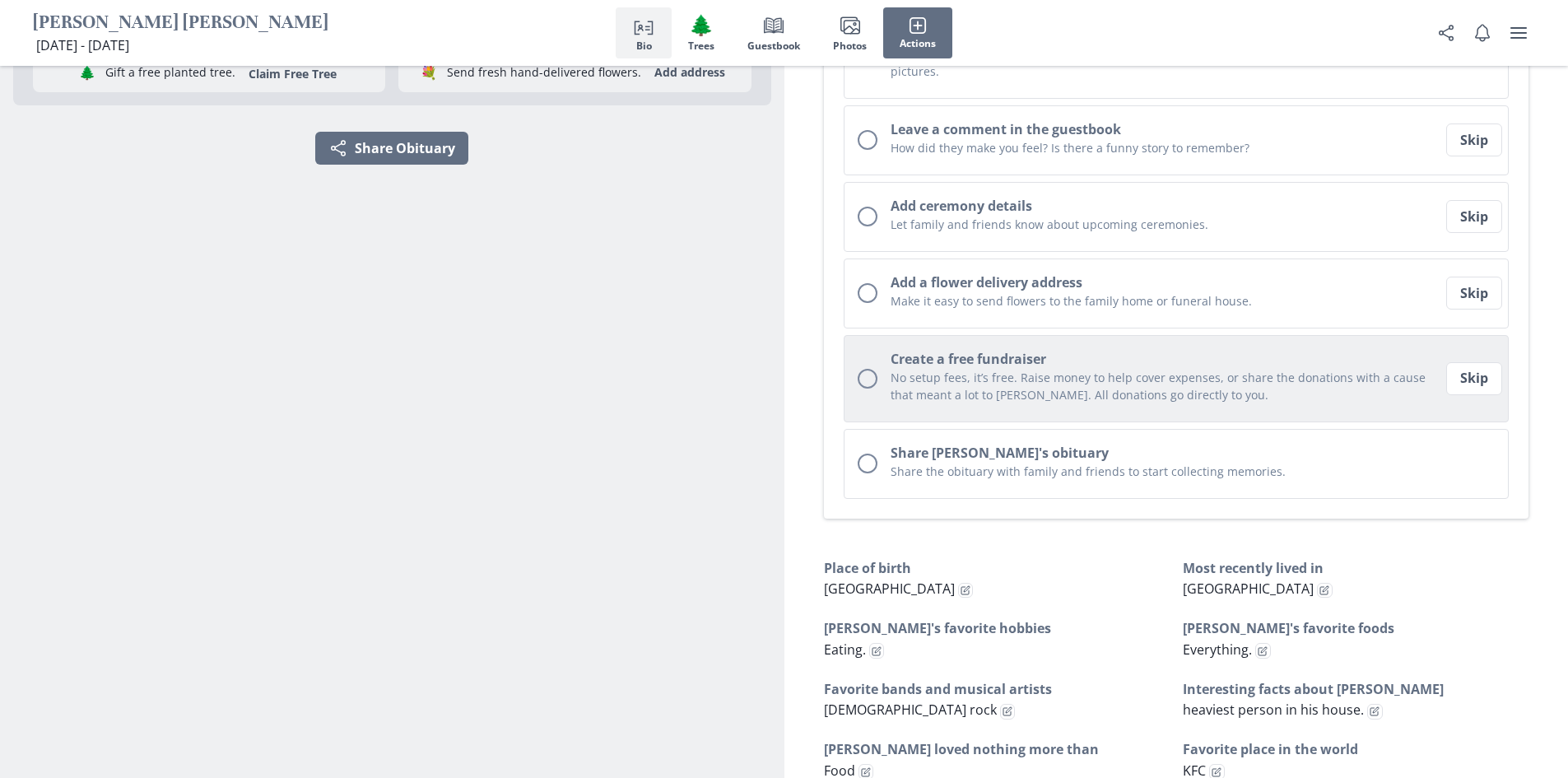
click at [873, 370] on div "Onboarding checklist" at bounding box center [868, 378] width 20 height 20
type textarea "x"
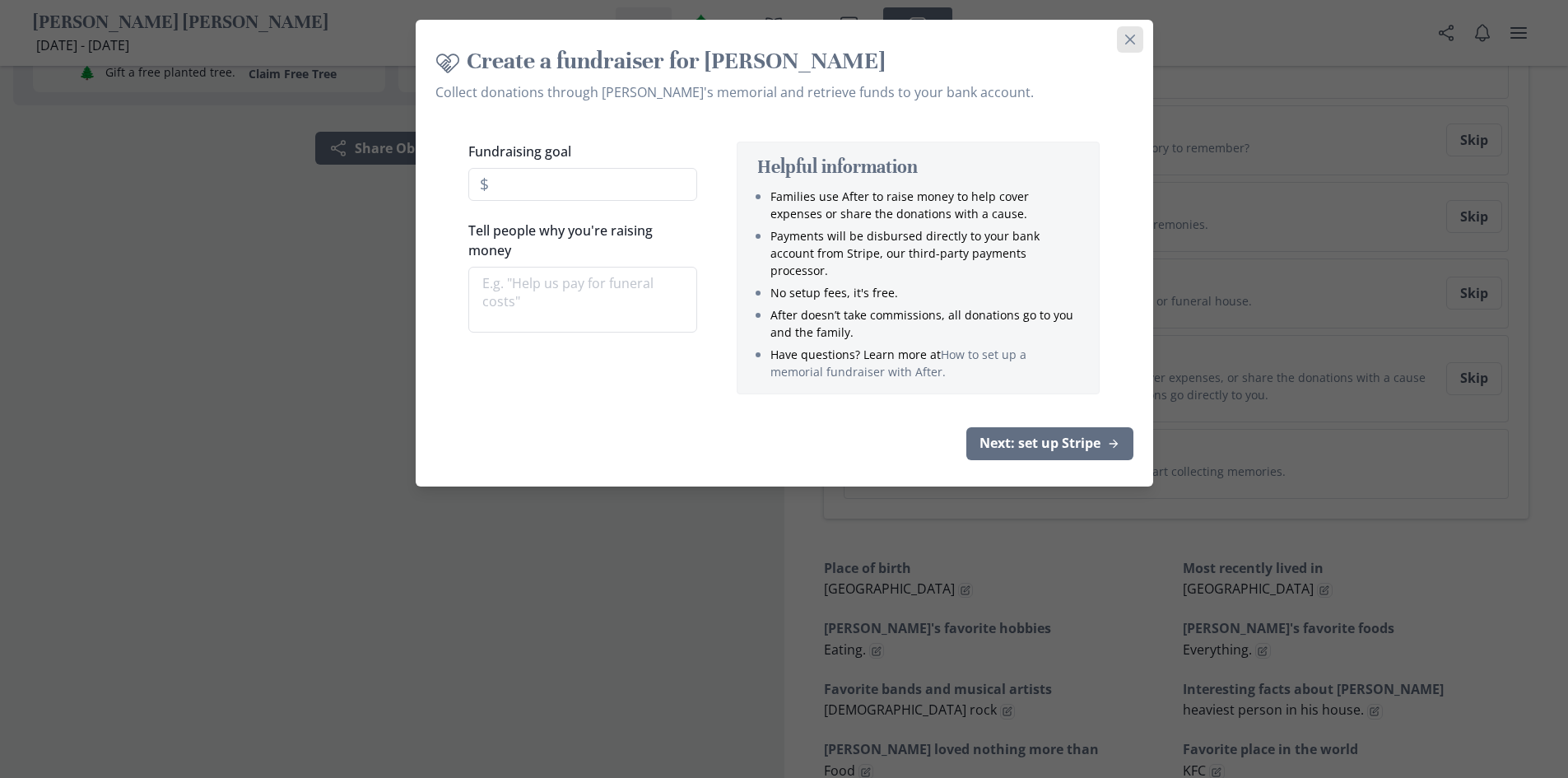
click at [1135, 46] on button "Close" at bounding box center [1130, 39] width 26 height 26
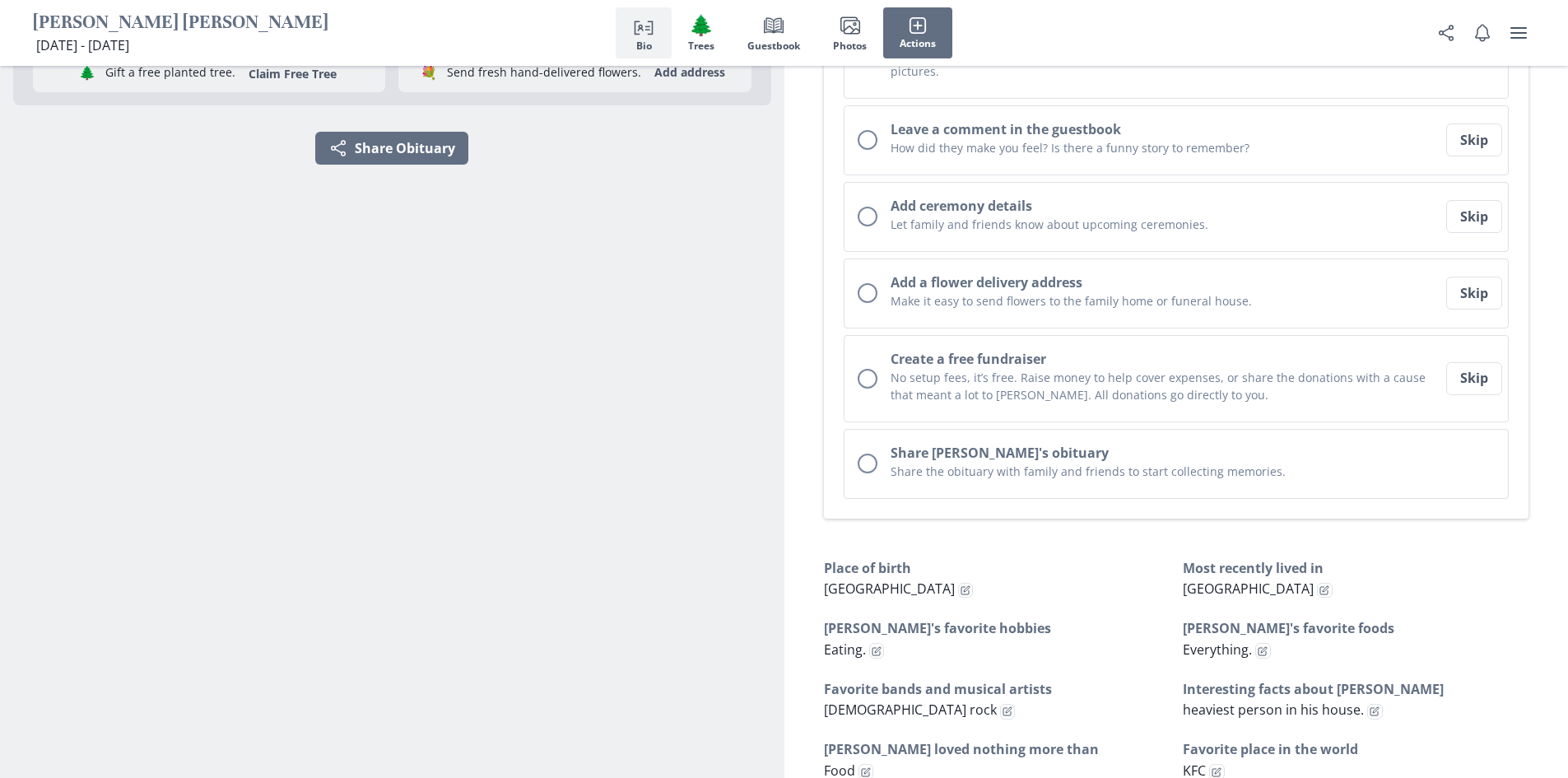
click at [708, 441] on section "Show your support for Damien and help keep our website free for grieving famili…" at bounding box center [392, 312] width 784 height 1551
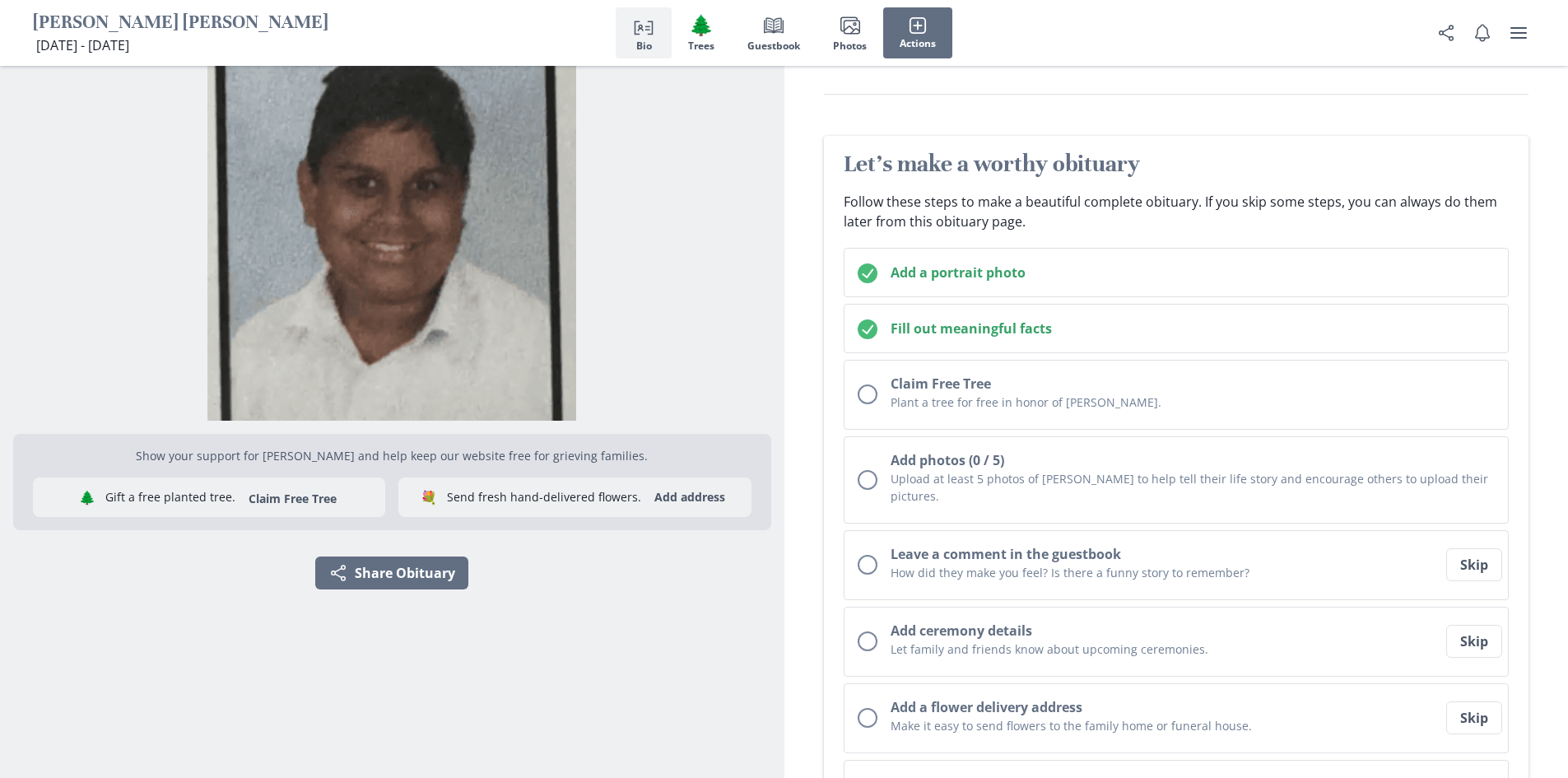
scroll to position [0, 0]
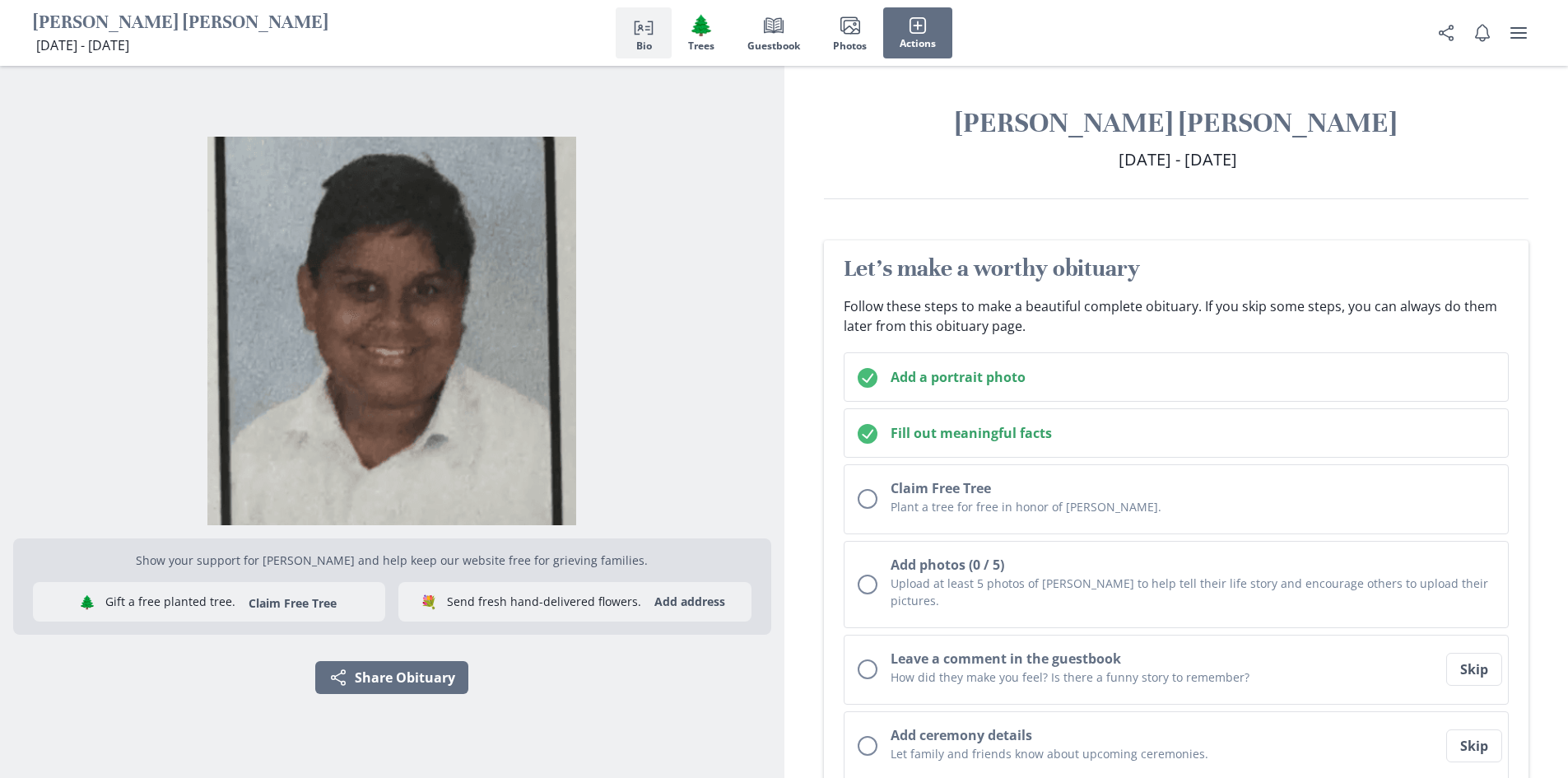
click at [674, 243] on img "Show portrait image options" at bounding box center [392, 332] width 758 height 389
